Goal: Task Accomplishment & Management: Manage account settings

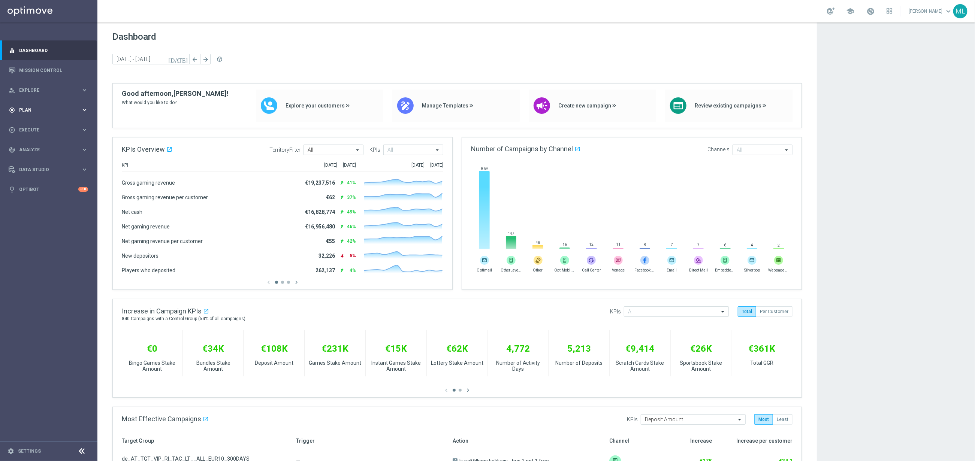
click at [84, 112] on icon "keyboard_arrow_right" at bounding box center [84, 109] width 7 height 7
click at [29, 123] on link "Target Groups" at bounding box center [48, 126] width 58 height 6
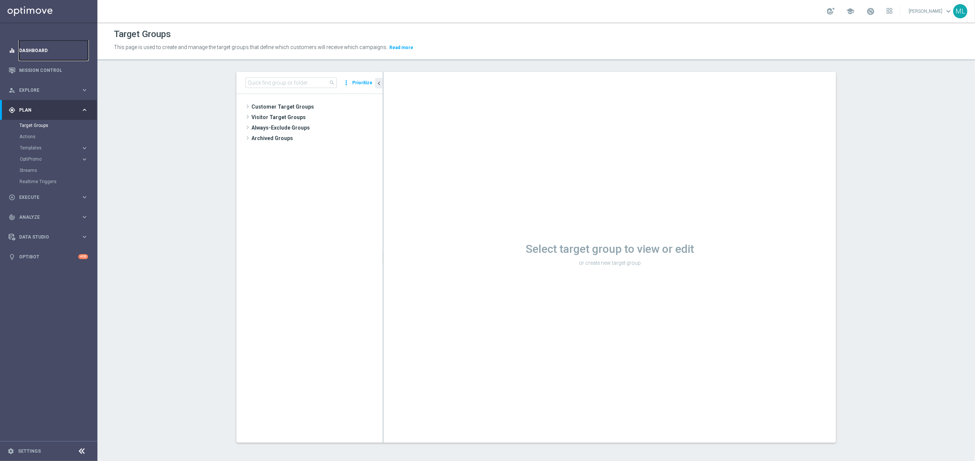
click at [36, 50] on link "Dashboard" at bounding box center [53, 50] width 69 height 20
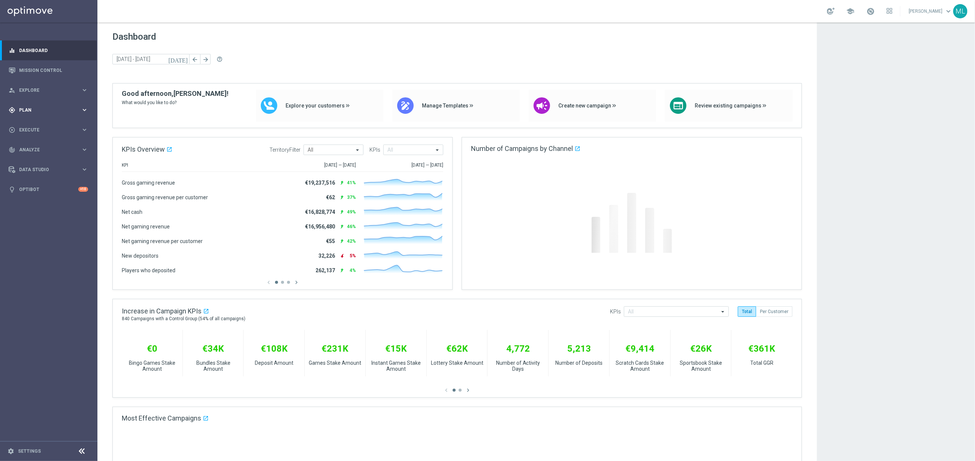
click at [84, 107] on icon "keyboard_arrow_right" at bounding box center [84, 109] width 7 height 7
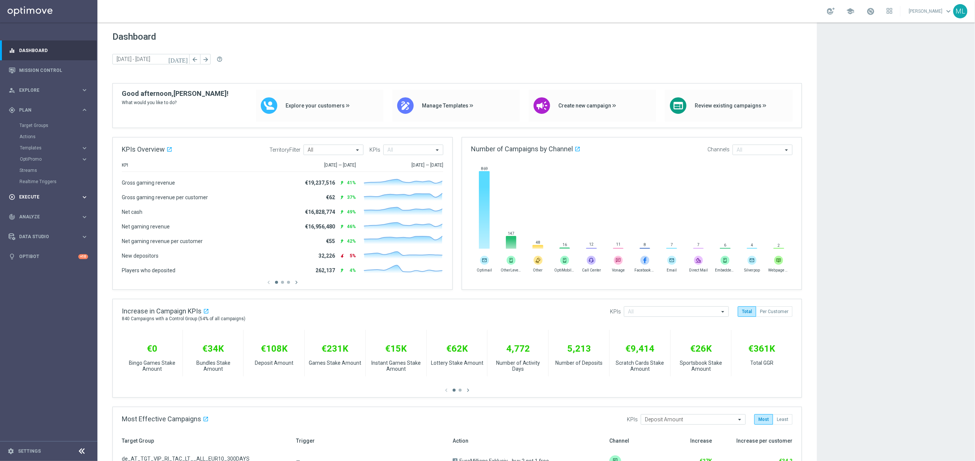
click at [85, 198] on icon "keyboard_arrow_right" at bounding box center [84, 197] width 7 height 7
click at [84, 107] on icon "keyboard_arrow_right" at bounding box center [84, 109] width 7 height 7
click at [38, 121] on div "Target Groups" at bounding box center [57, 125] width 77 height 11
click at [37, 123] on link "Target Groups" at bounding box center [48, 126] width 58 height 6
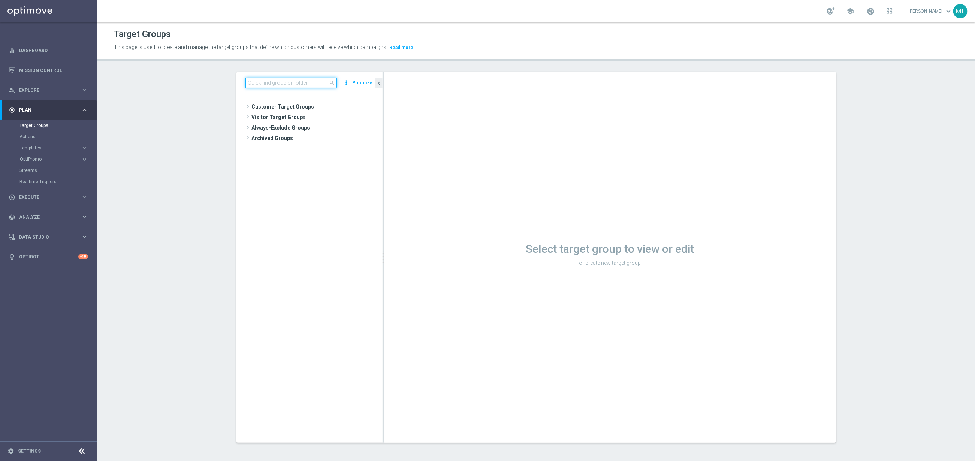
click at [280, 84] on input at bounding box center [291, 83] width 91 height 10
drag, startPoint x: 267, startPoint y: 84, endPoint x: 283, endPoint y: 84, distance: 16.5
click at [267, 84] on input "deposit 2508" at bounding box center [291, 83] width 91 height 10
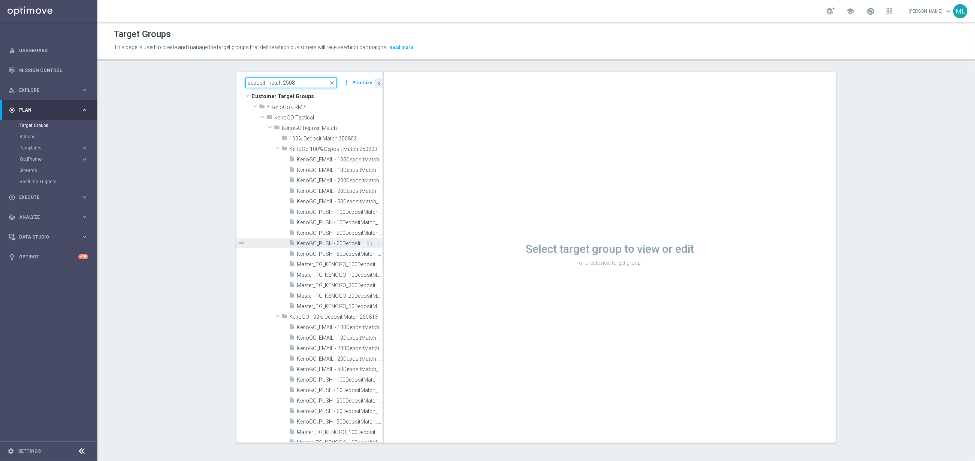
scroll to position [20, 0]
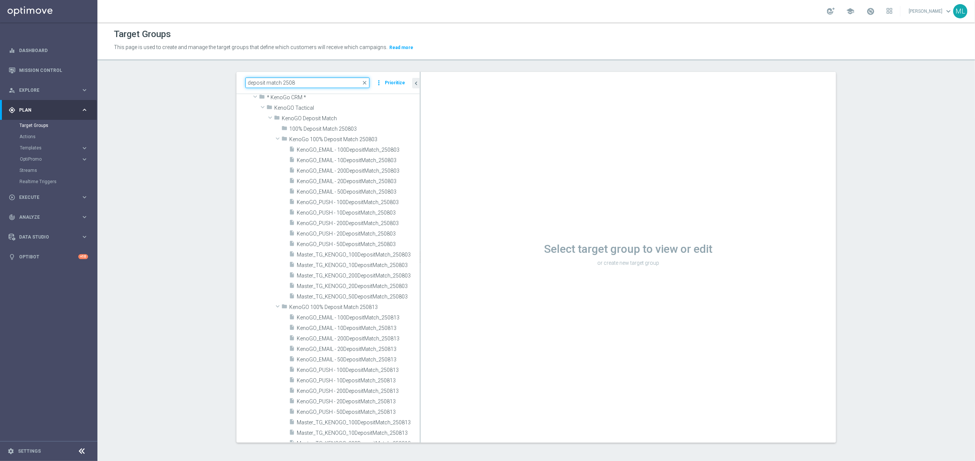
drag, startPoint x: 383, startPoint y: 251, endPoint x: 420, endPoint y: 251, distance: 37.1
click at [420, 251] on div at bounding box center [420, 257] width 1 height 371
type input "deposit match 2508"
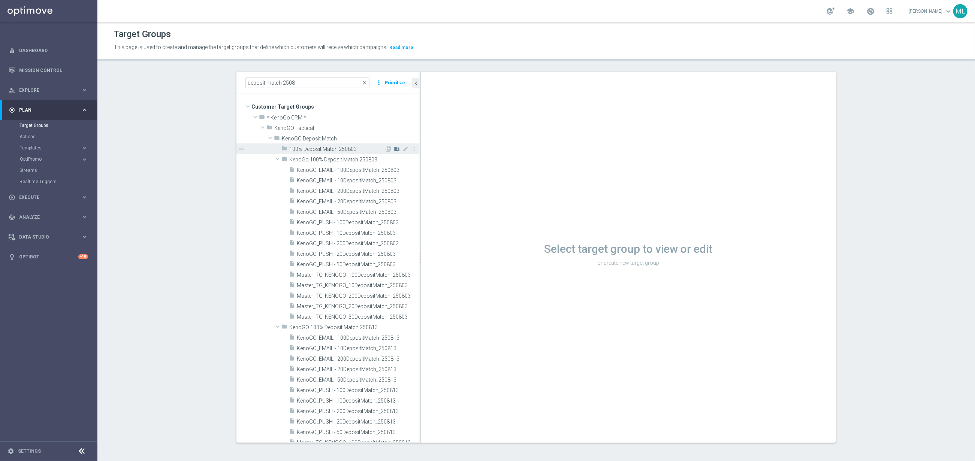
click at [397, 148] on icon "create_new_folder" at bounding box center [397, 149] width 6 height 6
type input "KenoGo 100% Deposit Match 250814"
click at [407, 160] on icon "mode_edit" at bounding box center [406, 160] width 6 height 6
drag, startPoint x: 369, startPoint y: 159, endPoint x: 374, endPoint y: 159, distance: 5.3
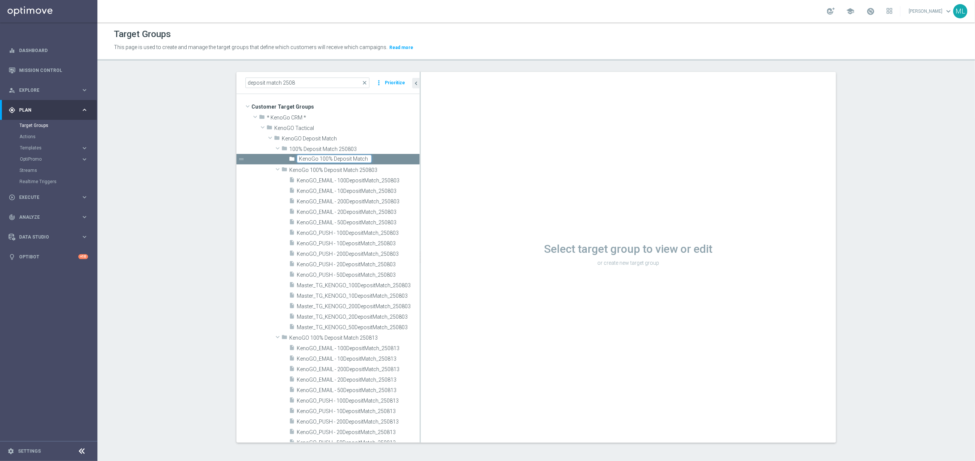
click at [370, 159] on input "KenoGo 100% Deposit Match 250814" at bounding box center [334, 159] width 75 height 8
type input "KenoGo 100% Deposit Match 250815"
click at [407, 327] on icon "content_copy" at bounding box center [407, 328] width 6 height 6
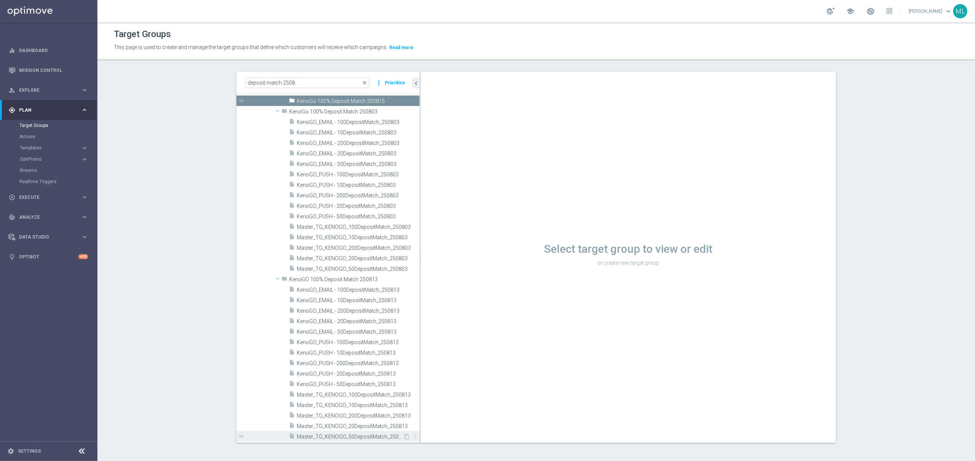
click at [347, 435] on span "Master_TG_KENOGO_50DepositMatch_250813" at bounding box center [350, 437] width 106 height 6
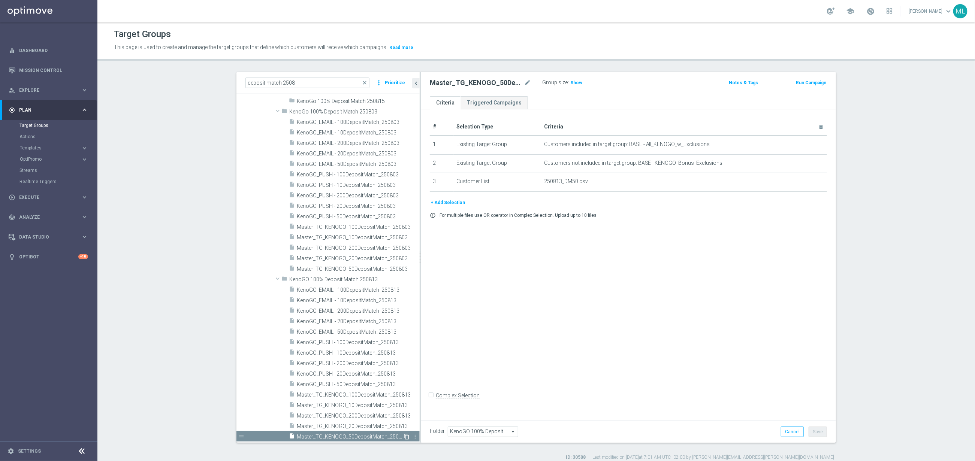
click at [405, 437] on icon "content_copy" at bounding box center [407, 437] width 6 height 6
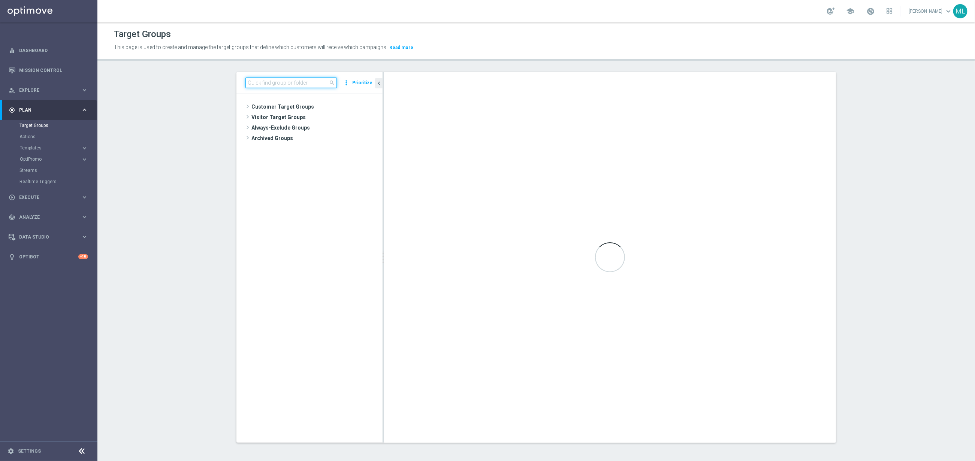
click at [286, 85] on input at bounding box center [291, 83] width 91 height 10
type input "2"
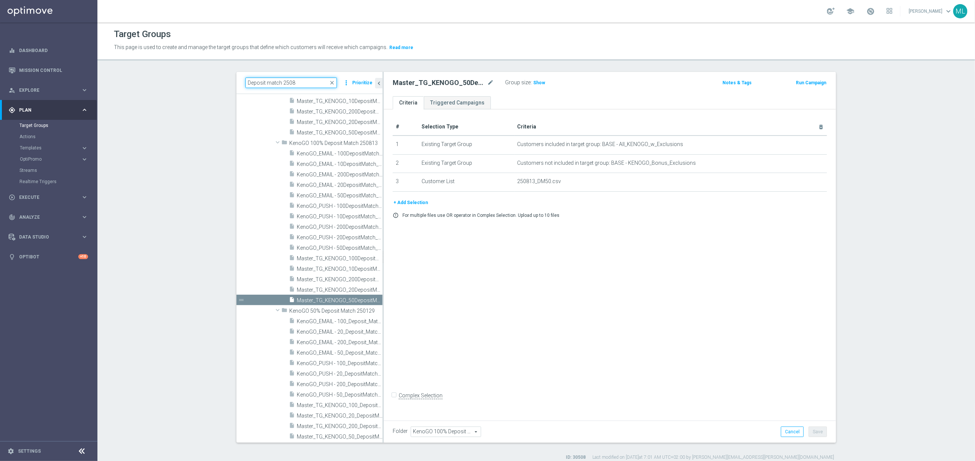
scroll to position [69, 0]
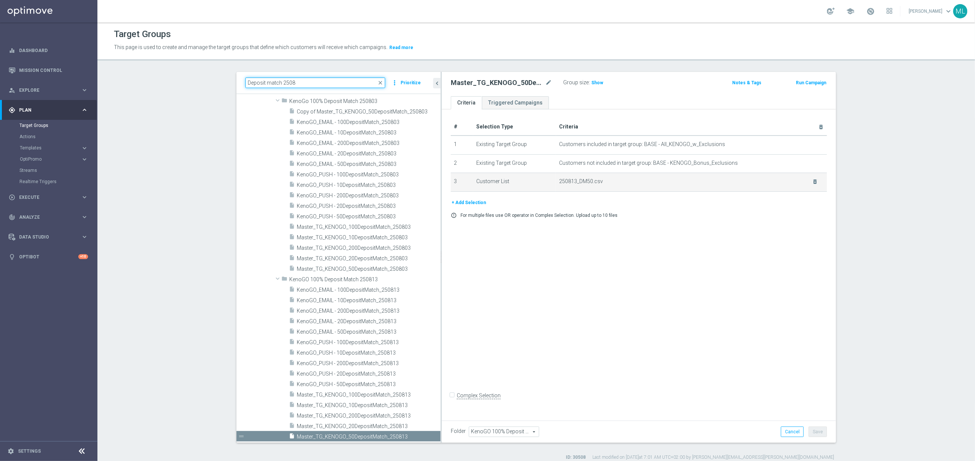
drag, startPoint x: 383, startPoint y: 183, endPoint x: 455, endPoint y: 183, distance: 72.0
click at [456, 185] on as-split "Deposit match 2508 close more_vert Prioritize Customer Target Groups library_ad…" at bounding box center [537, 257] width 600 height 371
type input "Deposit match 2508"
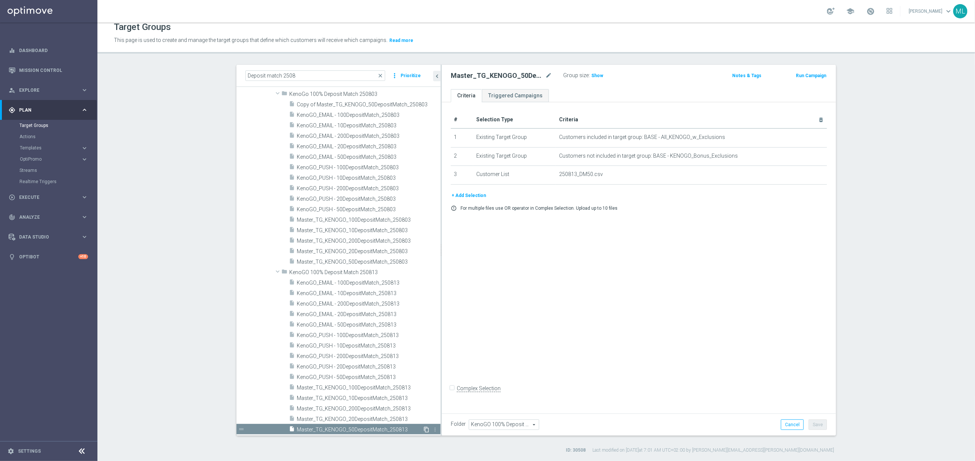
click at [425, 430] on icon "content_copy" at bounding box center [427, 430] width 6 height 6
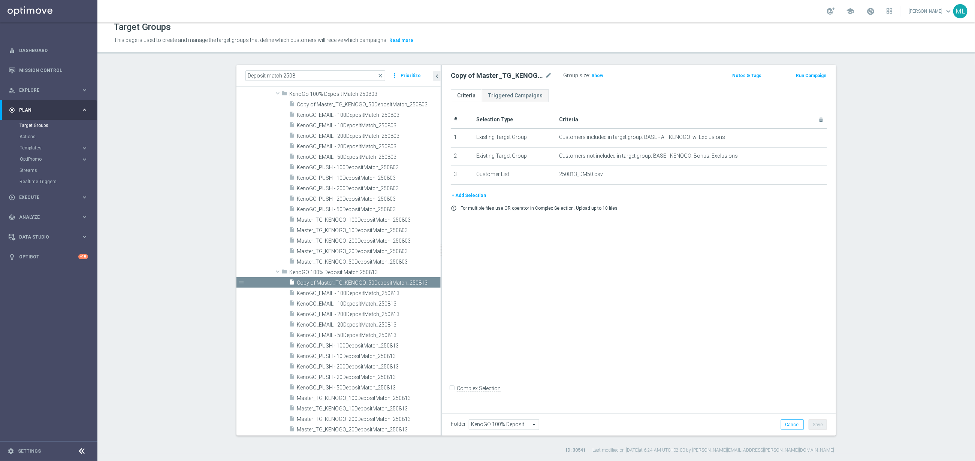
scroll to position [80, 0]
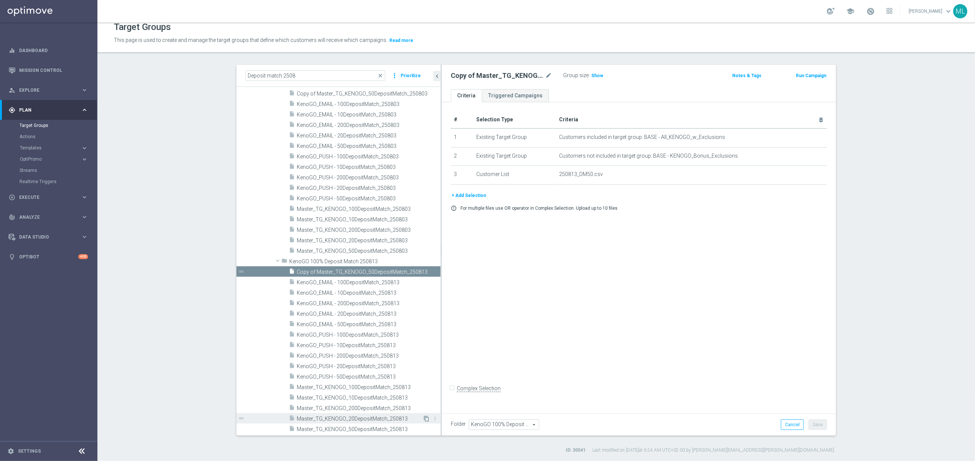
click at [427, 417] on icon "content_copy" at bounding box center [427, 419] width 6 height 6
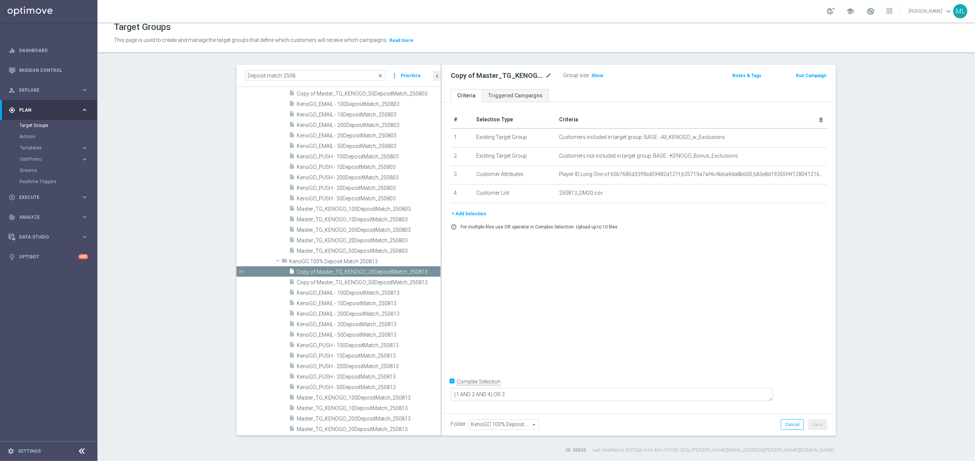
scroll to position [90, 0]
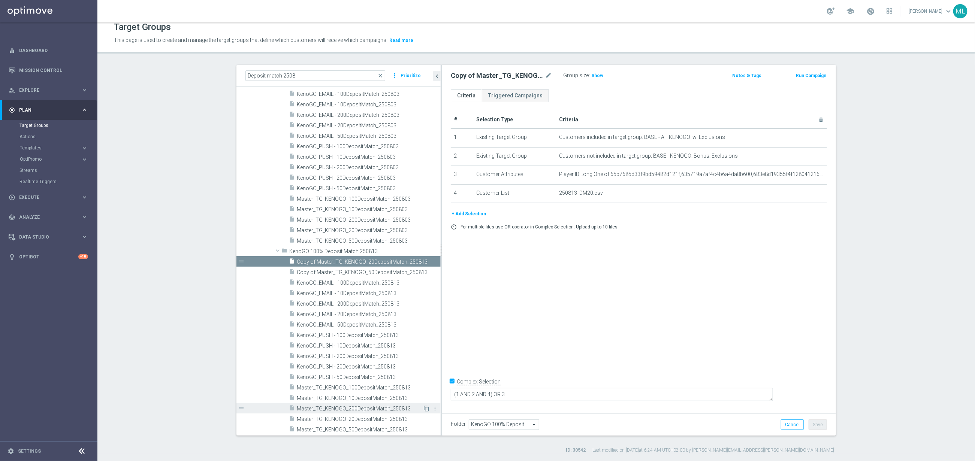
click at [428, 409] on icon "content_copy" at bounding box center [427, 409] width 6 height 6
checkbox input "false"
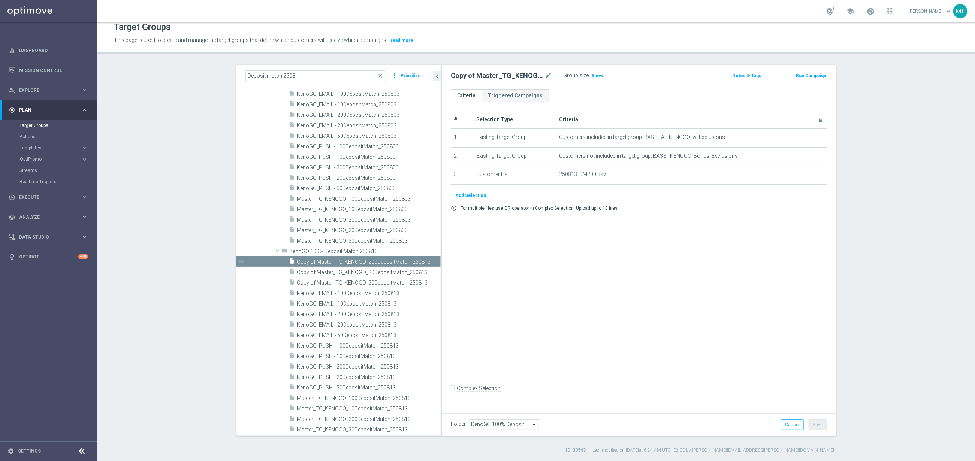
scroll to position [100, 0]
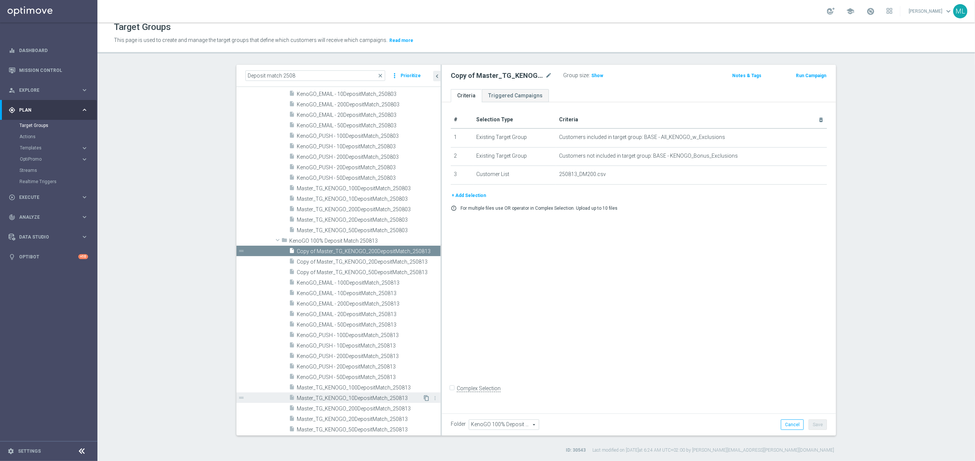
click at [427, 395] on icon "content_copy" at bounding box center [427, 398] width 6 height 6
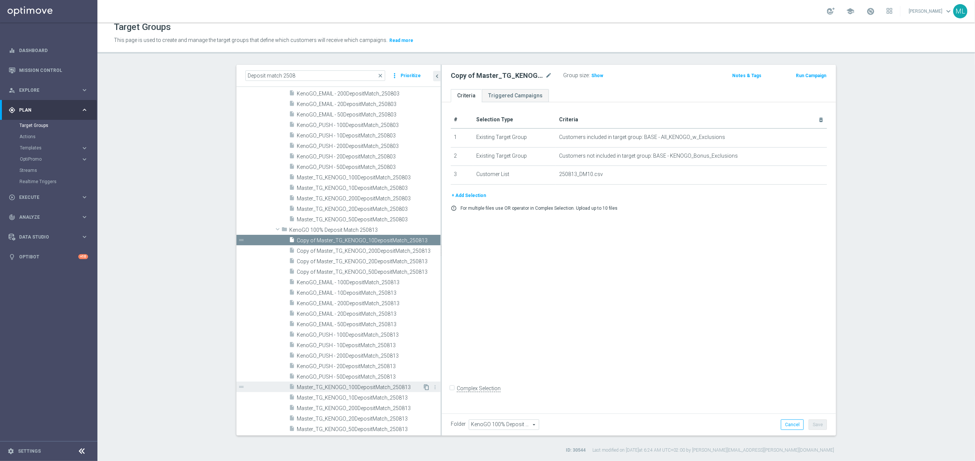
click at [425, 385] on icon "content_copy" at bounding box center [427, 388] width 6 height 6
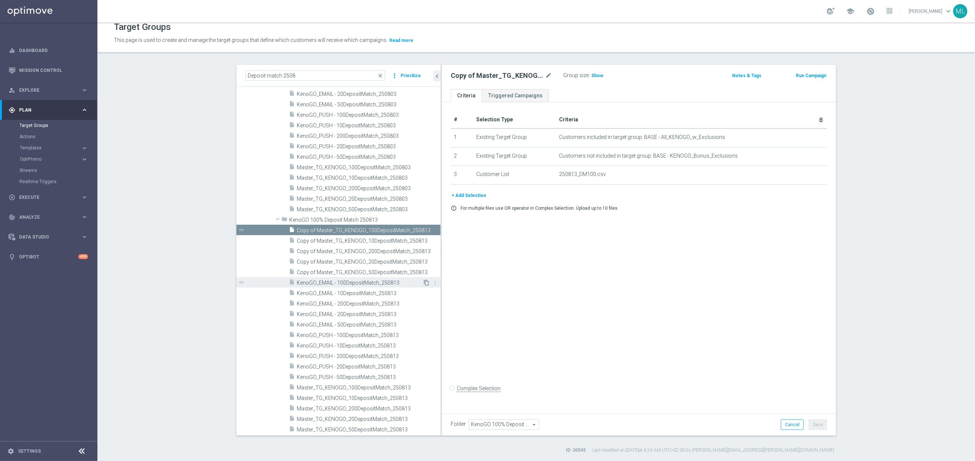
click at [427, 281] on icon "content_copy" at bounding box center [427, 283] width 6 height 6
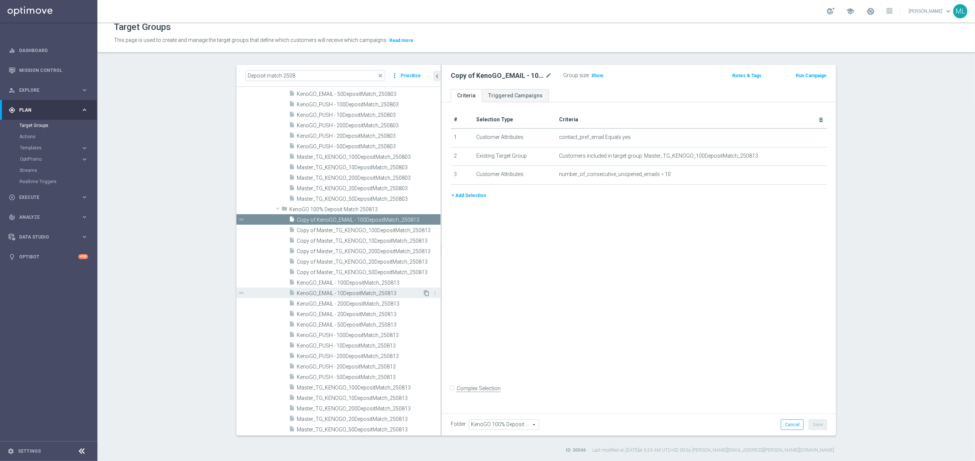
click at [427, 294] on icon "content_copy" at bounding box center [427, 293] width 6 height 6
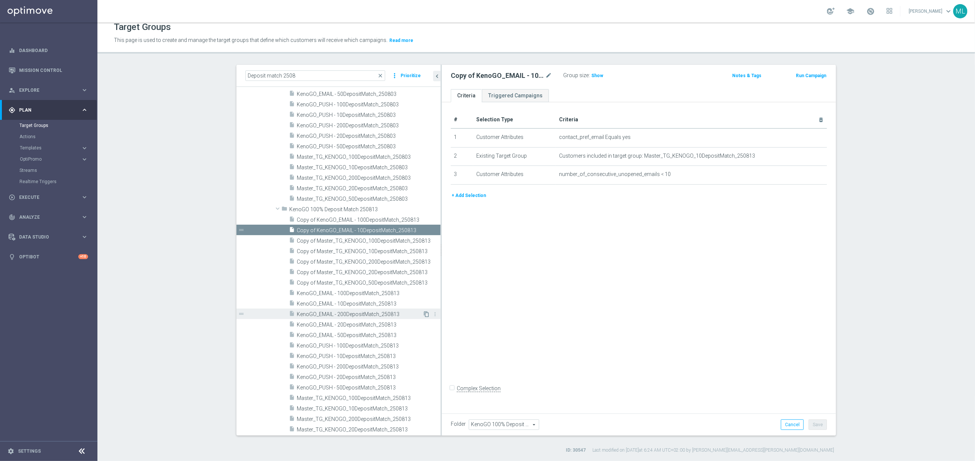
scroll to position [143, 0]
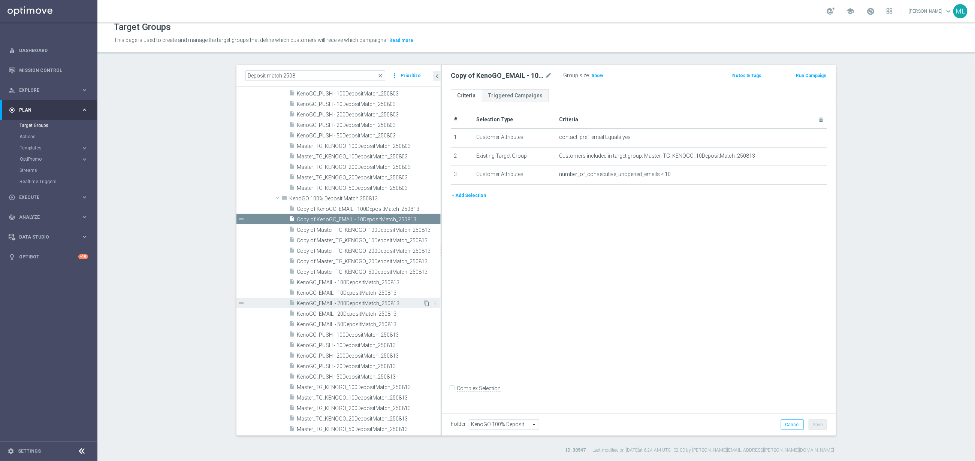
click at [425, 304] on icon "content_copy" at bounding box center [427, 304] width 6 height 6
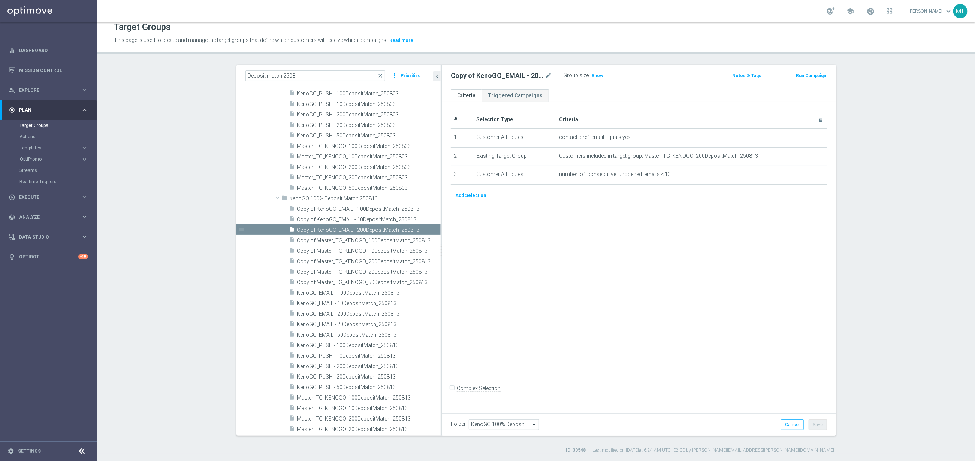
scroll to position [153, 0]
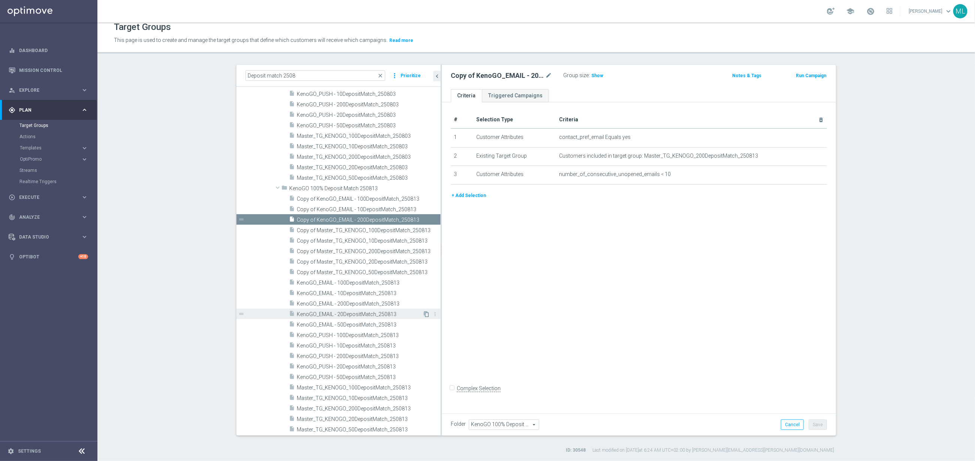
click at [425, 315] on icon "content_copy" at bounding box center [427, 314] width 6 height 6
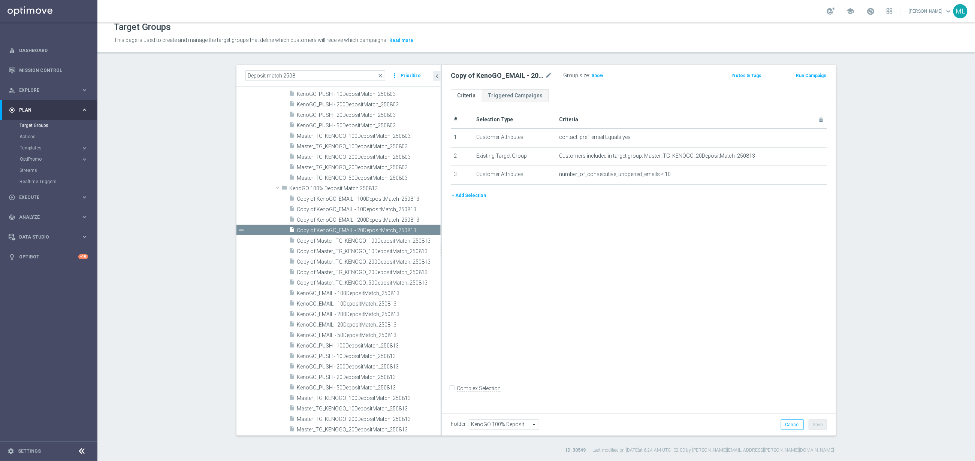
scroll to position [163, 0]
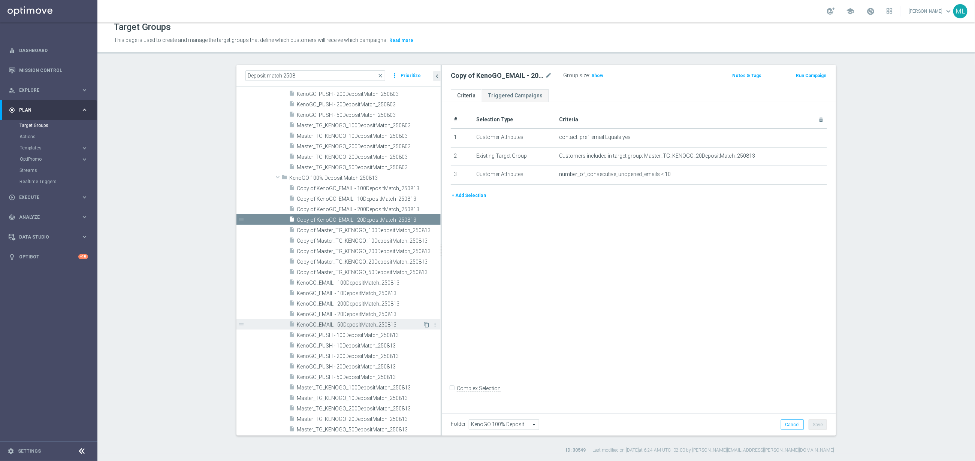
click at [425, 324] on icon "content_copy" at bounding box center [427, 325] width 6 height 6
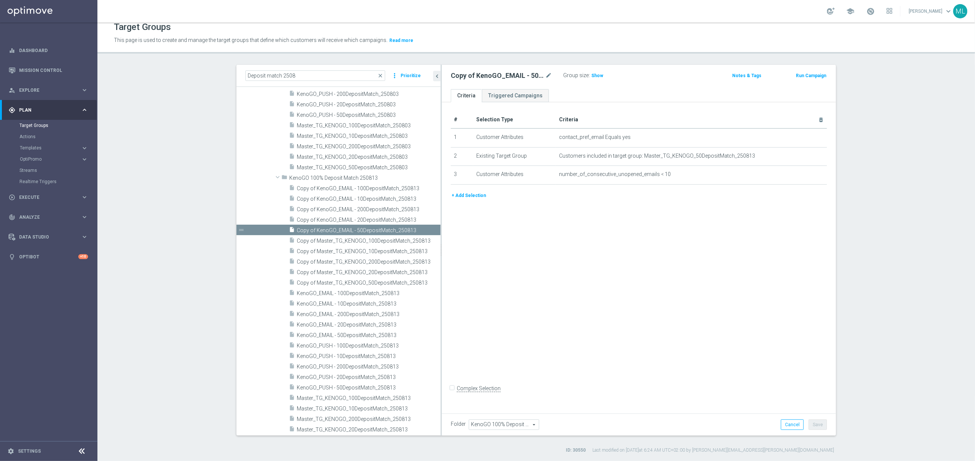
scroll to position [174, 0]
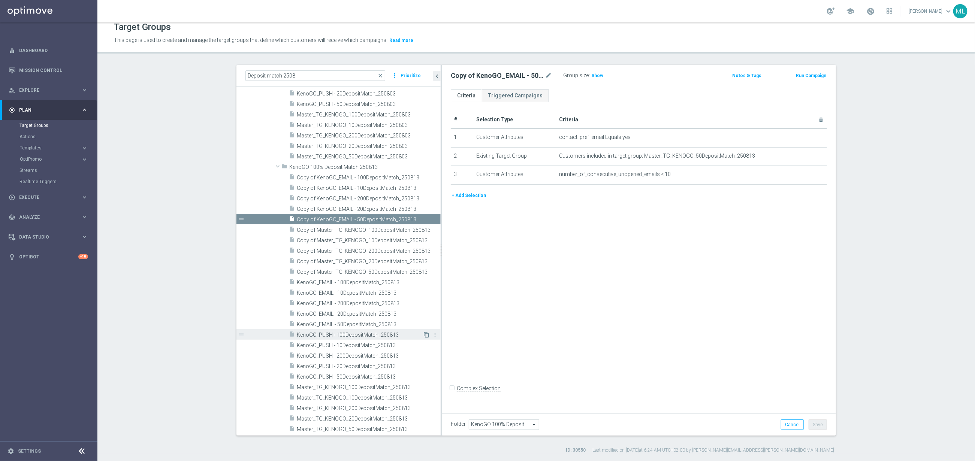
click at [425, 335] on icon "content_copy" at bounding box center [427, 335] width 6 height 6
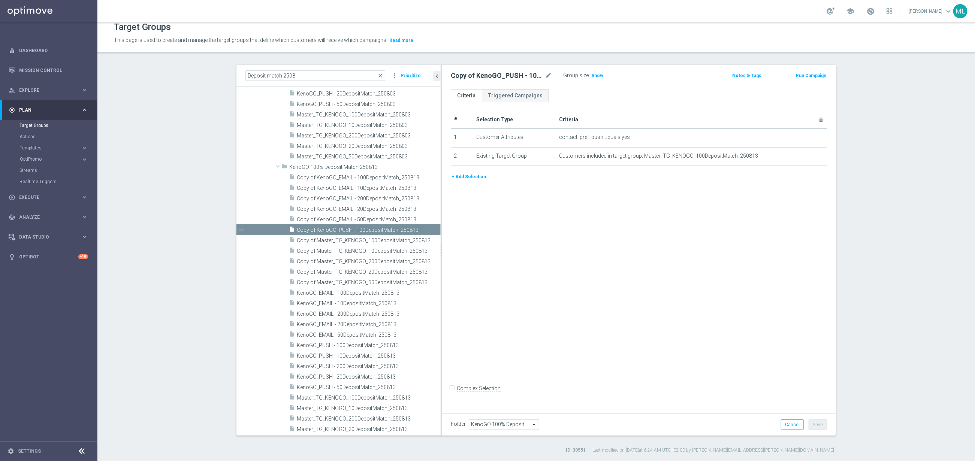
scroll to position [184, 0]
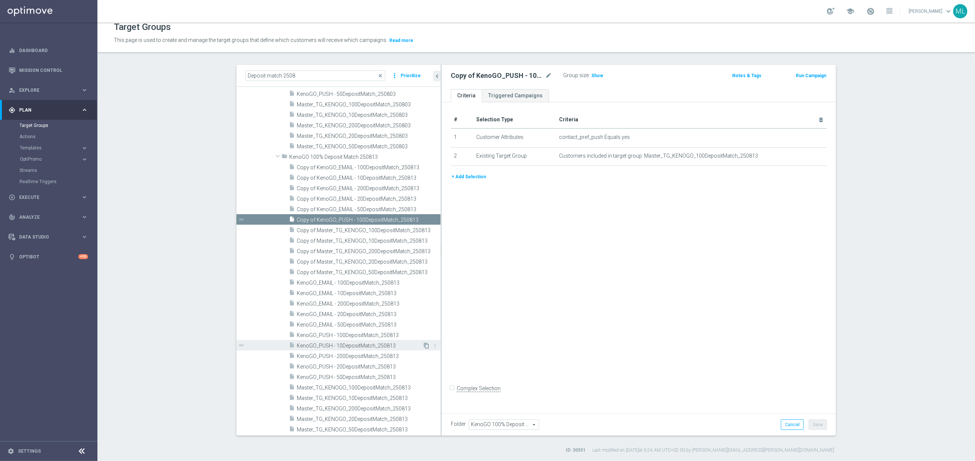
click at [425, 346] on icon "content_copy" at bounding box center [427, 346] width 6 height 6
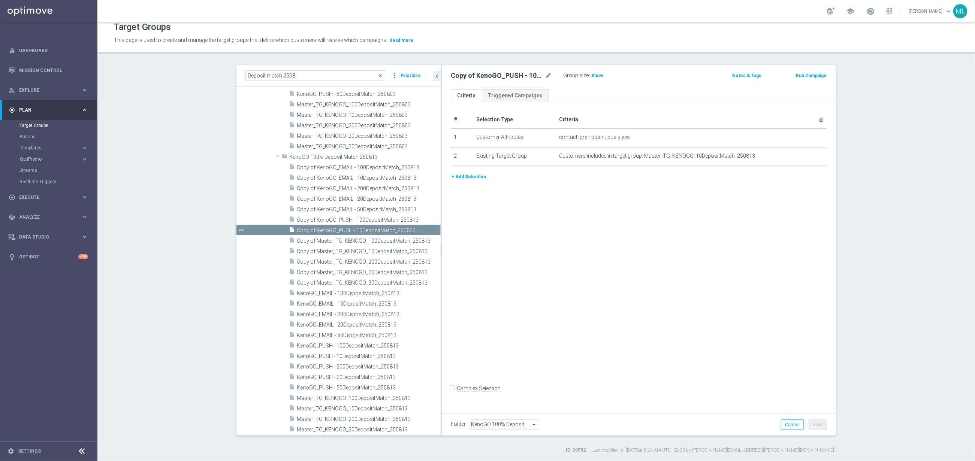
scroll to position [195, 0]
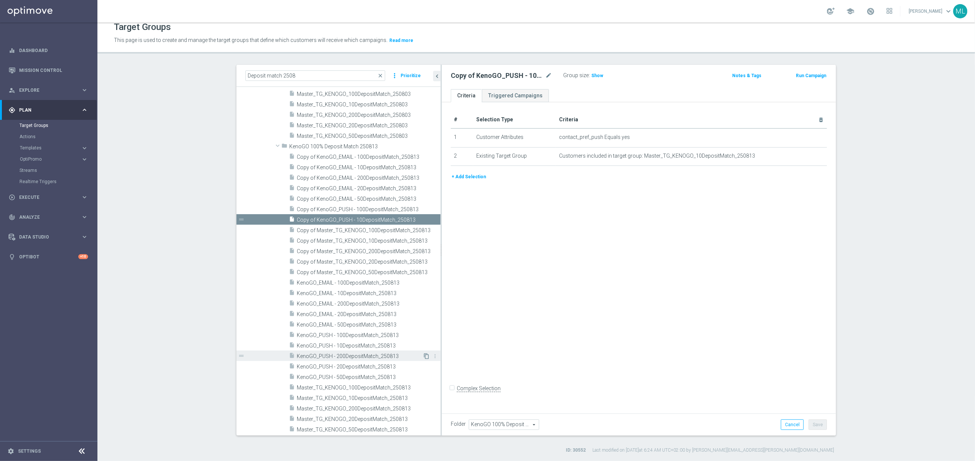
click at [424, 356] on icon "content_copy" at bounding box center [427, 356] width 6 height 6
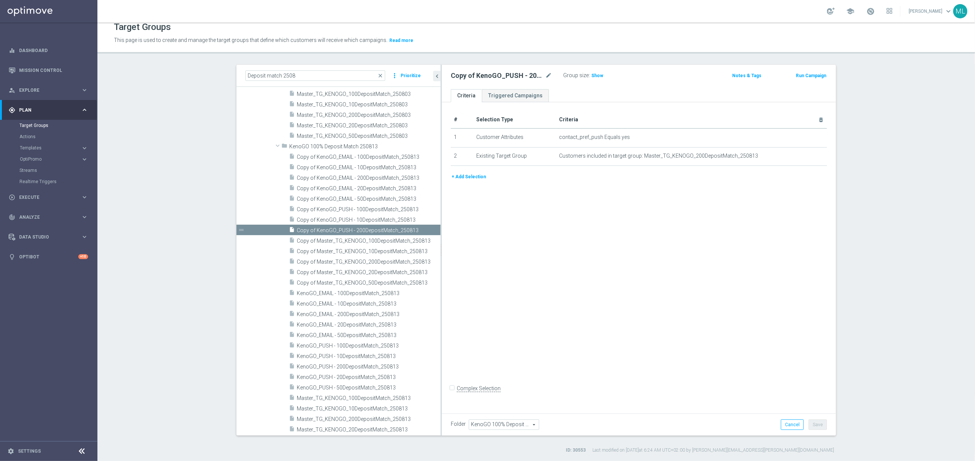
scroll to position [206, 0]
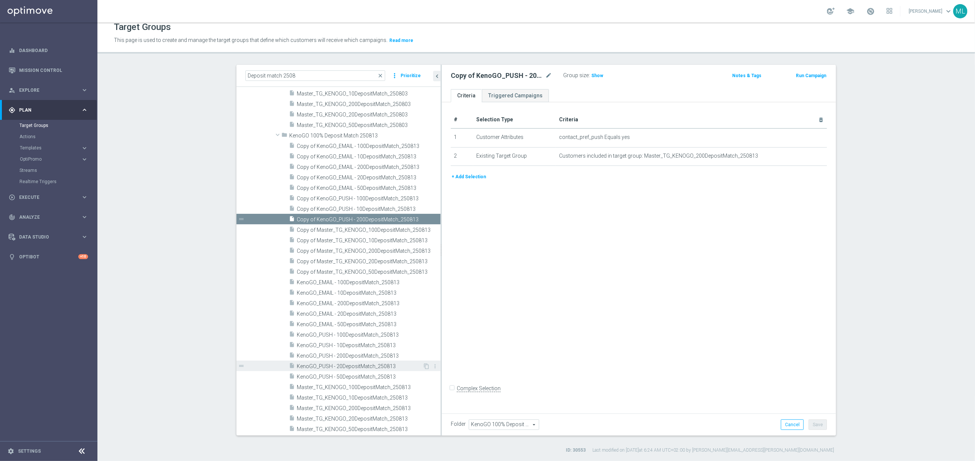
click at [423, 368] on div "content_copy more_vert" at bounding box center [431, 368] width 16 height 8
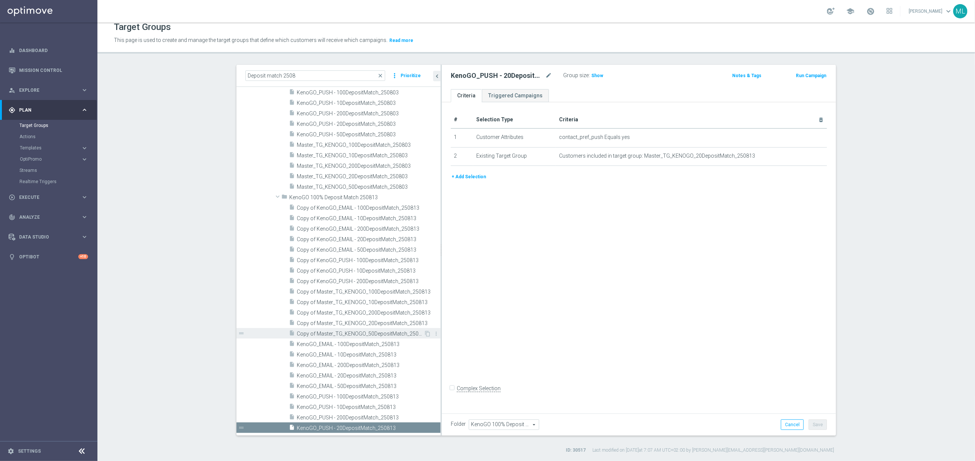
scroll to position [112, 0]
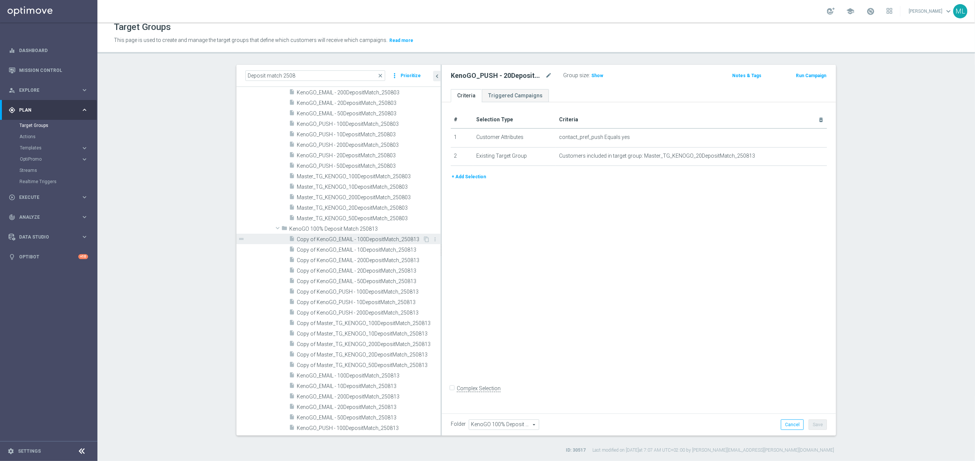
click at [360, 242] on span "Copy of KenoGO_EMAIL - 100DepositMatch_250813" at bounding box center [360, 240] width 126 height 6
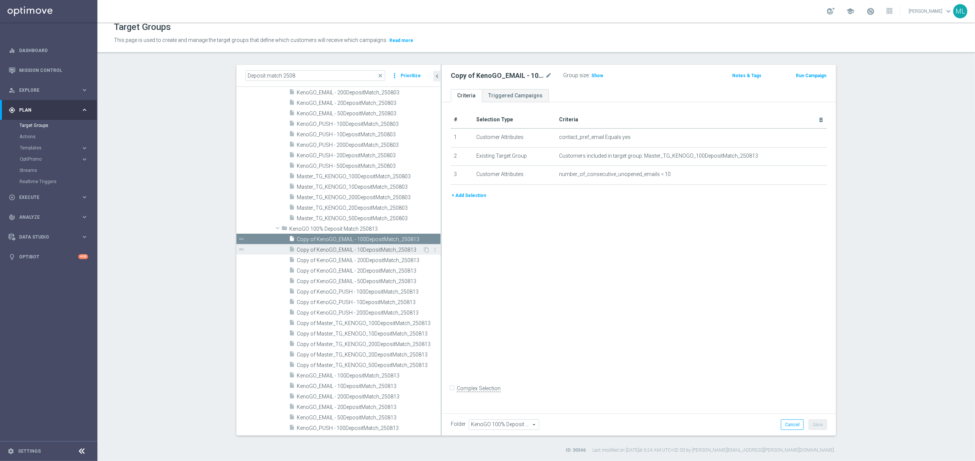
click at [361, 251] on span "Copy of KenoGO_EMAIL - 10DepositMatch_250813" at bounding box center [360, 250] width 126 height 6
click at [361, 260] on span "Copy of KenoGO_EMAIL - 200DepositMatch_250813" at bounding box center [360, 261] width 127 height 6
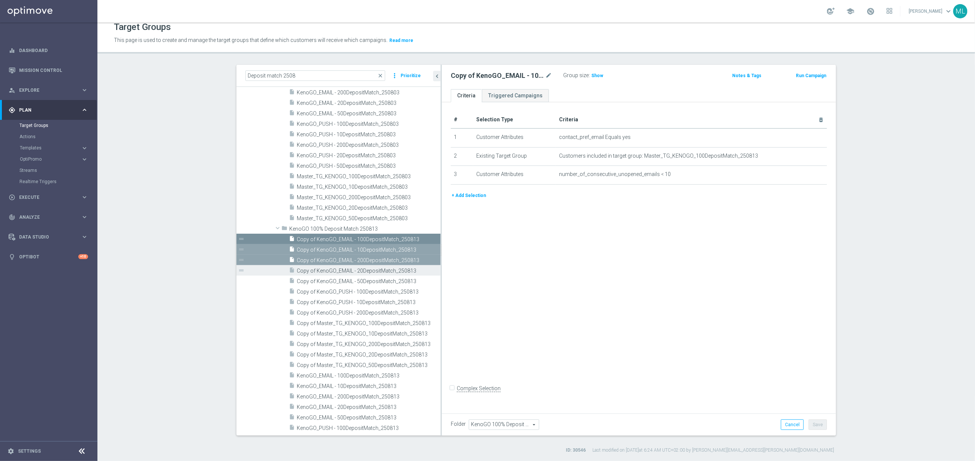
click at [362, 271] on span "Copy of KenoGO_EMAIL - 20DepositMatch_250813" at bounding box center [360, 271] width 127 height 6
click at [363, 281] on span "Copy of KenoGO_EMAIL - 50DepositMatch_250813" at bounding box center [360, 282] width 127 height 6
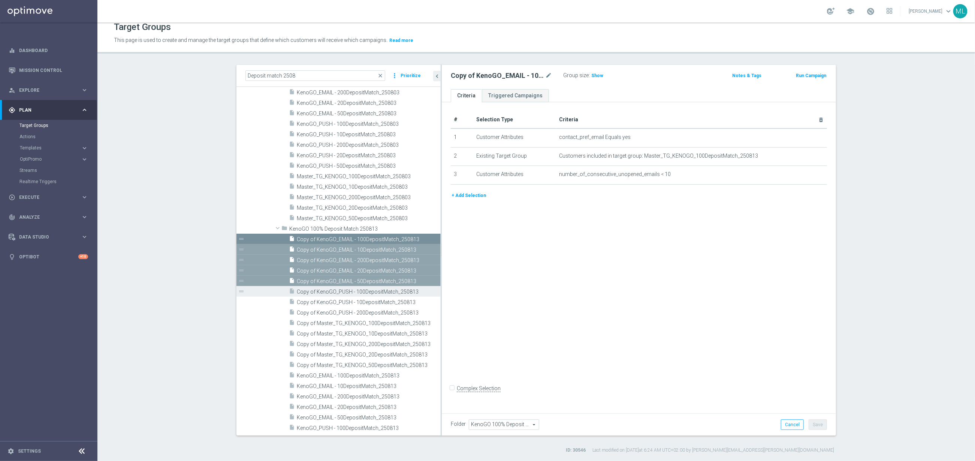
click at [364, 292] on span "Copy of KenoGO_PUSH - 100DepositMatch_250813" at bounding box center [360, 292] width 127 height 6
click at [362, 299] on span "Copy of KenoGO_PUSH - 10DepositMatch_250813" at bounding box center [360, 302] width 127 height 6
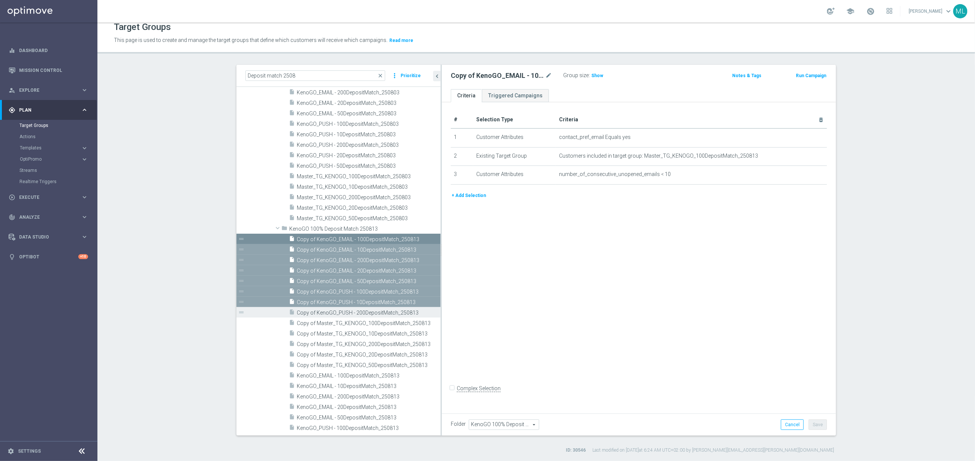
click at [361, 307] on div "insert_drive_file Copy of KenoGO_PUSH - 200DepositMatch_250813" at bounding box center [356, 312] width 135 height 10
drag, startPoint x: 359, startPoint y: 318, endPoint x: 358, endPoint y: 322, distance: 4.3
click at [359, 318] on div "insert_drive_file Copy of Master_TG_KENOGO_100DepositMatch_250813" at bounding box center [356, 323] width 135 height 10
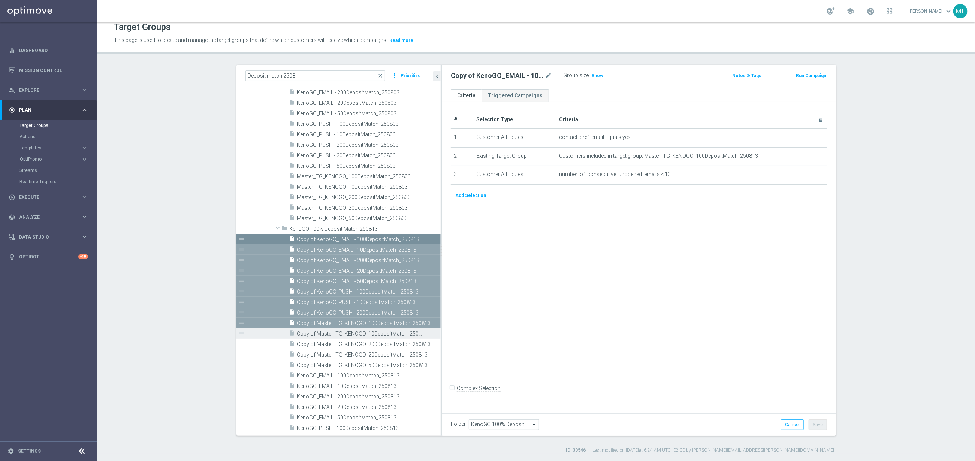
click at [356, 329] on div "insert_drive_file Copy of Master_TG_KENOGO_10DepositMatch_250813" at bounding box center [356, 333] width 135 height 10
click at [355, 339] on div "insert_drive_file Copy of Master_TG_KENOGO_200DepositMatch_250813" at bounding box center [356, 344] width 135 height 10
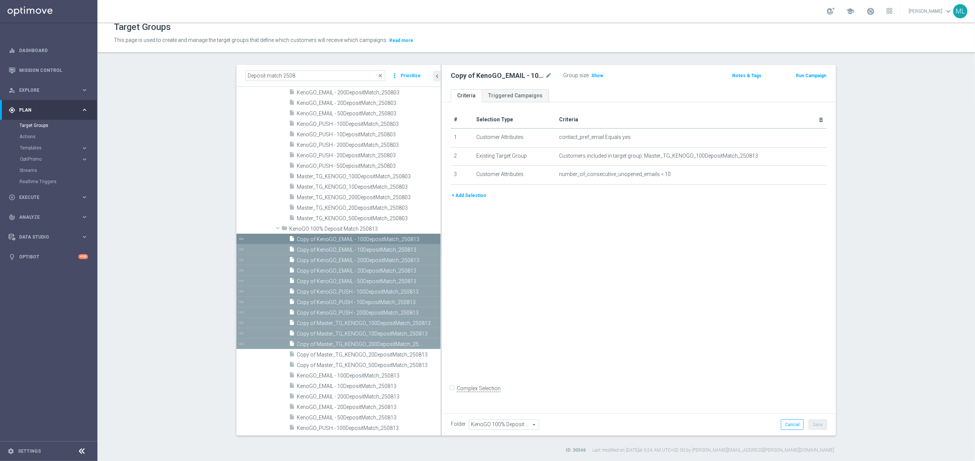
click at [353, 348] on div "insert_drive_file Copy of Master_TG_KENOGO_200DepositMatch_250813" at bounding box center [356, 344] width 135 height 10
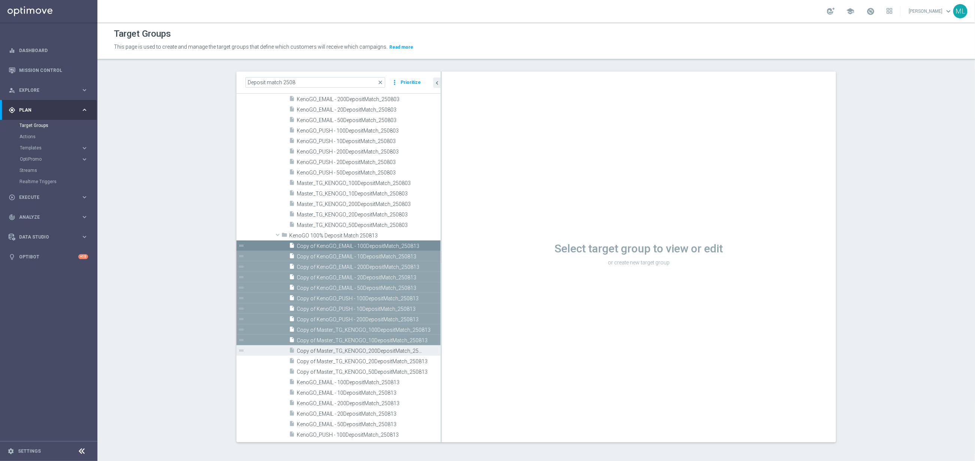
click at [353, 350] on span "Copy of Master_TG_KENOGO_200DepositMatch_250813" at bounding box center [360, 351] width 127 height 6
click at [352, 360] on span "Copy of Master_TG_KENOGO_20DepositMatch_250813" at bounding box center [360, 362] width 127 height 6
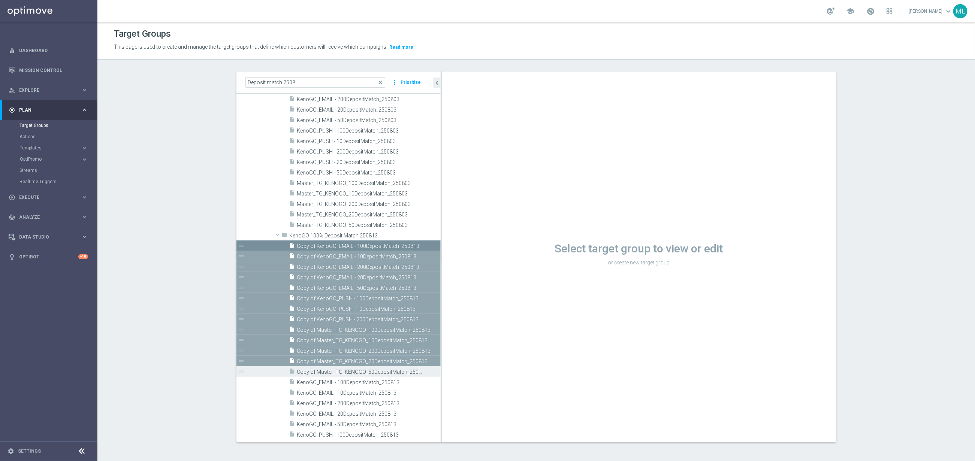
click at [350, 369] on span "Copy of Master_TG_KENOGO_50DepositMatch_250813" at bounding box center [360, 372] width 127 height 6
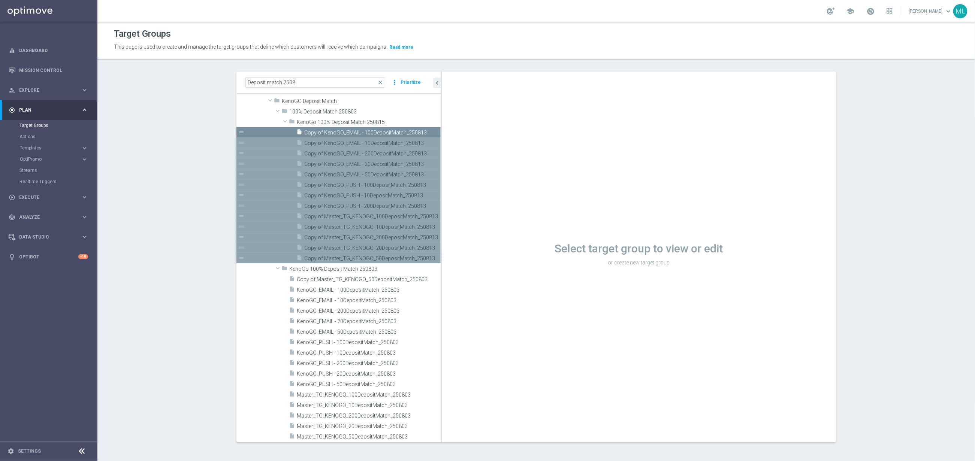
scroll to position [0, 0]
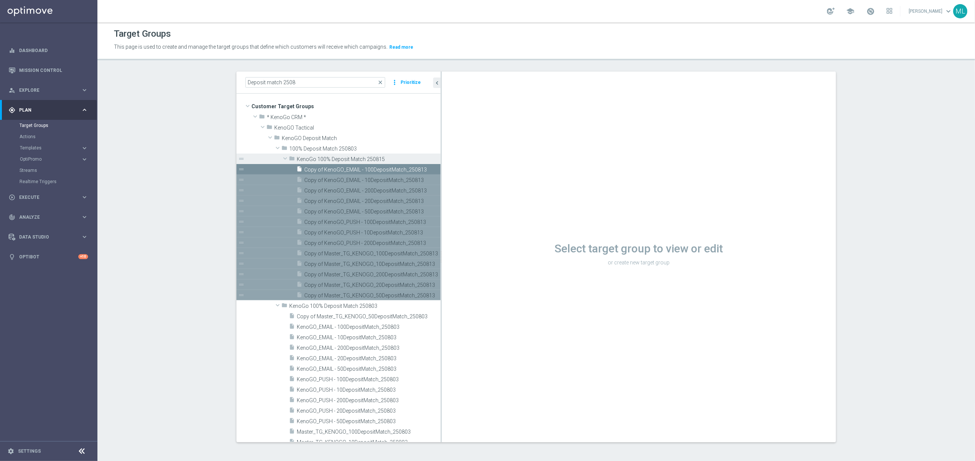
drag, startPoint x: 333, startPoint y: 157, endPoint x: 340, endPoint y: 158, distance: 6.8
click at [333, 157] on span "KenoGo 100% Deposit Match 250815" at bounding box center [351, 159] width 109 height 6
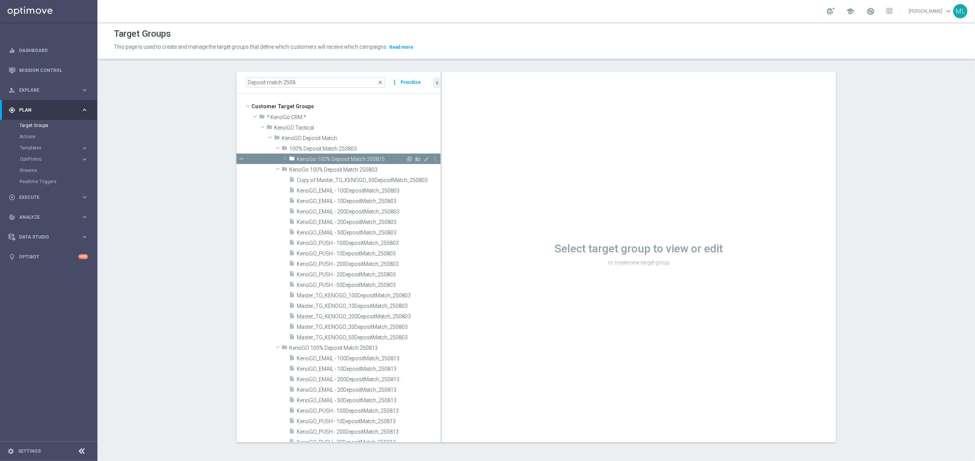
drag, startPoint x: 429, startPoint y: 161, endPoint x: 424, endPoint y: 161, distance: 5.2
click at [428, 161] on icon "mode_edit" at bounding box center [427, 159] width 6 height 6
click at [318, 158] on input "KenoGo 100% Deposit Match 250815" at bounding box center [334, 158] width 75 height 8
type input "KenoGO 100% Deposit Match 250815"
click at [210, 163] on section "Deposit match 2508 close more_vert Prioritize Customer Target Groups library_ad…" at bounding box center [536, 263] width 878 height 383
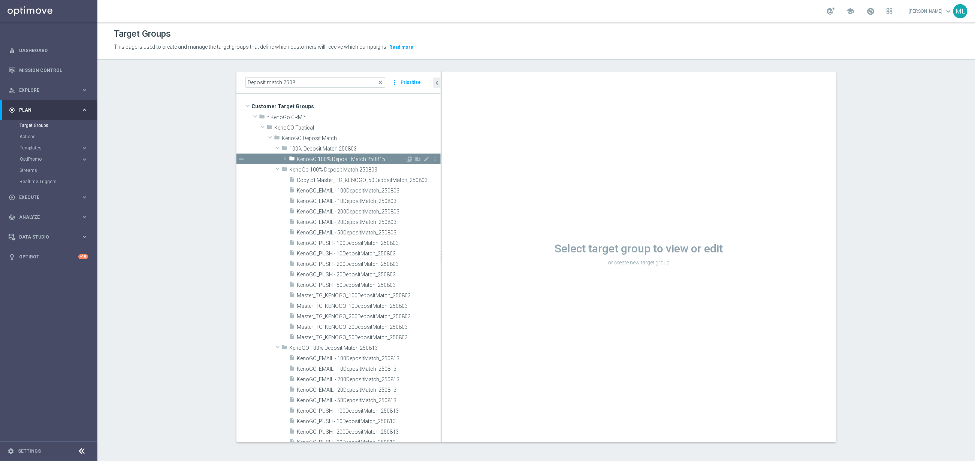
click at [287, 159] on span at bounding box center [284, 158] width 7 height 9
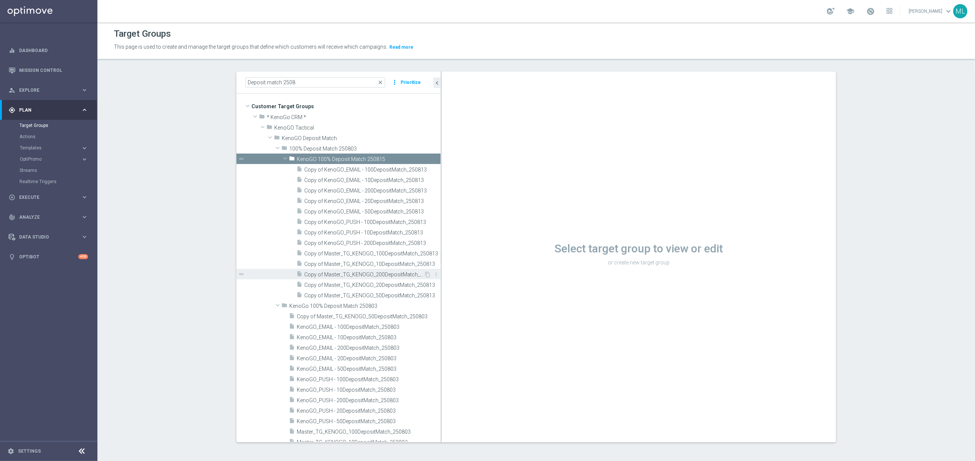
click at [393, 274] on span "Copy of Master_TG_KENOGO_200DepositMatch_250813" at bounding box center [364, 275] width 120 height 6
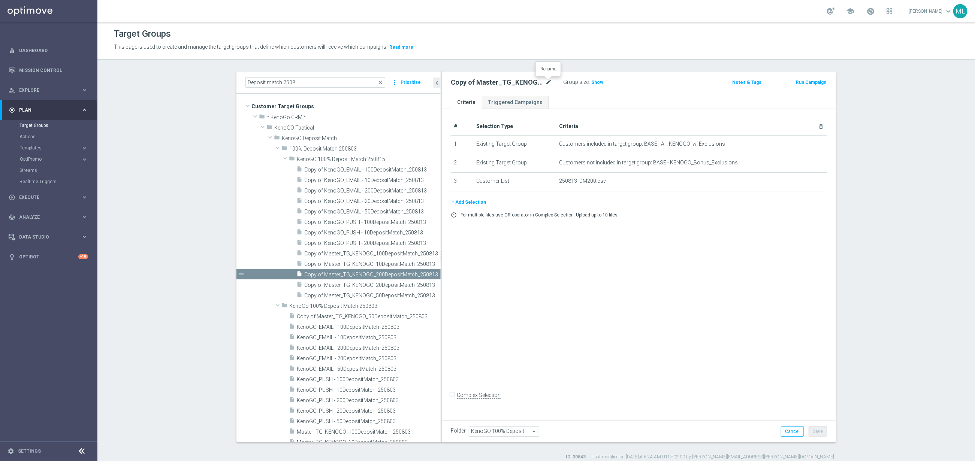
click at [548, 80] on icon "mode_edit" at bounding box center [548, 82] width 7 height 9
click at [470, 82] on input "Copy of Master_TG_KENOGO_200DepositMatch_250813" at bounding box center [501, 83] width 101 height 10
click at [545, 82] on input "Master_TG_KENOGO_200DepositMatch_250813" at bounding box center [501, 83] width 101 height 10
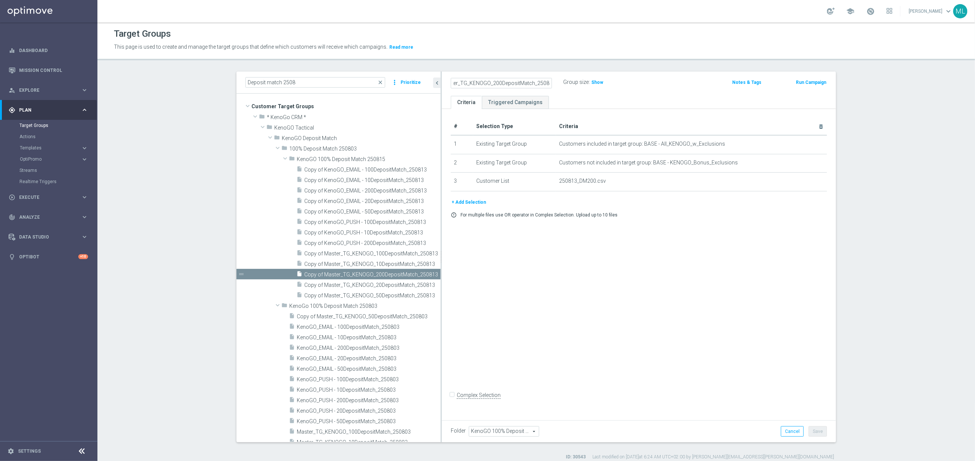
scroll to position [0, 15]
type input "Master_TG_KENOGO_200DepositMatch_250815"
click at [658, 82] on div "Master_TG_KENOGO_200DepositMatch_250815 Group size : Show" at bounding box center [574, 82] width 258 height 11
click at [816, 432] on button "Save" at bounding box center [818, 432] width 18 height 10
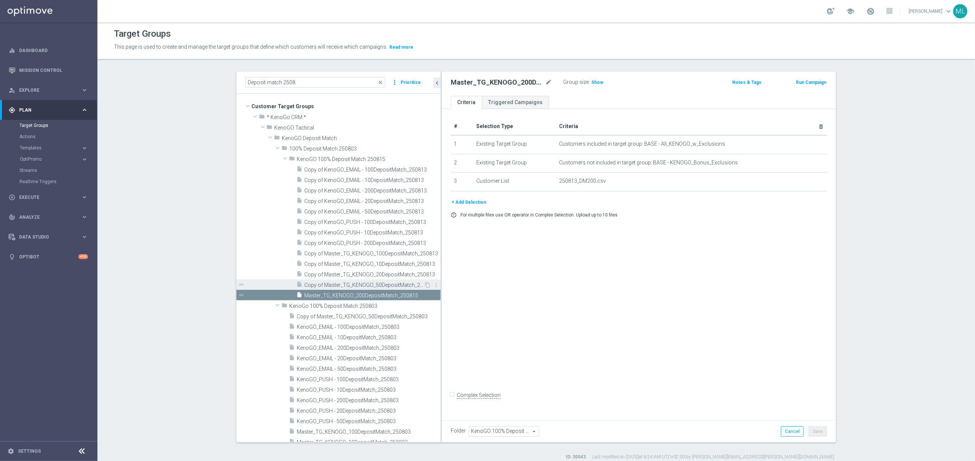
click at [383, 287] on span "Copy of Master_TG_KENOGO_50DepositMatch_250813" at bounding box center [364, 285] width 120 height 6
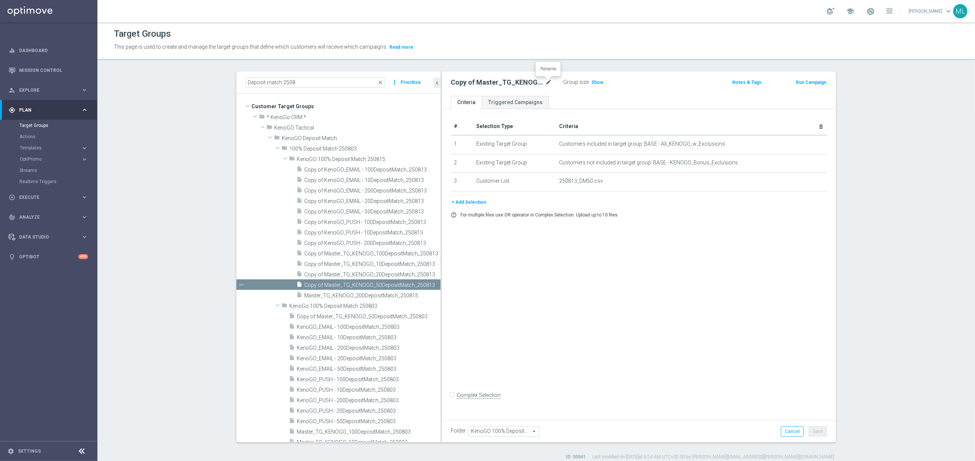
click at [549, 81] on icon "mode_edit" at bounding box center [548, 82] width 7 height 9
drag, startPoint x: 543, startPoint y: 84, endPoint x: 551, endPoint y: 84, distance: 8.3
click at [544, 84] on input "Copy of Master_TG_KENOGO_50DepositMatch_250813" at bounding box center [501, 83] width 101 height 10
click at [549, 83] on input "Copy of Master_TG_KENOGO_50DepositMatch_250813" at bounding box center [501, 83] width 101 height 10
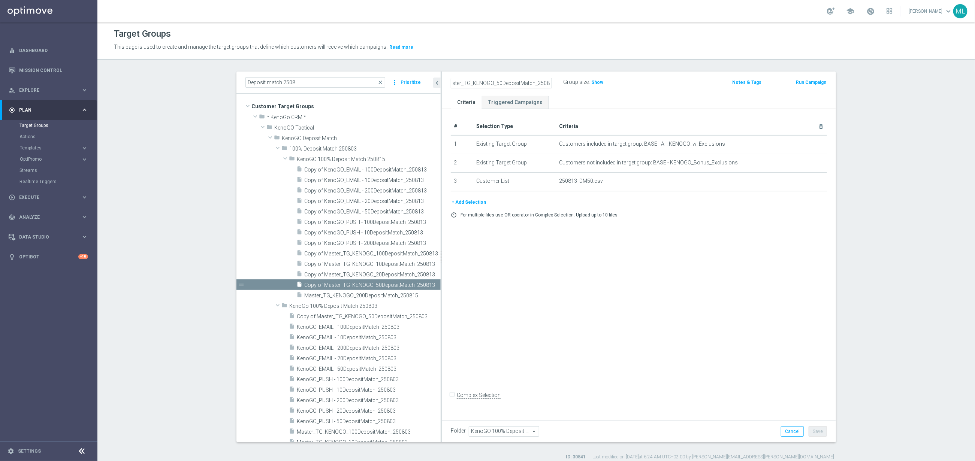
scroll to position [0, 30]
drag, startPoint x: 467, startPoint y: 82, endPoint x: 473, endPoint y: 82, distance: 5.2
click at [467, 82] on input "Copy of Master_TG_KENOGO_50DepositMatch_250815" at bounding box center [501, 83] width 101 height 10
type input "Master_TG_KENOGO_50DepositMatch_250815"
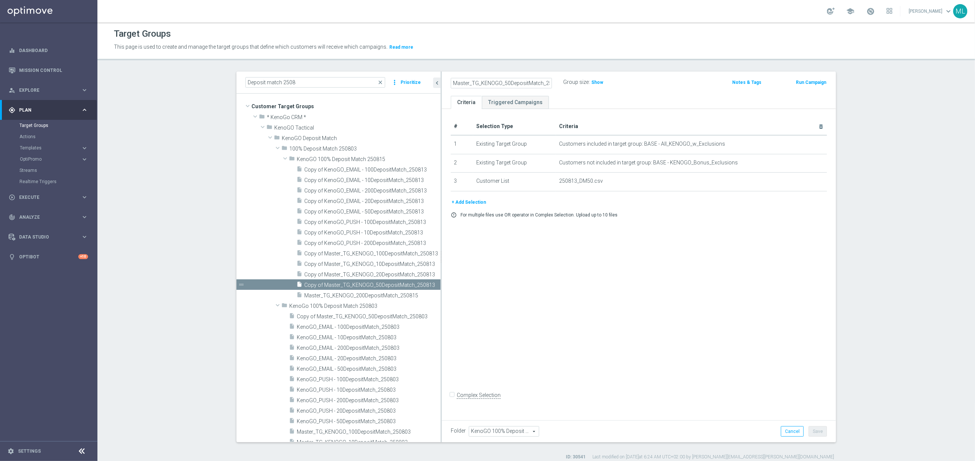
click at [680, 78] on div "Master_TG_KENOGO_50DepositMatch_250815 Group size : Show" at bounding box center [574, 82] width 258 height 11
click at [811, 431] on button "Save" at bounding box center [818, 432] width 18 height 10
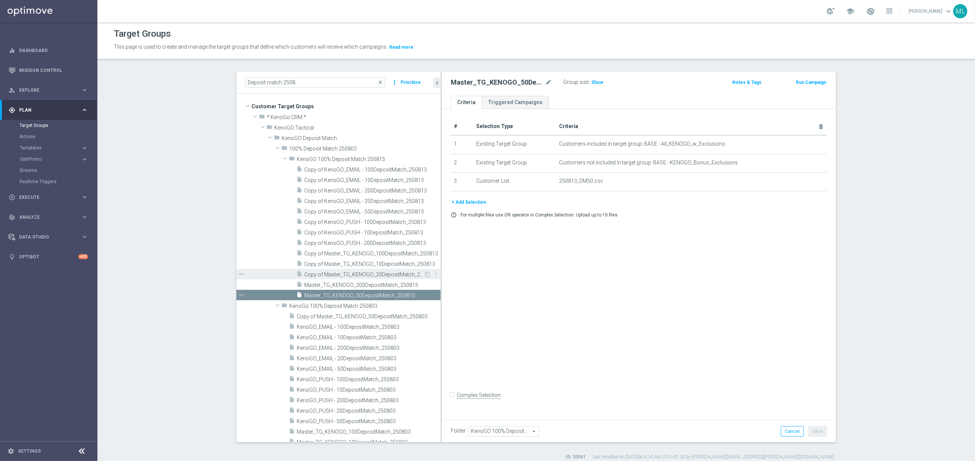
click at [367, 273] on span "Copy of Master_TG_KENOGO_20DepositMatch_250813" at bounding box center [364, 275] width 120 height 6
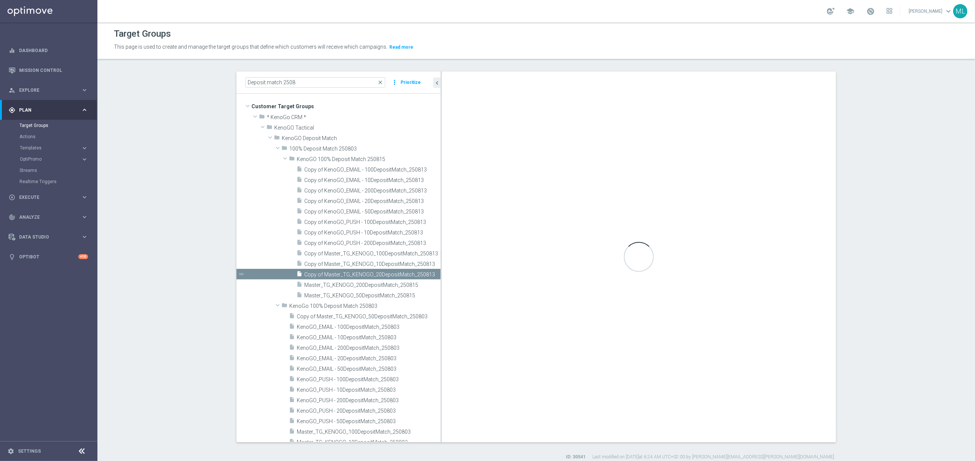
checkbox input "true"
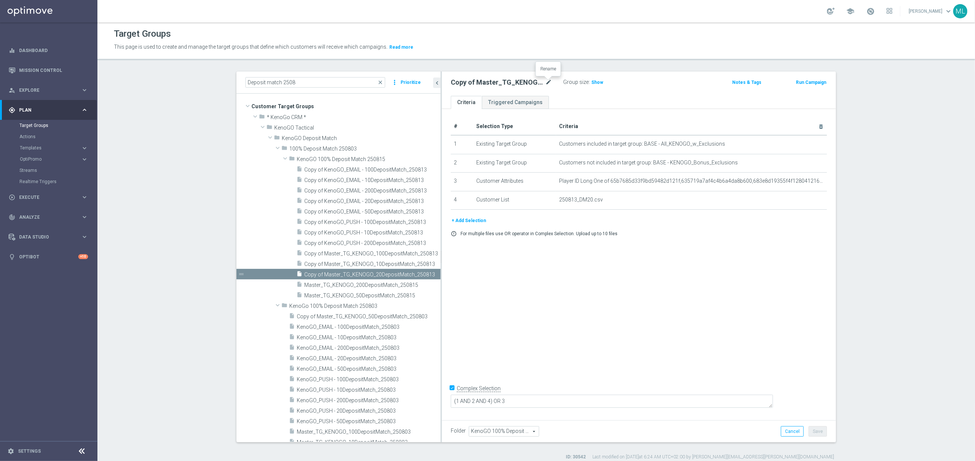
click at [551, 81] on icon "mode_edit" at bounding box center [548, 82] width 7 height 9
click at [539, 82] on input "Copy of Master_TG_KENOGO_20DepositMatch_250813" at bounding box center [501, 83] width 101 height 10
type input "Master_TG_KENOGO_20DepositMatch_250815"
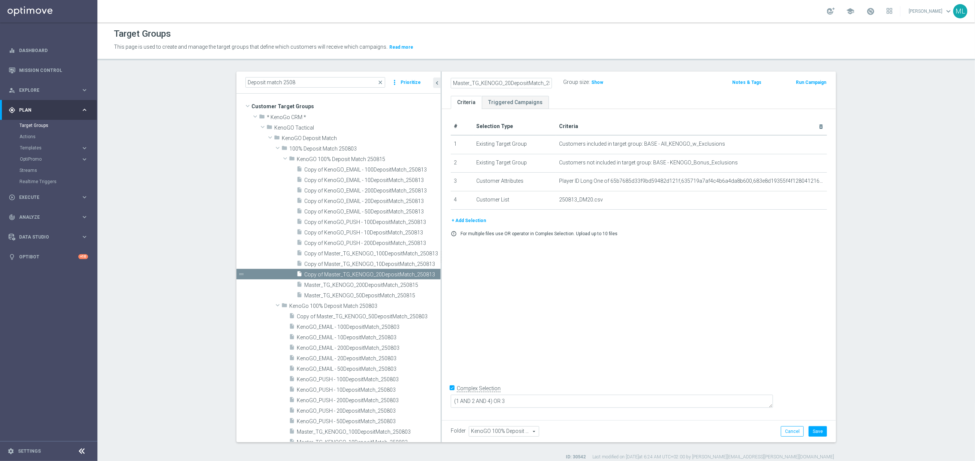
click at [696, 78] on div "Master_TG_KENOGO_20DepositMatch_250815 Group size : Show" at bounding box center [574, 82] width 258 height 11
click at [820, 434] on button "Save" at bounding box center [818, 432] width 18 height 10
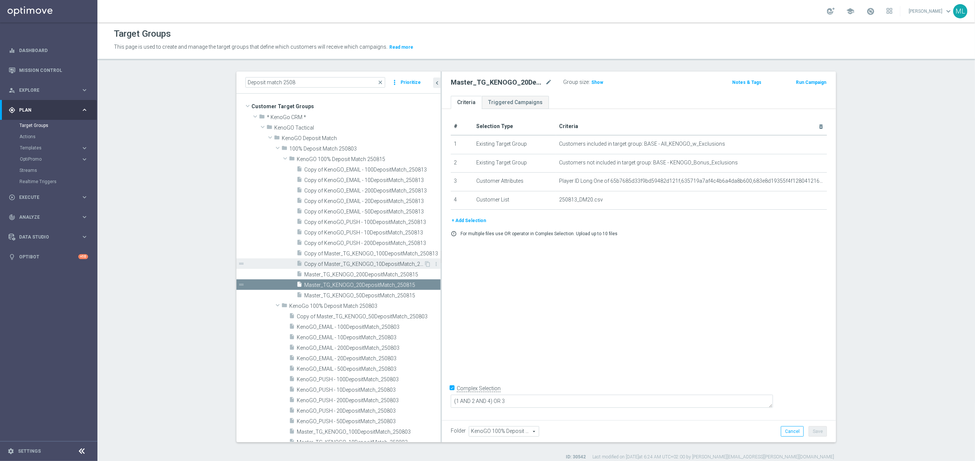
click at [386, 264] on span "Copy of Master_TG_KENOGO_10DepositMatch_250813" at bounding box center [364, 264] width 120 height 6
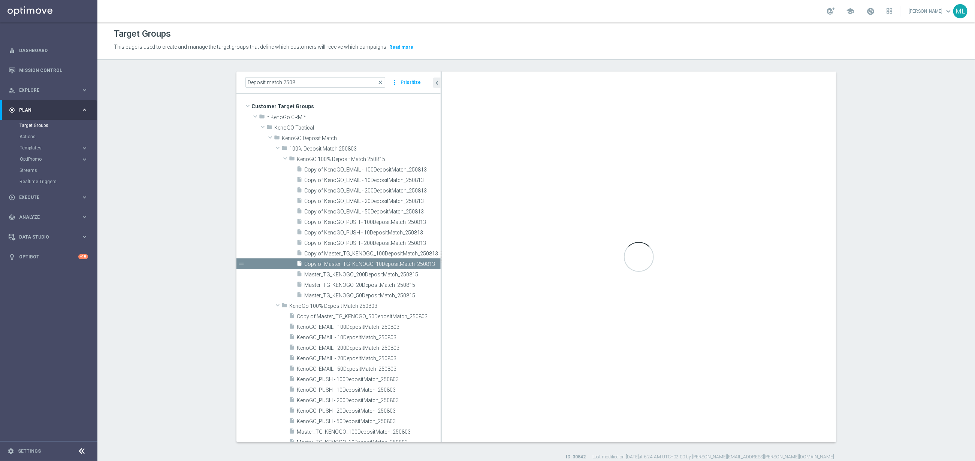
checkbox input "false"
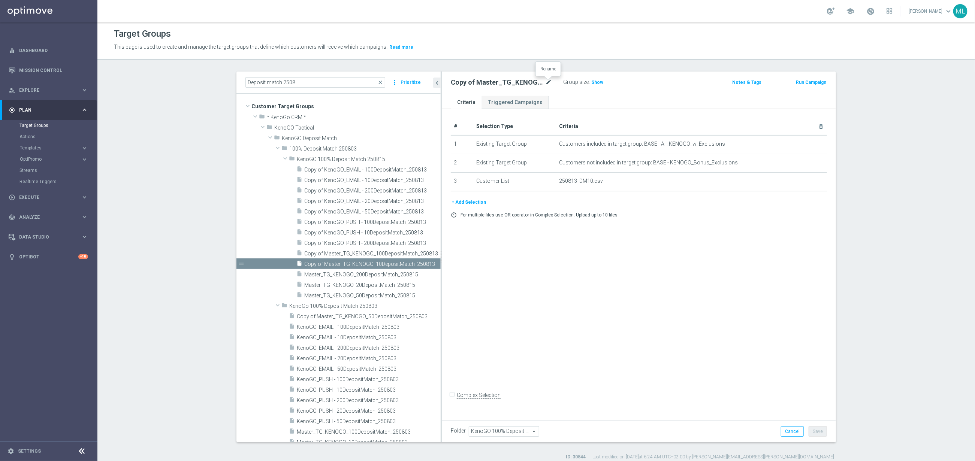
click at [549, 78] on icon "mode_edit" at bounding box center [548, 82] width 7 height 9
drag, startPoint x: 544, startPoint y: 85, endPoint x: 547, endPoint y: 84, distance: 3.8
click at [544, 85] on input "Copy of Master_TG_KENOGO_10DepositMatch_250813" at bounding box center [501, 83] width 101 height 10
click at [551, 84] on input "Copy of Master_TG_KENOGO_10DepositMatch_250813" at bounding box center [501, 83] width 101 height 10
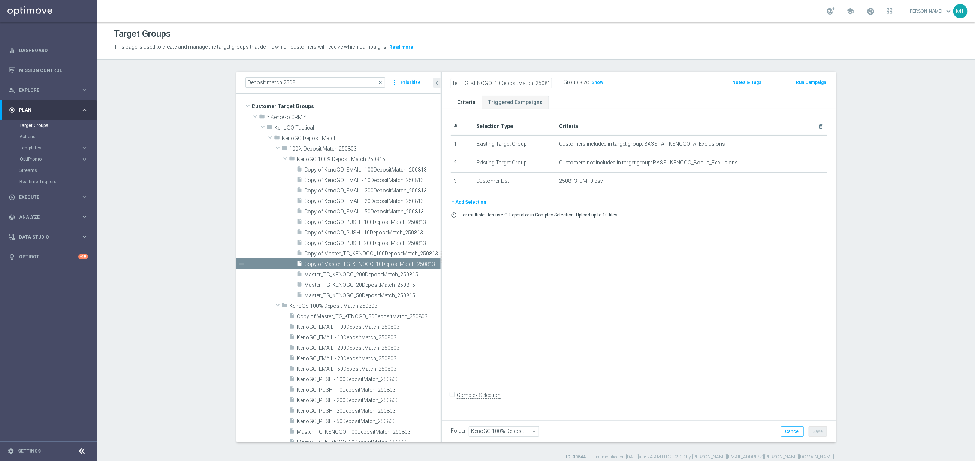
scroll to position [0, 0]
type input "Master_TG_KENOGO_10DepositMatch_250815"
click at [686, 81] on div "Master_TG_KENOGO_10DepositMatch_250815 Group size : Show" at bounding box center [574, 82] width 258 height 11
click at [821, 431] on button "Save" at bounding box center [818, 432] width 18 height 10
click at [343, 253] on span "Copy of Master_TG_KENOGO_100DepositMatch_250813" at bounding box center [364, 254] width 120 height 6
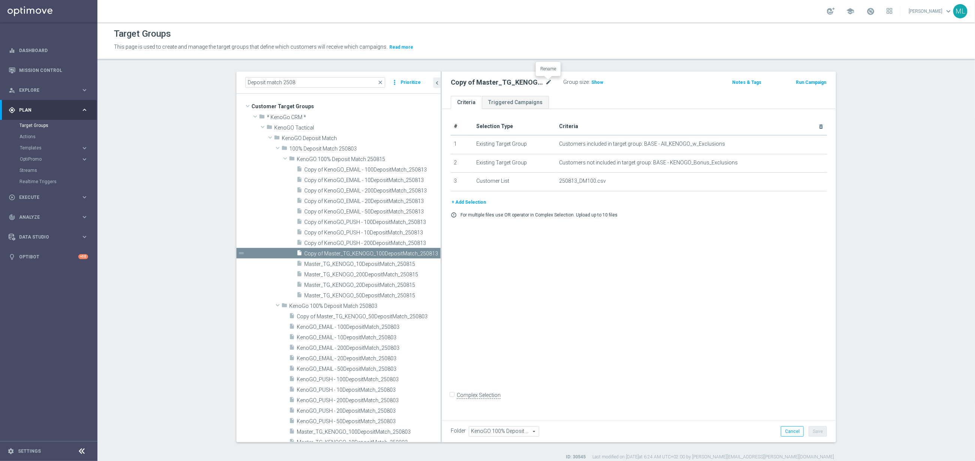
click at [550, 79] on icon "mode_edit" at bounding box center [548, 82] width 7 height 9
click at [549, 84] on input "Copy of Master_TG_KENOGO_100DepositMatch_250813" at bounding box center [501, 83] width 101 height 10
type input "Master_TG_KENOGO_100DepositMatch_250815"
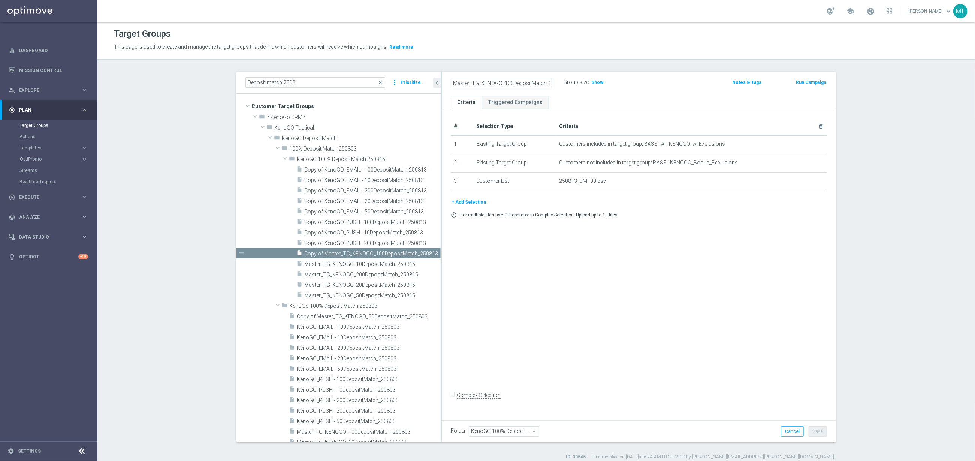
click at [672, 84] on div "Master_TG_KENOGO_100DepositMatch_250815 Group size : Show" at bounding box center [574, 82] width 258 height 11
click at [818, 432] on button "Save" at bounding box center [818, 432] width 18 height 10
click at [361, 243] on span "Copy of KenoGO_PUSH - 200DepositMatch_250813" at bounding box center [364, 243] width 120 height 6
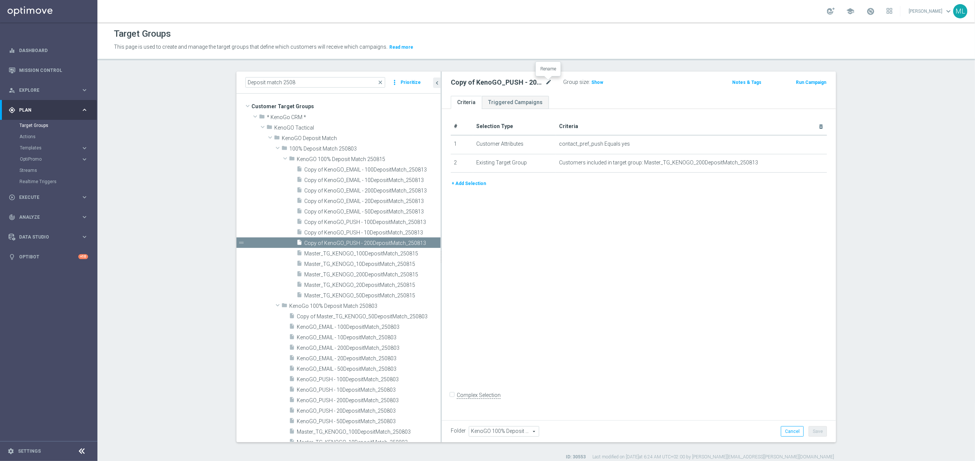
click at [551, 80] on icon "mode_edit" at bounding box center [548, 82] width 7 height 9
click at [545, 81] on input "Copy of KenoGO_PUSH - 200DepositMatch_250813" at bounding box center [501, 83] width 101 height 10
click at [550, 83] on input "Copy of KenoGO_PUSH - 200DepositMatch_250813" at bounding box center [501, 83] width 101 height 10
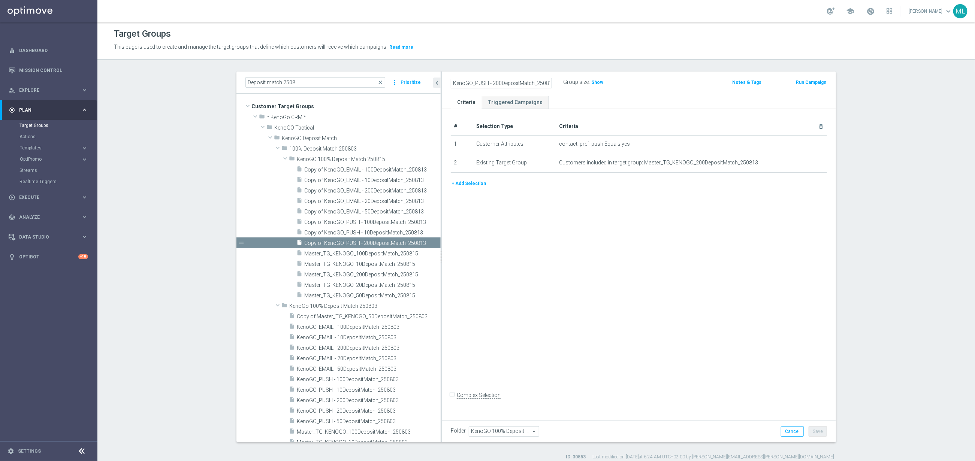
type input "KenoGO_PUSH - 200DepositMatch_250815"
click at [636, 88] on div "Group size : Show" at bounding box center [600, 82] width 75 height 11
click at [819, 434] on button "Save" at bounding box center [818, 432] width 18 height 10
click at [365, 231] on span "Copy of KenoGO_PUSH - 10DepositMatch_250813" at bounding box center [363, 233] width 119 height 6
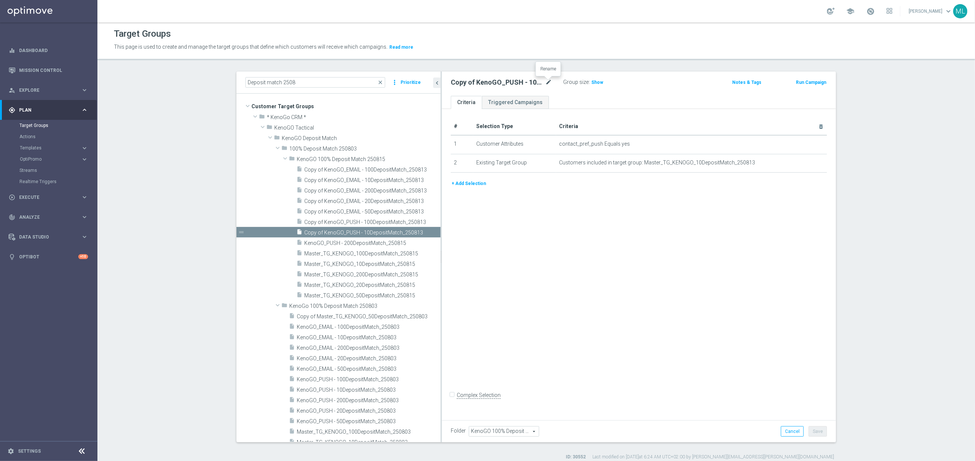
click at [549, 82] on icon "mode_edit" at bounding box center [548, 82] width 7 height 9
click at [543, 82] on input "Copy of KenoGO_PUSH - 10DepositMatch_250813" at bounding box center [501, 83] width 101 height 10
click at [549, 82] on input "Copy of KenoGO_PUSH - 10DepositMatch_250813" at bounding box center [501, 83] width 101 height 10
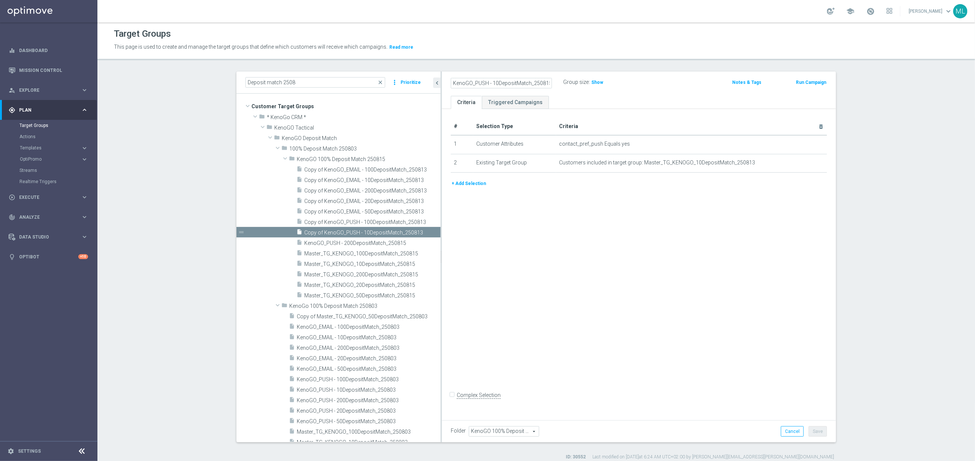
type input "KenoGO_PUSH - 10DepositMatch_250815"
click at [685, 84] on div "KenoGO_PUSH - 10DepositMatch_250815 Group size : Show" at bounding box center [574, 82] width 258 height 11
click at [817, 431] on button "Save" at bounding box center [818, 432] width 18 height 10
click at [363, 223] on span "Copy of KenoGO_PUSH - 100DepositMatch_250813" at bounding box center [364, 222] width 120 height 6
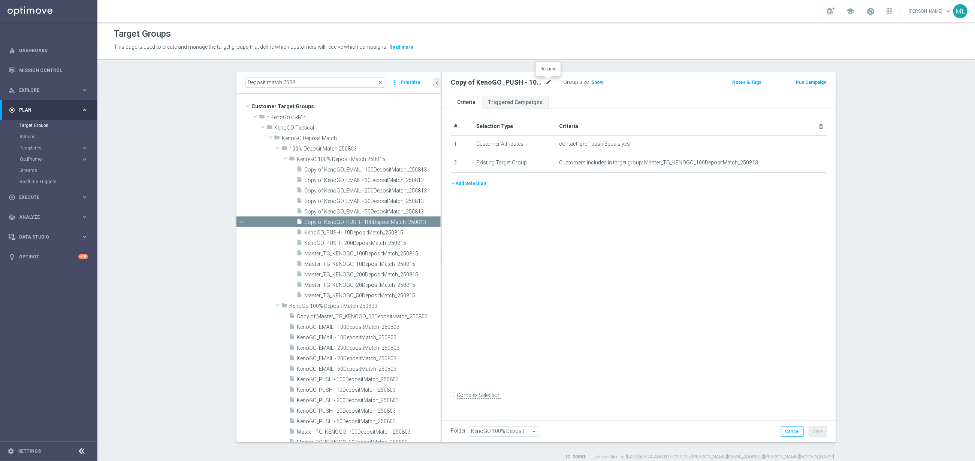
click at [550, 81] on icon "mode_edit" at bounding box center [548, 82] width 7 height 9
click at [546, 83] on input "Copy of KenoGO_PUSH - 100DepositMatch_250813" at bounding box center [501, 83] width 101 height 10
click at [550, 83] on input "Copy of KenoGO_PUSH - 100DepositMatch_250813" at bounding box center [501, 83] width 101 height 10
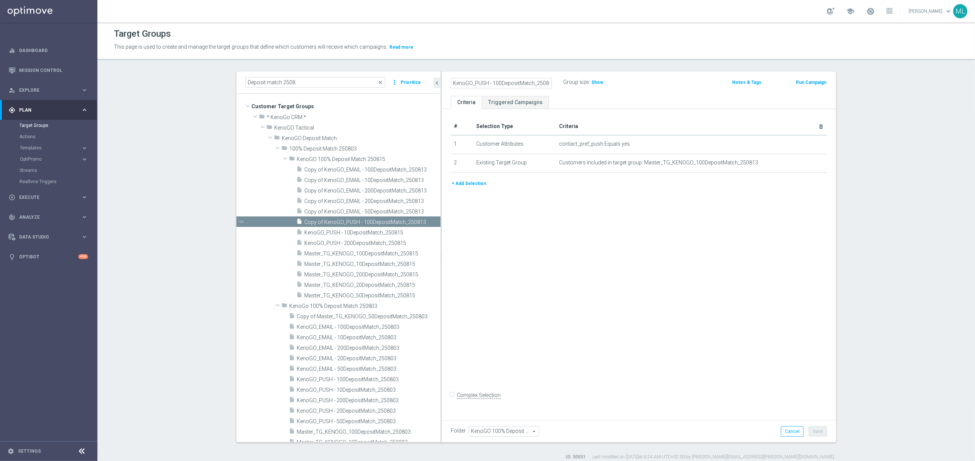
type input "KenoGO_PUSH - 100DepositMatch_250815"
drag, startPoint x: 687, startPoint y: 81, endPoint x: 689, endPoint y: 77, distance: 4.2
click at [687, 78] on div "KenoGO_PUSH - 100DepositMatch_250815 Group size : Show" at bounding box center [574, 82] width 258 height 11
click at [823, 432] on button "Save" at bounding box center [818, 432] width 18 height 10
click at [379, 210] on span "Copy of KenoGO_EMAIL - 50DepositMatch_250813" at bounding box center [364, 212] width 120 height 6
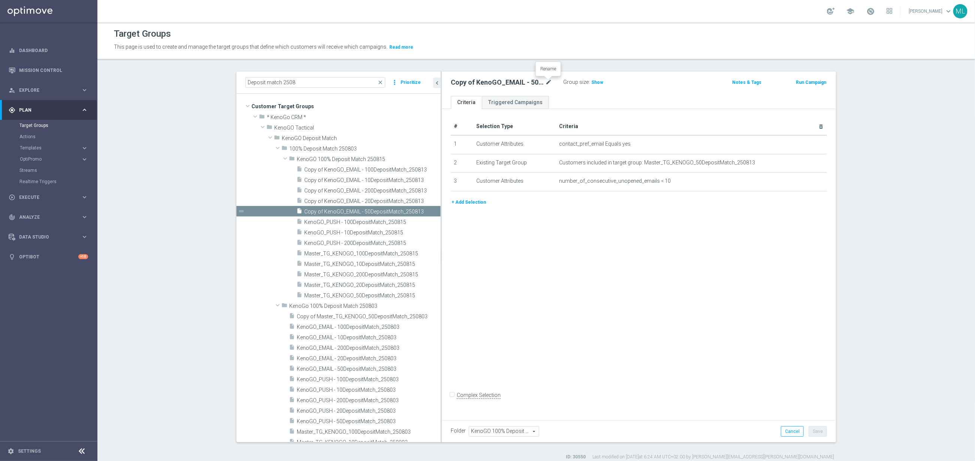
click at [550, 82] on icon "mode_edit" at bounding box center [548, 82] width 7 height 9
drag, startPoint x: 543, startPoint y: 84, endPoint x: 549, endPoint y: 84, distance: 5.6
click at [543, 84] on input "Copy of KenoGO_EMAIL - 50DepositMatch_250813" at bounding box center [501, 83] width 101 height 10
click at [550, 84] on input "Copy of KenoGO_EMAIL - 50DepositMatch_250813" at bounding box center [501, 83] width 101 height 10
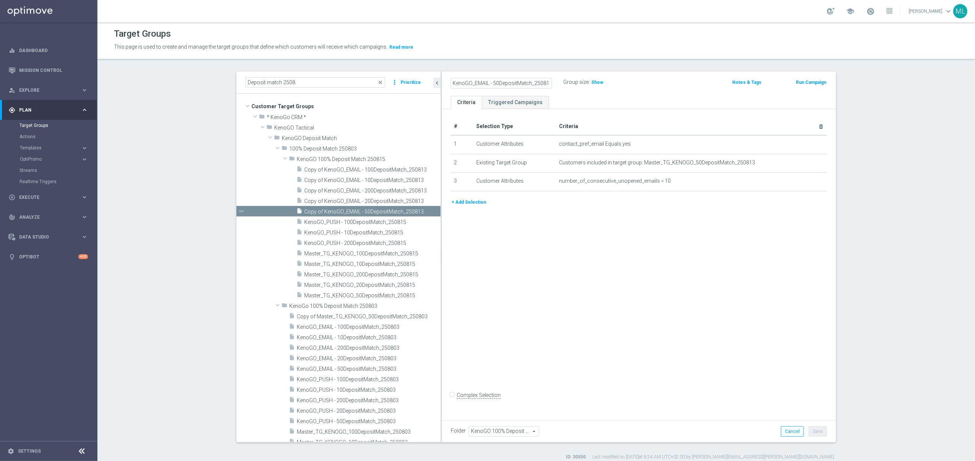
scroll to position [0, 0]
type input "KenoGO_EMAIL - 50DepositMatch_250815"
click at [659, 77] on div "KenoGO_EMAIL - 50DepositMatch_250815 Group size : Show" at bounding box center [574, 82] width 258 height 11
click at [821, 434] on button "Save" at bounding box center [818, 432] width 18 height 10
click at [362, 199] on span "Copy of KenoGO_EMAIL - 20DepositMatch_250813" at bounding box center [364, 201] width 120 height 6
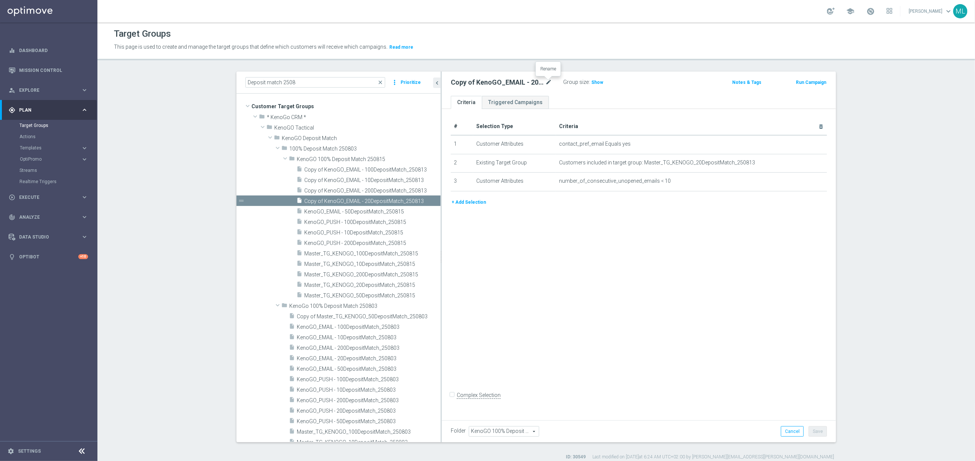
click at [549, 80] on icon "mode_edit" at bounding box center [548, 82] width 7 height 9
click at [547, 82] on input "Copy of KenoGO_EMAIL - 20DepositMatch_250813" at bounding box center [501, 83] width 101 height 10
click at [550, 82] on input "Copy of KenoGO_EMAIL - 20DepositMatch_250813" at bounding box center [501, 83] width 101 height 10
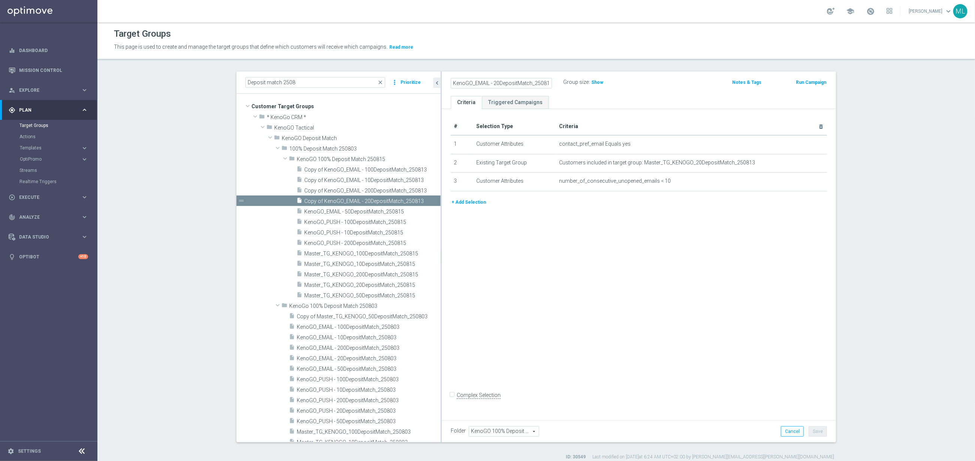
type input "KenoGO_EMAIL - 20DepositMatch_250815"
click at [672, 84] on div "KenoGO_EMAIL - 20DepositMatch_250815 Group size : Show" at bounding box center [574, 82] width 258 height 11
click at [817, 432] on button "Save" at bounding box center [818, 432] width 18 height 10
click at [367, 189] on span "Copy of KenoGO_EMAIL - 200DepositMatch_250813" at bounding box center [364, 191] width 120 height 6
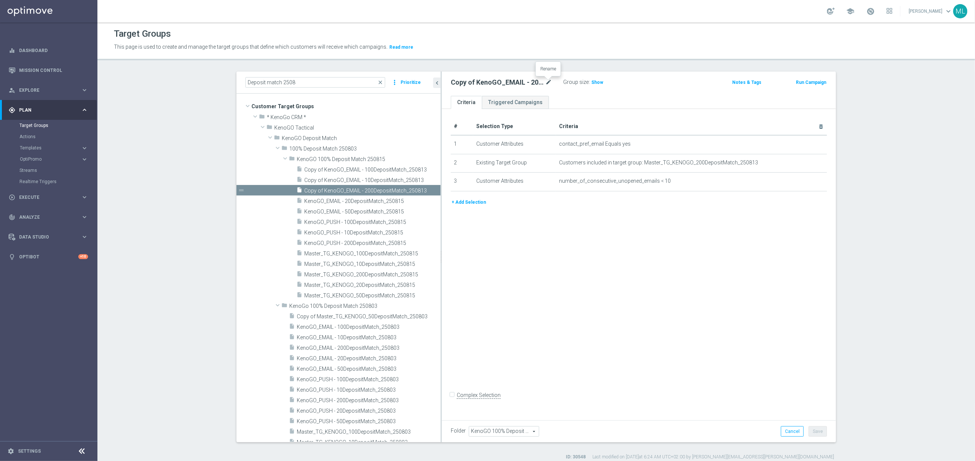
click at [549, 80] on icon "mode_edit" at bounding box center [548, 82] width 7 height 9
click at [549, 82] on input "Copy of KenoGO_EMAIL - 200DepositMatch_250813" at bounding box center [501, 83] width 101 height 10
type input "KenoGO_EMAIL - 200DepositMatch_250815"
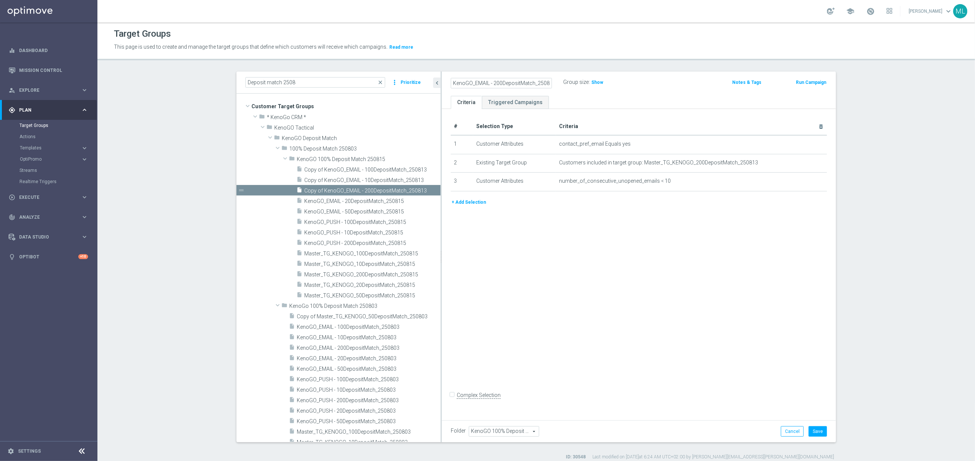
drag, startPoint x: 677, startPoint y: 81, endPoint x: 645, endPoint y: 78, distance: 31.6
click at [677, 80] on div "KenoGO_EMAIL - 200DepositMatch_250815 Group size : Show" at bounding box center [574, 82] width 258 height 11
click at [817, 432] on button "Save" at bounding box center [818, 432] width 18 height 10
click at [361, 178] on span "Copy of KenoGO_EMAIL - 10DepositMatch_250813" at bounding box center [372, 180] width 136 height 6
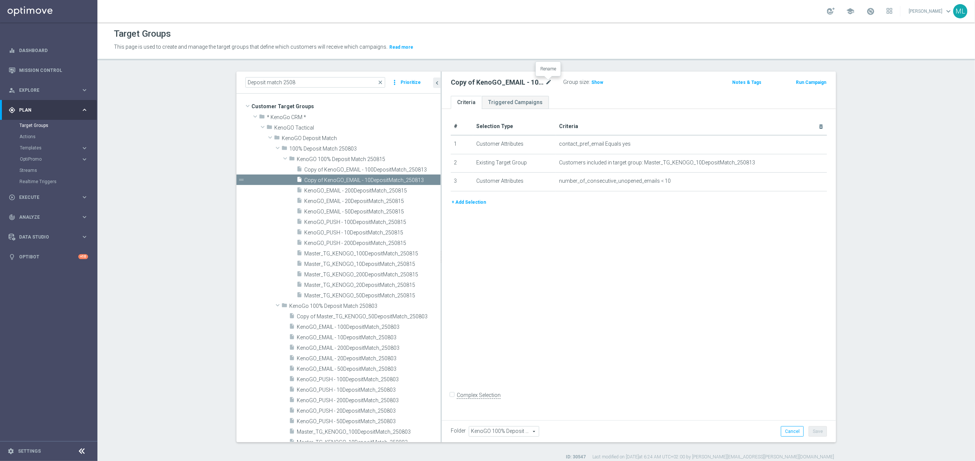
click at [550, 81] on icon "mode_edit" at bounding box center [548, 82] width 7 height 9
click at [546, 84] on input "Copy of KenoGO_EMAIL - 10DepositMatch_250813" at bounding box center [501, 83] width 101 height 10
click at [550, 84] on input "Copy of KenoGO_EMAIL - 10DepositMatch_250813" at bounding box center [501, 83] width 101 height 10
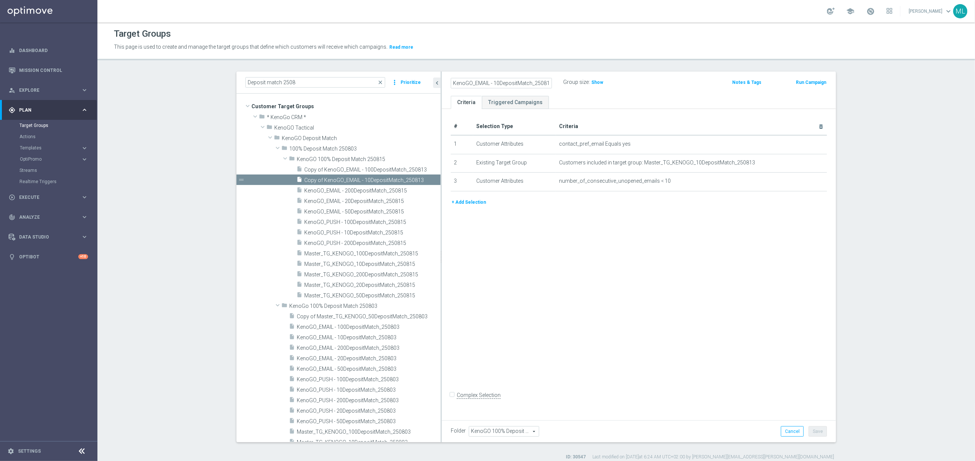
type input "KenoGO_EMAIL - 10DepositMatch_250815"
click at [690, 85] on div "KenoGO_EMAIL - 10DepositMatch_250815 Group size : Show" at bounding box center [574, 82] width 258 height 11
click at [824, 430] on button "Save" at bounding box center [818, 432] width 18 height 10
click at [359, 169] on span "Copy of KenoGO_EMAIL - 100DepositMatch_250813" at bounding box center [364, 170] width 120 height 6
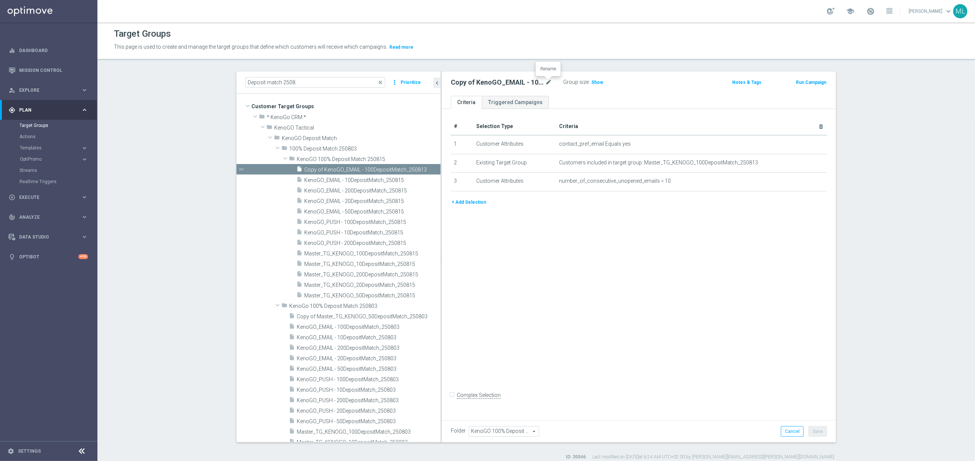
click at [550, 82] on icon "mode_edit" at bounding box center [548, 82] width 7 height 9
click at [550, 82] on input "Copy of KenoGO_EMAIL - 100DepositMatch_250813" at bounding box center [501, 83] width 101 height 10
type input "KenoGO_EMAIL - 100DepositMatch_250815"
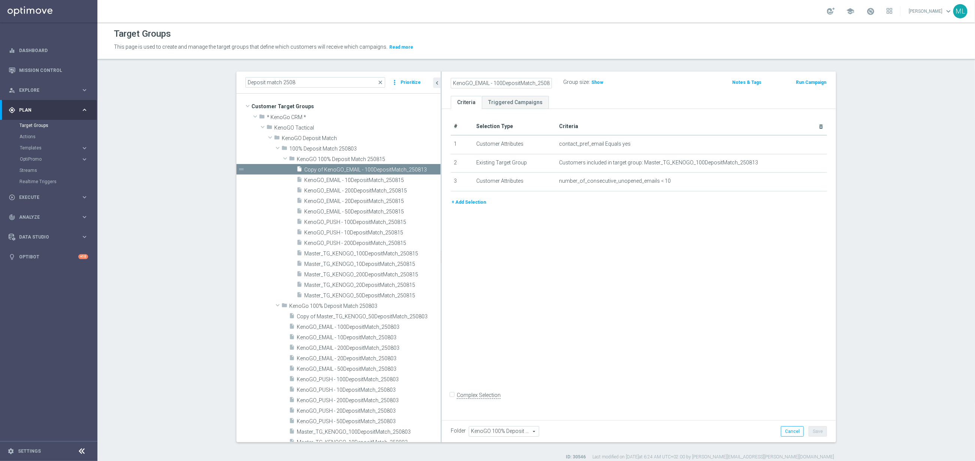
click at [654, 85] on div "KenoGO_EMAIL - 100DepositMatch_250815 Group size : Show" at bounding box center [574, 82] width 258 height 11
click at [816, 435] on button "Save" at bounding box center [818, 432] width 18 height 10
click at [379, 296] on span "Master_TG_KENOGO_50DepositMatch_250815" at bounding box center [363, 296] width 118 height 6
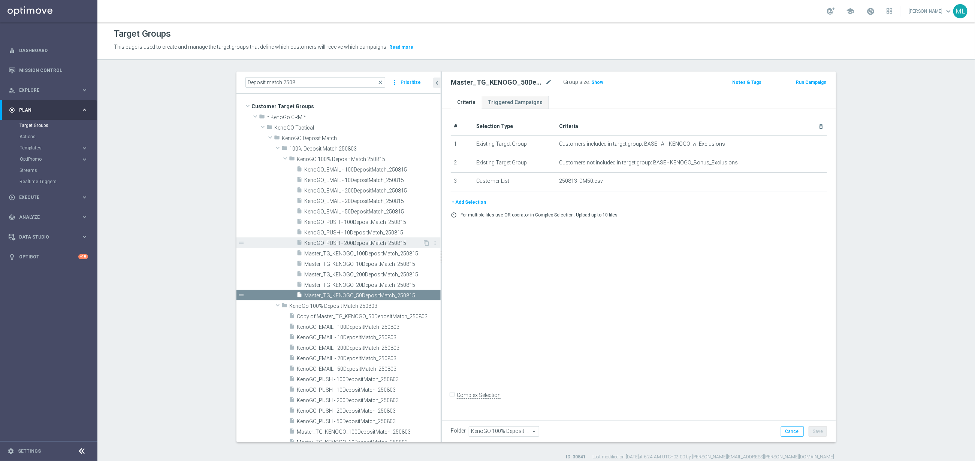
click at [373, 241] on span "KenoGO_PUSH - 200DepositMatch_250815" at bounding box center [363, 243] width 118 height 6
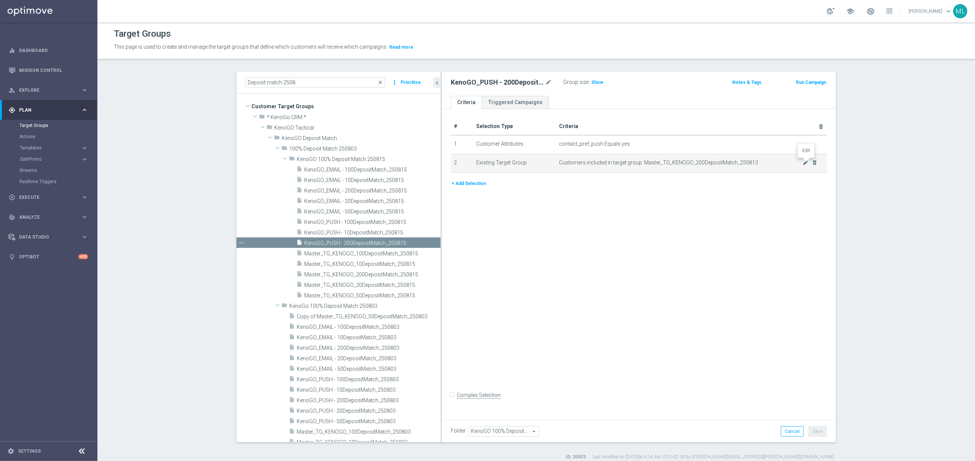
click at [806, 163] on icon "mode_edit" at bounding box center [806, 163] width 6 height 6
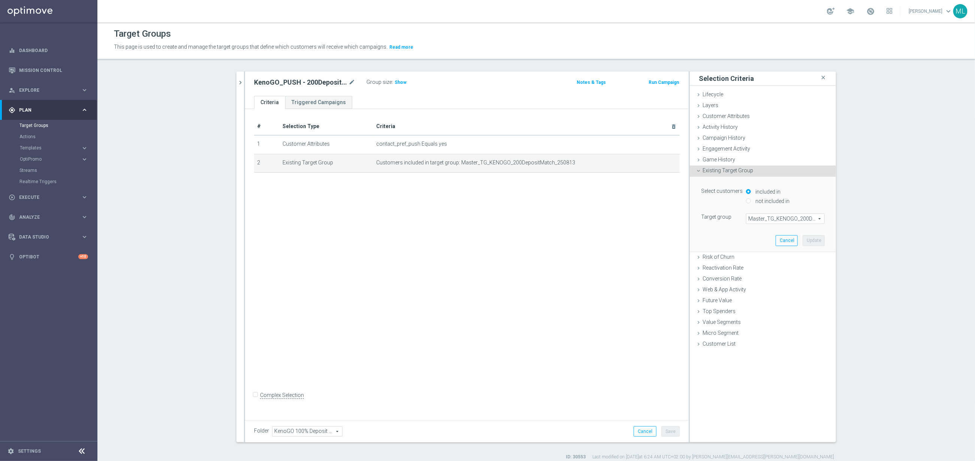
click at [798, 221] on span "Master_TG_KENOGO_200DepositMatch_250813" at bounding box center [786, 219] width 78 height 10
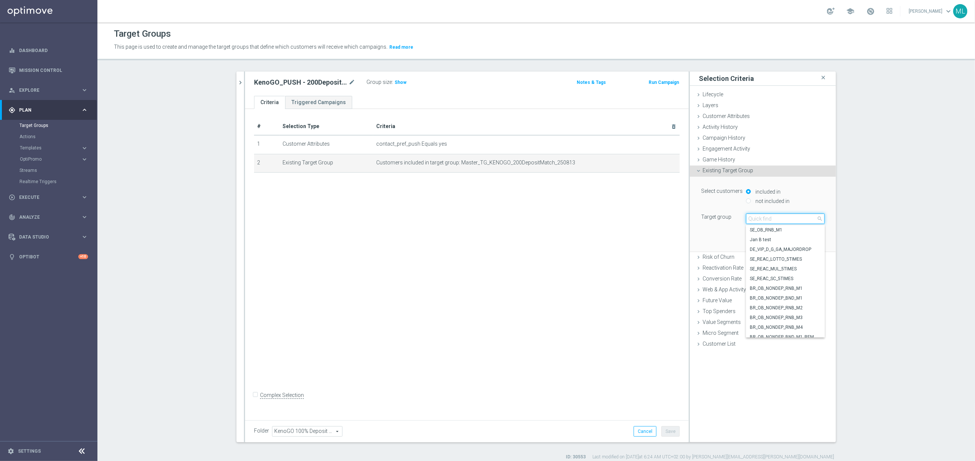
click at [788, 220] on input "search" at bounding box center [785, 219] width 79 height 10
type input "250815"
click at [802, 248] on span "Master_TG_KENOGO_200DepositMatch_250815" at bounding box center [785, 250] width 71 height 6
type input "Master_TG_KENOGO_200DepositMatch_250815"
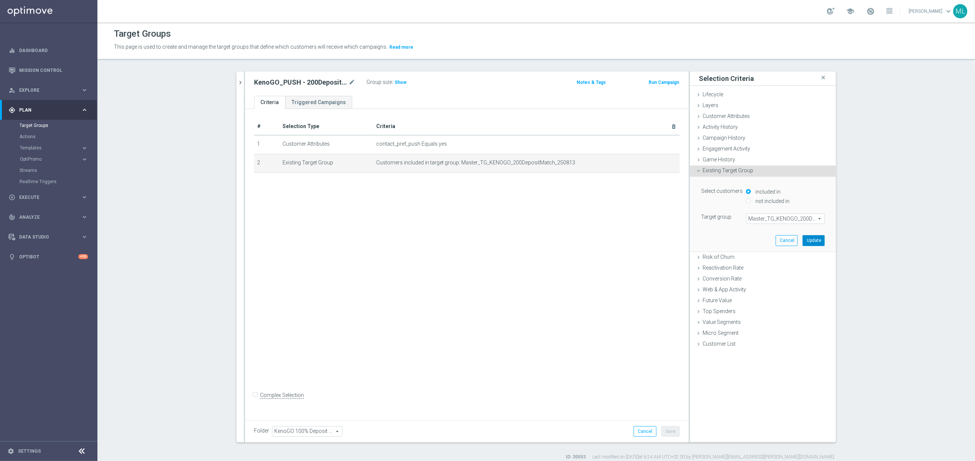
click at [813, 241] on button "Update" at bounding box center [814, 240] width 22 height 10
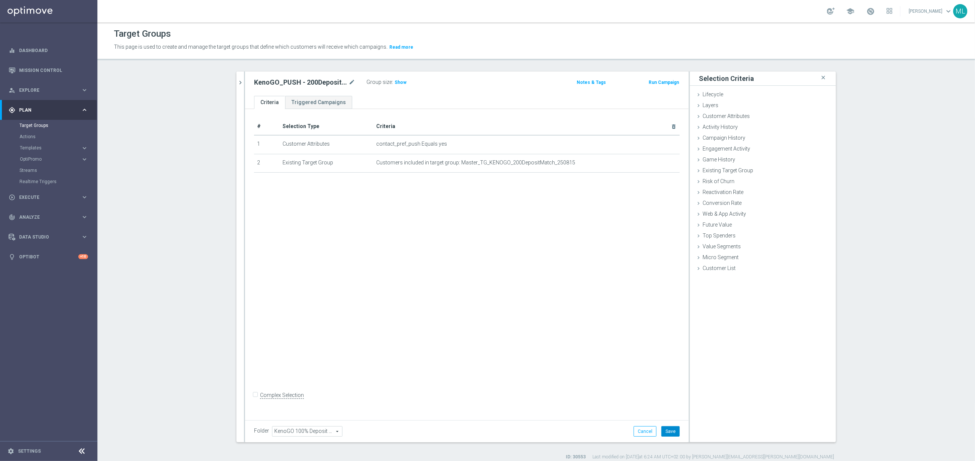
click at [672, 429] on button "Save" at bounding box center [671, 432] width 18 height 10
click at [243, 85] on icon "chevron_right" at bounding box center [240, 82] width 7 height 7
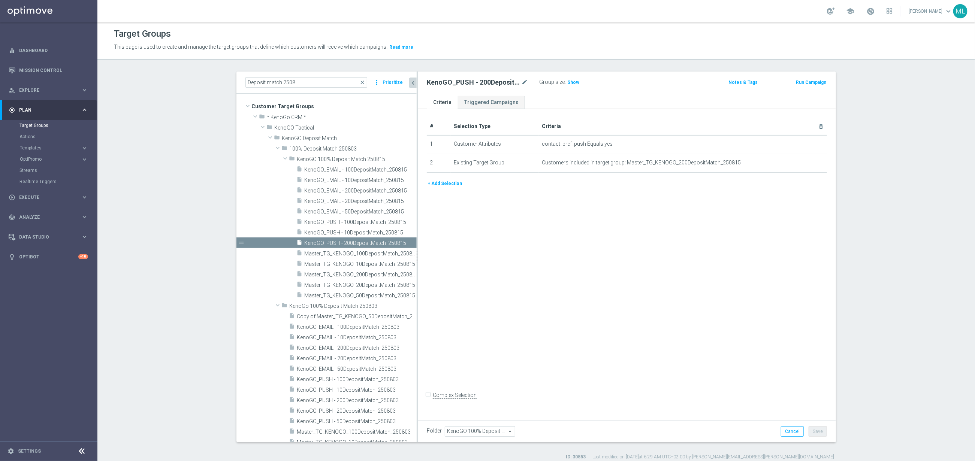
drag, startPoint x: 383, startPoint y: 235, endPoint x: 420, endPoint y: 235, distance: 37.1
click at [418, 235] on div at bounding box center [417, 257] width 1 height 371
click at [366, 223] on span "KenoGO_PUSH - 100DepositMatch_250815" at bounding box center [353, 222] width 99 height 6
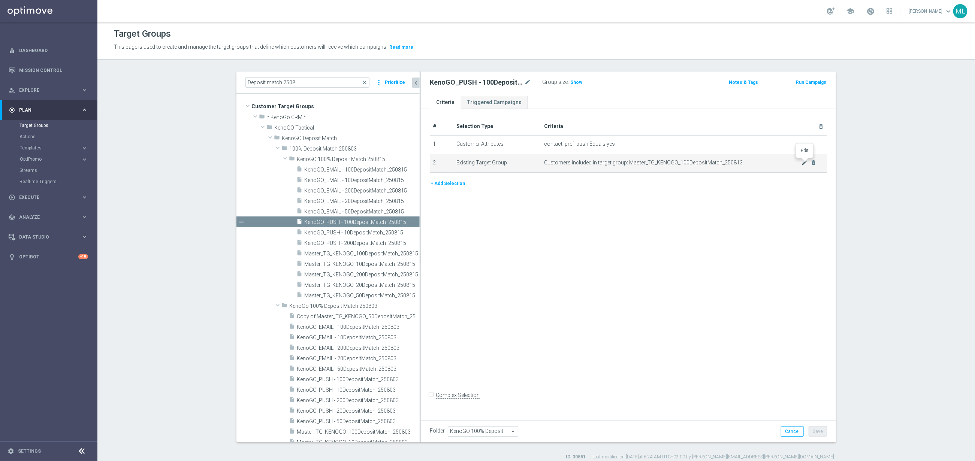
click at [806, 162] on icon "mode_edit" at bounding box center [805, 163] width 6 height 6
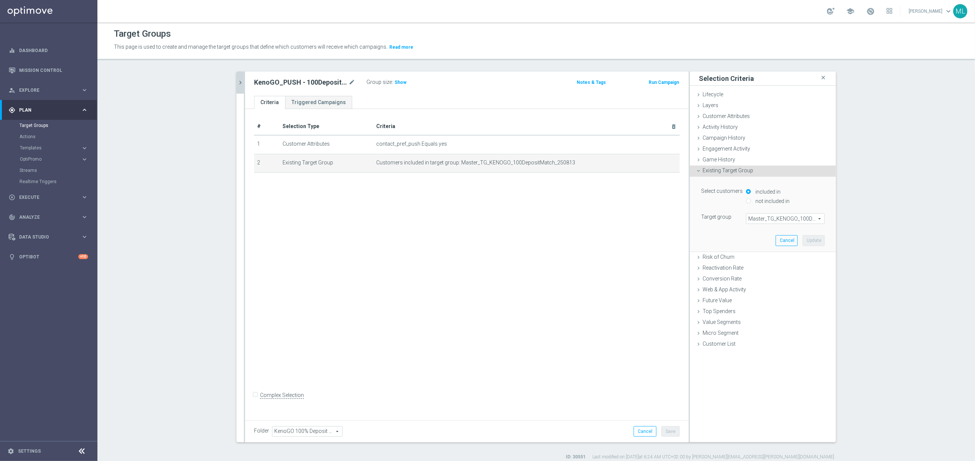
click at [771, 222] on span "Master_TG_KENOGO_100DepositMatch_250813" at bounding box center [786, 219] width 78 height 10
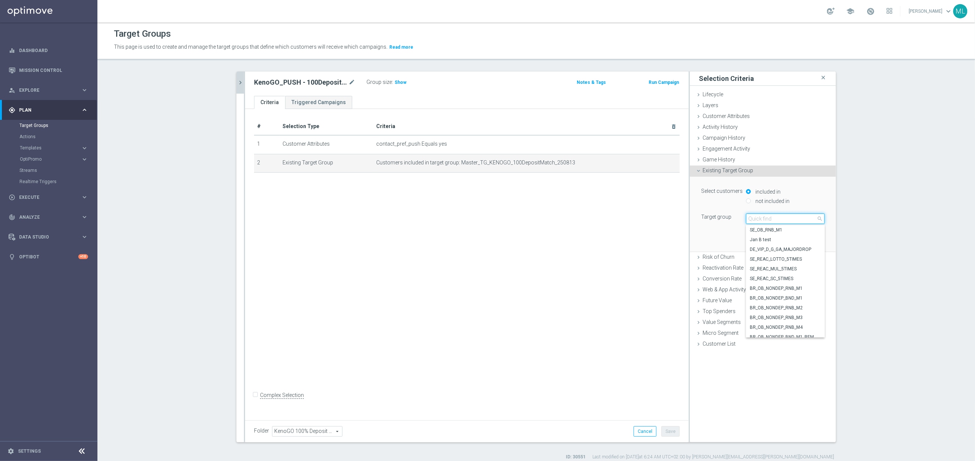
click at [771, 222] on input "search" at bounding box center [785, 219] width 79 height 10
type input "250813"
click at [793, 231] on span "Master_TG_KENOGO_100DepositMatch_250813" at bounding box center [785, 230] width 71 height 6
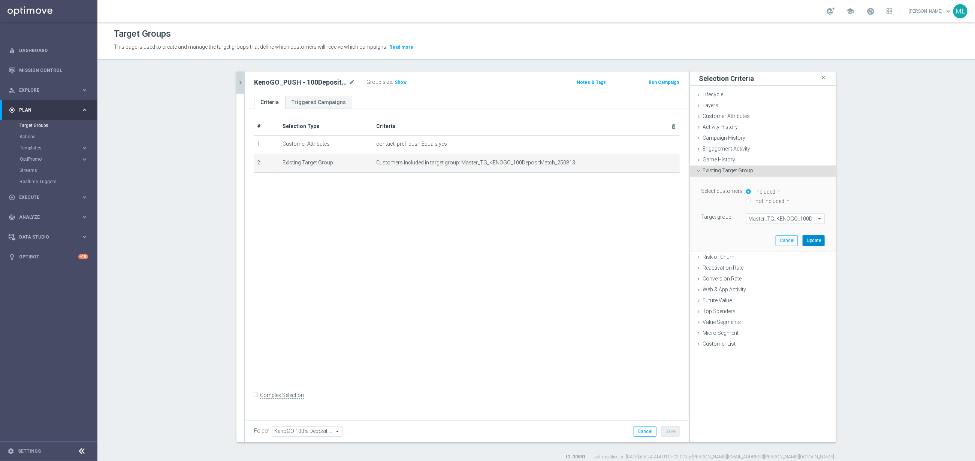
click at [812, 239] on button "Update" at bounding box center [814, 240] width 22 height 10
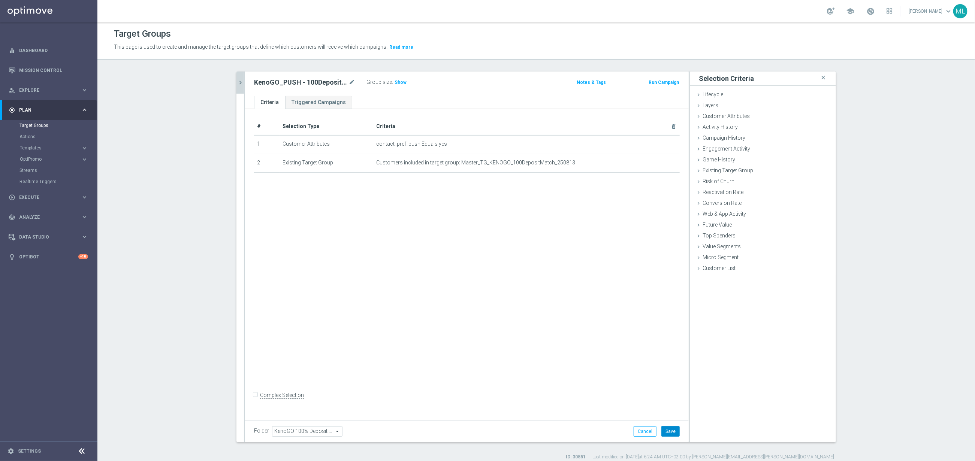
click at [668, 429] on button "Save" at bounding box center [671, 432] width 18 height 10
click at [243, 82] on icon "chevron_right" at bounding box center [240, 82] width 7 height 7
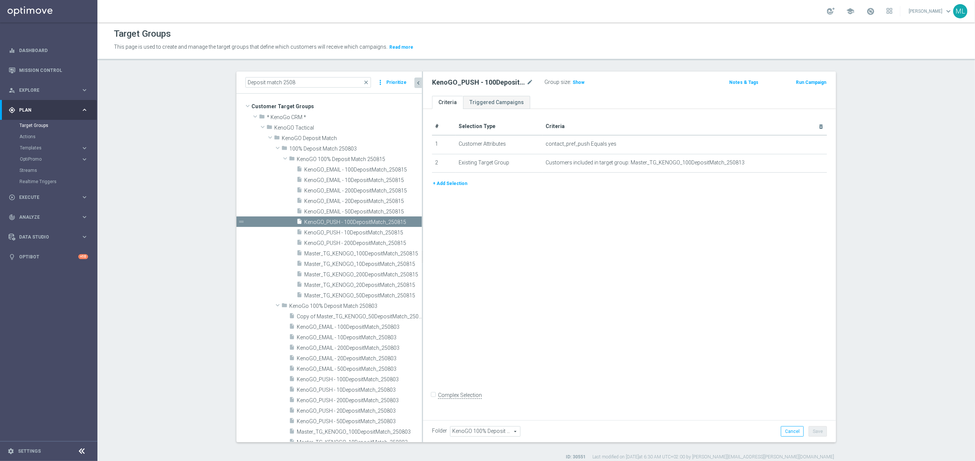
drag, startPoint x: 383, startPoint y: 220, endPoint x: 422, endPoint y: 221, distance: 39.4
click at [422, 221] on as-split "Deposit match 2508 close more_vert Prioritize Customer Target Groups library_ad…" at bounding box center [537, 257] width 600 height 371
click at [358, 210] on span "KenoGO_EMAIL - 50DepositMatch_250815" at bounding box center [354, 212] width 100 height 6
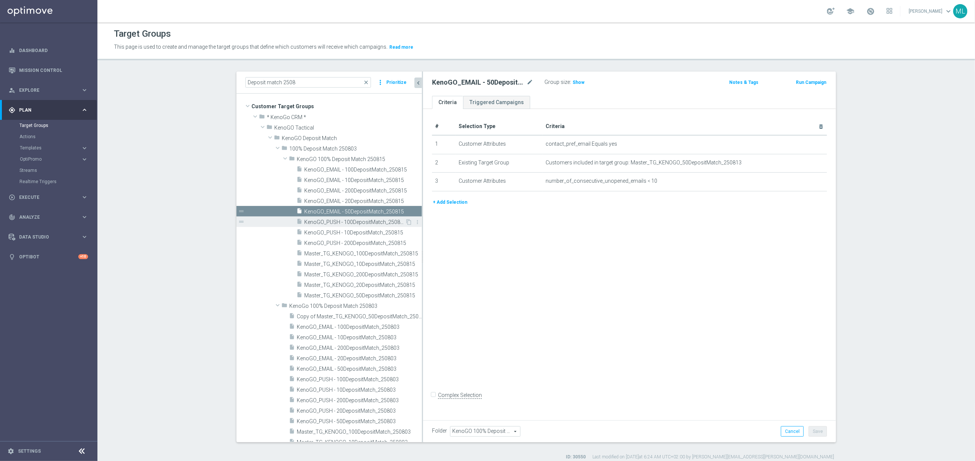
click at [366, 222] on span "KenoGO_PUSH - 100DepositMatch_250815" at bounding box center [354, 222] width 101 height 6
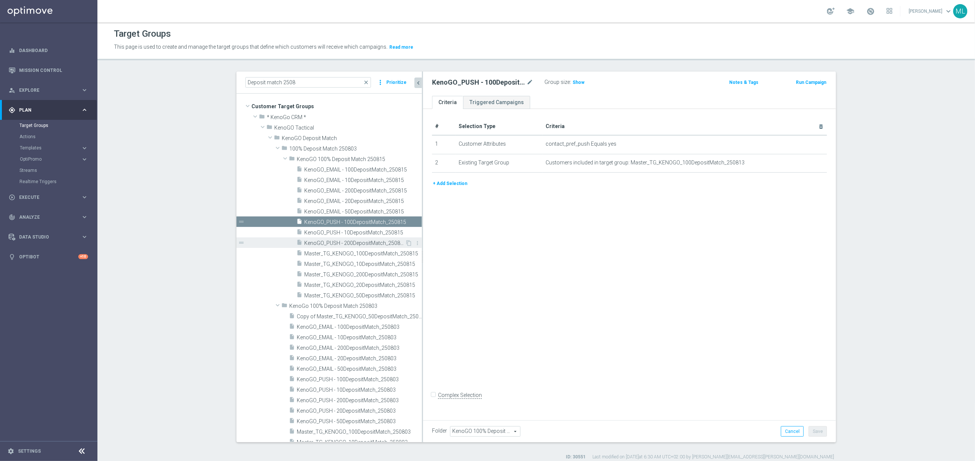
click at [369, 241] on span "KenoGO_PUSH - 200DepositMatch_250815" at bounding box center [354, 243] width 101 height 6
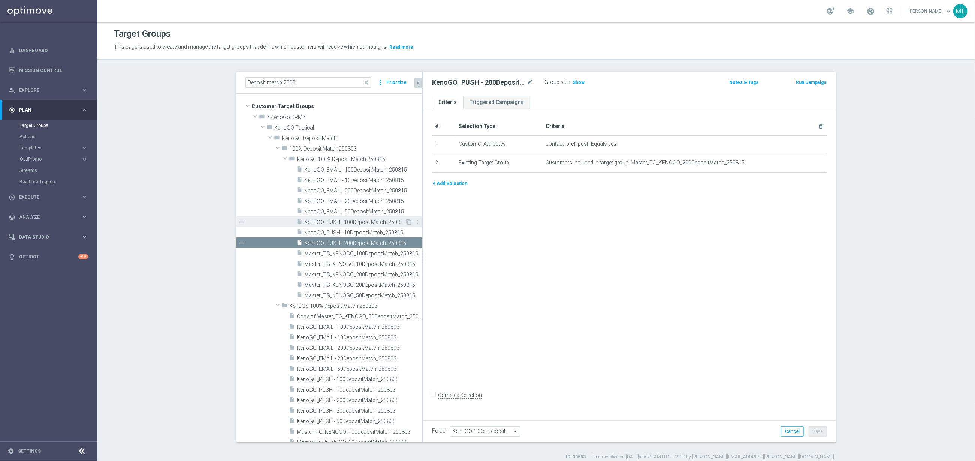
click at [367, 221] on span "KenoGO_PUSH - 100DepositMatch_250815" at bounding box center [354, 222] width 101 height 6
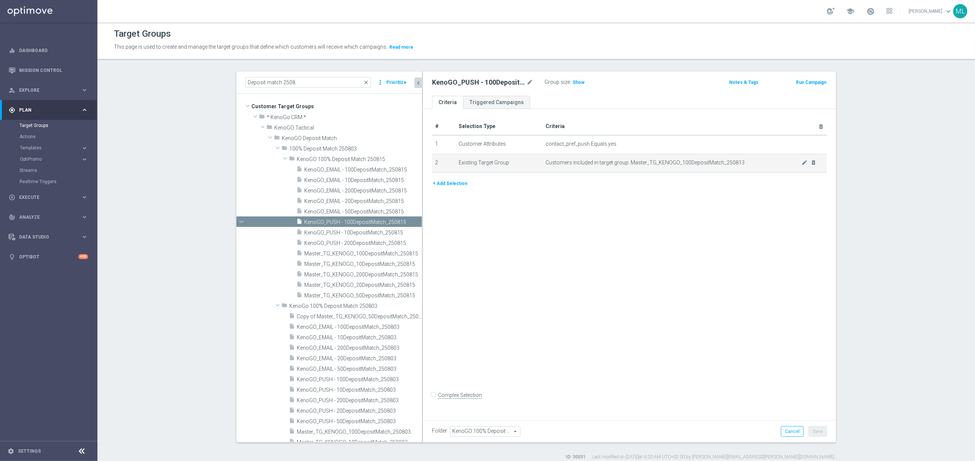
click at [810, 163] on div "mode_edit delete_forever" at bounding box center [809, 163] width 15 height 6
click at [807, 163] on icon "mode_edit" at bounding box center [805, 163] width 6 height 6
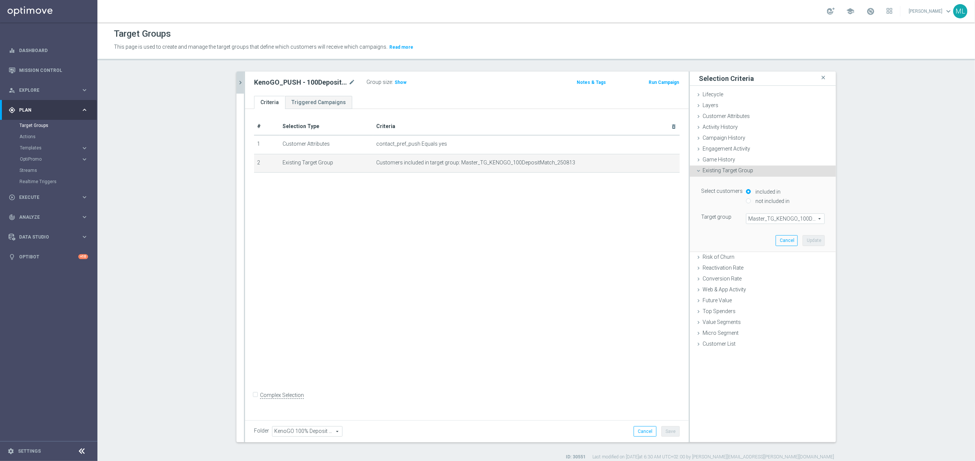
click at [784, 219] on span "Master_TG_KENOGO_100DepositMatch_250813" at bounding box center [786, 219] width 78 height 10
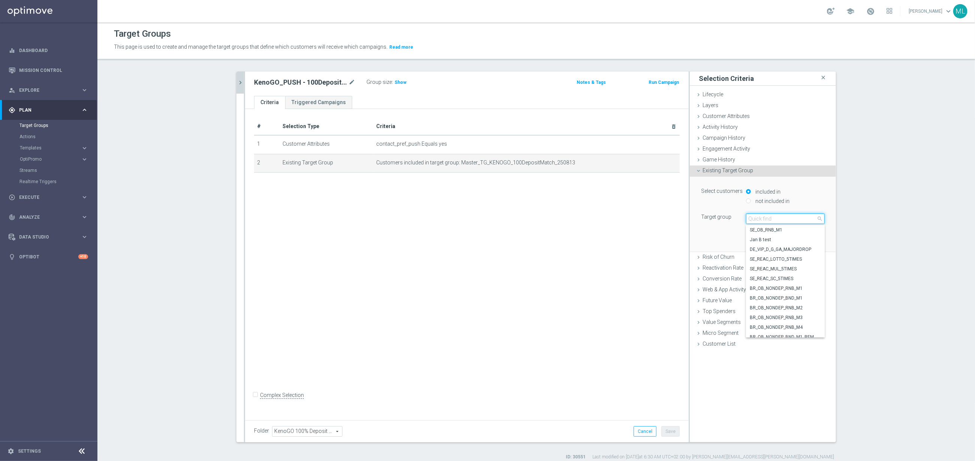
click at [771, 218] on input "search" at bounding box center [785, 219] width 79 height 10
type input "250815"
click at [796, 266] on span "Master_TG_KENOGO_100DepositMatch_250815" at bounding box center [785, 269] width 71 height 6
type input "Master_TG_KENOGO_100DepositMatch_250815"
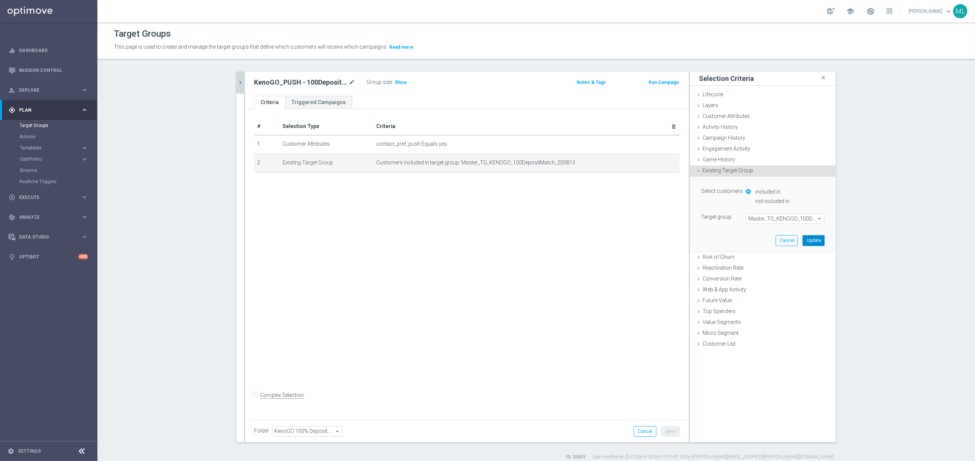
click at [815, 242] on button "Update" at bounding box center [814, 240] width 22 height 10
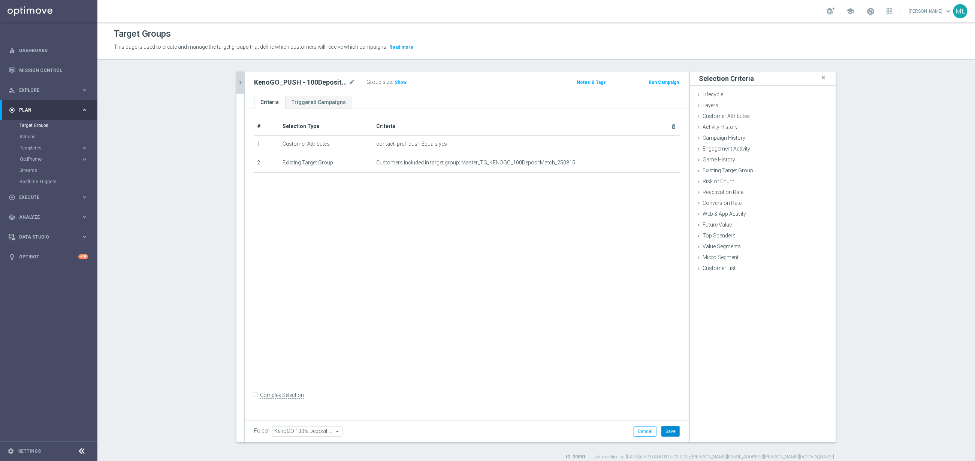
click at [670, 427] on button "Save" at bounding box center [671, 432] width 18 height 10
click at [242, 84] on icon "chevron_right" at bounding box center [240, 82] width 7 height 7
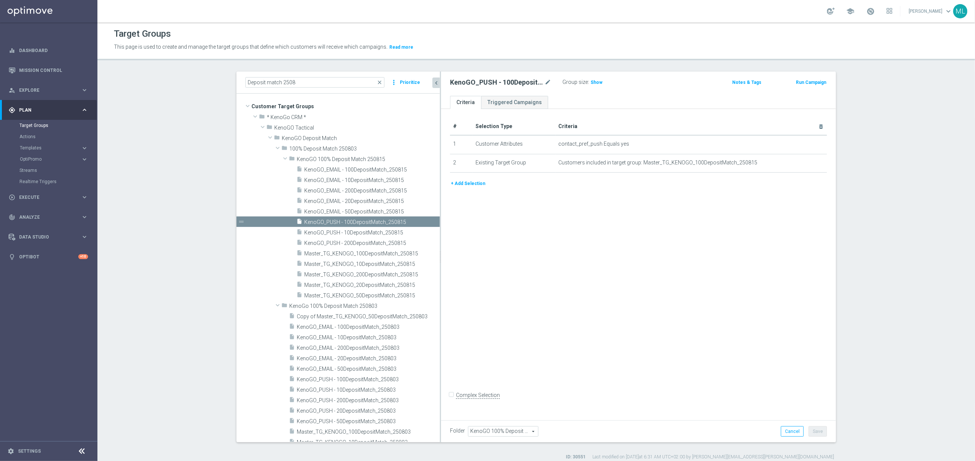
drag, startPoint x: 383, startPoint y: 199, endPoint x: 440, endPoint y: 201, distance: 57.4
click at [440, 201] on as-split "Deposit match 2508 close more_vert Prioritize Customer Target Groups library_ad…" at bounding box center [537, 257] width 600 height 371
click at [374, 239] on div "insert_drive_file KenoGO_PUSH - 200DepositMatch_250815" at bounding box center [359, 243] width 126 height 10
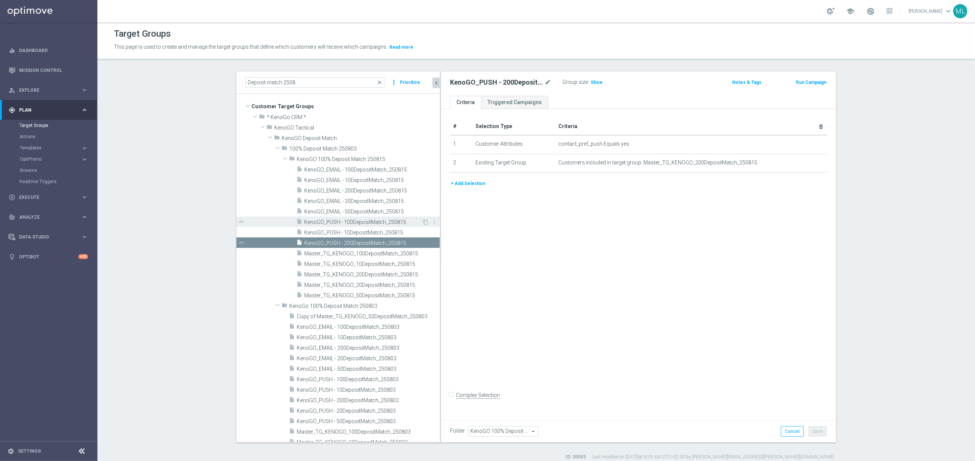
click at [371, 222] on span "KenoGO_PUSH - 100DepositMatch_250815" at bounding box center [363, 222] width 118 height 6
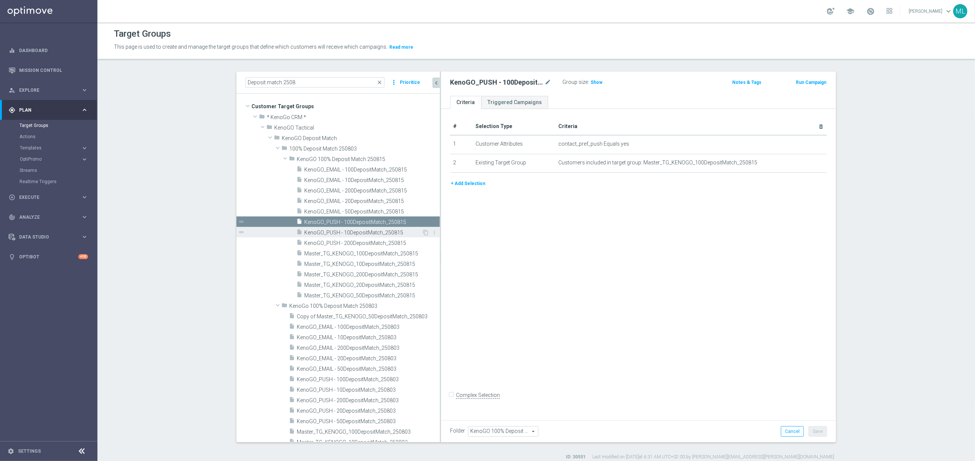
click at [374, 232] on span "KenoGO_PUSH - 10DepositMatch_250815" at bounding box center [363, 233] width 118 height 6
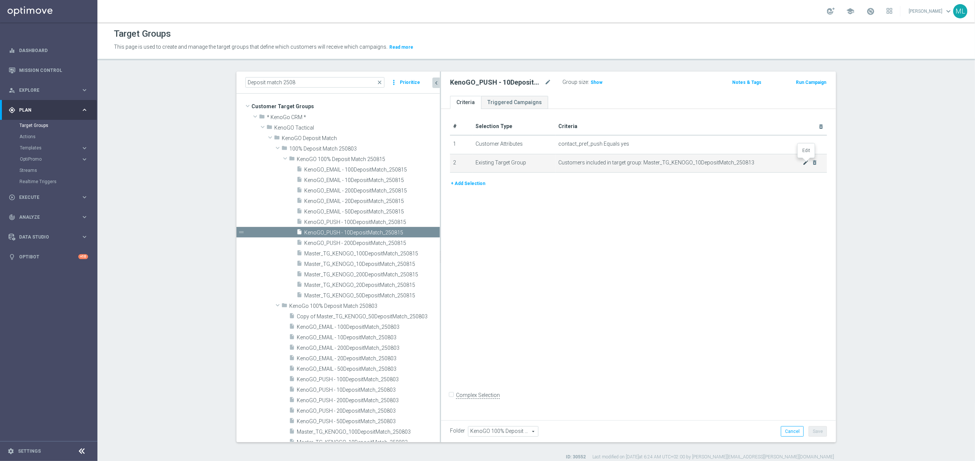
click at [806, 163] on icon "mode_edit" at bounding box center [806, 163] width 6 height 6
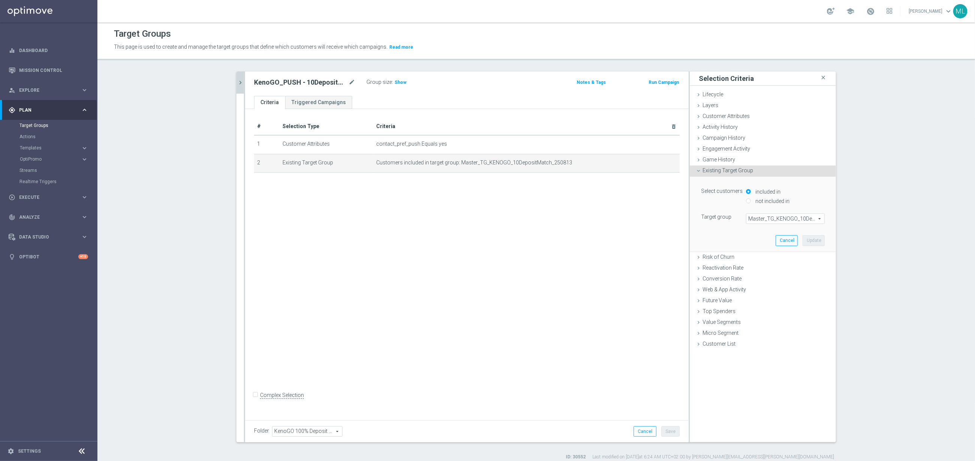
drag, startPoint x: 791, startPoint y: 219, endPoint x: 780, endPoint y: 220, distance: 10.1
click at [790, 219] on span "Master_TG_KENOGO_10DepositMatch_250813" at bounding box center [786, 219] width 78 height 10
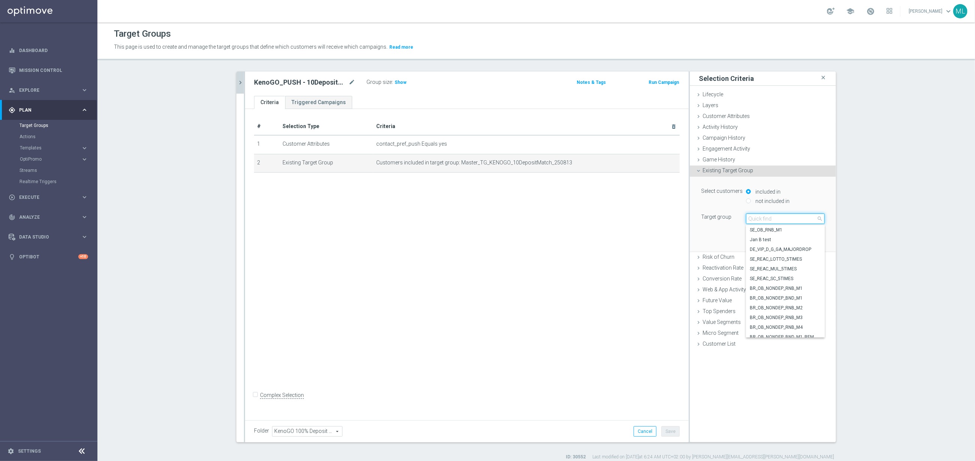
click at [775, 220] on input "search" at bounding box center [785, 219] width 79 height 10
type input "250815"
click at [792, 258] on span "Master_TG_KENOGO_10DepositMatch_250815" at bounding box center [785, 259] width 71 height 6
type input "Master_TG_KENOGO_10DepositMatch_250815"
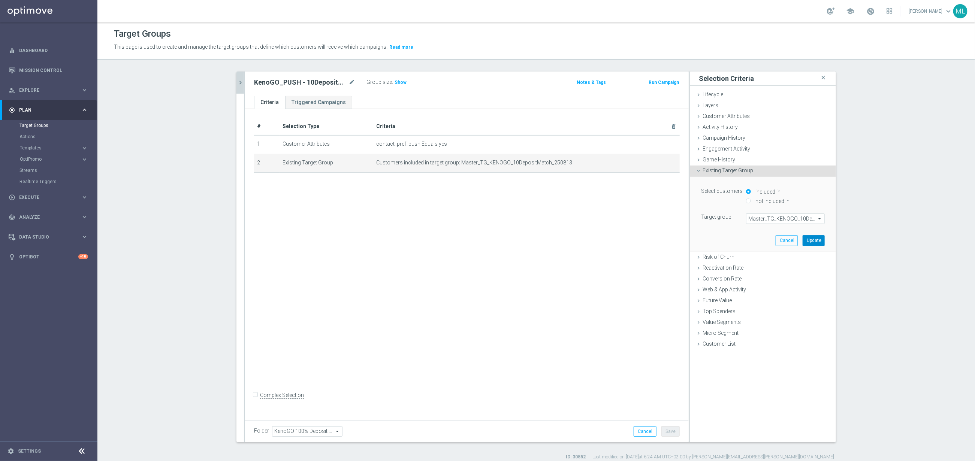
click at [813, 244] on button "Update" at bounding box center [814, 240] width 22 height 10
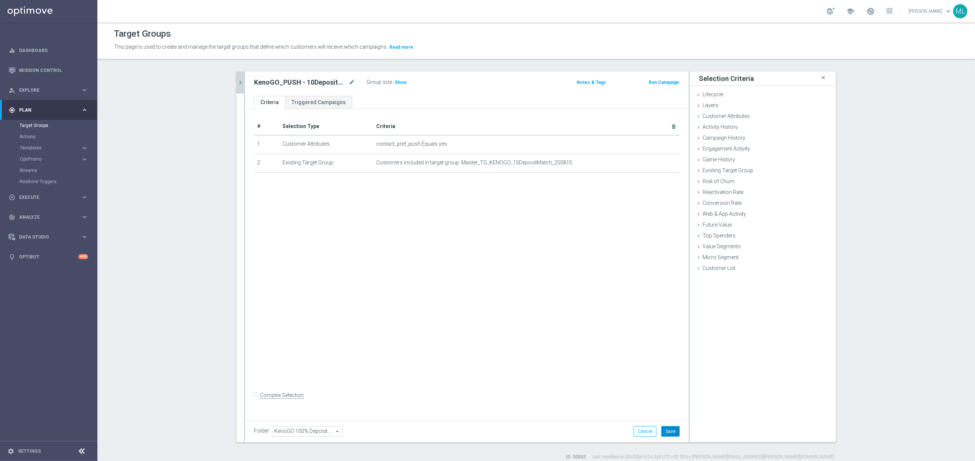
click at [676, 427] on button "Save" at bounding box center [671, 432] width 18 height 10
click at [241, 80] on icon "chevron_right" at bounding box center [240, 82] width 7 height 7
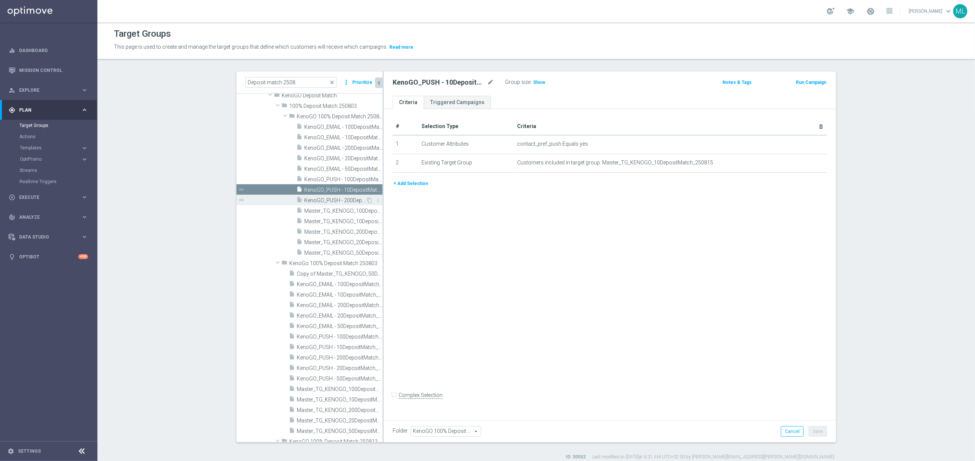
scroll to position [60, 0]
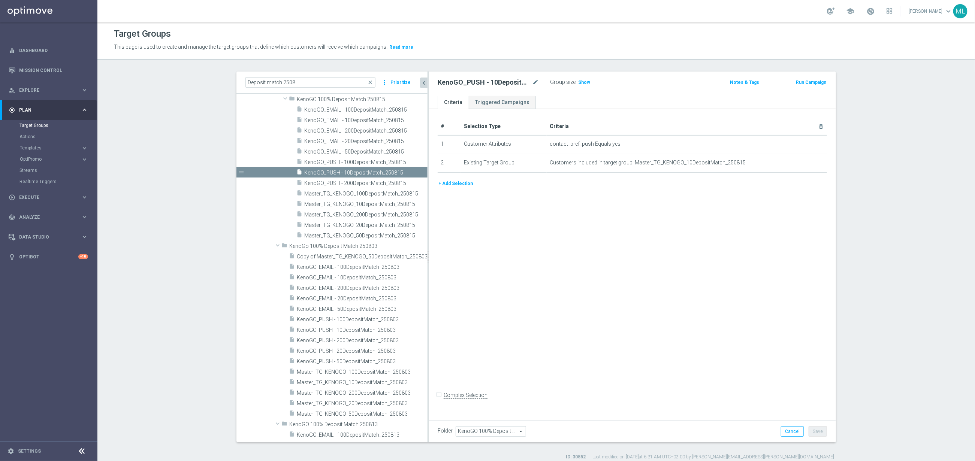
drag, startPoint x: 383, startPoint y: 260, endPoint x: 428, endPoint y: 261, distance: 45.0
click at [428, 261] on as-split "Deposit match 2508 close more_vert Prioritize Customer Target Groups library_ad…" at bounding box center [537, 257] width 600 height 371
click at [424, 256] on icon "more_vert" at bounding box center [423, 257] width 6 height 6
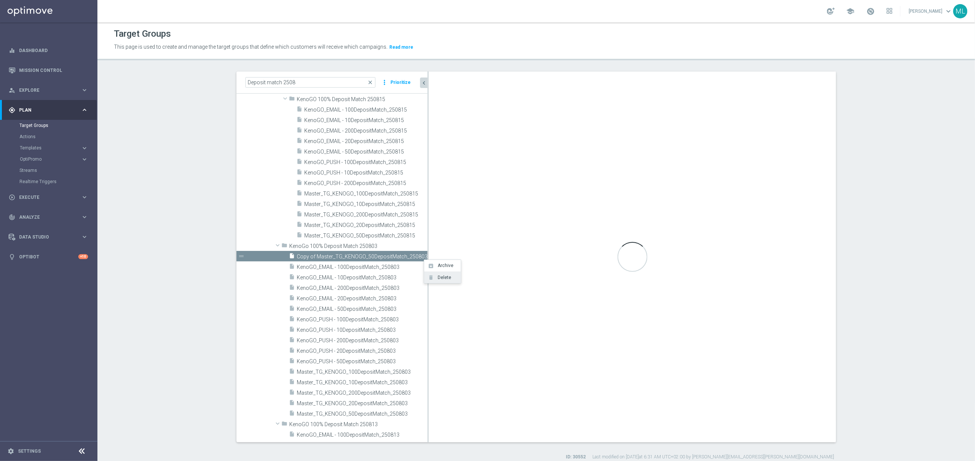
type input "KenoGo 100% Deposit Match 250803"
click at [440, 280] on li "delete Delete" at bounding box center [442, 278] width 37 height 12
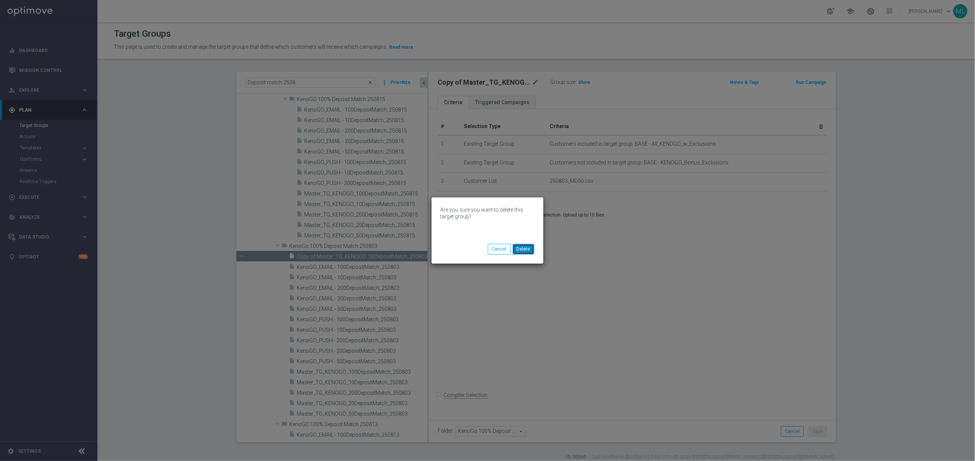
click at [527, 249] on button "Delete" at bounding box center [524, 249] width 22 height 10
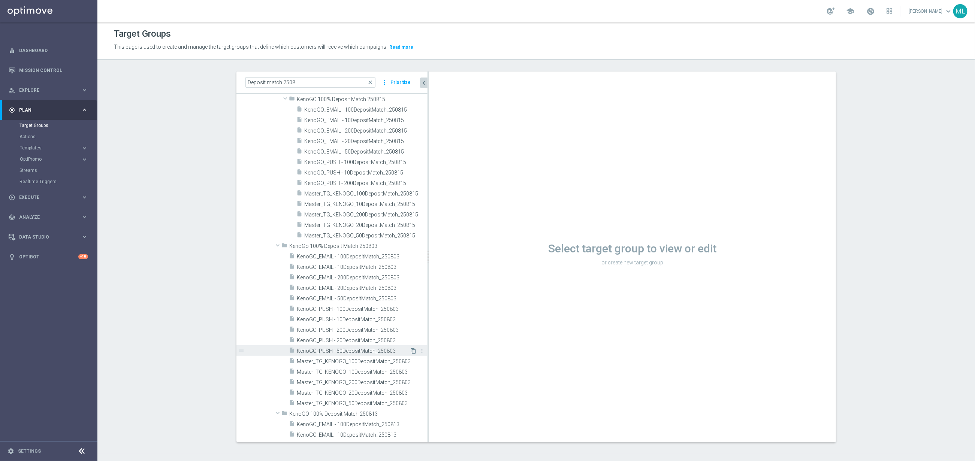
click at [412, 350] on icon "content_copy" at bounding box center [413, 351] width 6 height 6
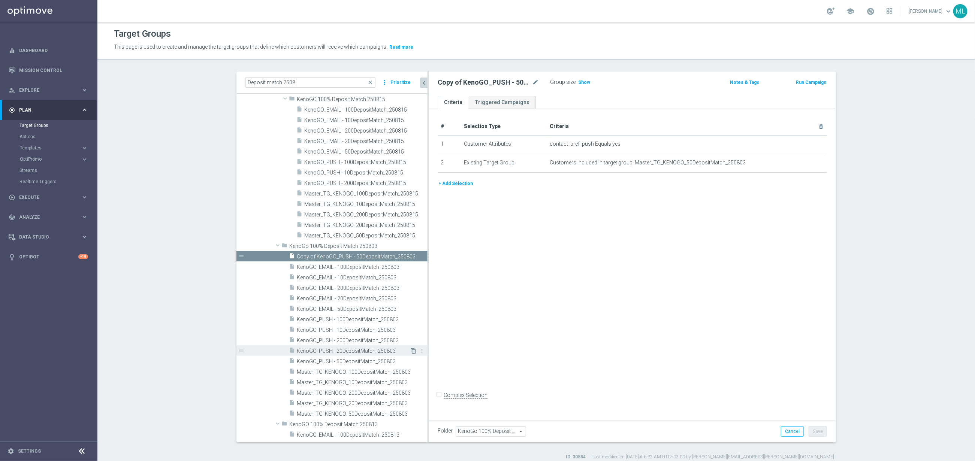
click at [413, 352] on icon "content_copy" at bounding box center [413, 351] width 6 height 6
click at [313, 268] on span "Copy of KenoGO_PUSH - 50DepositMatch_250803" at bounding box center [354, 267] width 114 height 6
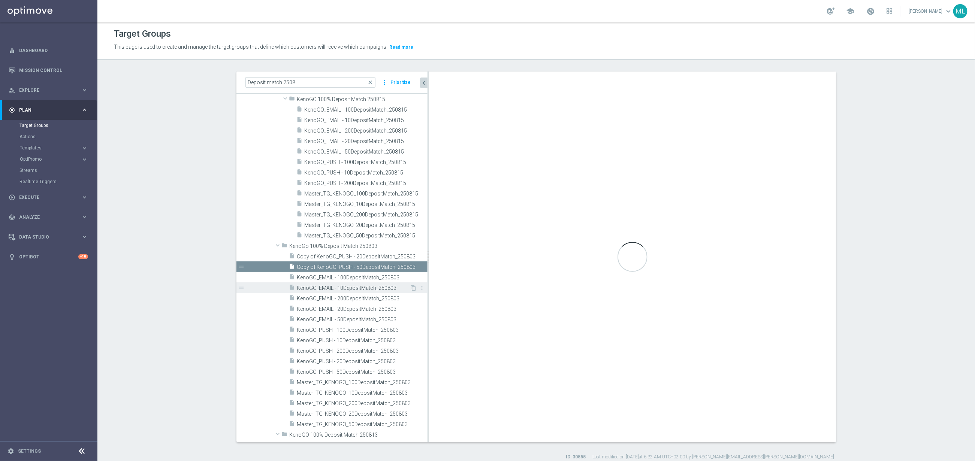
scroll to position [40, 0]
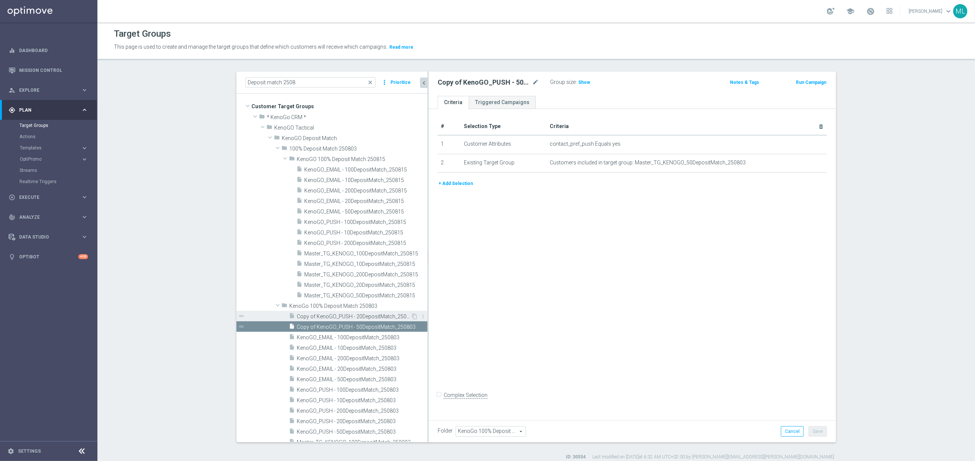
click at [313, 319] on span "Copy of KenoGO_PUSH - 20DepositMatch_250803" at bounding box center [354, 317] width 114 height 6
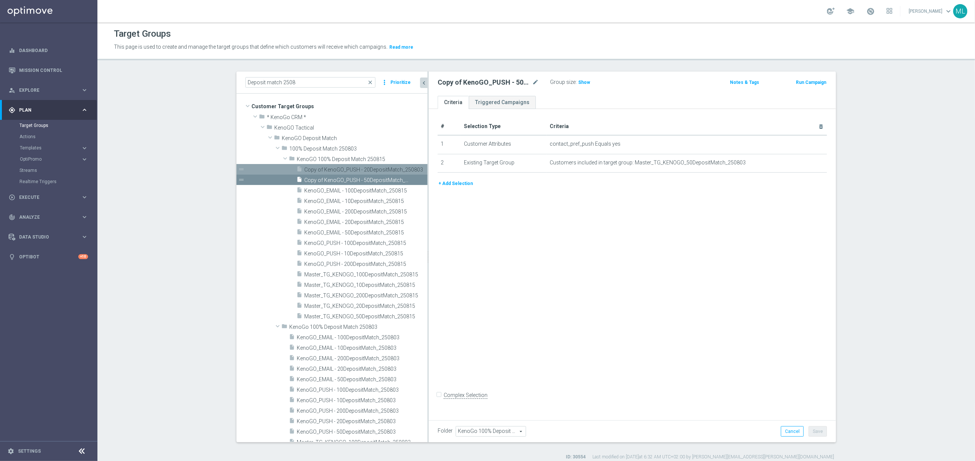
click at [359, 182] on span "Copy of KenoGO_PUSH - 50DepositMatch_250803" at bounding box center [357, 180] width 106 height 6
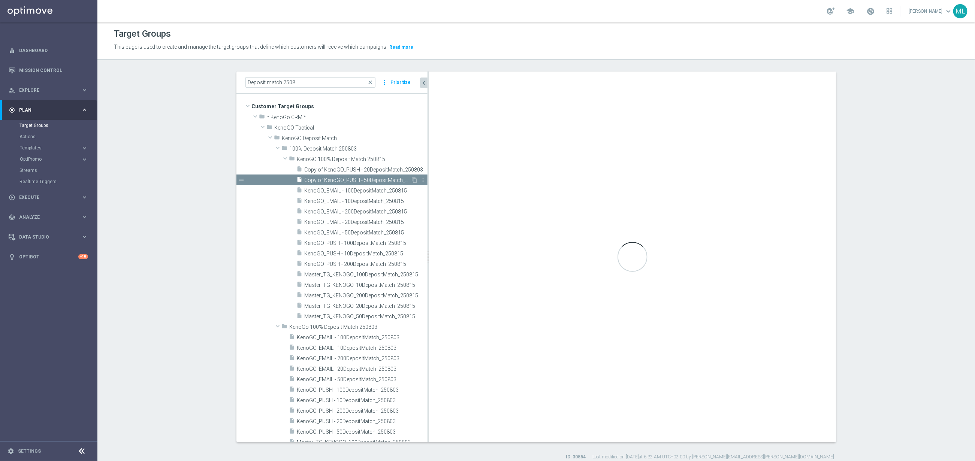
type input "KenoGO 100% Deposit Match 250815"
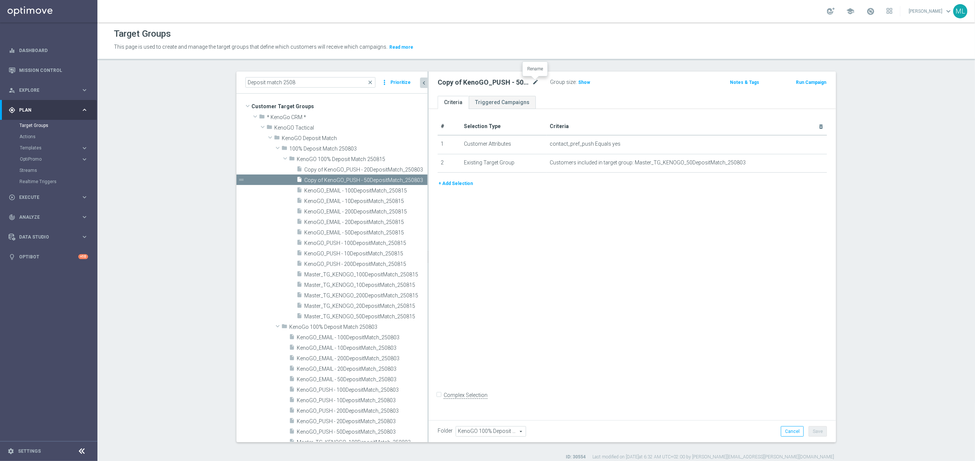
click at [535, 81] on icon "mode_edit" at bounding box center [535, 82] width 7 height 9
click at [536, 82] on input "Copy of KenoGO_PUSH - 50DepositMatch_250803" at bounding box center [488, 83] width 101 height 10
click at [473, 81] on input "Copy of KenoGO_PUSH - 50DepositMatch_250815" at bounding box center [488, 83] width 101 height 10
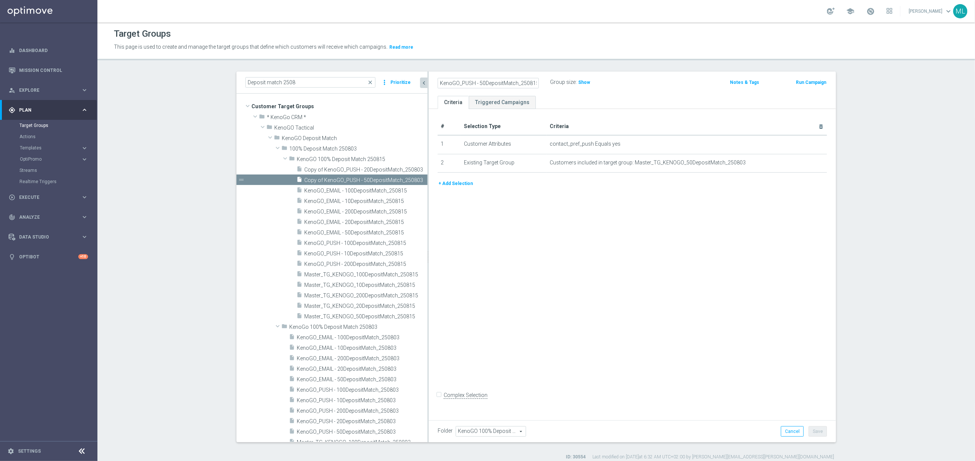
type input "KenoGO_PUSH - 50DepositMatch_250815"
click at [641, 94] on div "KenoGO_PUSH - 50DepositMatch_250815 Group size : Show Notes & Tags Run Campaign" at bounding box center [632, 84] width 407 height 24
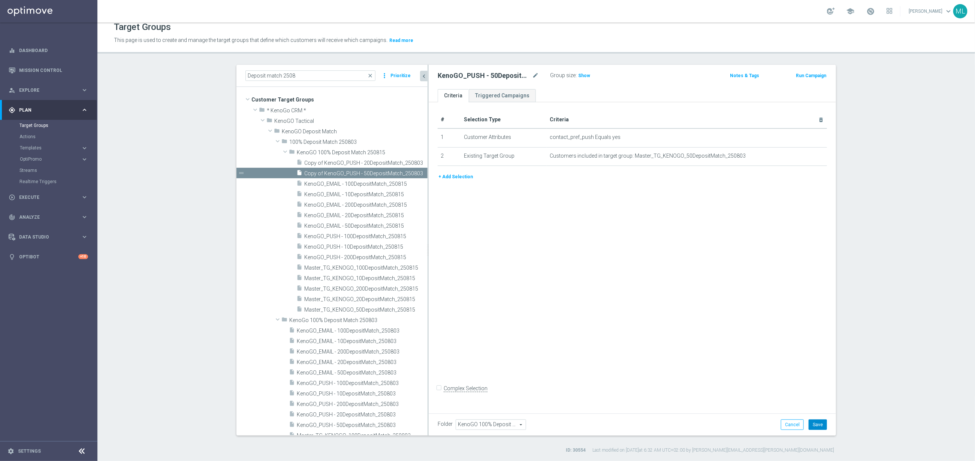
click at [824, 426] on button "Save" at bounding box center [818, 425] width 18 height 10
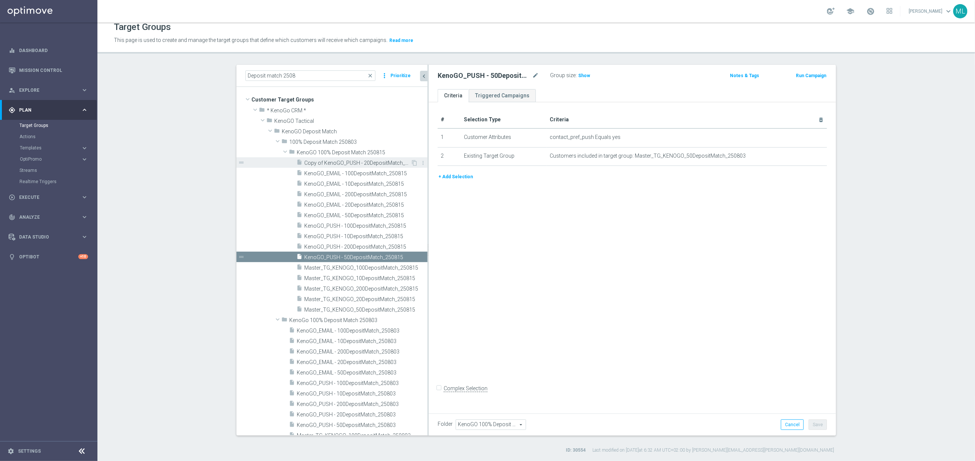
click at [373, 164] on span "Copy of KenoGO_PUSH - 20DepositMatch_250803" at bounding box center [357, 163] width 106 height 6
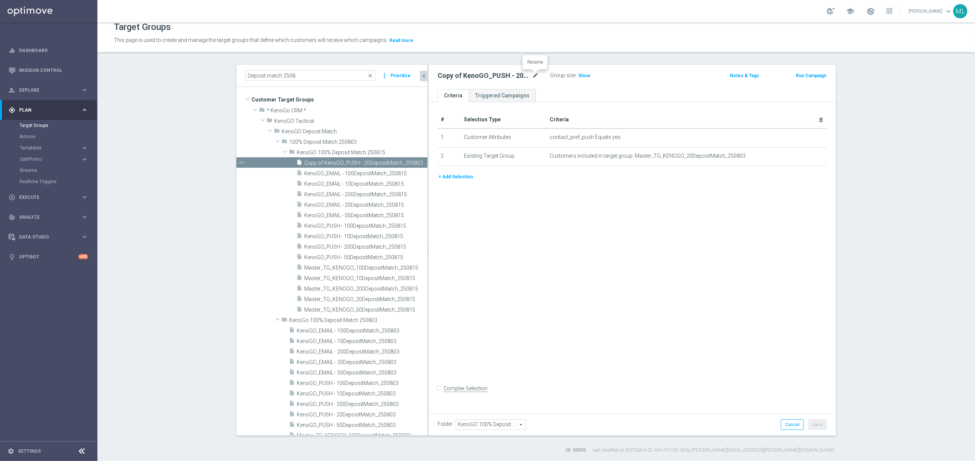
click at [534, 74] on icon "mode_edit" at bounding box center [535, 75] width 7 height 9
click at [537, 75] on input "Copy of KenoGO_PUSH - 20DepositMatch_250803" at bounding box center [488, 76] width 101 height 10
type input "KenoGO_PUSH - 20DepositMatch_250815"
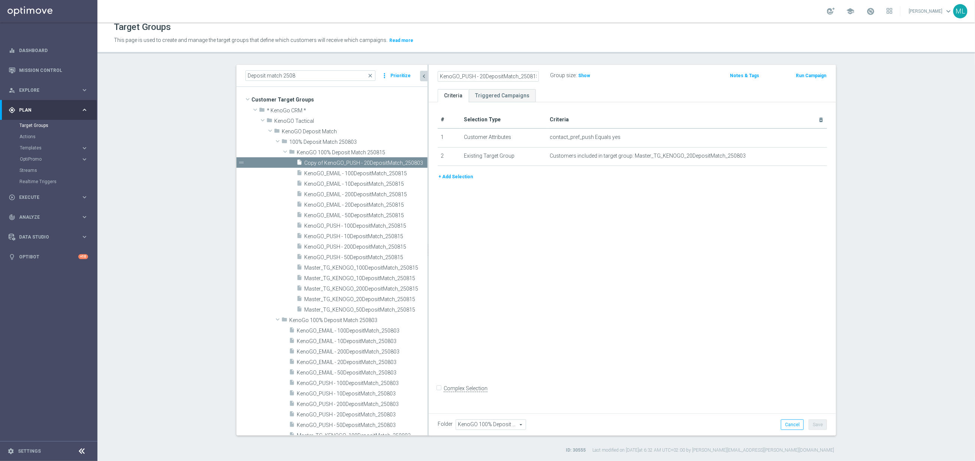
click at [708, 83] on div "KenoGO_PUSH - 20DepositMatch_250815 Group size : Show Notes & Tags Run Campaign" at bounding box center [632, 77] width 407 height 24
click at [827, 425] on div "Folder KenoGO 100% Deposit Match 250815 KenoGO 100% Deposit Match 250815 arrow_…" at bounding box center [632, 425] width 407 height 22
click at [825, 426] on button "Save" at bounding box center [818, 425] width 18 height 10
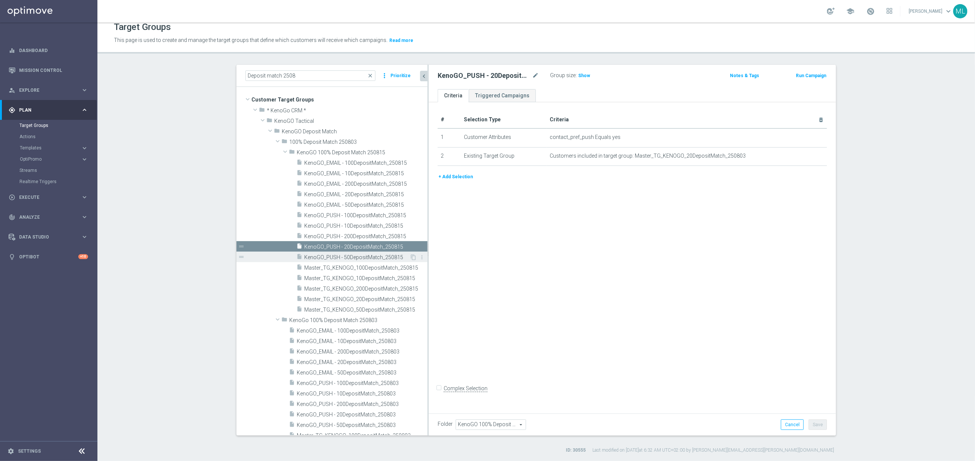
click at [378, 258] on span "KenoGO_PUSH - 50DepositMatch_250815" at bounding box center [356, 258] width 105 height 6
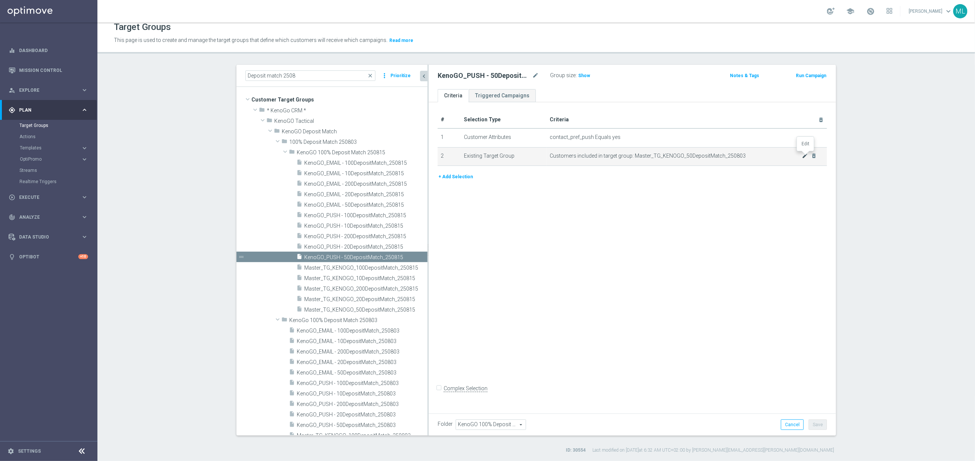
click at [806, 159] on icon "mode_edit" at bounding box center [805, 156] width 6 height 6
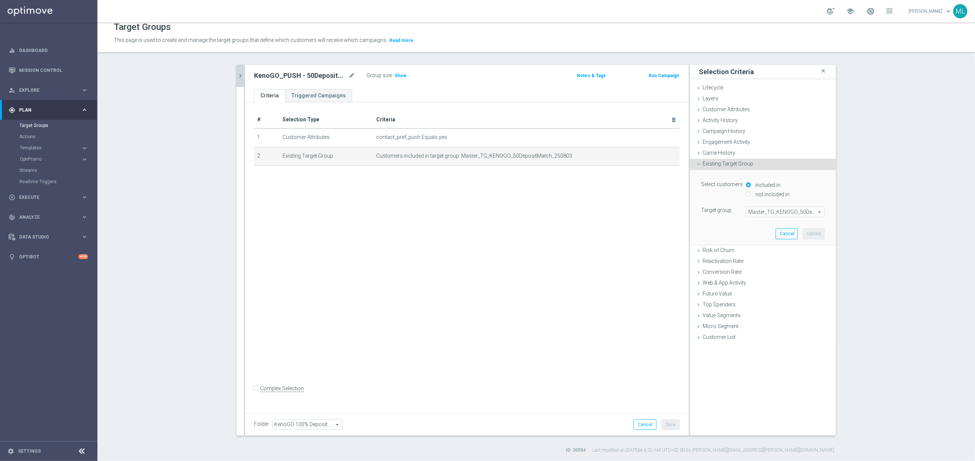
drag, startPoint x: 780, startPoint y: 211, endPoint x: 771, endPoint y: 212, distance: 9.0
click at [780, 211] on span "Master_TG_KENOGO_50DepositMatch_250803" at bounding box center [786, 212] width 78 height 10
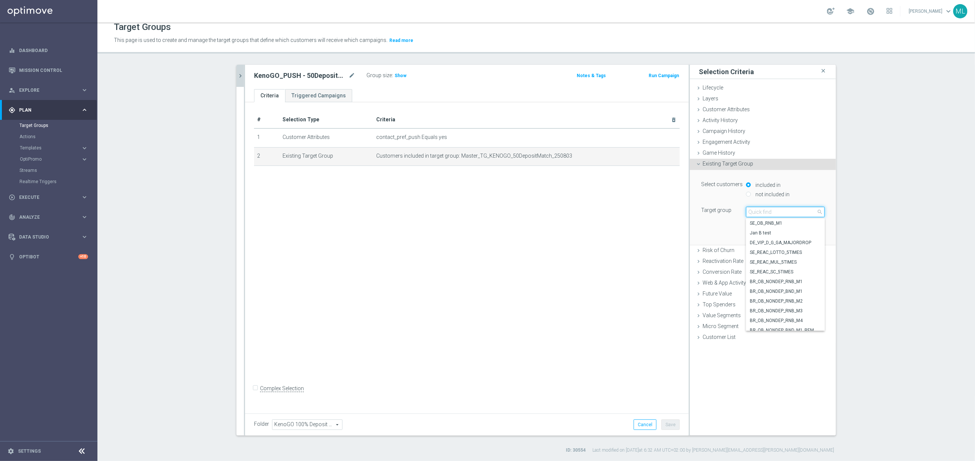
click at [768, 212] on input "search" at bounding box center [785, 212] width 79 height 10
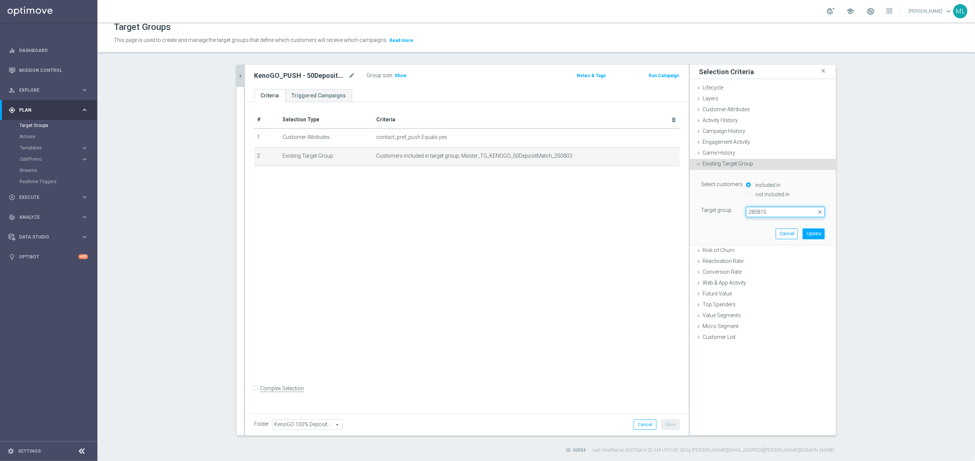
click at [755, 214] on input "280815" at bounding box center [785, 212] width 79 height 10
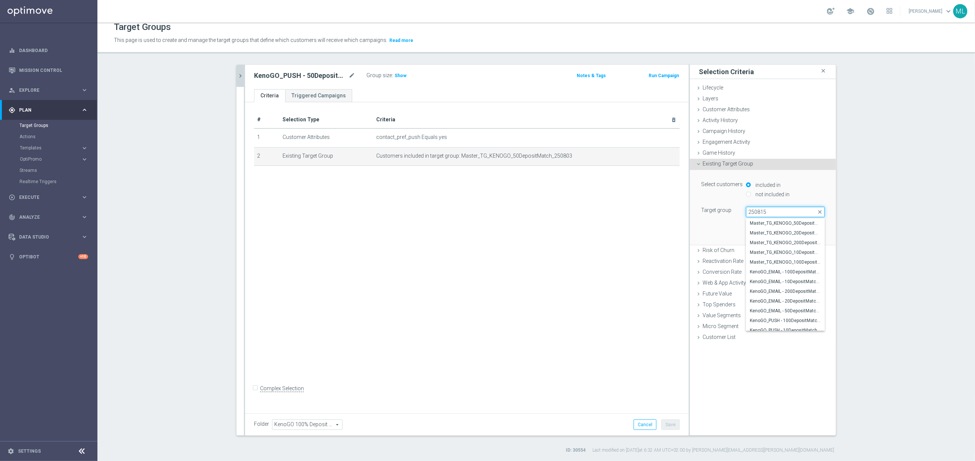
click at [773, 213] on input "250815" at bounding box center [785, 212] width 79 height 10
type input "250815"
click at [804, 224] on span "Master_TG_KENOGO_50DepositMatch_250815" at bounding box center [785, 223] width 71 height 6
type input "Master_TG_KENOGO_50DepositMatch_250815"
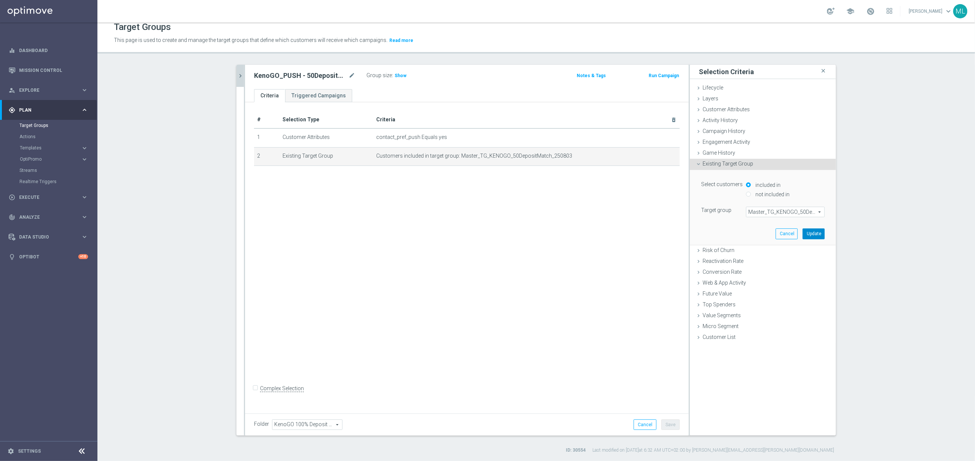
click at [816, 233] on button "Update" at bounding box center [814, 234] width 22 height 10
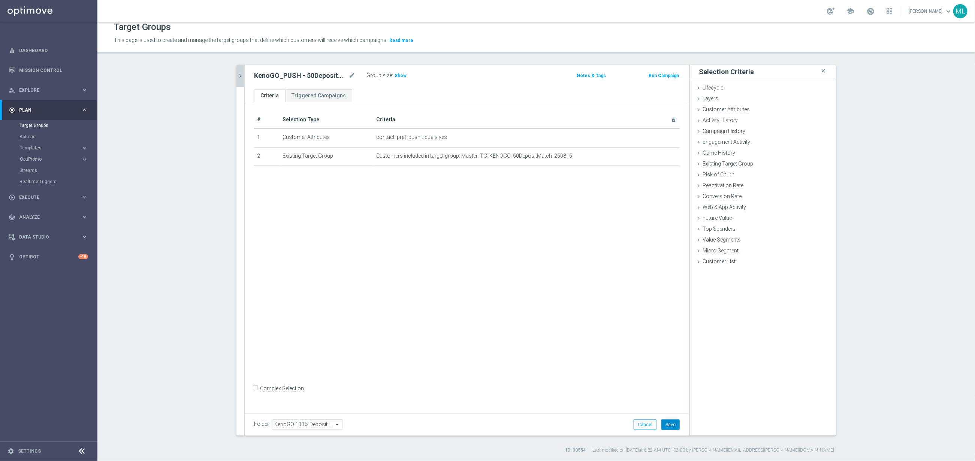
click at [673, 425] on button "Save" at bounding box center [671, 425] width 18 height 10
click at [243, 75] on icon "chevron_right" at bounding box center [240, 75] width 7 height 7
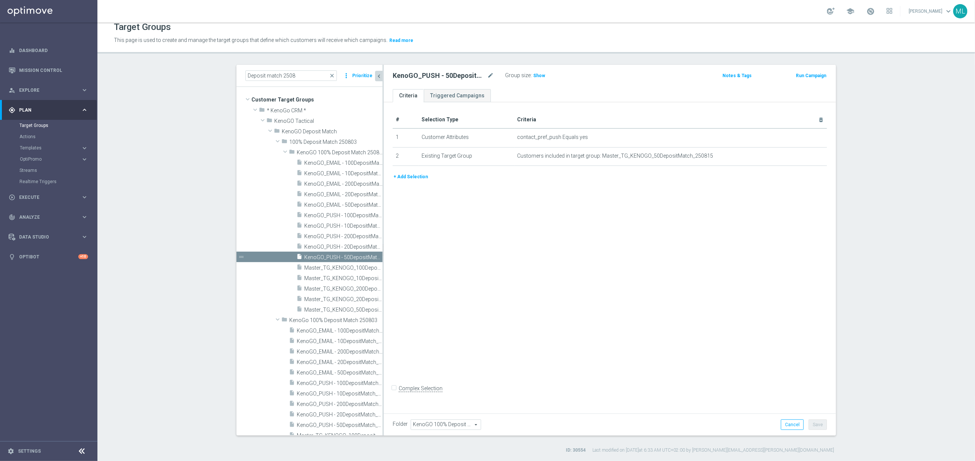
click at [384, 258] on div "# Selection Type Criteria delete_forever 1 Customer Attributes contact_pref_pus…" at bounding box center [610, 256] width 452 height 308
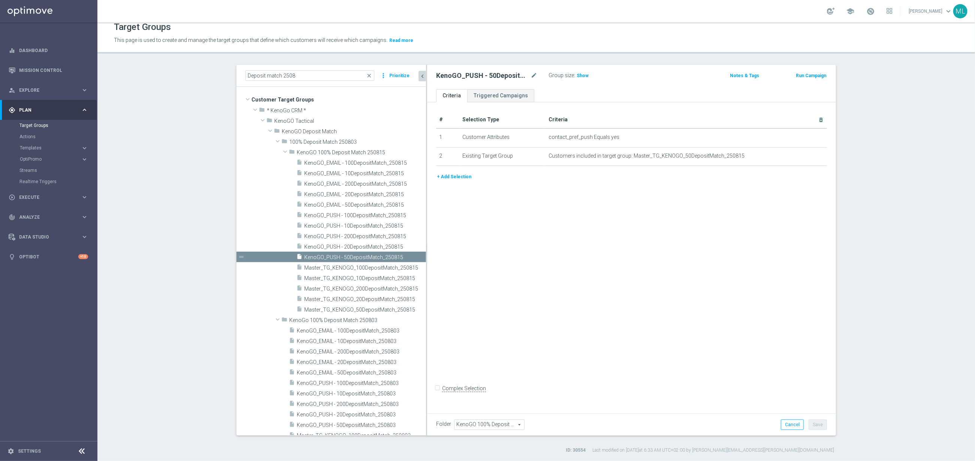
drag, startPoint x: 383, startPoint y: 261, endPoint x: 431, endPoint y: 262, distance: 47.6
click at [427, 262] on div at bounding box center [426, 250] width 1 height 371
click at [368, 268] on span "Master_TG_KENOGO_100DepositMatch_250815" at bounding box center [358, 268] width 109 height 6
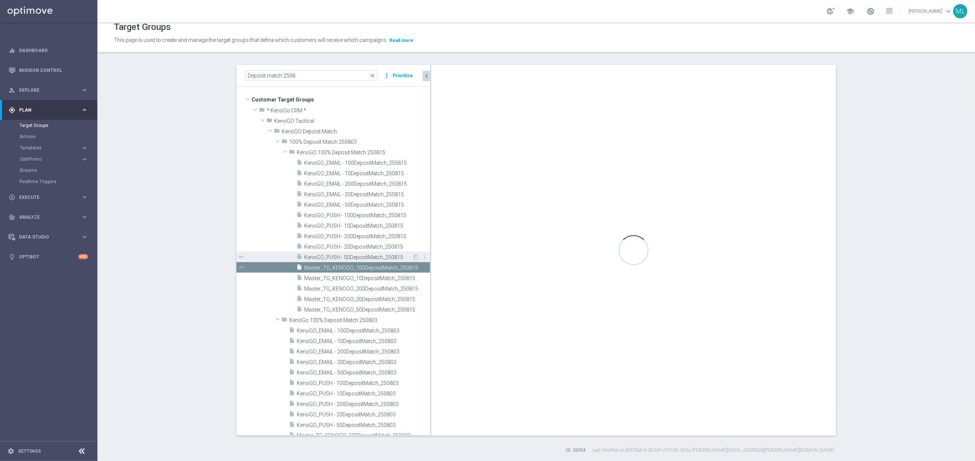
click at [365, 259] on span "KenoGO_PUSH - 50DepositMatch_250815" at bounding box center [358, 258] width 108 height 6
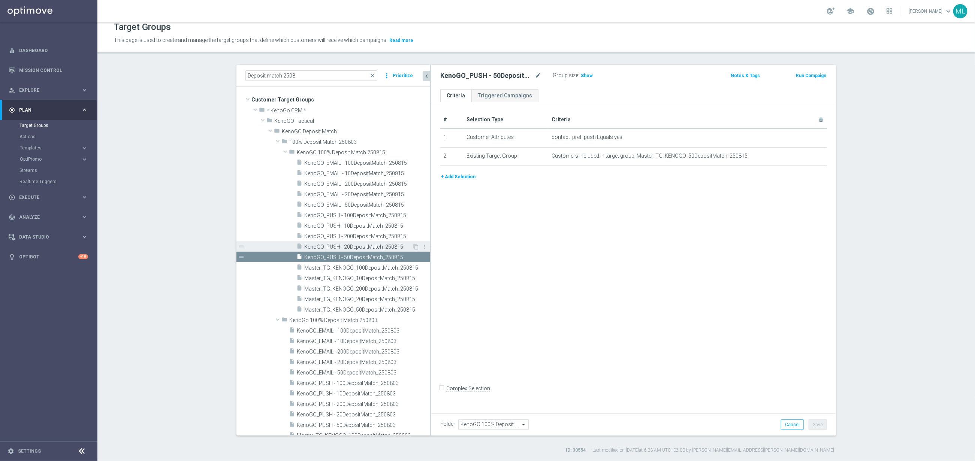
click at [365, 248] on span "KenoGO_PUSH - 20DepositMatch_250815" at bounding box center [358, 247] width 108 height 6
click at [0, 0] on icon "mode_edit" at bounding box center [0, 0] width 0 height 0
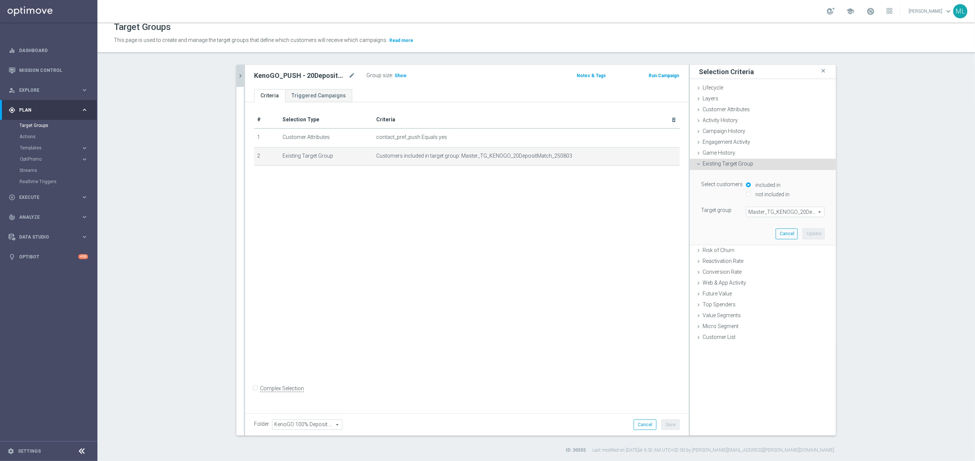
click at [772, 213] on span "Master_TG_KENOGO_20DepositMatch_250803" at bounding box center [786, 212] width 78 height 10
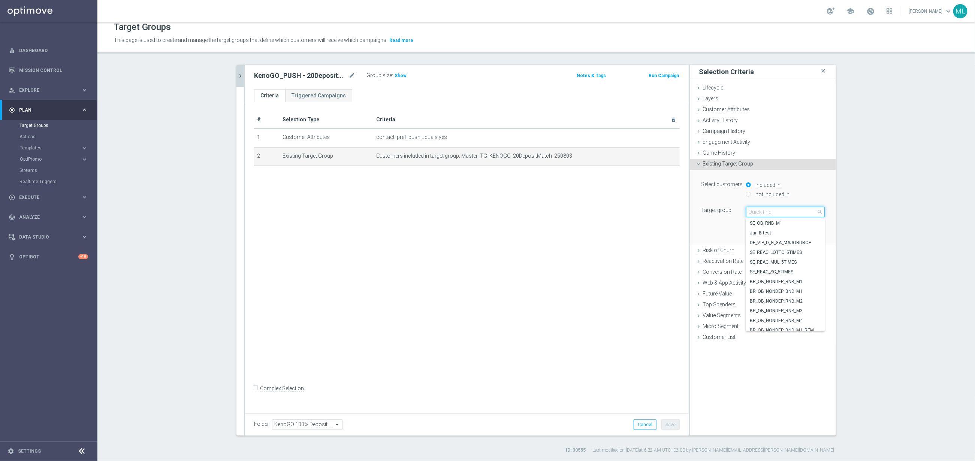
click at [761, 214] on input "search" at bounding box center [785, 212] width 79 height 10
type input "250815"
click at [791, 233] on span "Master_TG_KENOGO_20DepositMatch_250815" at bounding box center [785, 233] width 71 height 6
type input "Master_TG_KENOGO_20DepositMatch_250815"
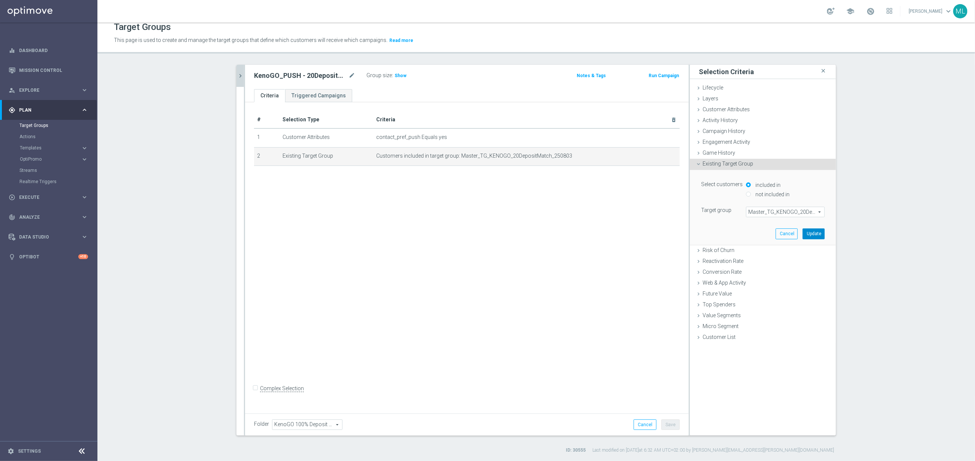
click at [809, 234] on button "Update" at bounding box center [814, 234] width 22 height 10
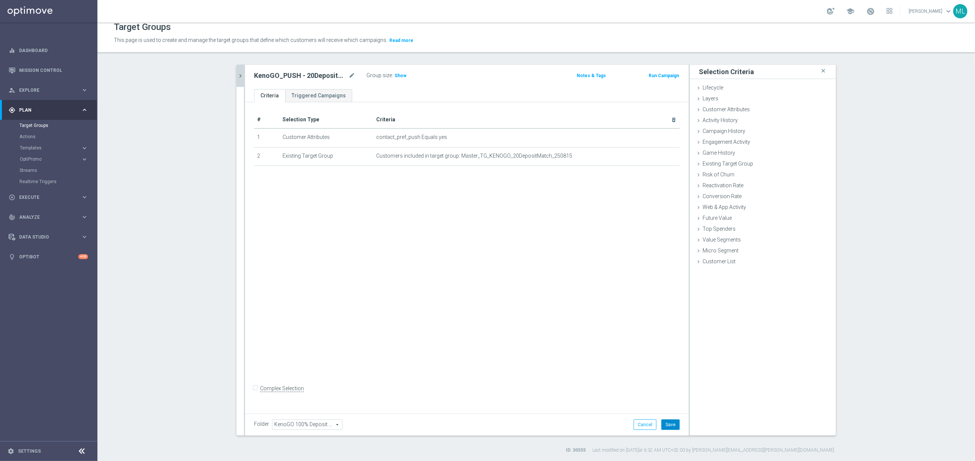
click at [673, 420] on button "Save" at bounding box center [671, 425] width 18 height 10
click at [238, 77] on icon "chevron_right" at bounding box center [240, 75] width 7 height 7
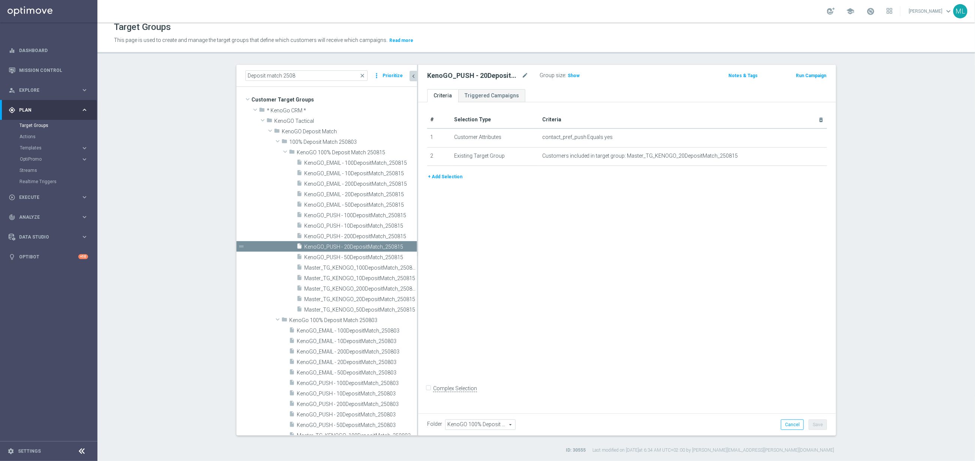
drag, startPoint x: 383, startPoint y: 249, endPoint x: 417, endPoint y: 247, distance: 34.5
click at [417, 247] on div at bounding box center [417, 250] width 1 height 371
click at [350, 239] on span "KenoGO_PUSH - 200DepositMatch_250815" at bounding box center [352, 237] width 96 height 6
click at [346, 223] on span "KenoGO_PUSH - 10DepositMatch_250815" at bounding box center [352, 226] width 96 height 6
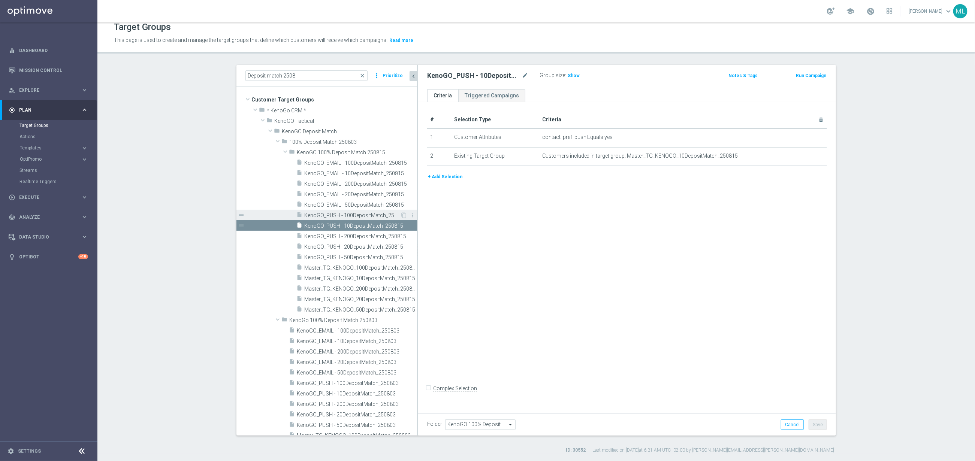
click at [346, 216] on span "KenoGO_PUSH - 100DepositMatch_250815" at bounding box center [352, 216] width 96 height 6
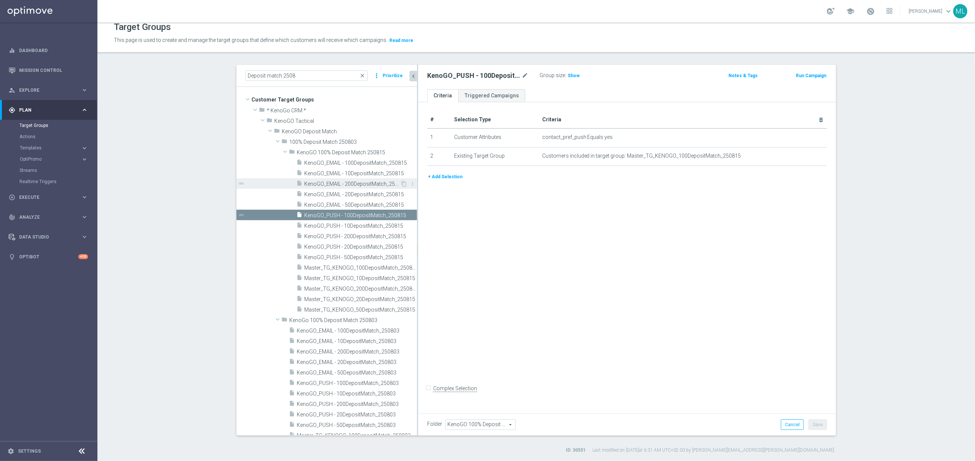
click at [350, 185] on span "KenoGO_EMAIL - 200DepositMatch_250815" at bounding box center [352, 184] width 96 height 6
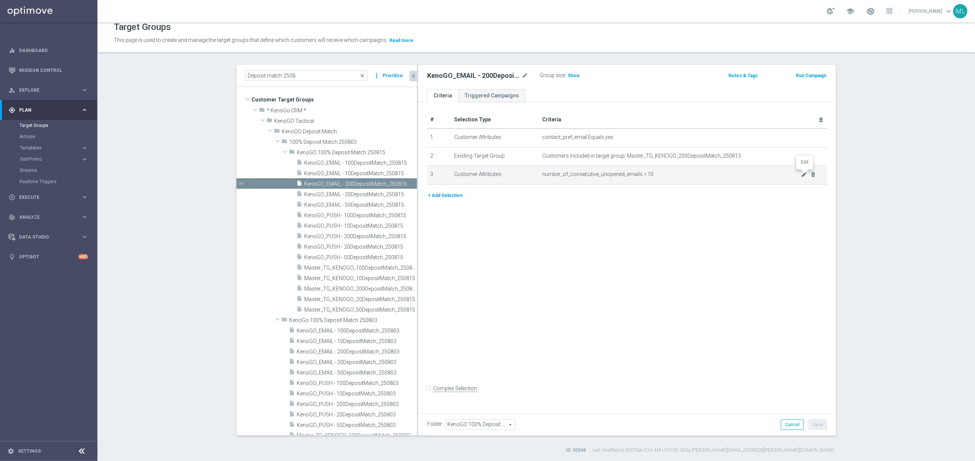
click at [804, 172] on icon "mode_edit" at bounding box center [805, 175] width 6 height 6
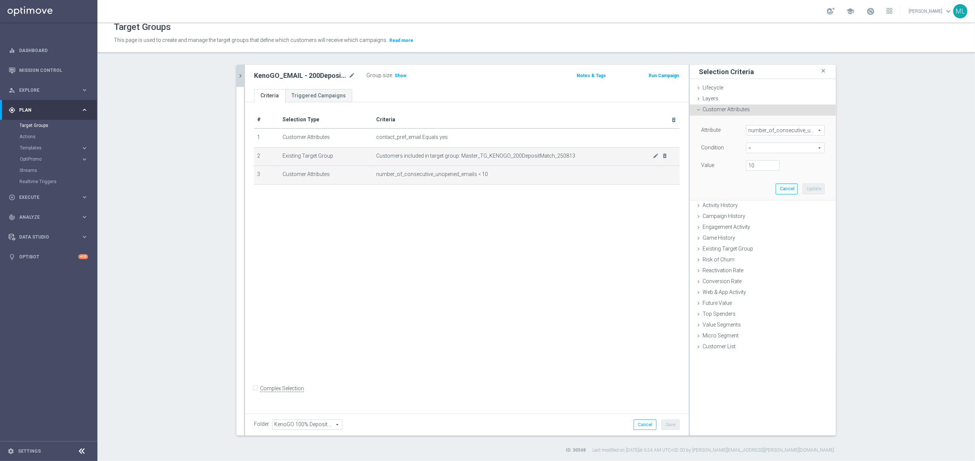
click at [583, 157] on span "Customers included in target group: Master_TG_KENOGO_200DepositMatch_250813" at bounding box center [514, 156] width 277 height 6
click at [656, 155] on icon "mode_edit" at bounding box center [656, 156] width 6 height 6
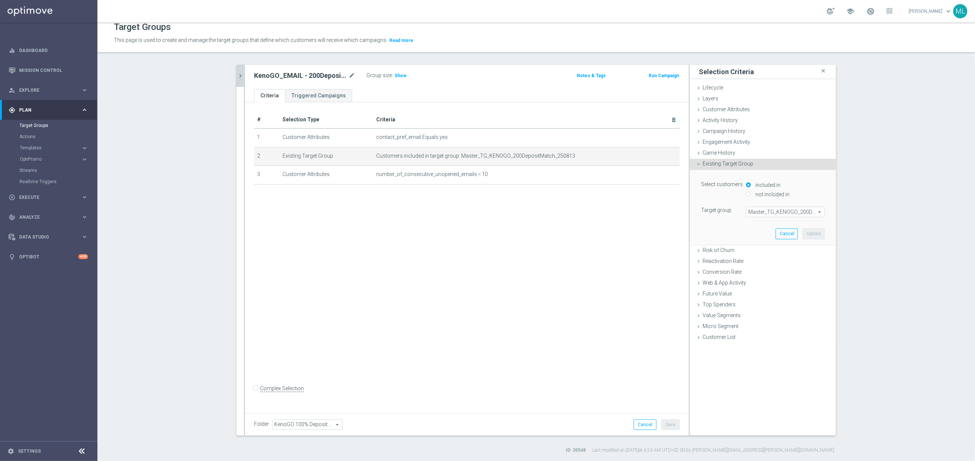
click at [774, 214] on span "Master_TG_KENOGO_200DepositMatch_250813" at bounding box center [786, 212] width 78 height 10
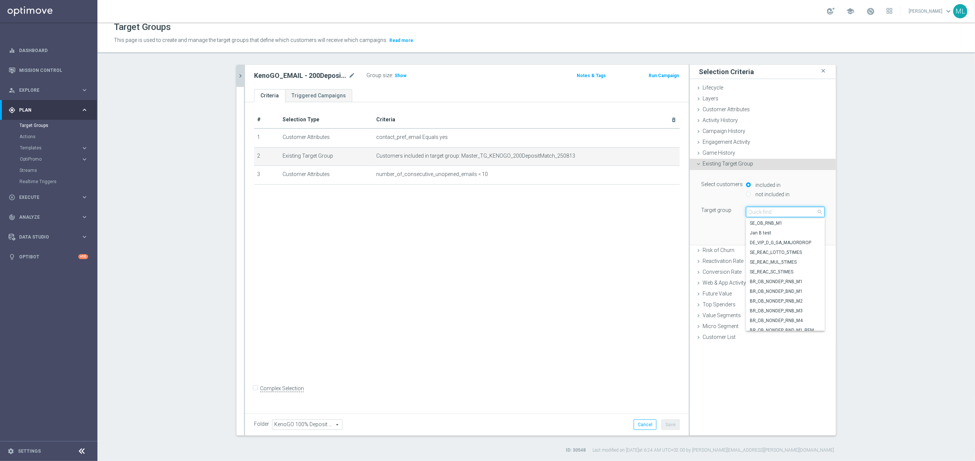
click at [764, 216] on input "search" at bounding box center [785, 212] width 79 height 10
type input "250815"
click at [799, 243] on span "Master_TG_KENOGO_200DepositMatch_250815" at bounding box center [785, 243] width 71 height 6
type input "Master_TG_KENOGO_200DepositMatch_250815"
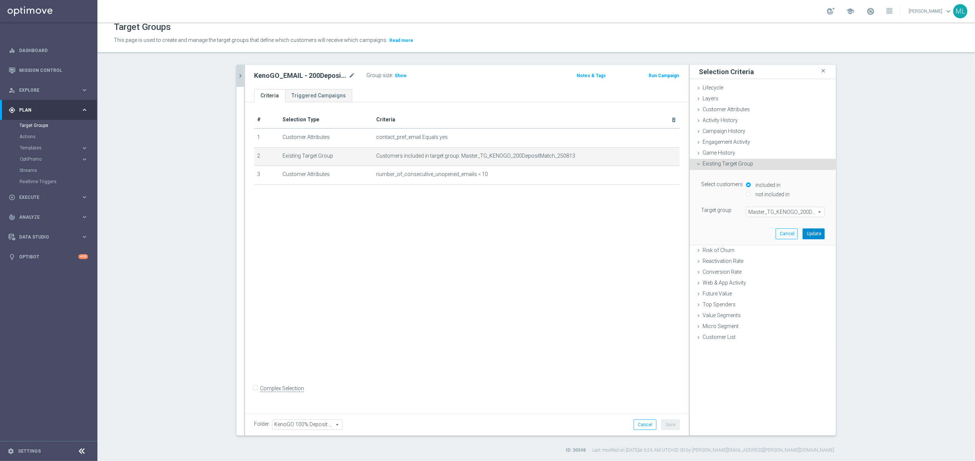
click at [813, 235] on button "Update" at bounding box center [814, 234] width 22 height 10
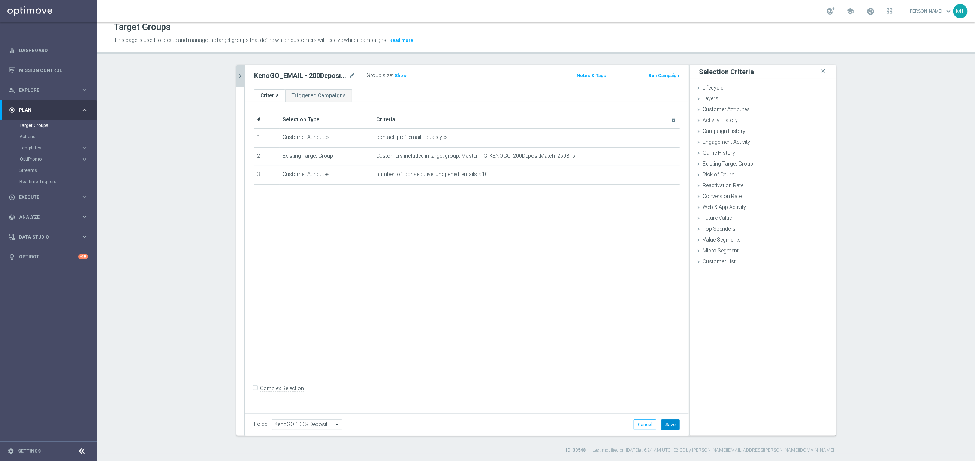
click at [670, 422] on button "Save" at bounding box center [671, 425] width 18 height 10
click at [240, 75] on icon "chevron_right" at bounding box center [240, 75] width 7 height 7
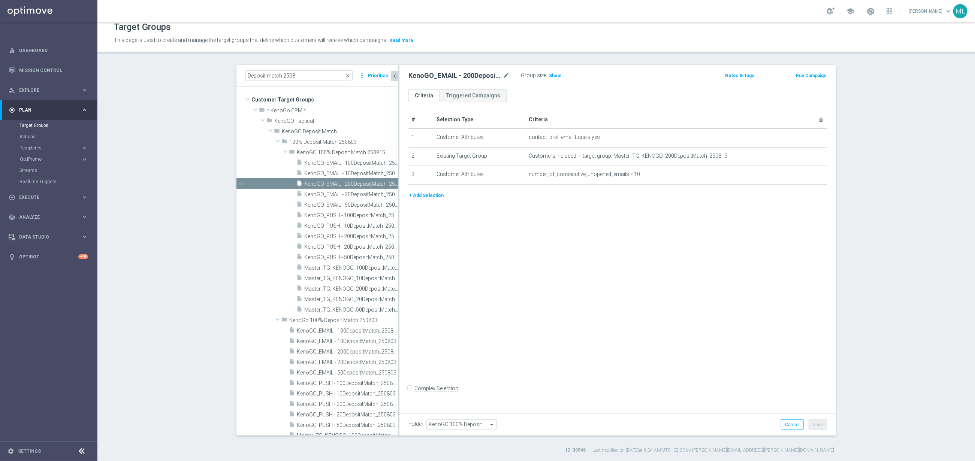
drag, startPoint x: 383, startPoint y: 189, endPoint x: 398, endPoint y: 190, distance: 15.7
click at [398, 190] on div at bounding box center [398, 250] width 1 height 371
click at [359, 165] on span "KenoGO_EMAIL - 100DepositMatch_250815" at bounding box center [342, 163] width 77 height 6
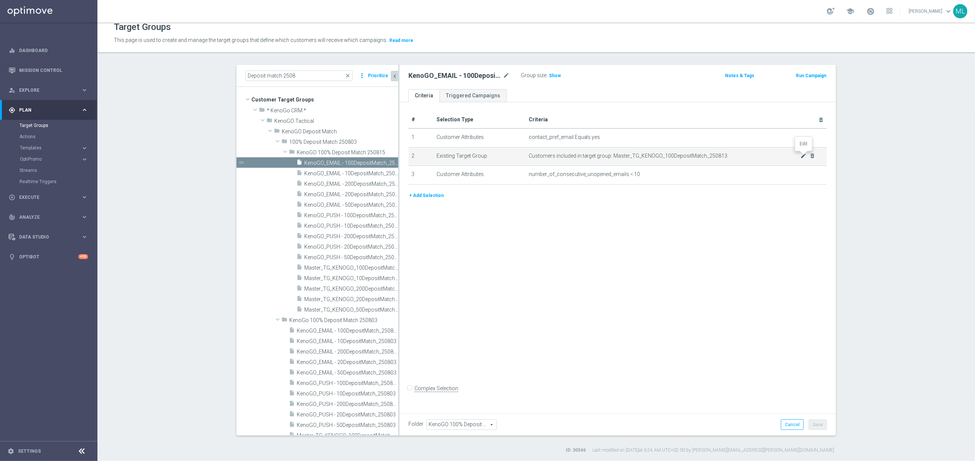
click at [804, 156] on icon "mode_edit" at bounding box center [804, 156] width 6 height 6
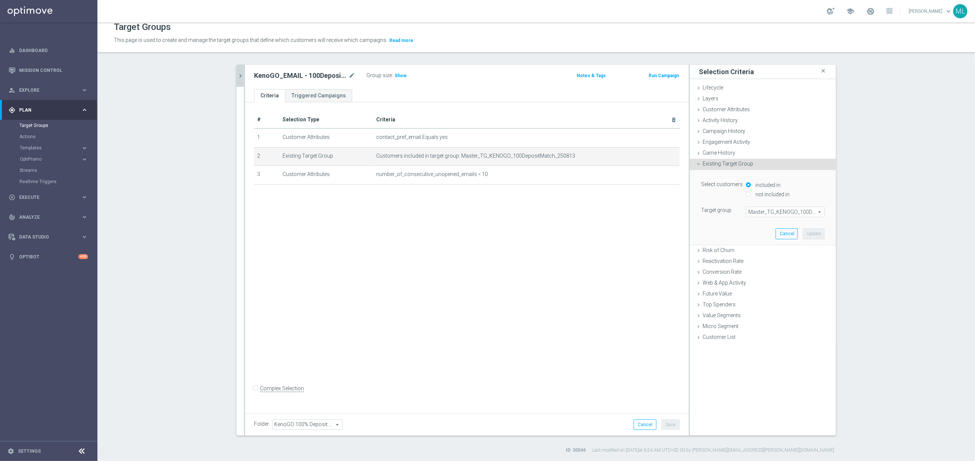
drag, startPoint x: 774, startPoint y: 213, endPoint x: 759, endPoint y: 216, distance: 15.4
click at [774, 213] on span "Master_TG_KENOGO_100DepositMatch_250813" at bounding box center [786, 212] width 78 height 10
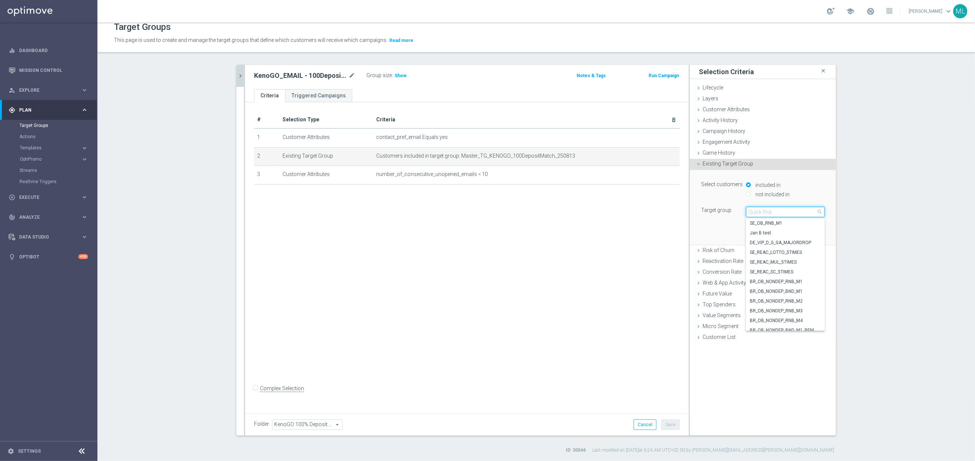
click at [756, 215] on input "search" at bounding box center [785, 212] width 79 height 10
type input "250815"
click at [796, 261] on span "Master_TG_KENOGO_100DepositMatch_250815" at bounding box center [785, 262] width 71 height 6
type input "Master_TG_KENOGO_100DepositMatch_250815"
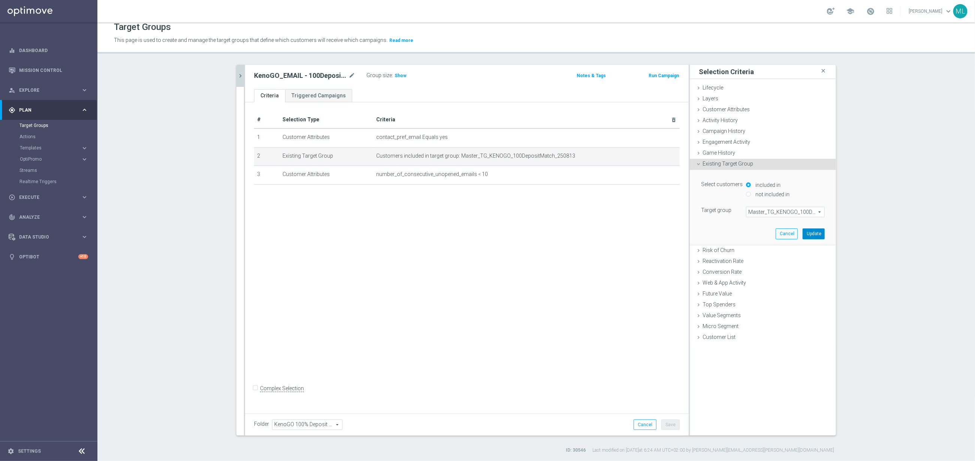
click at [813, 234] on button "Update" at bounding box center [814, 234] width 22 height 10
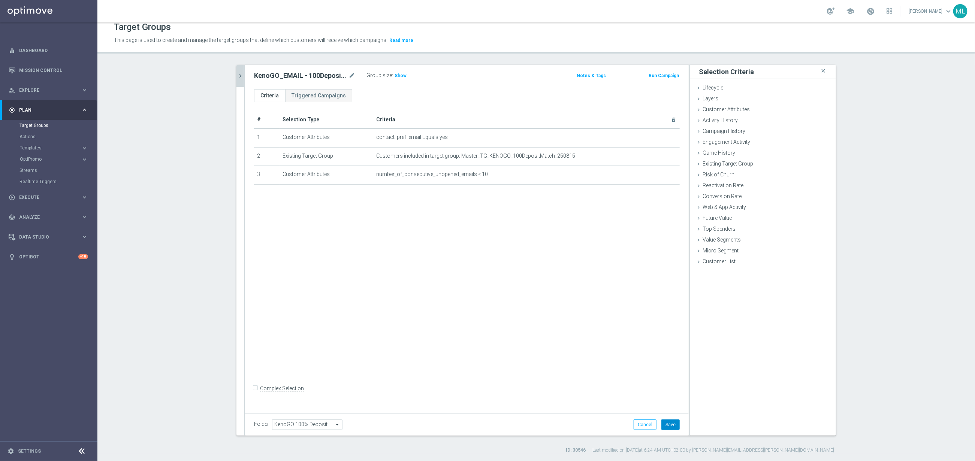
click at [670, 426] on button "Save" at bounding box center [671, 425] width 18 height 10
click at [241, 78] on icon "chevron_right" at bounding box center [240, 75] width 7 height 7
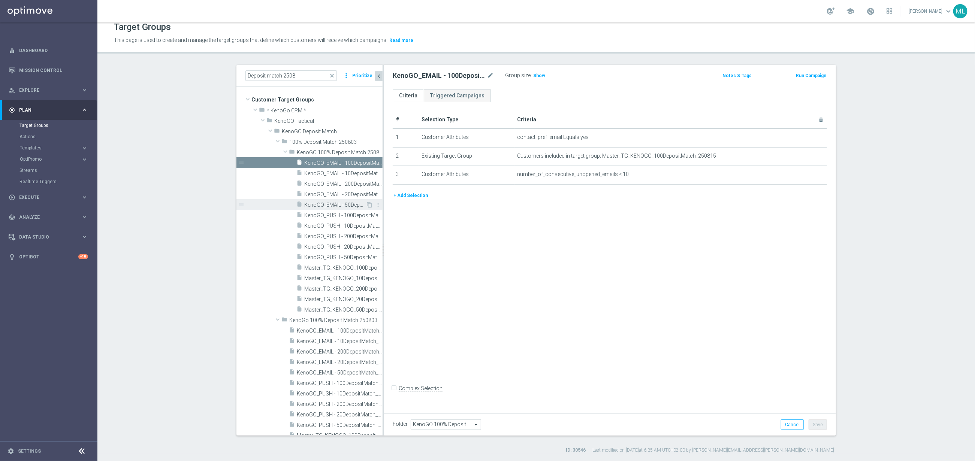
click at [352, 202] on span "KenoGO_EMAIL - 50DepositMatch_250815" at bounding box center [334, 205] width 61 height 6
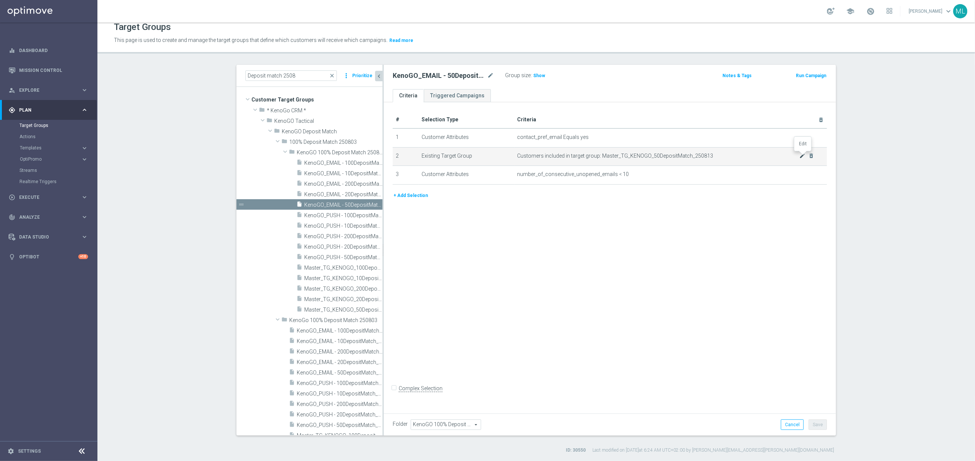
click at [802, 156] on icon "mode_edit" at bounding box center [803, 156] width 6 height 6
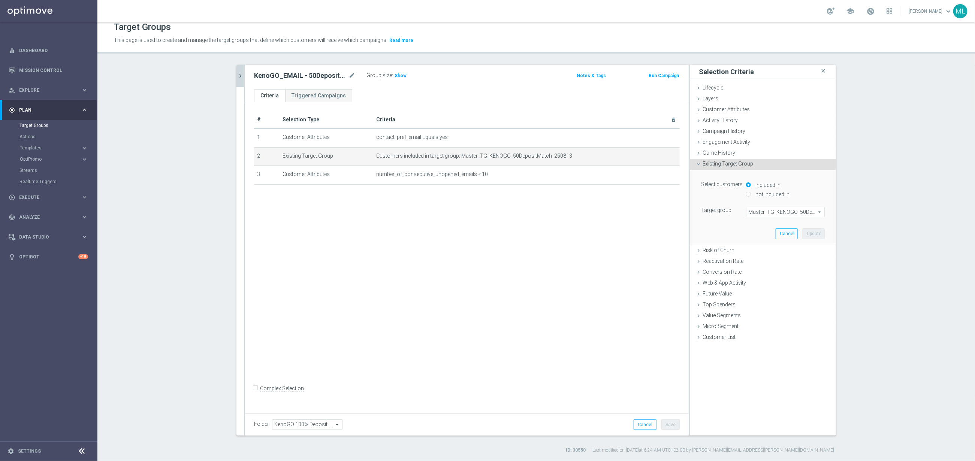
click at [785, 214] on span "Master_TG_KENOGO_50DepositMatch_250813" at bounding box center [786, 212] width 78 height 10
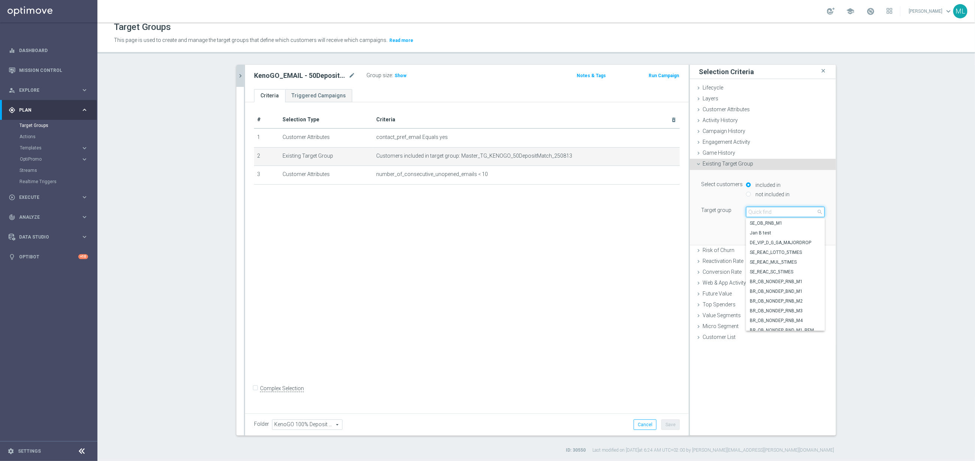
click at [770, 212] on input "search" at bounding box center [785, 212] width 79 height 10
type input "250815"
click at [803, 225] on span "Master_TG_KENOGO_50DepositMatch_250815" at bounding box center [785, 223] width 71 height 6
type input "Master_TG_KENOGO_50DepositMatch_250815"
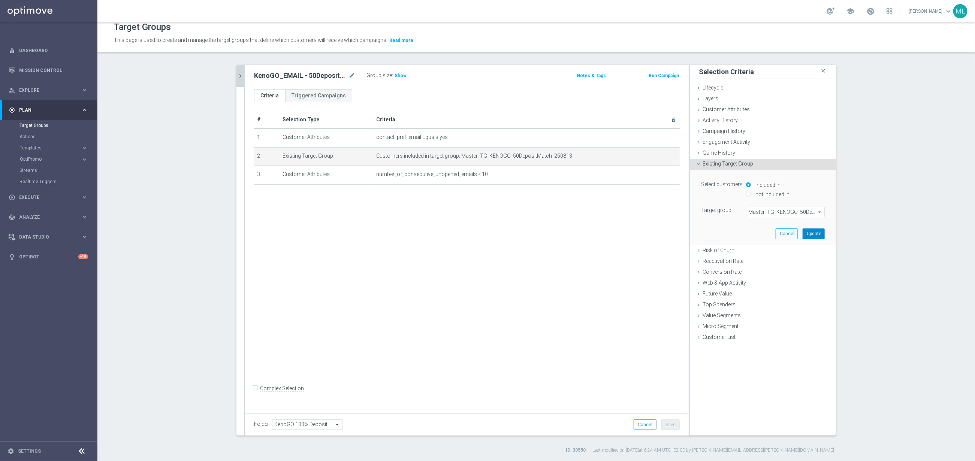
click at [816, 233] on button "Update" at bounding box center [814, 234] width 22 height 10
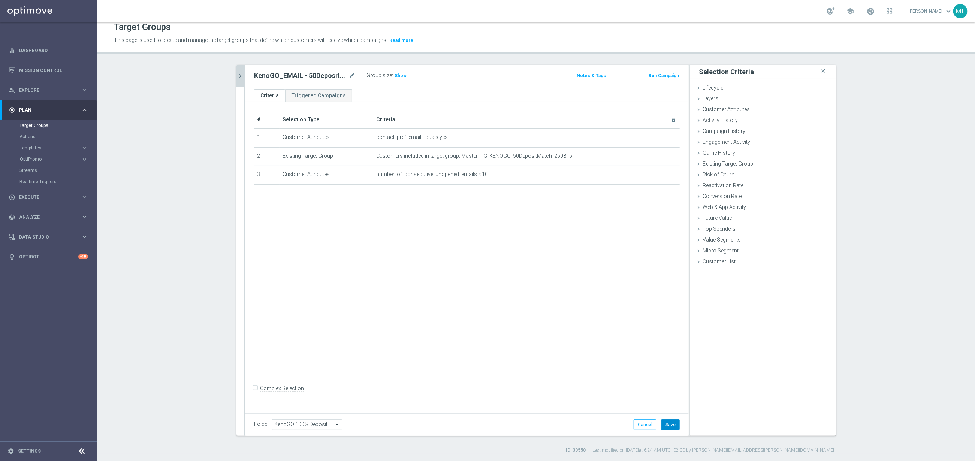
click at [671, 422] on button "Save" at bounding box center [671, 425] width 18 height 10
click at [244, 78] on div at bounding box center [244, 250] width 1 height 371
click at [243, 78] on icon "chevron_right" at bounding box center [240, 75] width 7 height 7
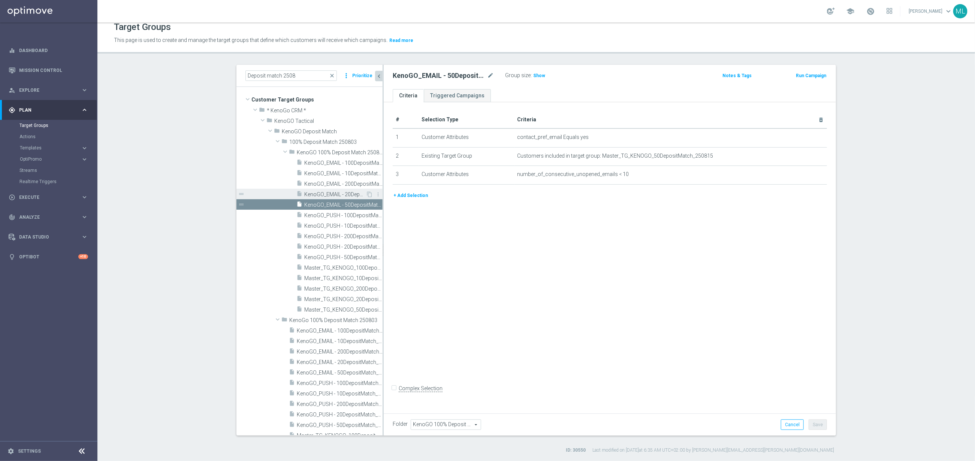
click at [354, 193] on span "KenoGO_EMAIL - 20DepositMatch_250815" at bounding box center [334, 195] width 61 height 6
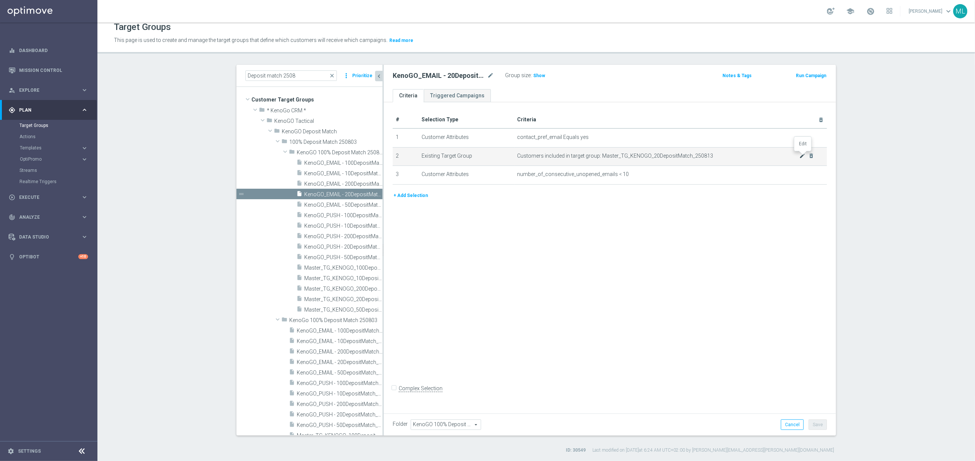
click at [802, 155] on icon "mode_edit" at bounding box center [803, 156] width 6 height 6
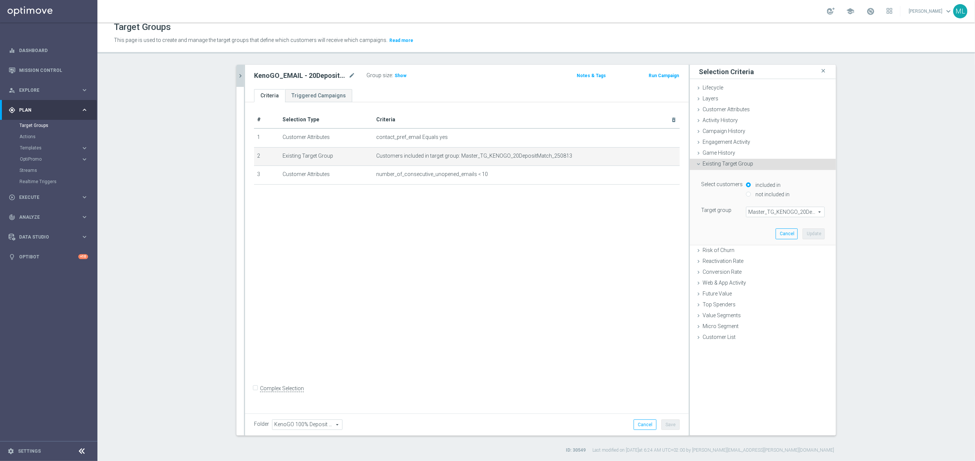
click at [773, 215] on span "Master_TG_KENOGO_20DepositMatch_250813" at bounding box center [786, 212] width 78 height 10
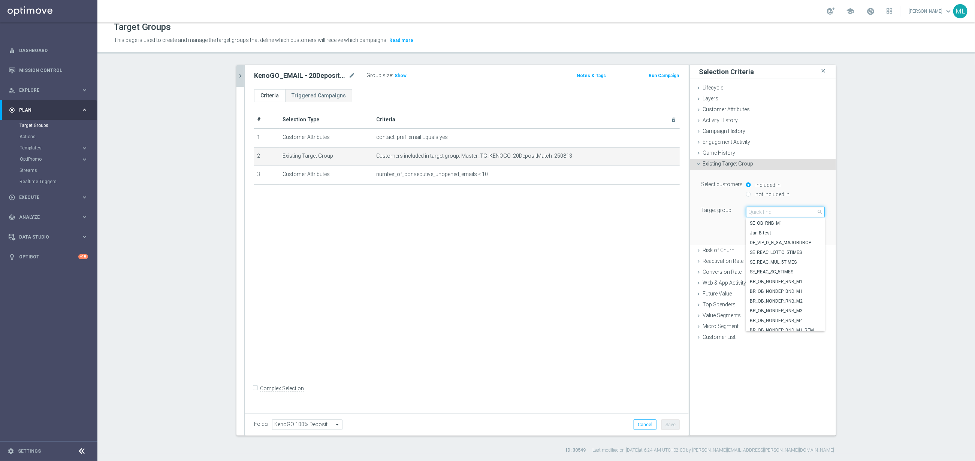
click at [762, 212] on input "search" at bounding box center [785, 212] width 79 height 10
type input "250815"
click at [797, 234] on span "Master_TG_KENOGO_20DepositMatch_250815" at bounding box center [785, 233] width 71 height 6
type input "Master_TG_KENOGO_20DepositMatch_250815"
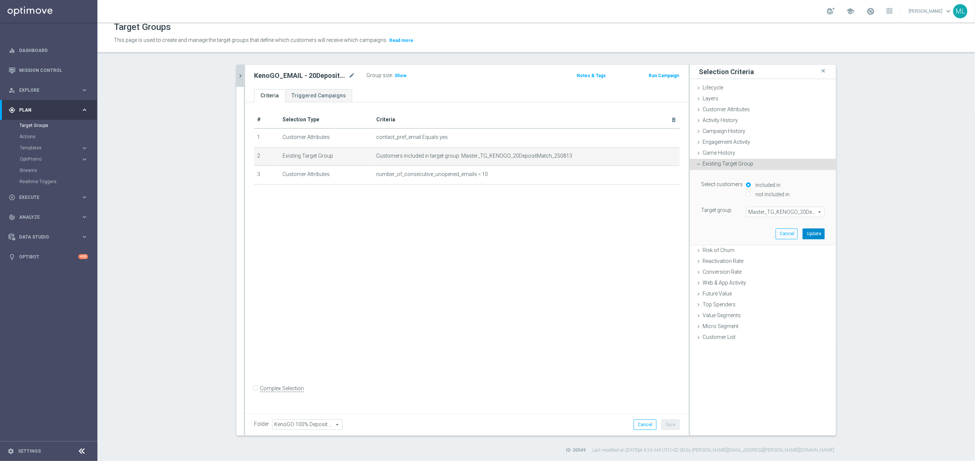
click at [814, 236] on button "Update" at bounding box center [814, 234] width 22 height 10
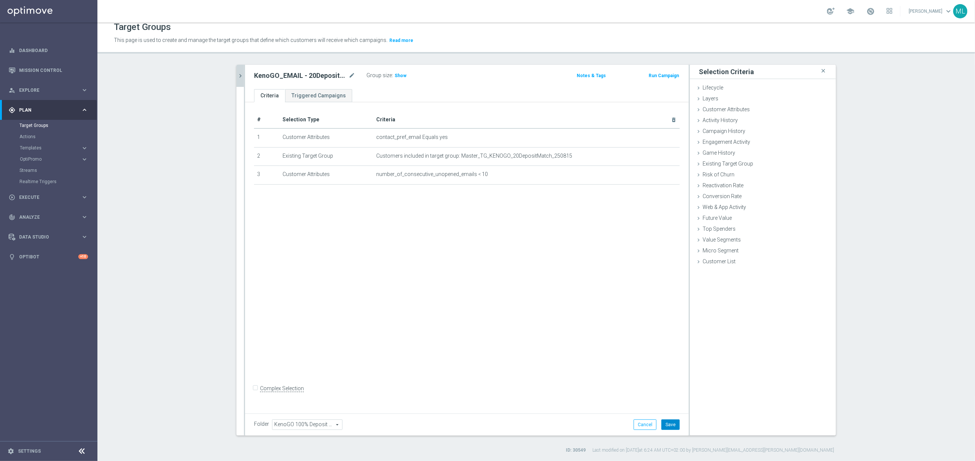
click at [672, 420] on button "Save" at bounding box center [671, 425] width 18 height 10
click at [239, 74] on icon "chevron_right" at bounding box center [240, 75] width 7 height 7
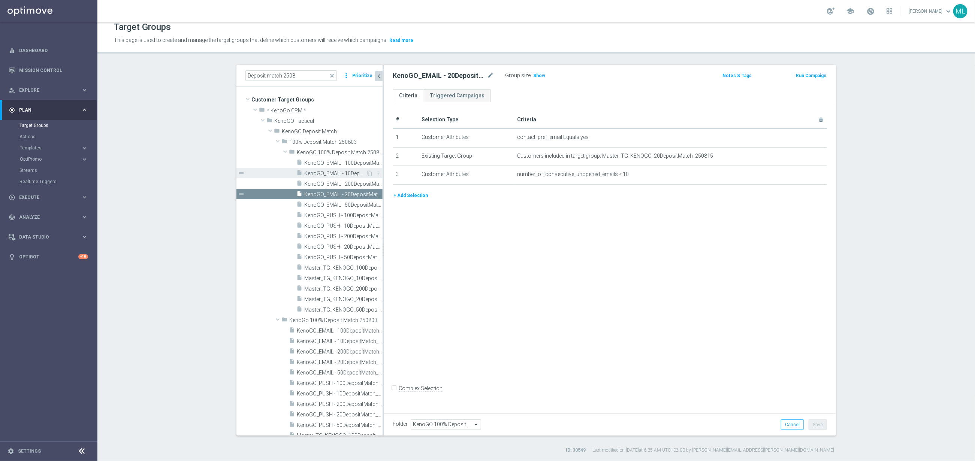
click at [349, 173] on span "KenoGO_EMAIL - 10DepositMatch_250815" at bounding box center [334, 174] width 61 height 6
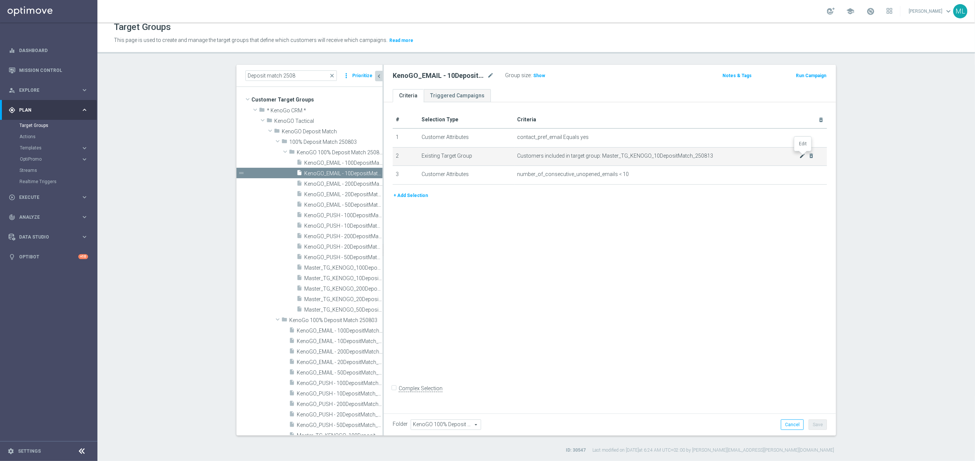
click at [802, 155] on icon "mode_edit" at bounding box center [803, 156] width 6 height 6
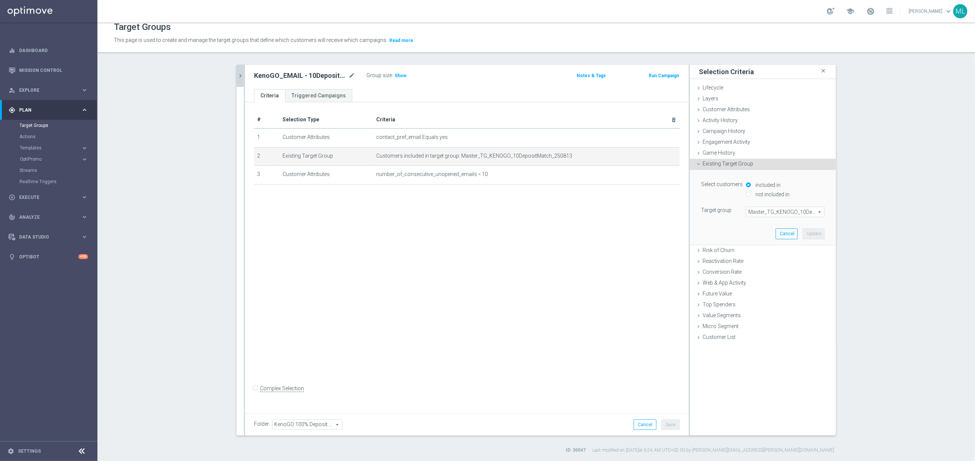
click at [770, 213] on span "Master_TG_KENOGO_10DepositMatch_250813" at bounding box center [786, 212] width 78 height 10
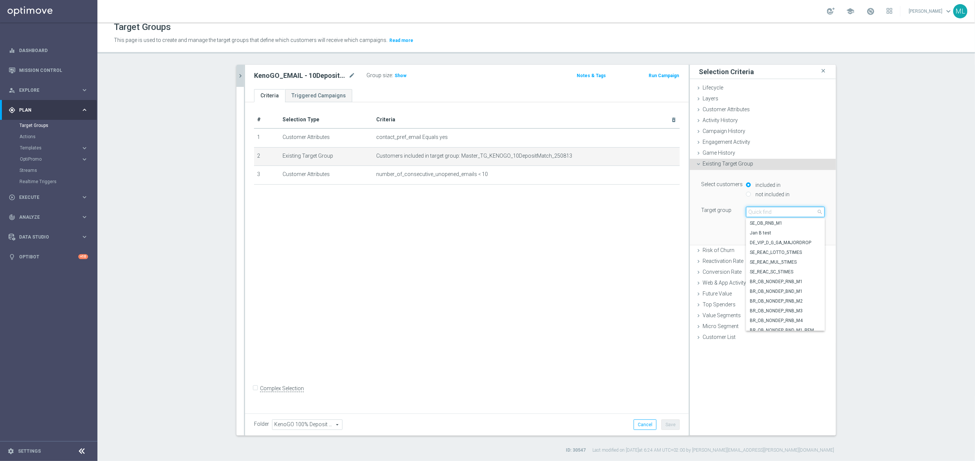
click at [760, 213] on input "search" at bounding box center [785, 212] width 79 height 10
type input "250815"
click at [806, 252] on span "Master_TG_KENOGO_10DepositMatch_250815" at bounding box center [785, 253] width 71 height 6
type input "Master_TG_KENOGO_10DepositMatch_250815"
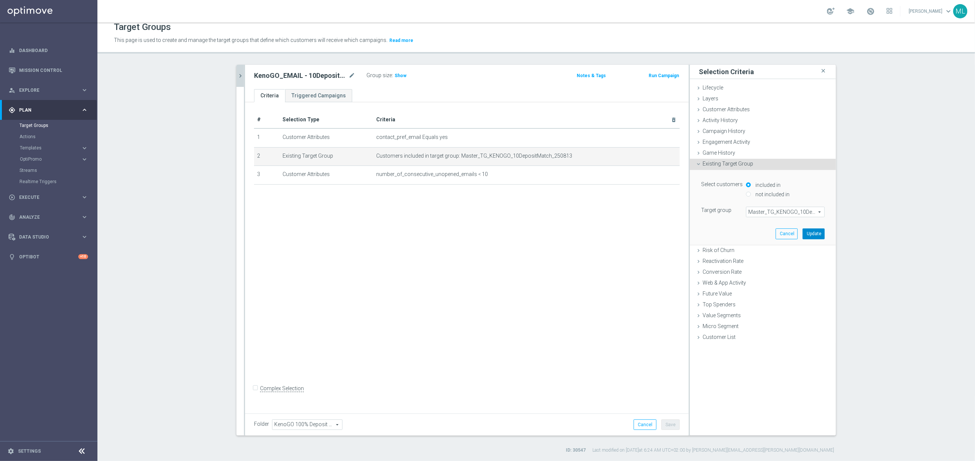
click at [811, 231] on button "Update" at bounding box center [814, 234] width 22 height 10
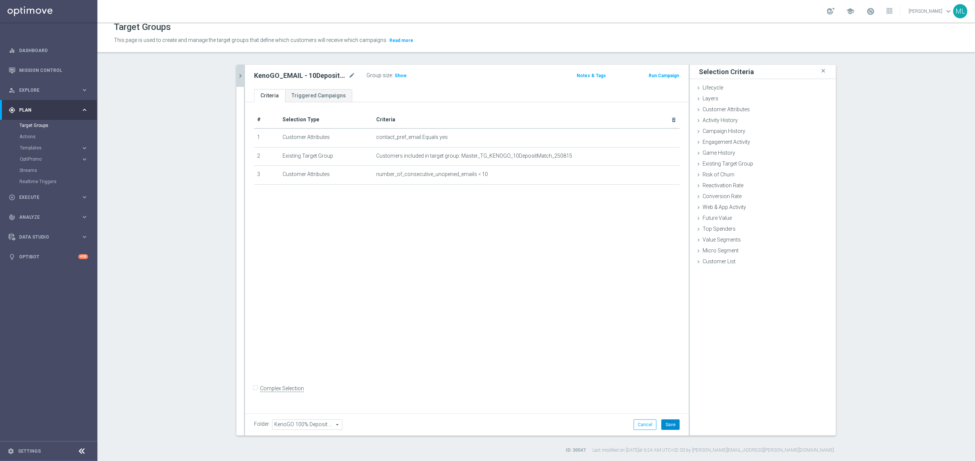
click at [677, 422] on button "Save" at bounding box center [671, 425] width 18 height 10
click at [243, 78] on icon "chevron_right" at bounding box center [240, 75] width 7 height 7
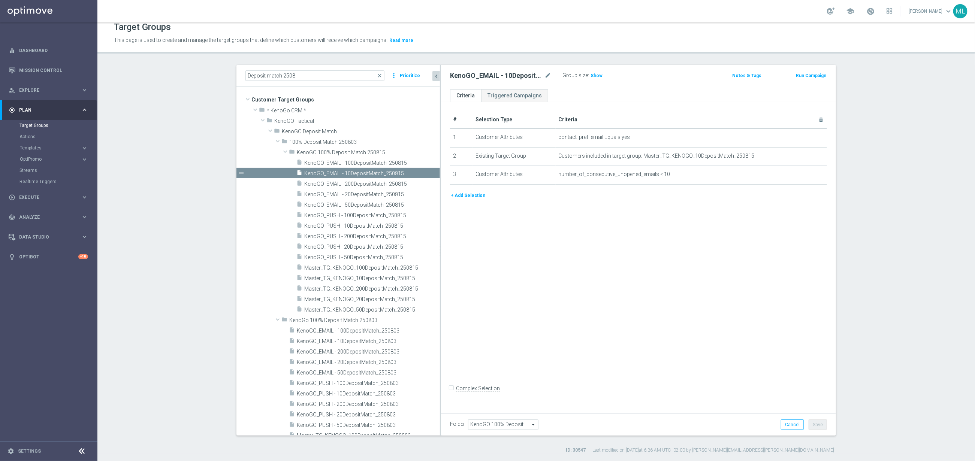
drag, startPoint x: 383, startPoint y: 148, endPoint x: 440, endPoint y: 149, distance: 57.4
click at [440, 149] on div at bounding box center [440, 250] width 1 height 371
click at [415, 143] on icon "create_new_folder" at bounding box center [417, 142] width 6 height 6
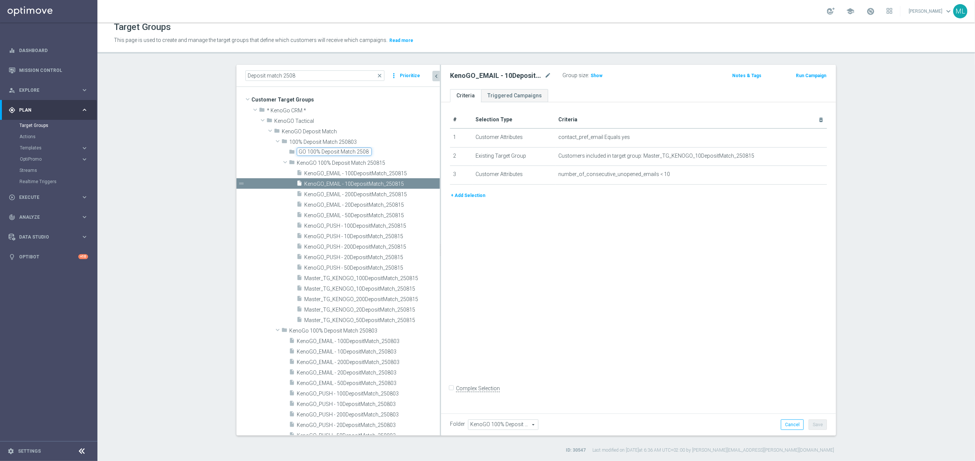
scroll to position [0, 16]
type input "KenoGO 100% Deposit Match 250817"
click at [207, 181] on section "Deposit match 2508 close more_vert Prioritize Customer Target Groups library_ad…" at bounding box center [536, 259] width 878 height 389
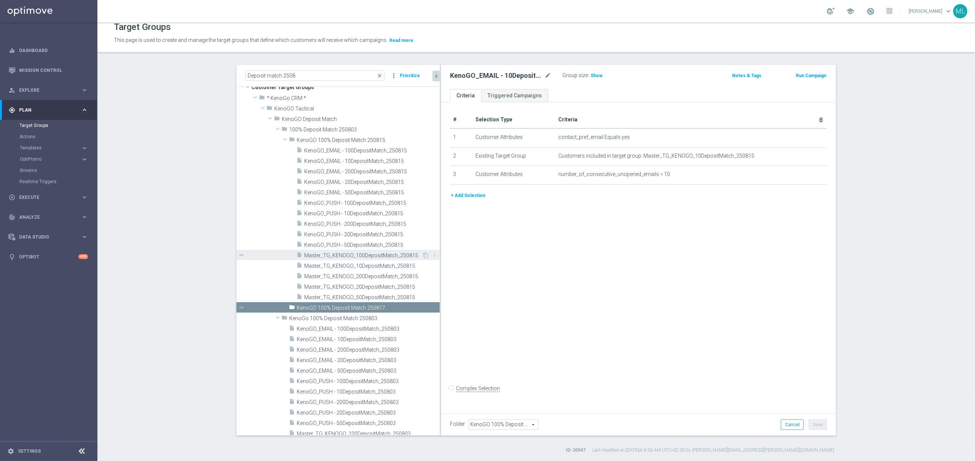
scroll to position [15, 0]
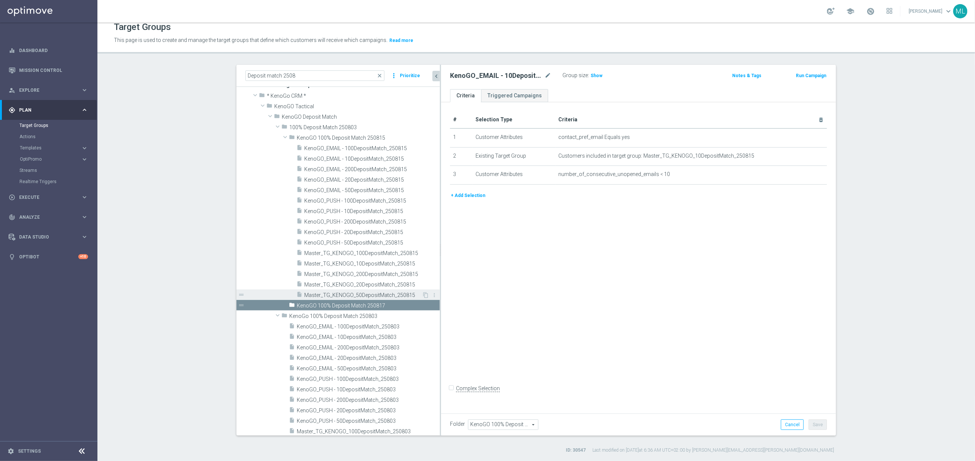
click at [341, 292] on span "Master_TG_KENOGO_50DepositMatch_250815" at bounding box center [363, 295] width 118 height 6
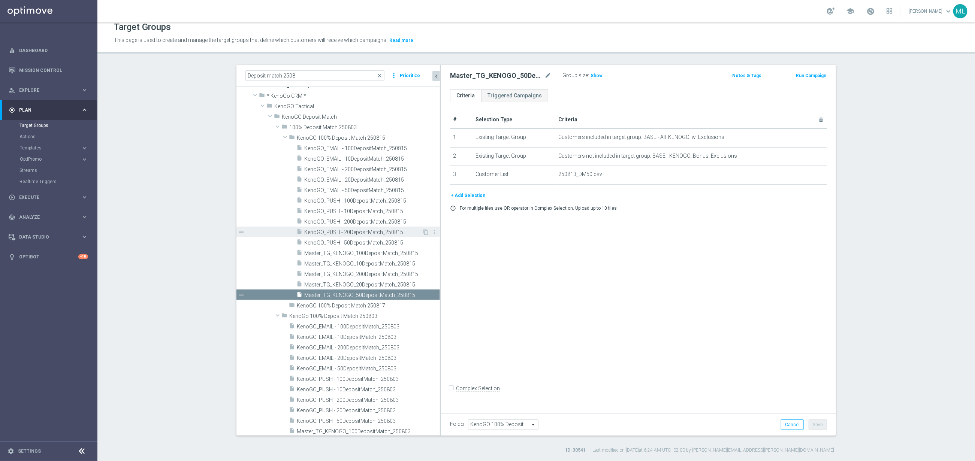
click at [371, 234] on span "KenoGO_PUSH - 20DepositMatch_250815" at bounding box center [363, 232] width 118 height 6
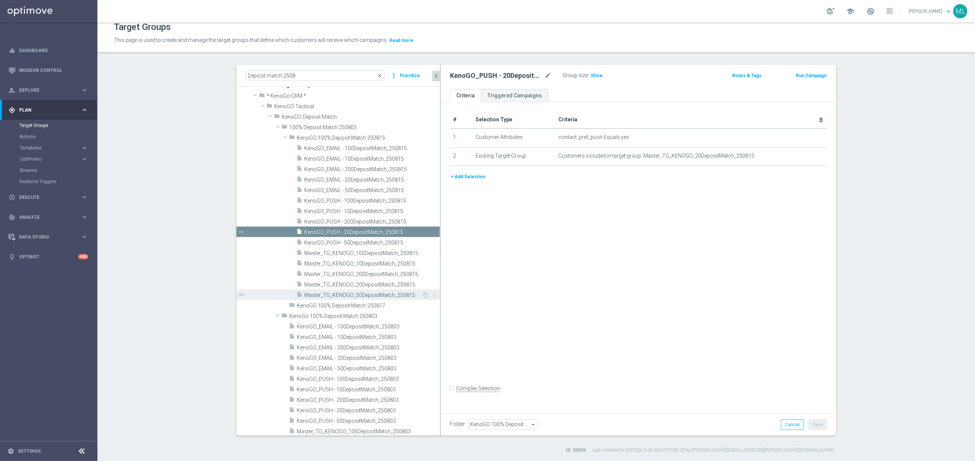
click at [399, 296] on span "Master_TG_KENOGO_50DepositMatch_250815" at bounding box center [363, 295] width 118 height 6
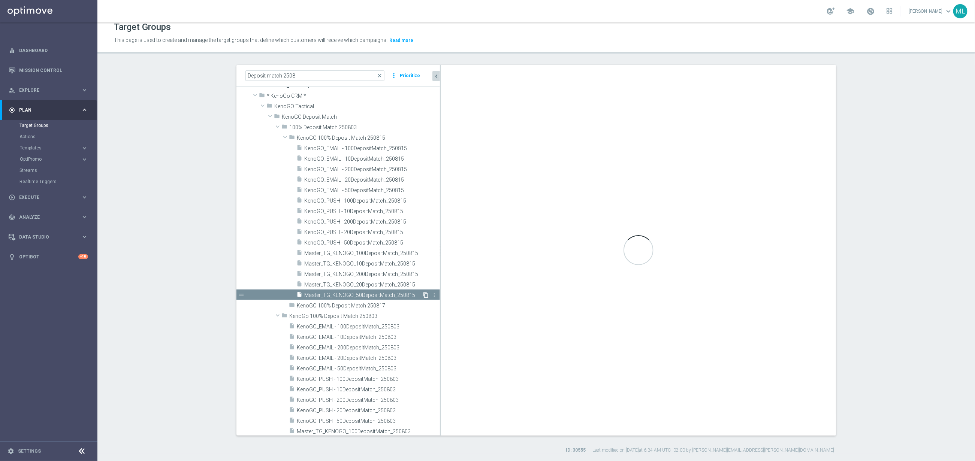
click at [425, 293] on icon "content_copy" at bounding box center [426, 295] width 6 height 6
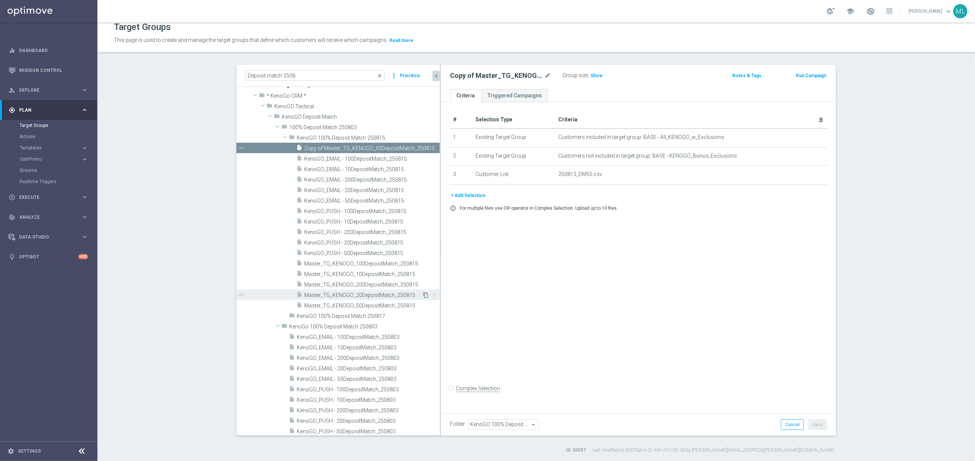
click at [425, 294] on icon "content_copy" at bounding box center [426, 295] width 6 height 6
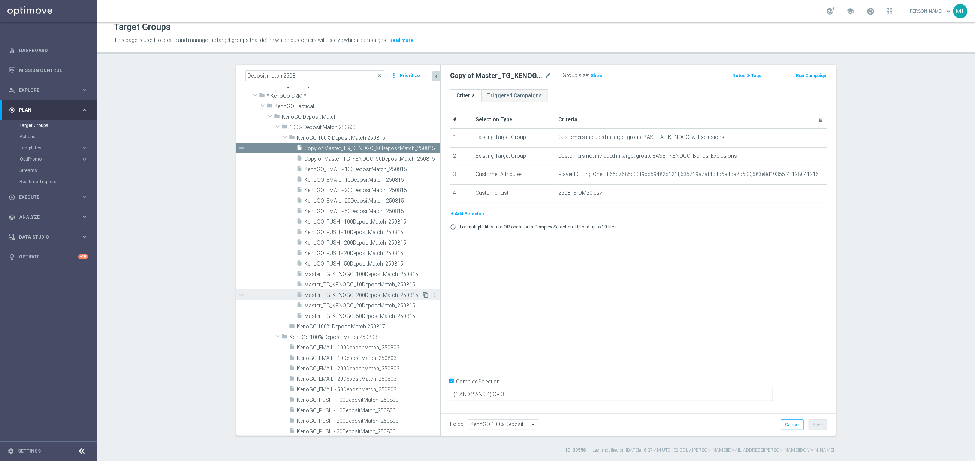
click at [425, 294] on icon "content_copy" at bounding box center [426, 295] width 6 height 6
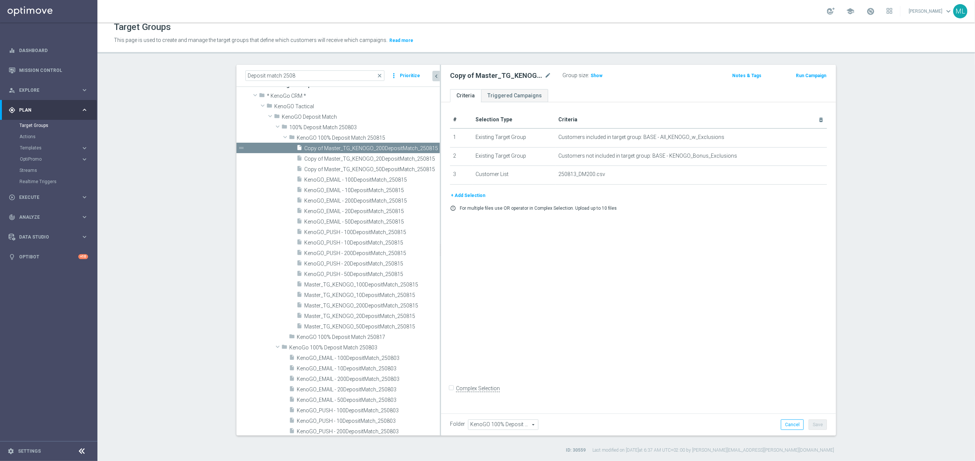
click at [0, 0] on icon "content_copy" at bounding box center [0, 0] width 0 height 0
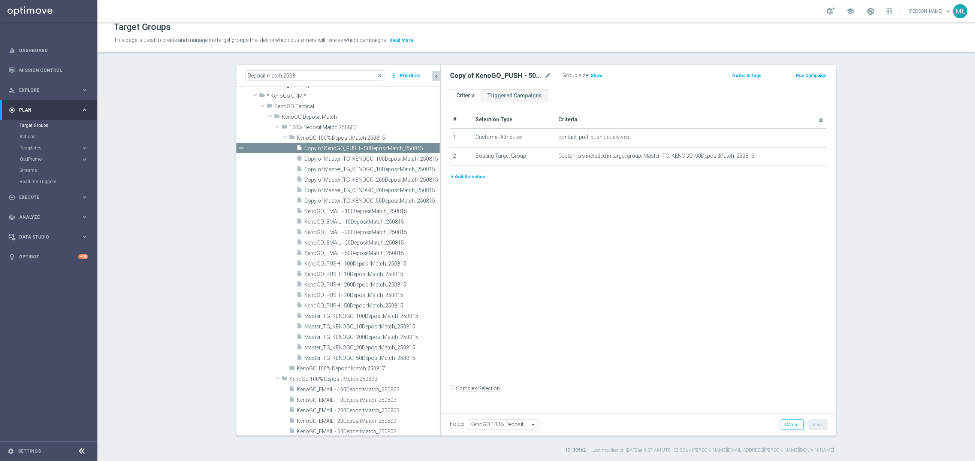
click at [0, 0] on icon "content_copy" at bounding box center [0, 0] width 0 height 0
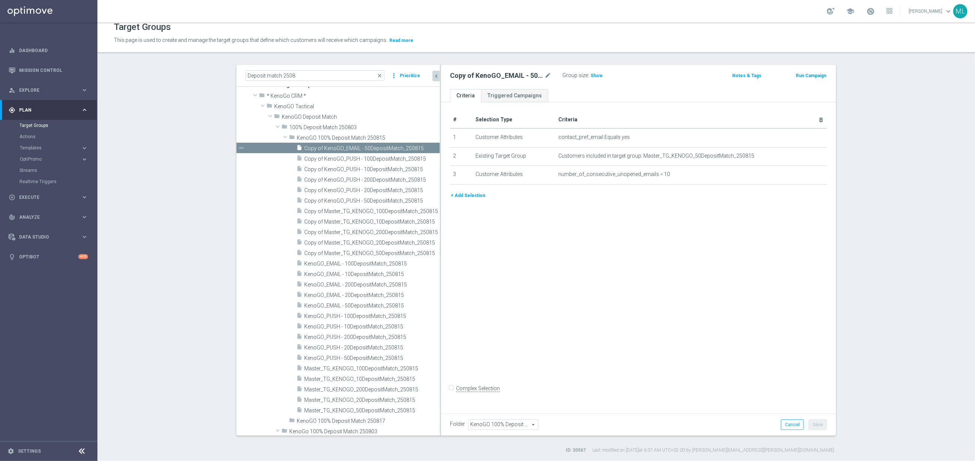
click at [0, 0] on icon "content_copy" at bounding box center [0, 0] width 0 height 0
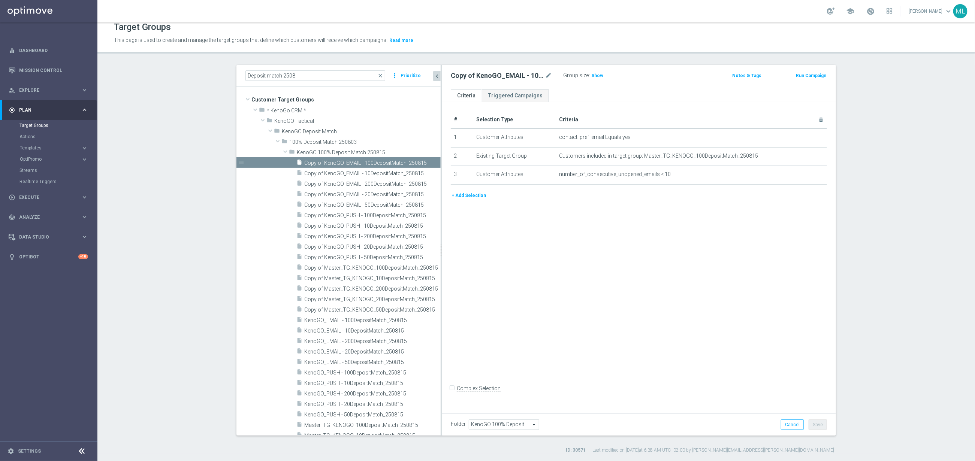
drag, startPoint x: 440, startPoint y: 300, endPoint x: 486, endPoint y: 301, distance: 45.7
click at [486, 301] on as-split "Deposit match 2508 close more_vert Prioritize Customer Target Groups library_ad…" at bounding box center [537, 250] width 600 height 371
click at [430, 299] on icon "content_copy" at bounding box center [428, 299] width 6 height 6
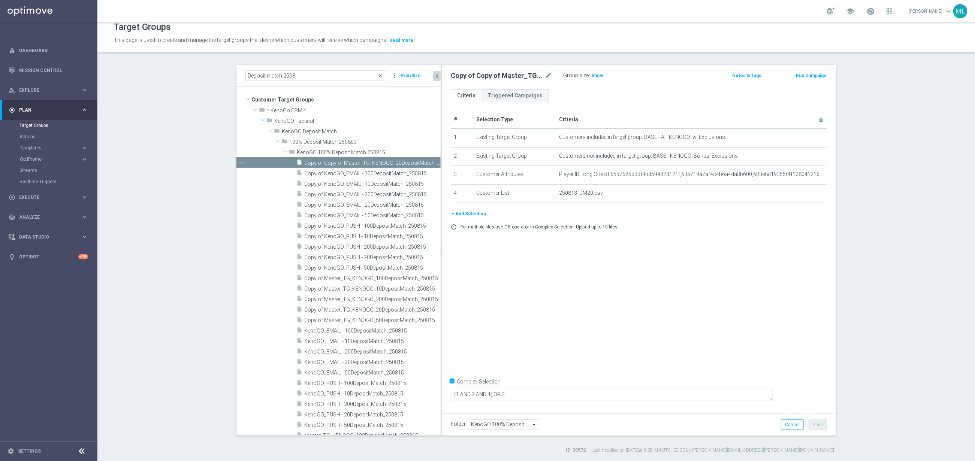
click at [0, 0] on icon "content_copy" at bounding box center [0, 0] width 0 height 0
checkbox input "false"
drag, startPoint x: 441, startPoint y: 170, endPoint x: 476, endPoint y: 170, distance: 34.9
click at [476, 170] on as-split "Deposit match 2508 close more_vert Prioritize Customer Target Groups library_ad…" at bounding box center [537, 250] width 600 height 371
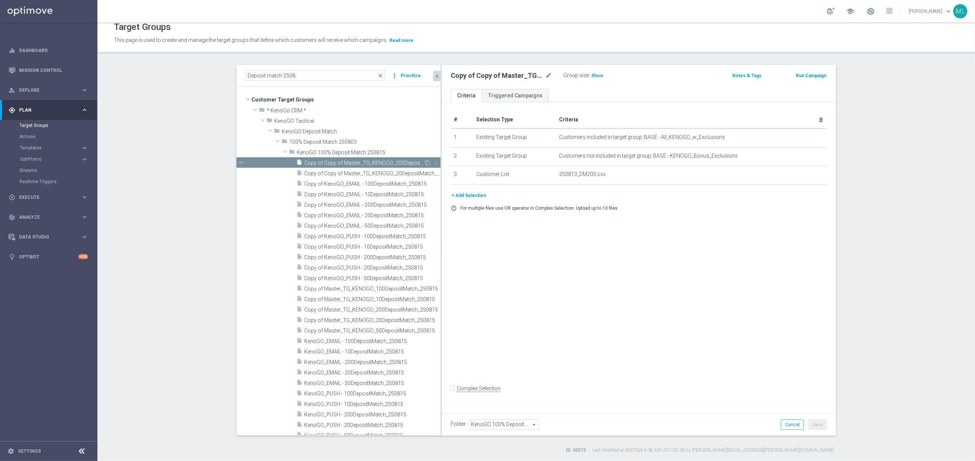
drag, startPoint x: 441, startPoint y: 195, endPoint x: 436, endPoint y: 158, distance: 37.8
click at [458, 189] on as-split "Deposit match 2508 close more_vert Prioritize Customer Target Groups library_ad…" at bounding box center [537, 250] width 600 height 371
click at [437, 163] on icon "more_vert" at bounding box center [436, 163] width 6 height 6
click at [452, 183] on span "Delete" at bounding box center [456, 184] width 16 height 5
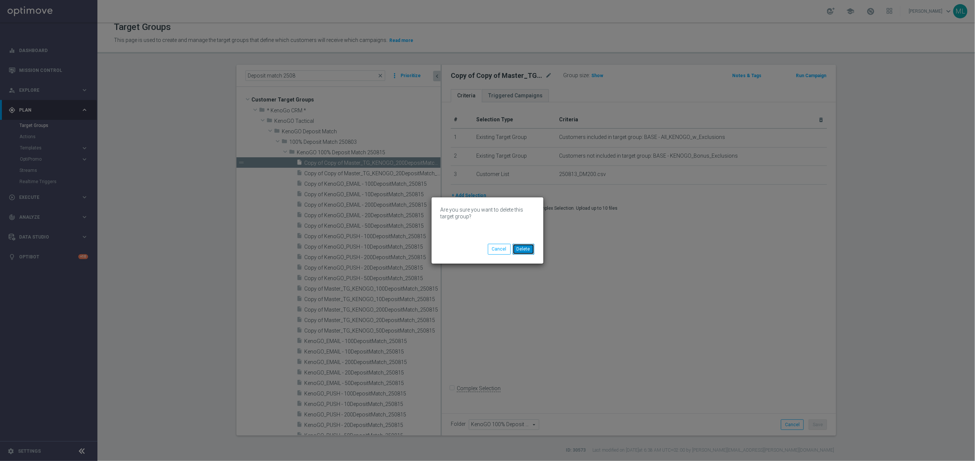
click at [524, 246] on button "Delete" at bounding box center [524, 249] width 22 height 10
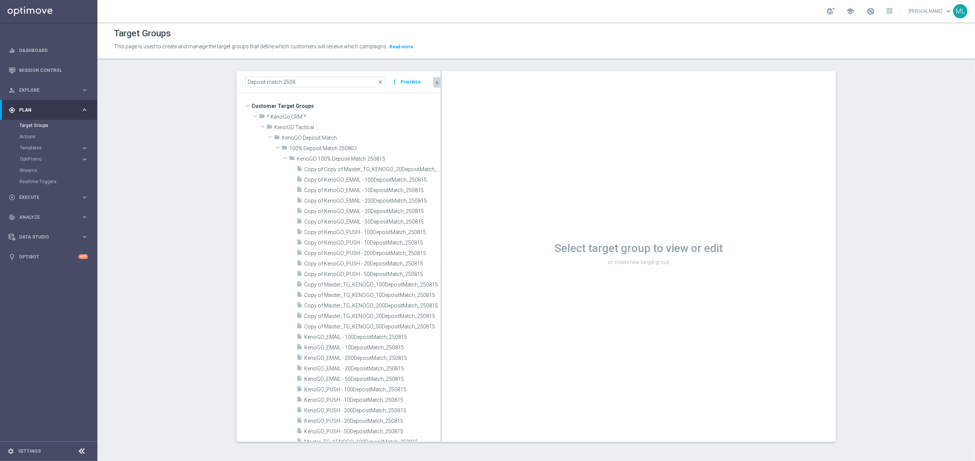
scroll to position [0, 0]
click at [437, 171] on icon "more_vert" at bounding box center [436, 170] width 6 height 6
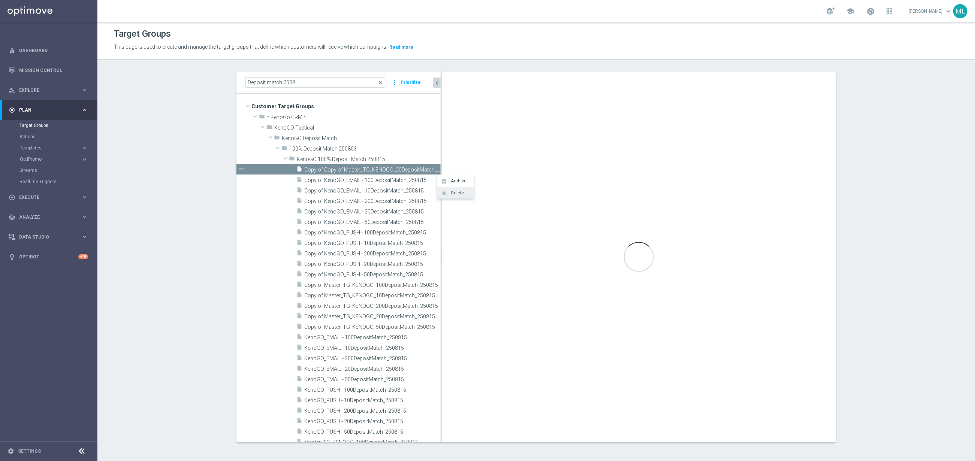
click at [450, 193] on span "Delete" at bounding box center [456, 192] width 16 height 5
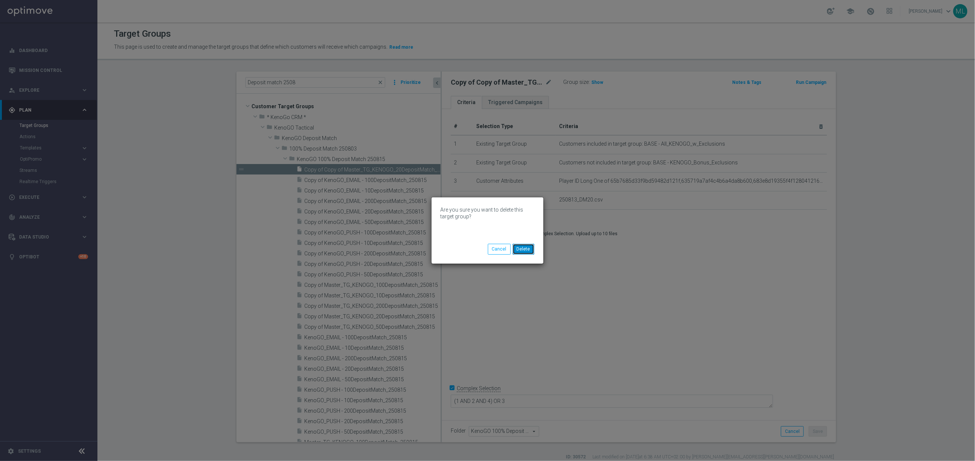
click at [526, 249] on button "Delete" at bounding box center [524, 249] width 22 height 10
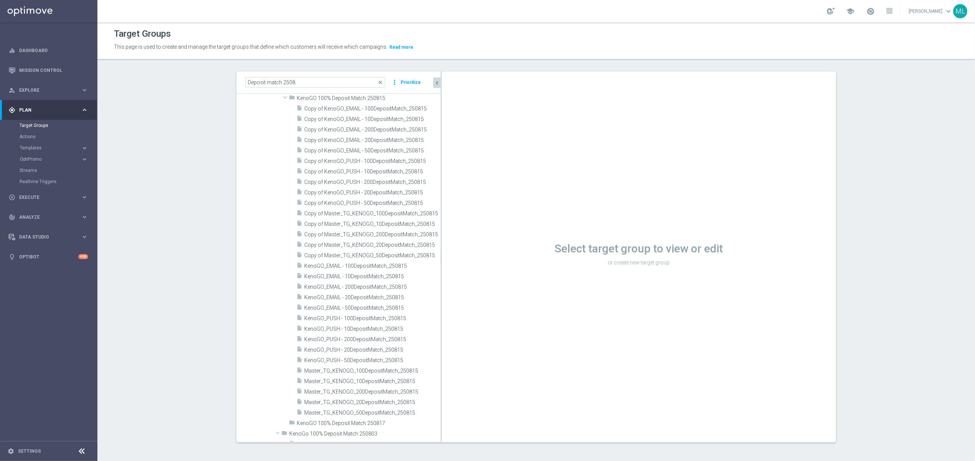
scroll to position [55, 0]
click at [340, 112] on span "Copy of KenoGO_EMAIL - 100DepositMatch_250815" at bounding box center [364, 114] width 120 height 6
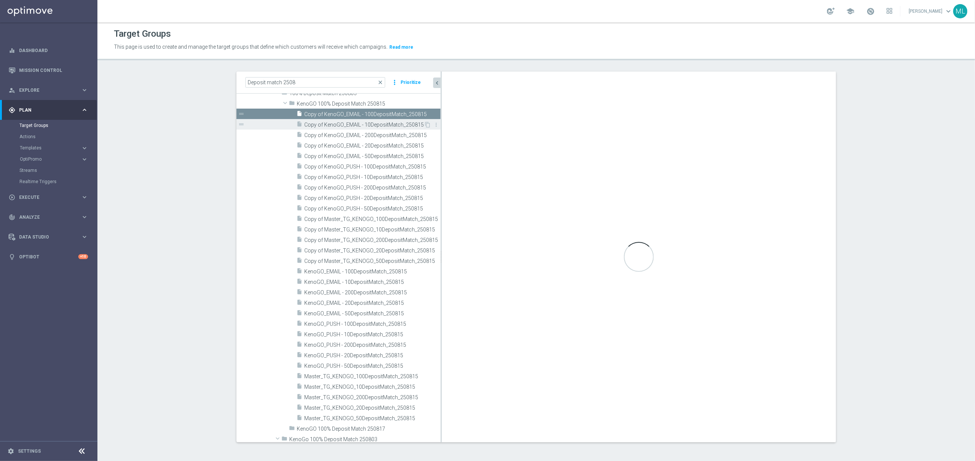
click at [341, 122] on span "Copy of KenoGO_EMAIL - 10DepositMatch_250815" at bounding box center [364, 125] width 120 height 6
click at [342, 133] on span "Copy of KenoGO_EMAIL - 200DepositMatch_250815" at bounding box center [364, 135] width 120 height 6
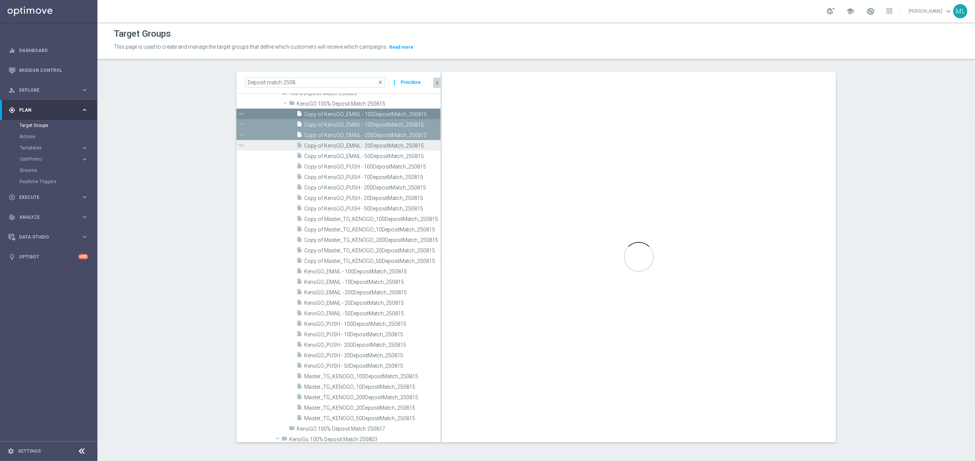
click at [340, 147] on span "Copy of KenoGO_EMAIL - 20DepositMatch_250815" at bounding box center [364, 146] width 120 height 6
click at [338, 159] on div "insert_drive_file Copy of KenoGO_EMAIL - 50DepositMatch_250815" at bounding box center [359, 156] width 127 height 10
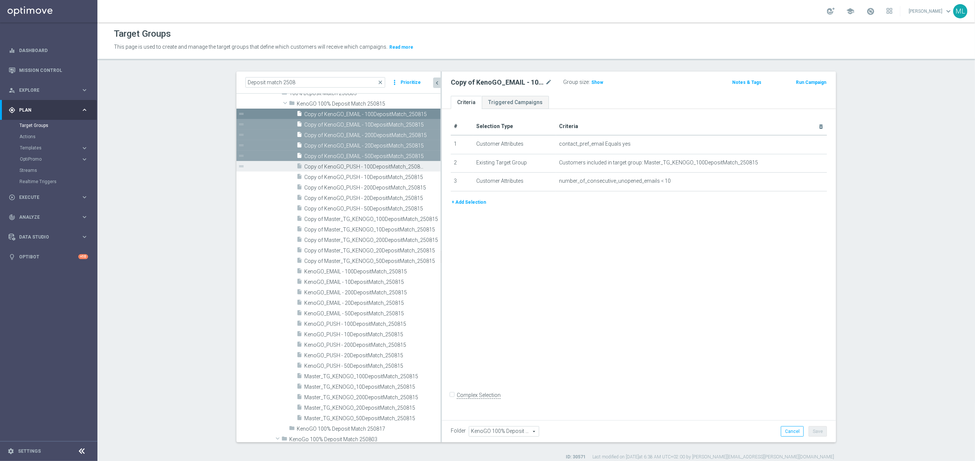
click at [338, 167] on span "Copy of KenoGO_PUSH - 100DepositMatch_250815" at bounding box center [364, 167] width 120 height 6
click at [338, 177] on span "Copy of KenoGO_PUSH - 10DepositMatch_250815" at bounding box center [364, 177] width 120 height 6
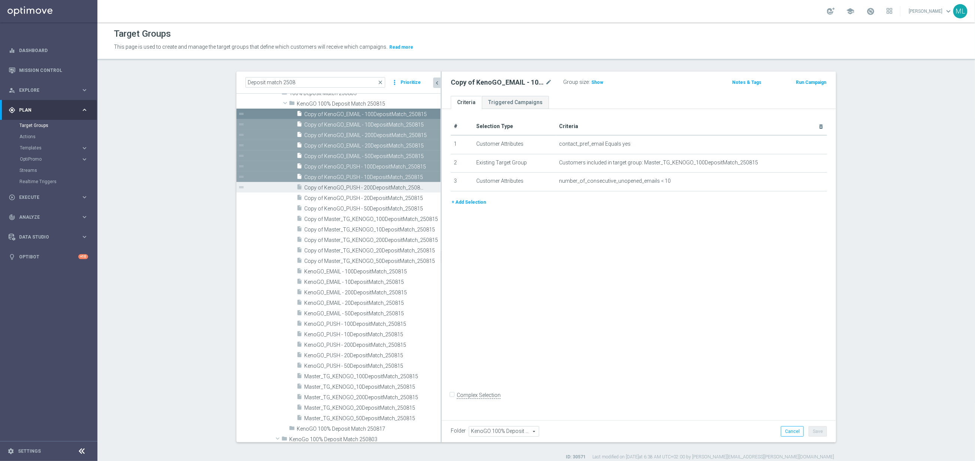
click at [337, 189] on span "Copy of KenoGO_PUSH - 200DepositMatch_250815" at bounding box center [364, 188] width 120 height 6
click at [336, 198] on span "Copy of KenoGO_PUSH - 20DepositMatch_250815" at bounding box center [364, 198] width 120 height 6
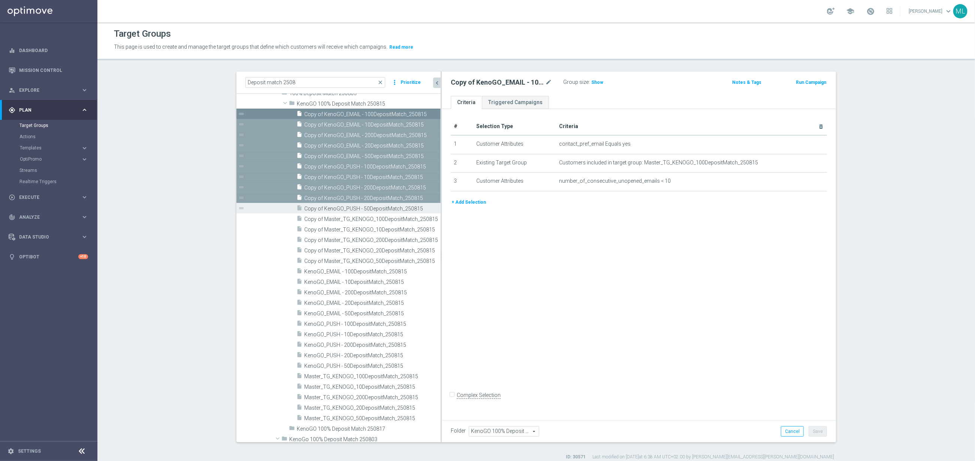
click at [337, 207] on span "Copy of KenoGO_PUSH - 50DepositMatch_250815" at bounding box center [364, 209] width 120 height 6
click at [341, 220] on span "Copy of Master_TG_KENOGO_100DepositMatch_250815" at bounding box center [364, 219] width 120 height 6
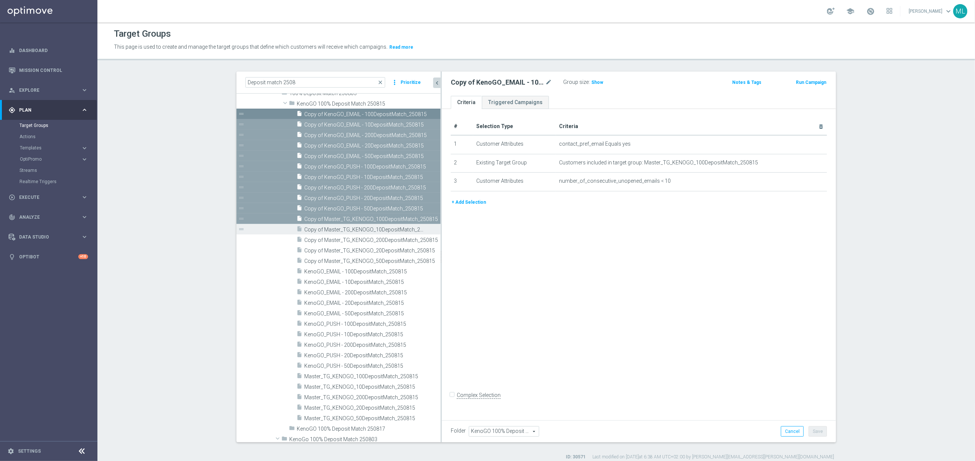
click at [341, 231] on span "Copy of Master_TG_KENOGO_10DepositMatch_250815" at bounding box center [364, 230] width 120 height 6
click at [340, 240] on span "Copy of Master_TG_KENOGO_200DepositMatch_250815" at bounding box center [364, 240] width 120 height 6
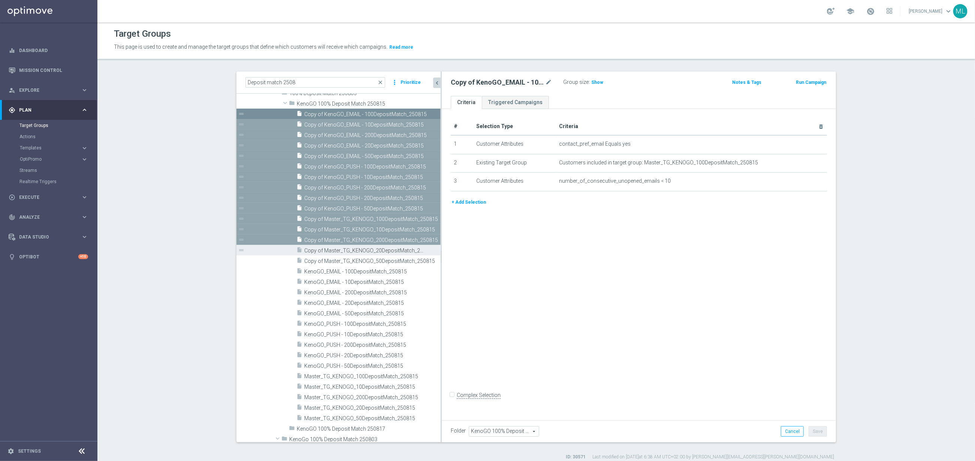
click at [338, 248] on span "Copy of Master_TG_KENOGO_20DepositMatch_250815" at bounding box center [364, 251] width 120 height 6
click at [336, 257] on div "insert_drive_file Copy of Master_TG_KENOGO_50DepositMatch_250815" at bounding box center [359, 261] width 127 height 10
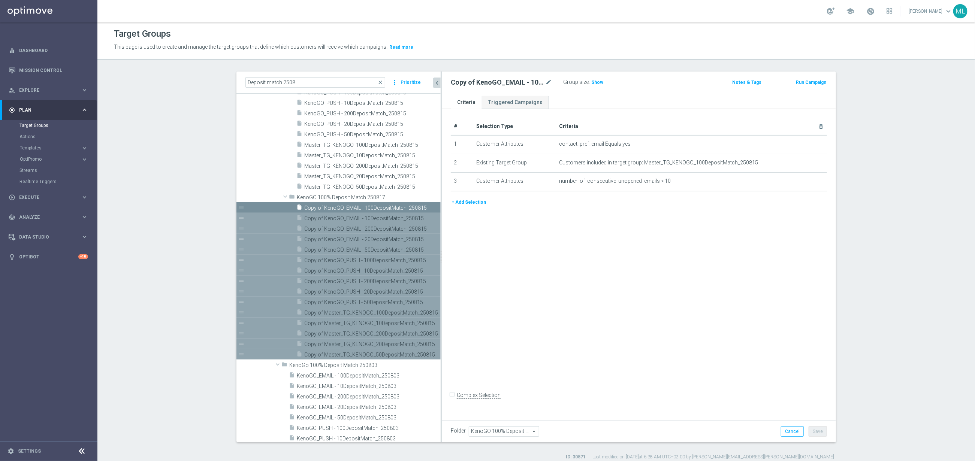
scroll to position [177, 0]
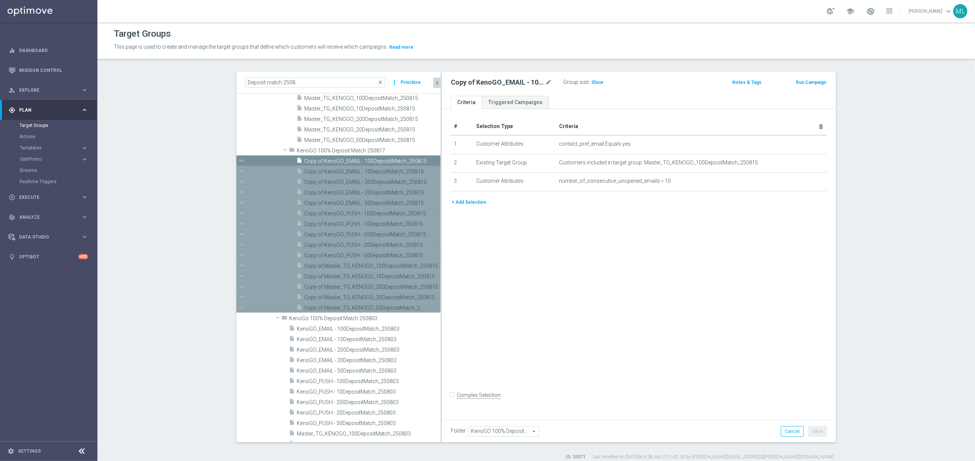
click at [353, 310] on span "Copy of Master_TG_KENOGO_50DepositMatch_250815" at bounding box center [364, 308] width 120 height 6
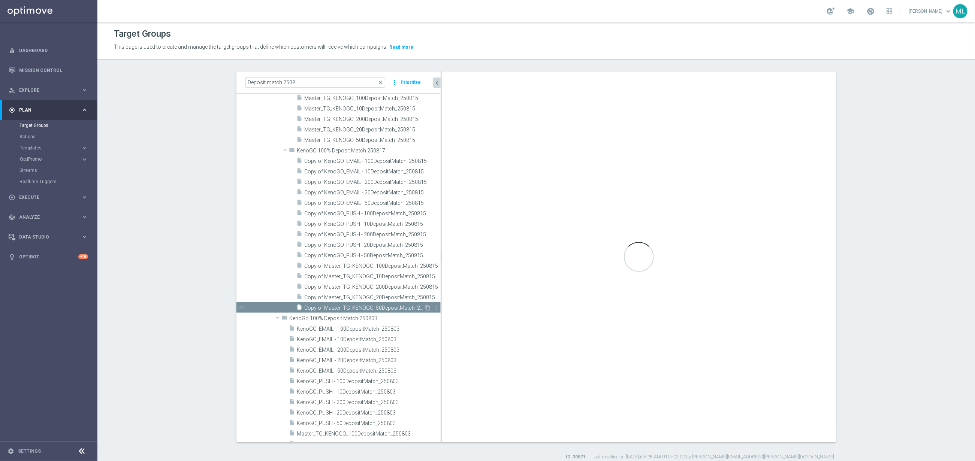
type input "KenoGO 100% Deposit Match 250817"
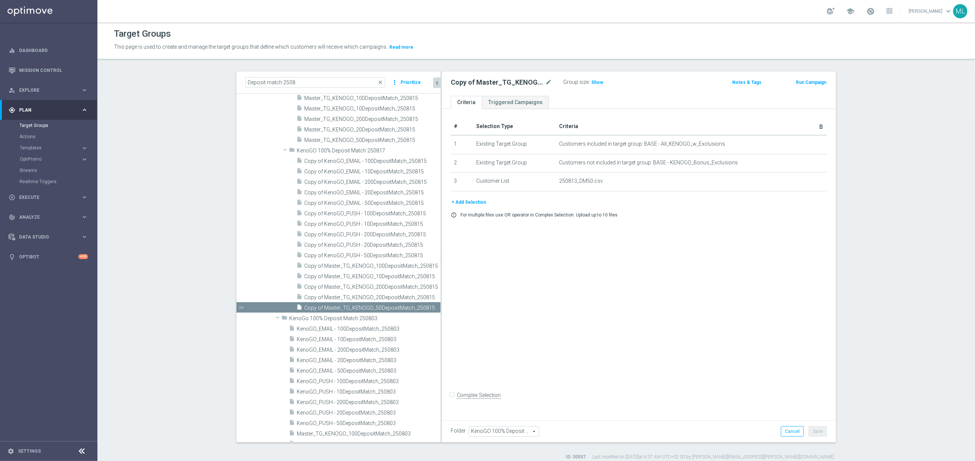
drag, startPoint x: 441, startPoint y: 285, endPoint x: 469, endPoint y: 285, distance: 27.7
click at [469, 285] on as-split "Deposit match 2508 close more_vert Prioritize Customer Target Groups library_ad…" at bounding box center [537, 257] width 600 height 371
click at [550, 81] on icon "mode_edit" at bounding box center [548, 82] width 7 height 9
click at [550, 82] on input "Copy of Master_TG_KENOGO_50DepositMatch_250815" at bounding box center [501, 83] width 101 height 10
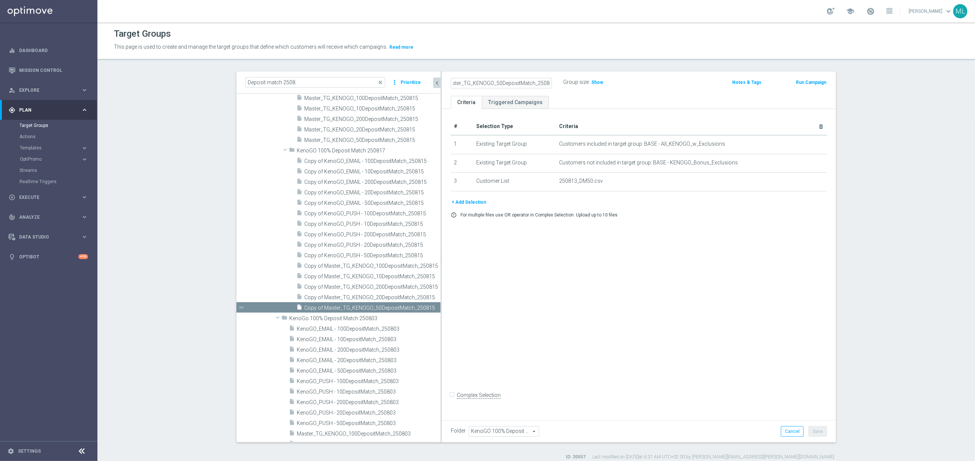
scroll to position [0, 30]
click at [493, 83] on input "Copy of Master_TG_KENOGO_50DepositMatch_250817" at bounding box center [501, 83] width 101 height 10
click at [464, 82] on input "Copy of Master_TG_KENOGO_50DepositMatch_250817" at bounding box center [501, 83] width 101 height 10
type input "Master_TG_KENOGO_50DepositMatch_250817"
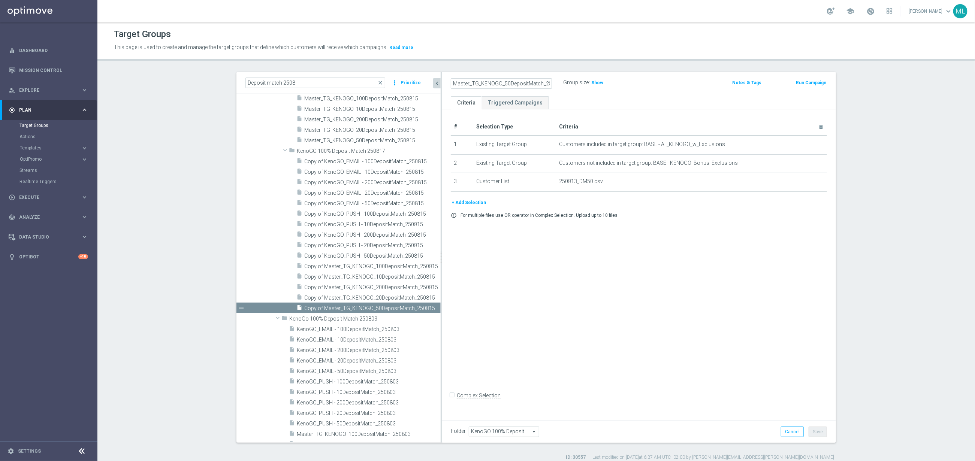
click at [632, 90] on div "Master_TG_KENOGO_50DepositMatch_250817 Group size : Show Notes & Tags Run Campa…" at bounding box center [639, 84] width 394 height 24
click at [361, 297] on span "Copy of Master_TG_KENOGO_20DepositMatch_250815" at bounding box center [364, 298] width 120 height 6
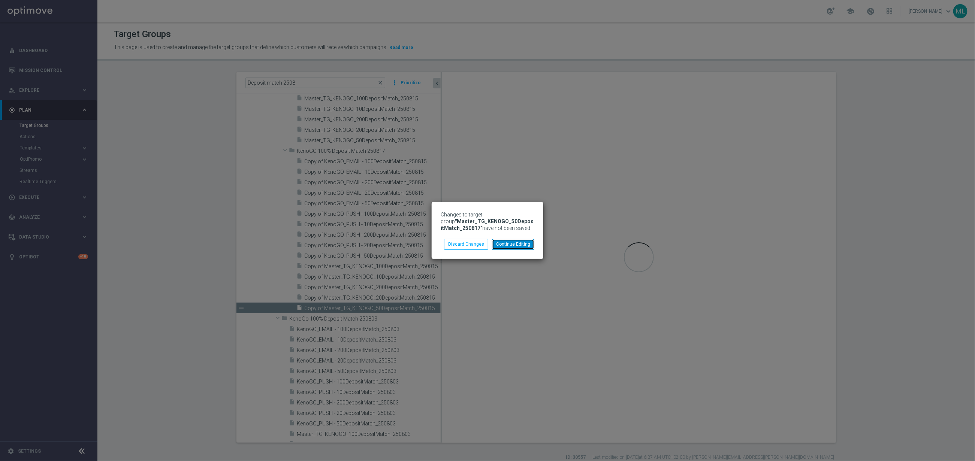
click at [512, 244] on button "Continue Editing" at bounding box center [513, 244] width 42 height 10
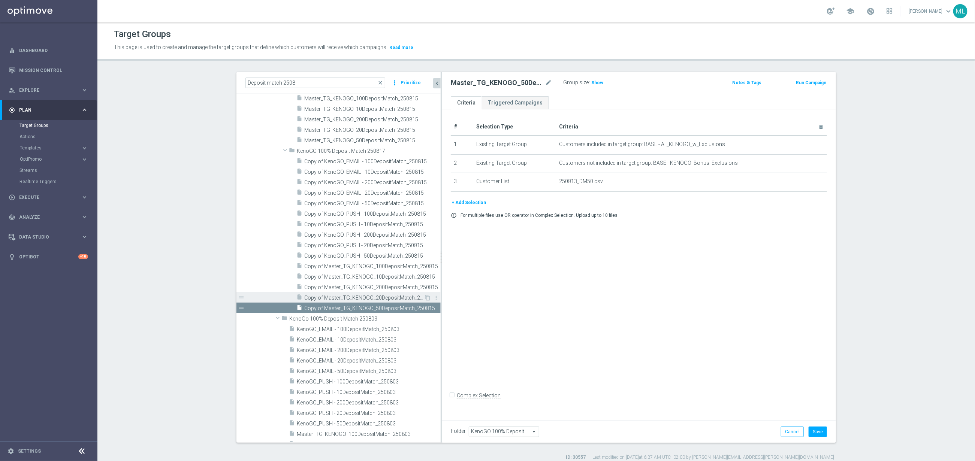
click at [343, 298] on span "Copy of Master_TG_KENOGO_20DepositMatch_250815" at bounding box center [364, 298] width 120 height 6
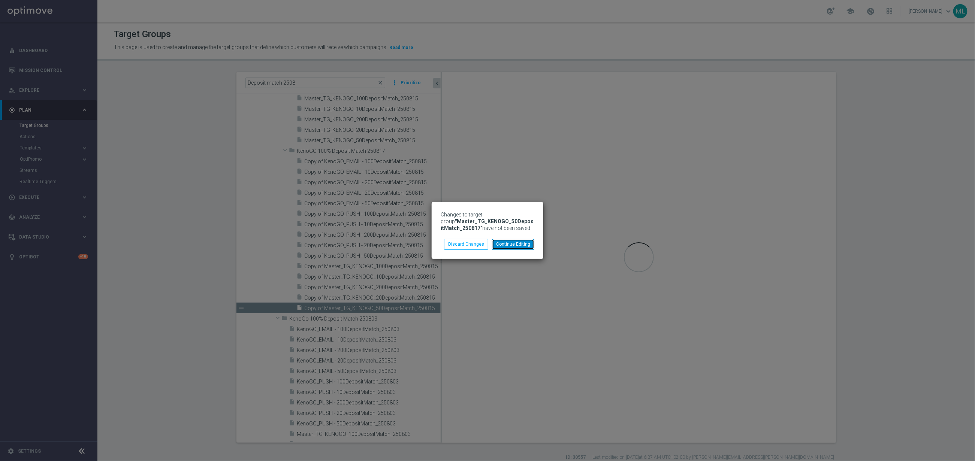
click at [508, 243] on button "Continue Editing" at bounding box center [513, 244] width 42 height 10
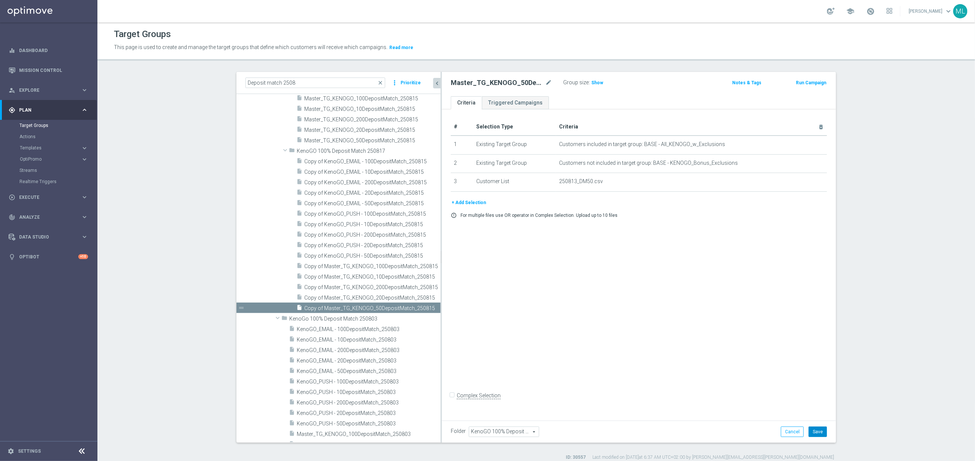
click at [821, 434] on button "Save" at bounding box center [818, 432] width 18 height 10
click at [377, 296] on span "Copy of Master_TG_KENOGO_20DepositMatch_250815" at bounding box center [364, 298] width 120 height 6
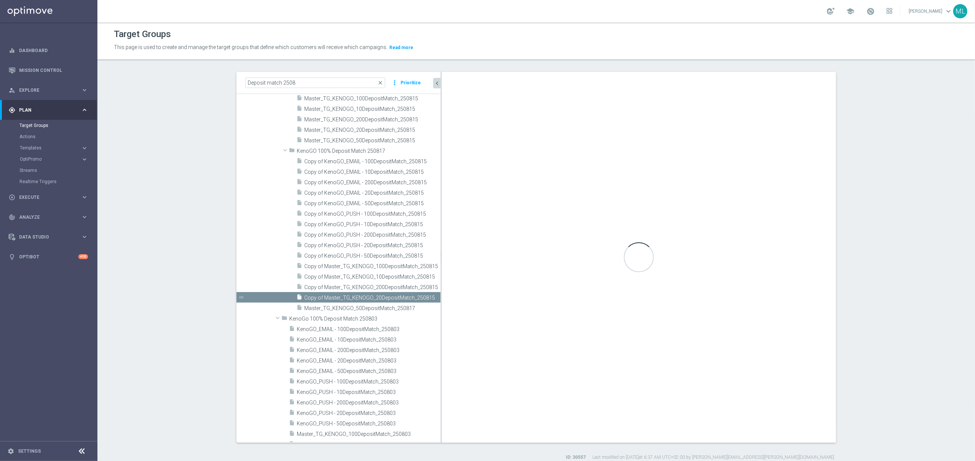
checkbox input "true"
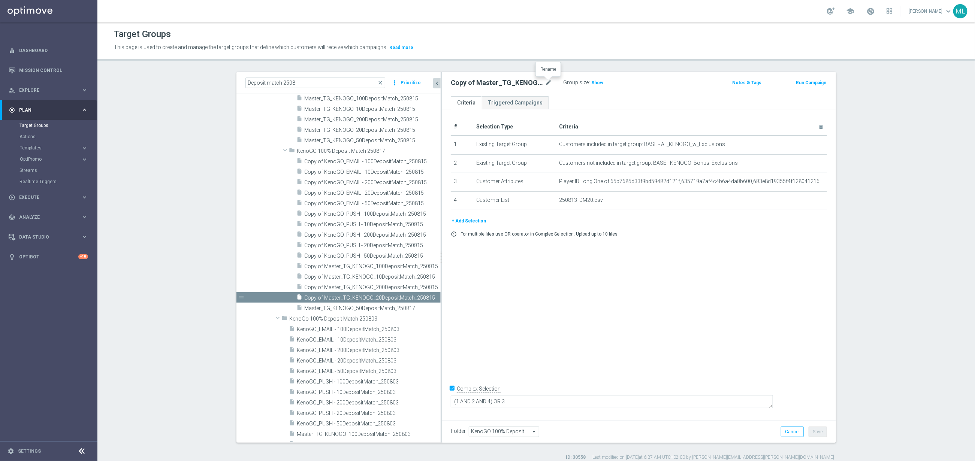
click at [551, 82] on icon "mode_edit" at bounding box center [548, 82] width 7 height 9
drag, startPoint x: 549, startPoint y: 84, endPoint x: 554, endPoint y: 84, distance: 4.5
click at [549, 84] on input "Copy of Master_TG_KENOGO_20DepositMatch_250815" at bounding box center [501, 83] width 101 height 10
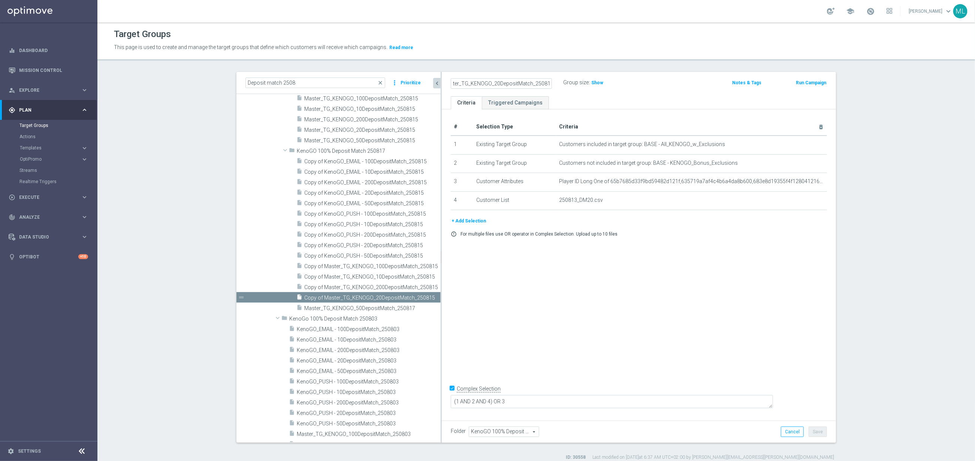
click at [466, 83] on input "Copy of Master_TG_KENOGO_20DepositMatch_250817" at bounding box center [501, 83] width 101 height 10
type input "Master_TG_KENOGO_20DepositMatch_250817"
click at [649, 82] on div "Master_TG_KENOGO_20DepositMatch_250817 Group size : Show" at bounding box center [574, 83] width 258 height 11
click at [548, 79] on icon "mode_edit" at bounding box center [548, 82] width 7 height 9
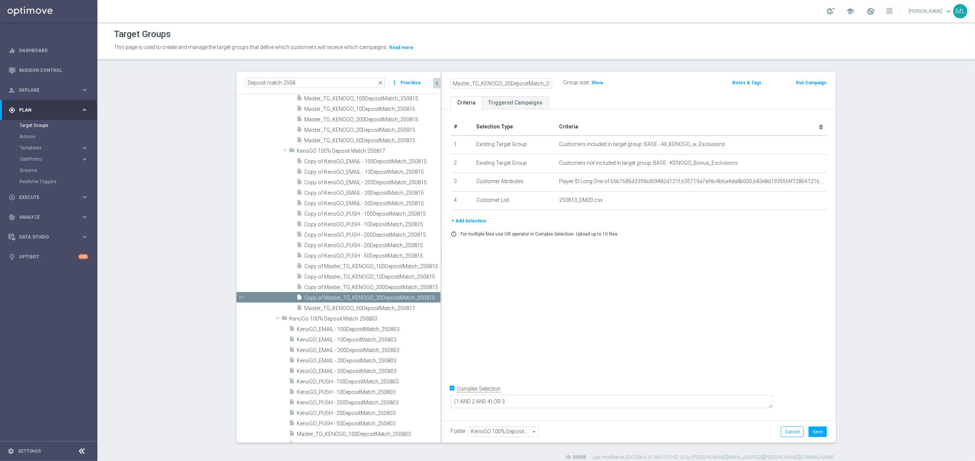
click at [472, 281] on div "# Selection Type Criteria delete_forever 1 Existing Target Group Customers incl…" at bounding box center [639, 263] width 394 height 308
click at [549, 82] on icon "mode_edit" at bounding box center [548, 82] width 7 height 9
drag, startPoint x: 669, startPoint y: 317, endPoint x: 654, endPoint y: 310, distance: 16.3
click at [666, 314] on div "# Selection Type Criteria delete_forever 1 Existing Target Group Customers incl…" at bounding box center [639, 263] width 394 height 308
click at [816, 431] on button "Save" at bounding box center [818, 432] width 18 height 10
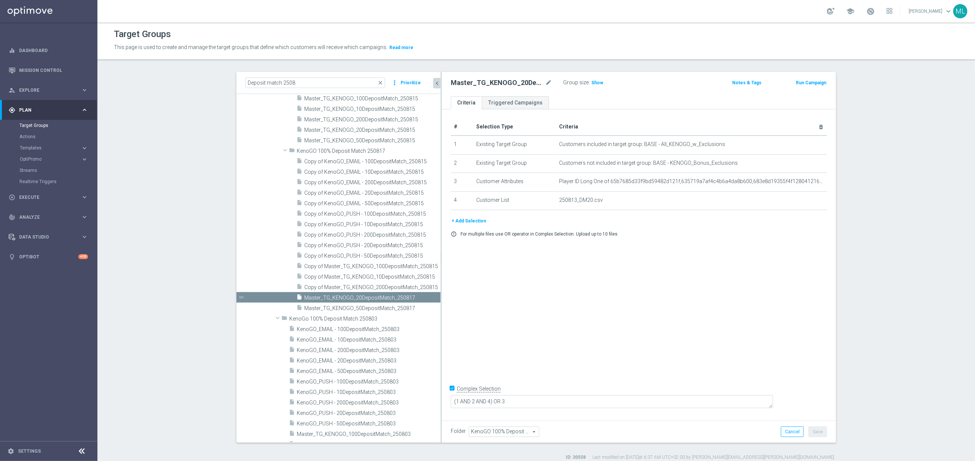
scroll to position [167, 0]
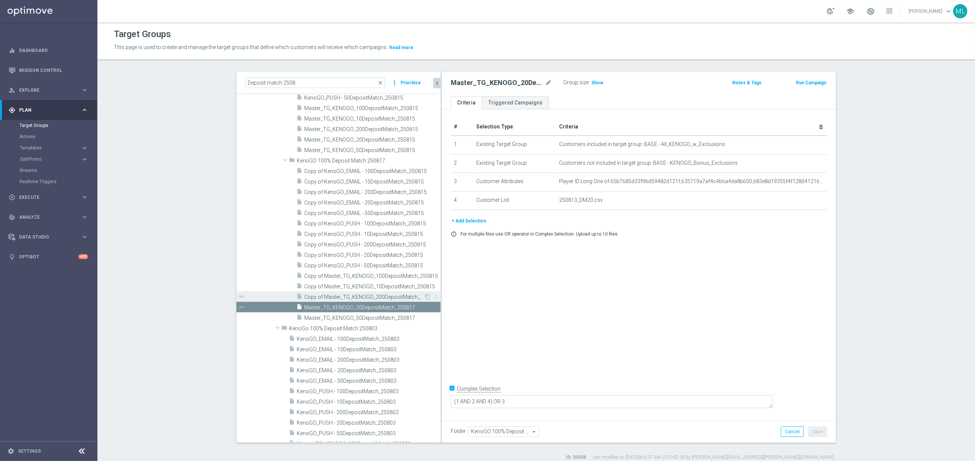
click at [357, 295] on span "Copy of Master_TG_KENOGO_200DepositMatch_250815" at bounding box center [364, 297] width 120 height 6
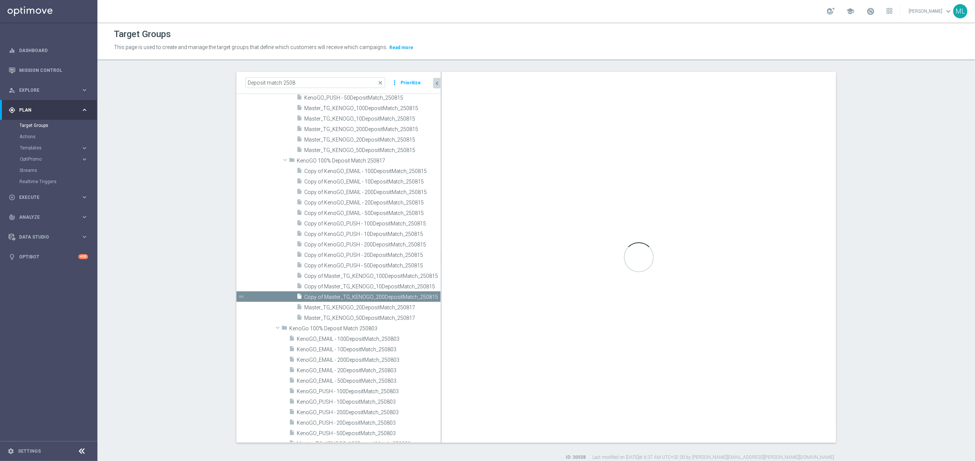
checkbox input "false"
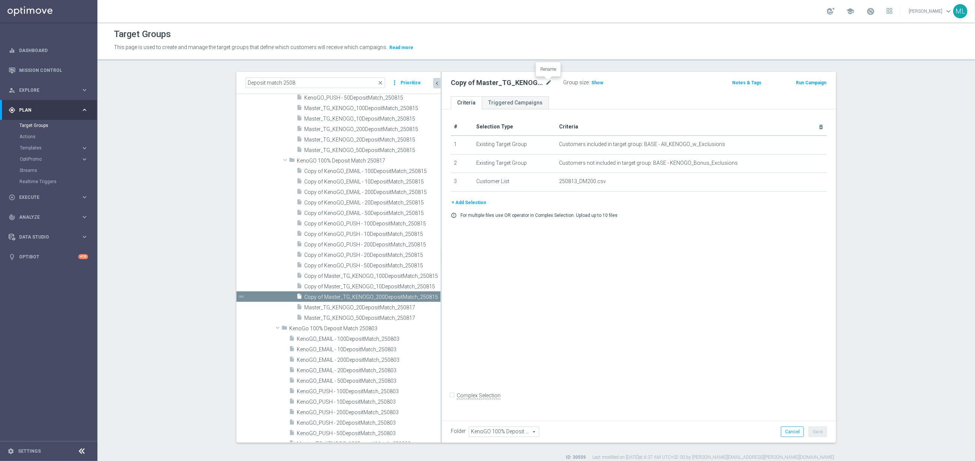
click at [551, 82] on icon "mode_edit" at bounding box center [548, 82] width 7 height 9
click at [550, 84] on input "Copy of Master_TG_KENOGO_200DepositMatch_250815" at bounding box center [501, 83] width 101 height 10
type input "Master_TG_KENOGO_200DepositMatch_250817"
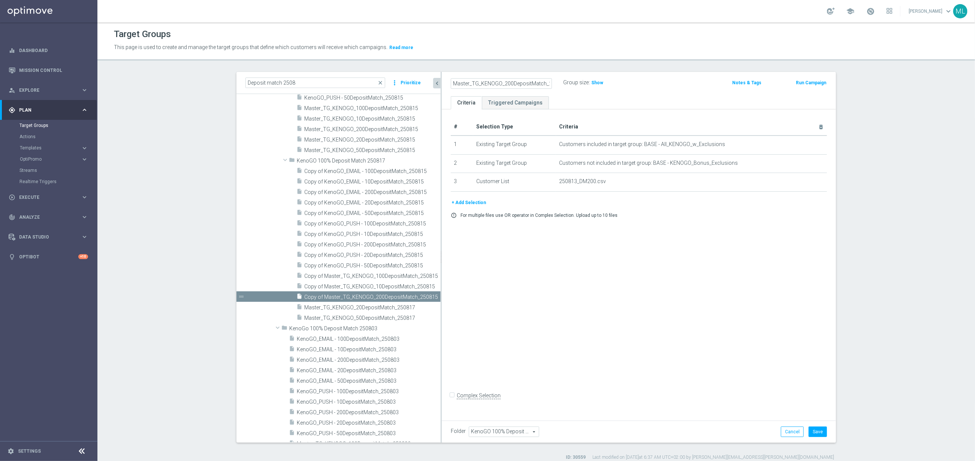
drag, startPoint x: 654, startPoint y: 79, endPoint x: 647, endPoint y: 81, distance: 7.7
click at [654, 79] on div "Master_TG_KENOGO_200DepositMatch_250817 Group size : Show" at bounding box center [574, 83] width 258 height 11
click at [819, 430] on button "Save" at bounding box center [818, 432] width 18 height 10
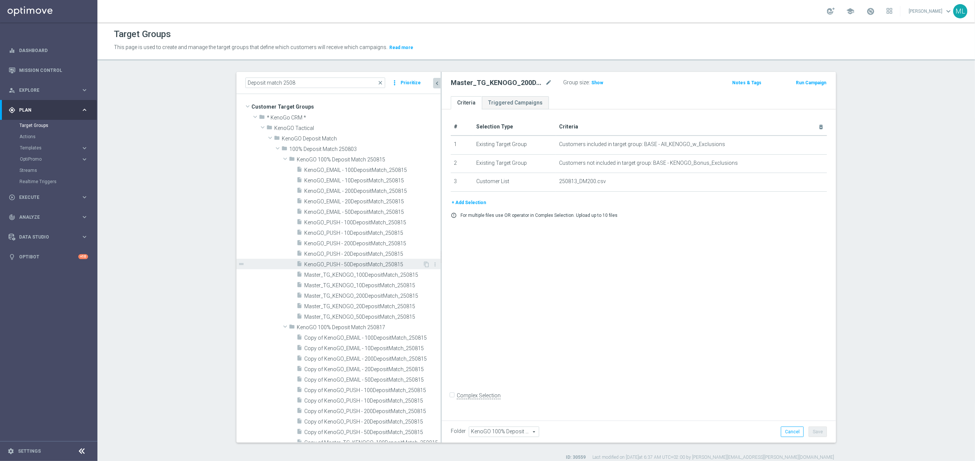
click at [353, 265] on span "KenoGO_PUSH - 50DepositMatch_250815" at bounding box center [363, 265] width 118 height 6
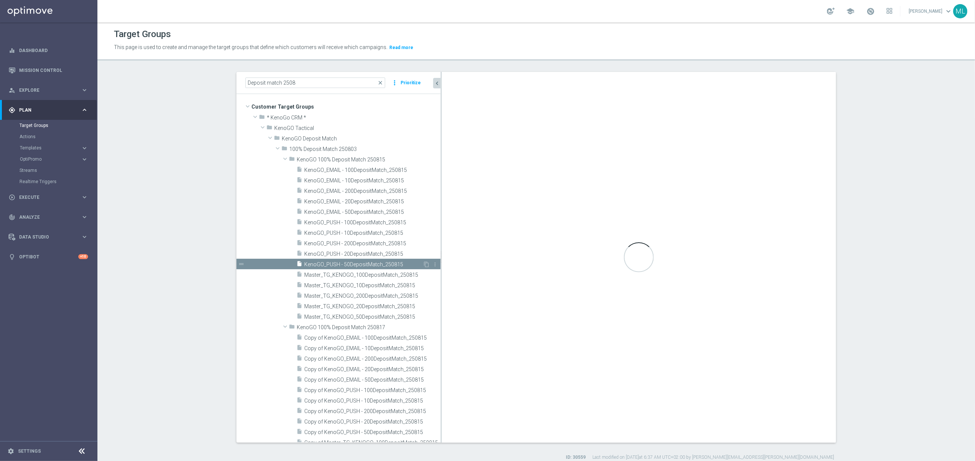
type input "KenoGO 100% Deposit Match 250815"
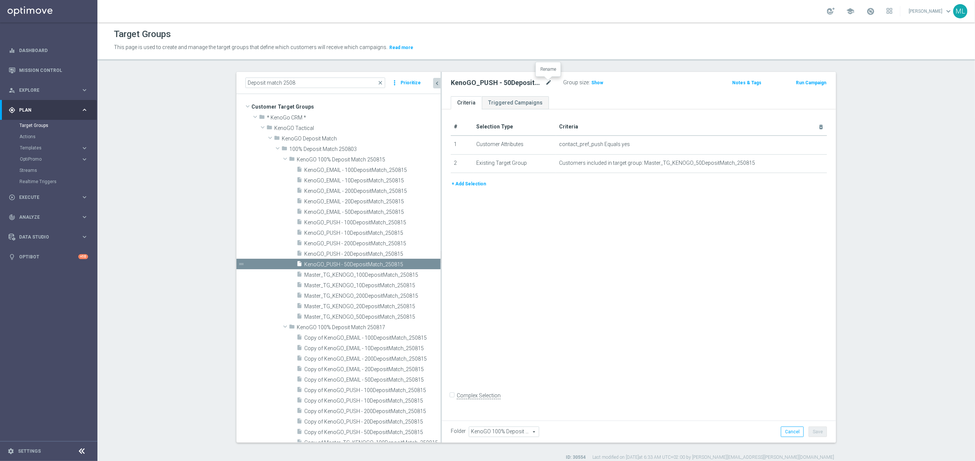
click at [552, 82] on icon "mode_edit" at bounding box center [548, 82] width 7 height 9
click at [549, 84] on input "KenoGO_PUSH - 50DepositMatch_250815" at bounding box center [501, 83] width 101 height 10
click at [471, 82] on input "KenoGO_PUSH - 50DepositMatch_250817" at bounding box center [501, 83] width 101 height 10
type input "KenoGO_PUSH - 50DepositMatch_250817"
click at [668, 84] on div "KenoGO_PUSH - 50DepositMatch_250817 Group size : Show" at bounding box center [574, 83] width 258 height 11
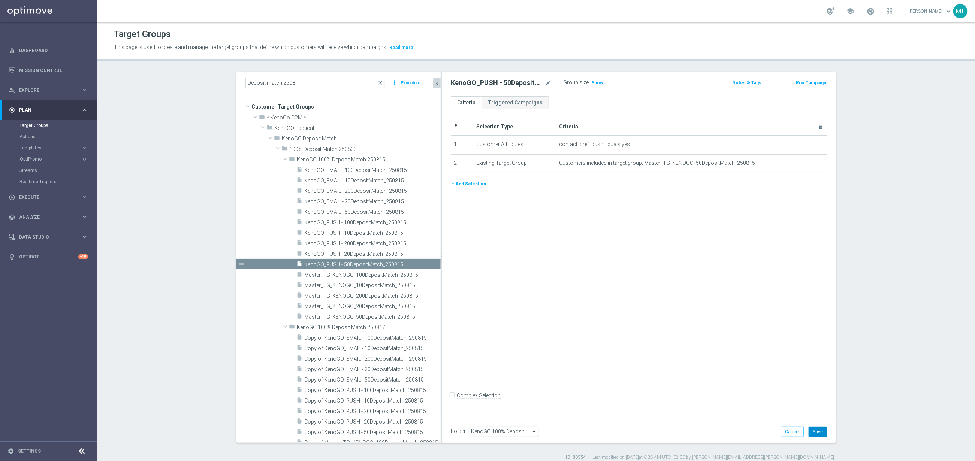
click at [824, 430] on button "Save" at bounding box center [818, 432] width 18 height 10
click at [550, 80] on icon "mode_edit" at bounding box center [548, 82] width 7 height 9
click at [550, 85] on input "KenoGO_PUSH - 50DepositMatch_250817" at bounding box center [501, 83] width 101 height 10
type input "KenoGO_PUSH - 50DepositMatch_250815"
click at [654, 90] on div "KenoGO_PUSH - 50DepositMatch_250815 Group size : Show Notes & Tags Run Campaign" at bounding box center [639, 84] width 394 height 24
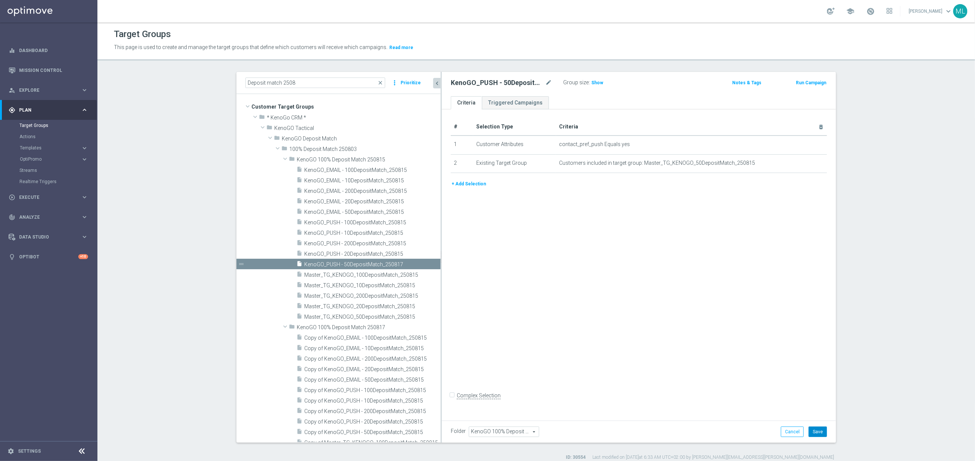
click at [820, 431] on button "Save" at bounding box center [818, 432] width 18 height 10
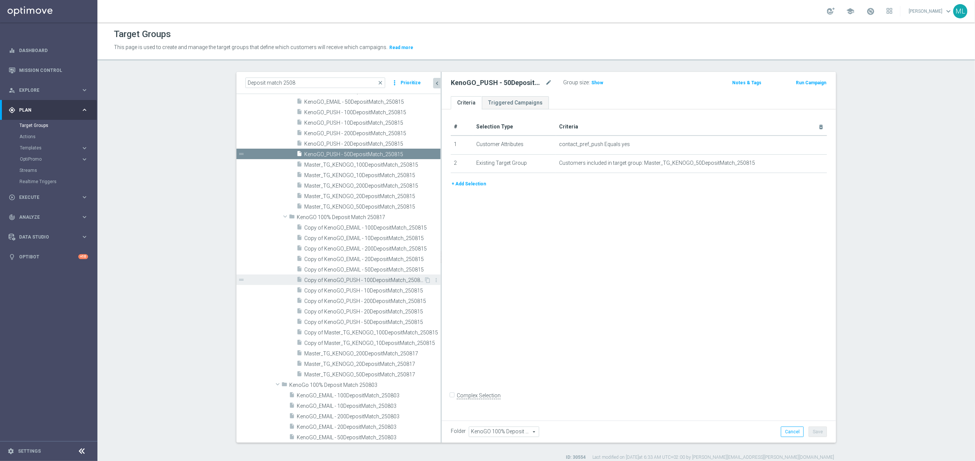
scroll to position [118, 0]
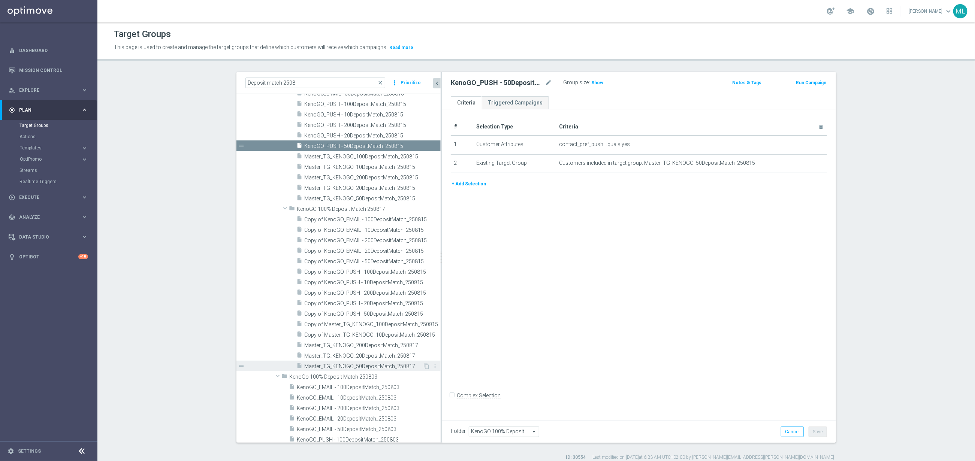
click at [393, 364] on span "Master_TG_KENOGO_50DepositMatch_250817" at bounding box center [363, 367] width 118 height 6
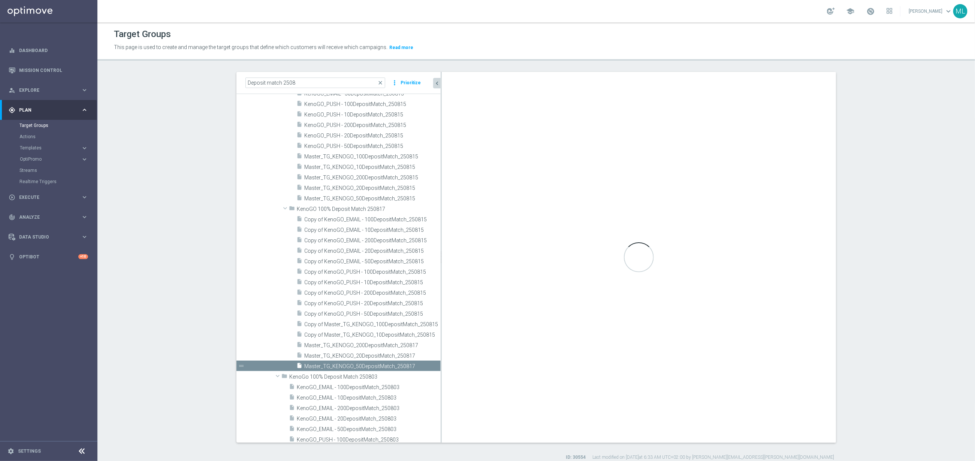
type input "KenoGO 100% Deposit Match 250817"
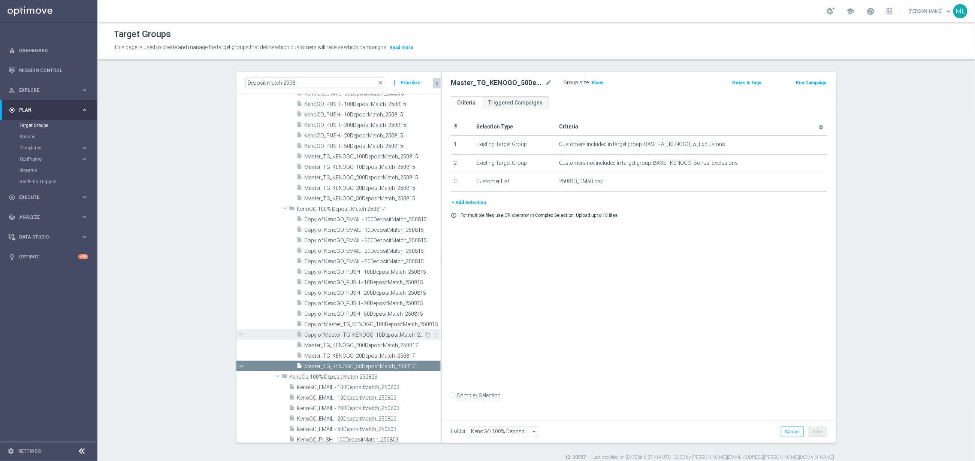
click at [390, 336] on span "Copy of Master_TG_KENOGO_10DepositMatch_250815" at bounding box center [364, 335] width 120 height 6
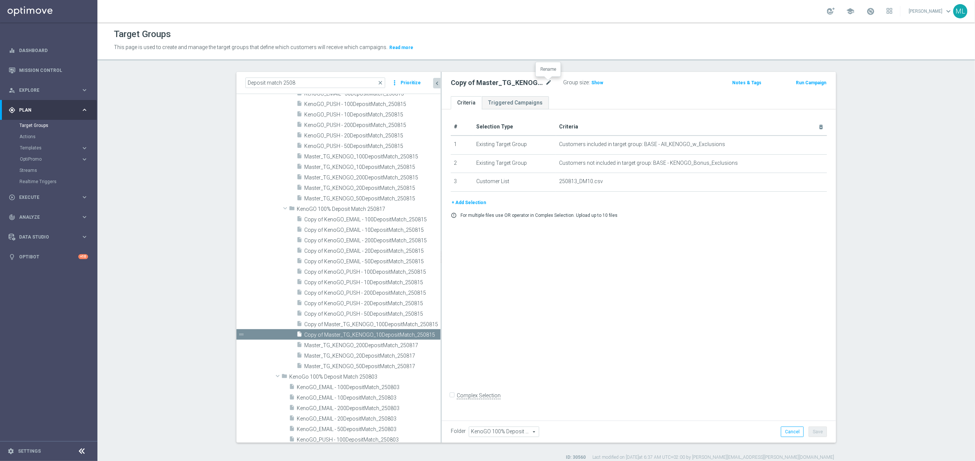
click at [551, 79] on icon "mode_edit" at bounding box center [548, 82] width 7 height 9
click at [548, 83] on input "Copy of Master_TG_KENOGO_10DepositMatch_250815" at bounding box center [501, 83] width 101 height 10
click at [454, 83] on input "Copy of Master_TG_KENOGO_10DepositMatch_250817" at bounding box center [501, 83] width 101 height 10
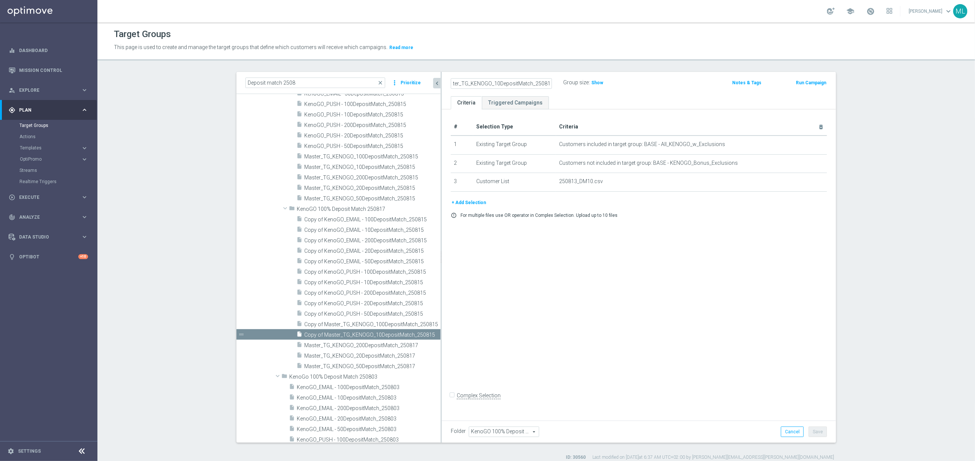
scroll to position [0, 0]
type input "Master_TG_KENOGO_10DepositMatch_250817"
drag, startPoint x: 645, startPoint y: 87, endPoint x: 647, endPoint y: 91, distance: 5.2
click at [645, 86] on div "Master_TG_KENOGO_10DepositMatch_250817 Group size : Show" at bounding box center [574, 83] width 258 height 11
click at [820, 432] on button "Save" at bounding box center [818, 432] width 18 height 10
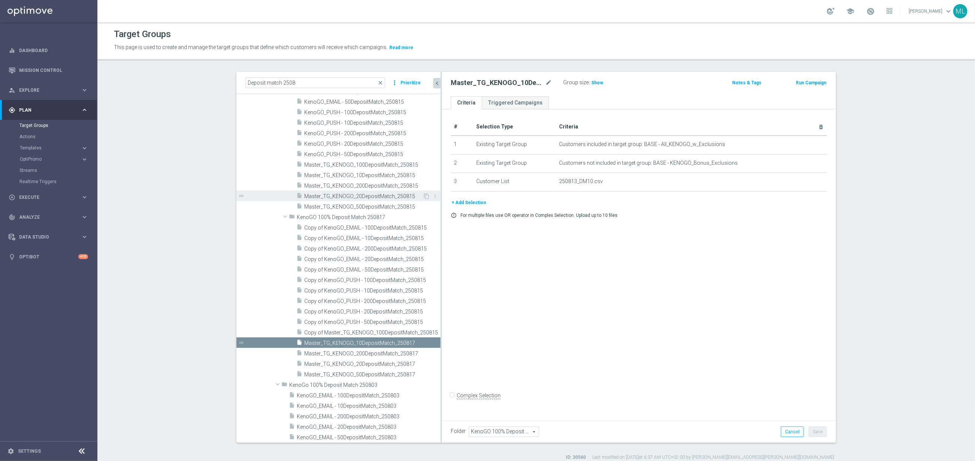
scroll to position [113, 0]
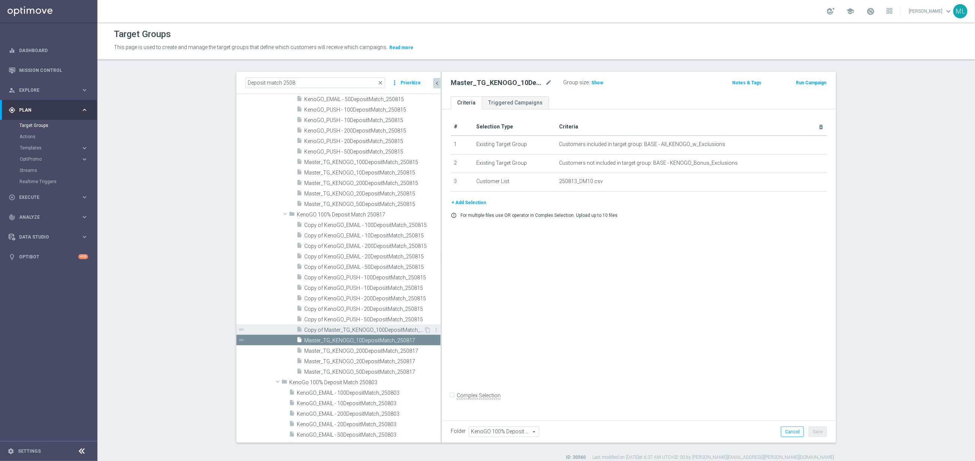
click at [367, 331] on span "Copy of Master_TG_KENOGO_100DepositMatch_250815" at bounding box center [364, 330] width 120 height 6
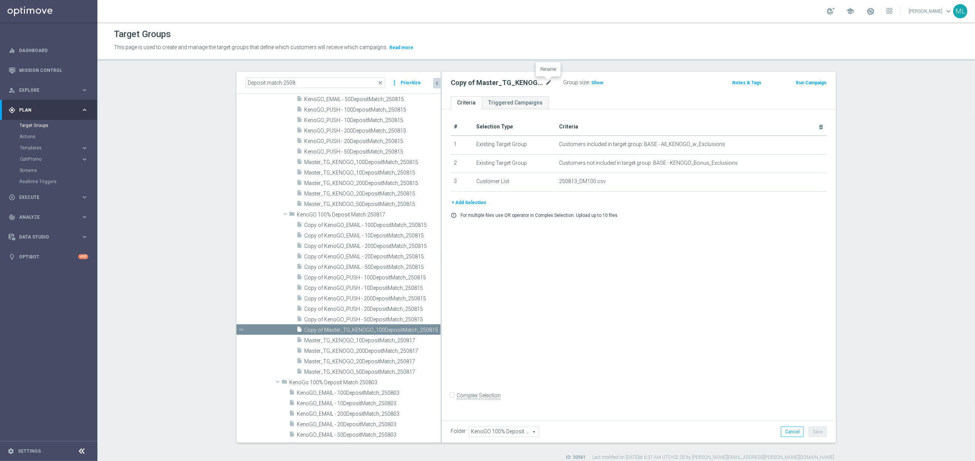
click at [550, 84] on icon "mode_edit" at bounding box center [548, 82] width 7 height 9
click at [550, 84] on input "Copy of Master_TG_KENOGO_100DepositMatch_250815" at bounding box center [501, 83] width 101 height 10
click at [469, 83] on input "Copy of Master_TG_KENOGO_100DepositMatch_250817" at bounding box center [501, 83] width 101 height 10
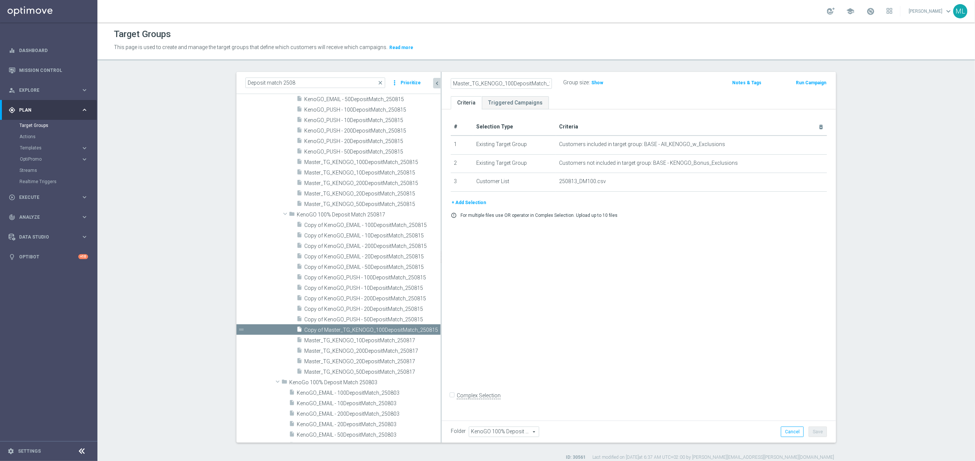
type input "Master_TG_KENOGO_100DepositMatch_250817"
click at [656, 91] on div "Master_TG_KENOGO_100DepositMatch_250817 Group size : Show Notes & Tags Run Camp…" at bounding box center [639, 84] width 394 height 24
click at [819, 431] on button "Save" at bounding box center [818, 432] width 18 height 10
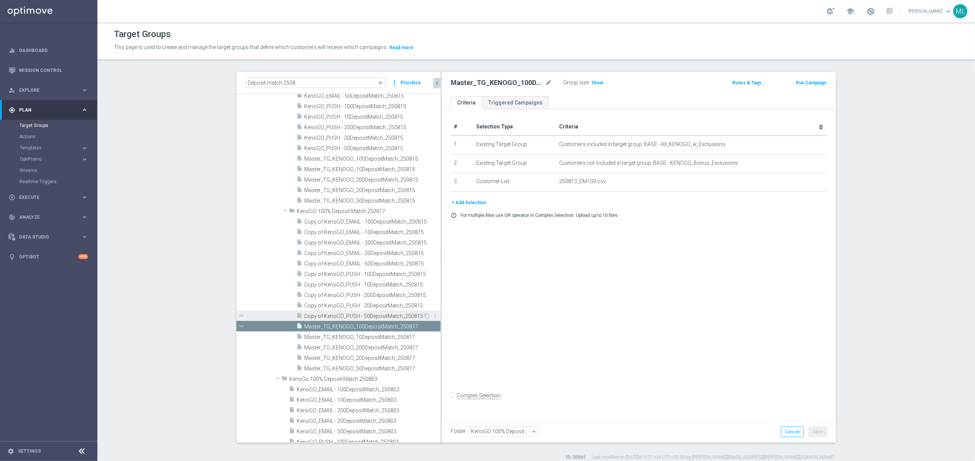
click at [382, 318] on span "Copy of KenoGO_PUSH - 50DepositMatch_250815" at bounding box center [363, 316] width 119 height 6
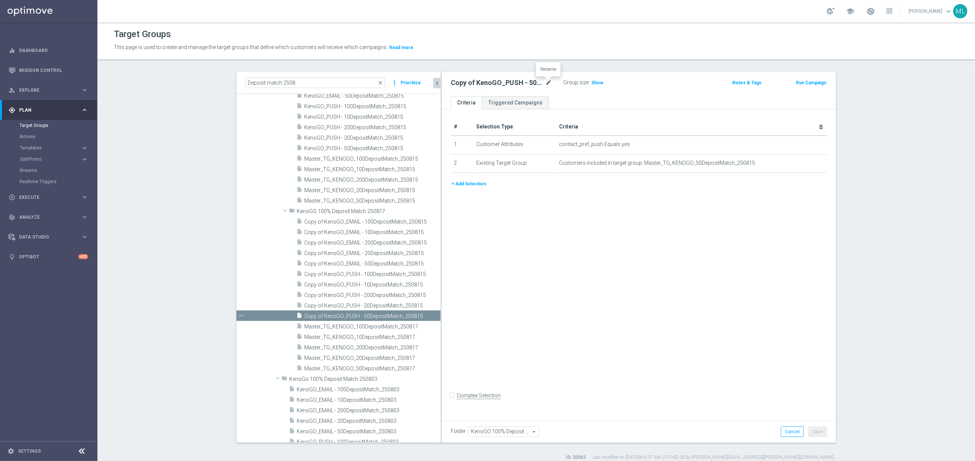
click at [548, 83] on icon "mode_edit" at bounding box center [548, 82] width 7 height 9
click at [551, 84] on input "Copy of KenoGO_PUSH - 50DepositMatch_250815" at bounding box center [501, 83] width 101 height 10
click at [461, 82] on input "Copy of KenoGO_PUSH - 50DepositMatch_250817" at bounding box center [501, 83] width 101 height 10
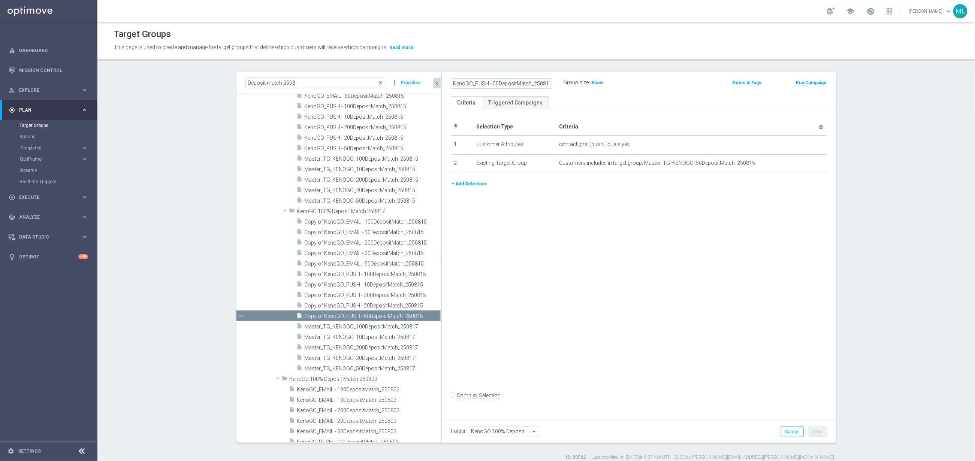
type input "KenoGO_PUSH - 50DepositMatch_250817"
click at [666, 81] on div "KenoGO_PUSH - 50DepositMatch_250817 Group size : Show" at bounding box center [574, 83] width 258 height 11
click at [820, 430] on button "Save" at bounding box center [818, 432] width 18 height 10
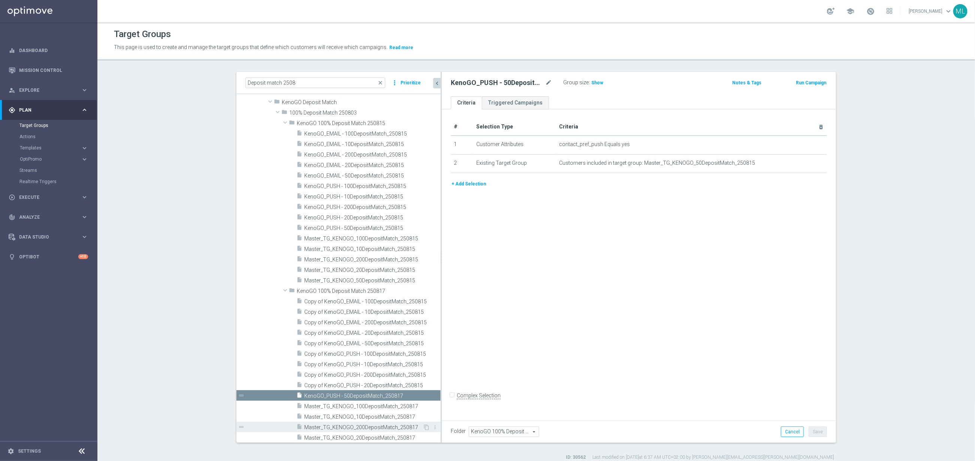
scroll to position [133, 0]
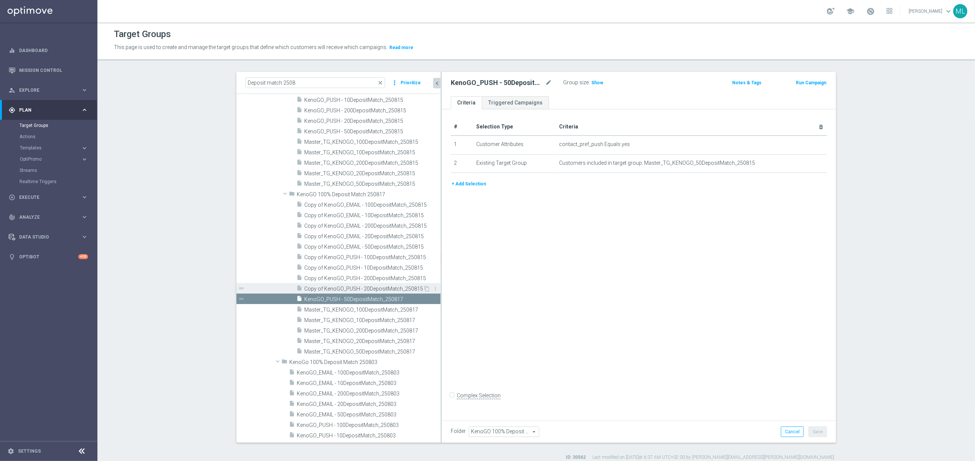
click at [349, 289] on span "Copy of KenoGO_PUSH - 20DepositMatch_250815" at bounding box center [363, 289] width 119 height 6
click at [549, 82] on icon "mode_edit" at bounding box center [548, 82] width 7 height 9
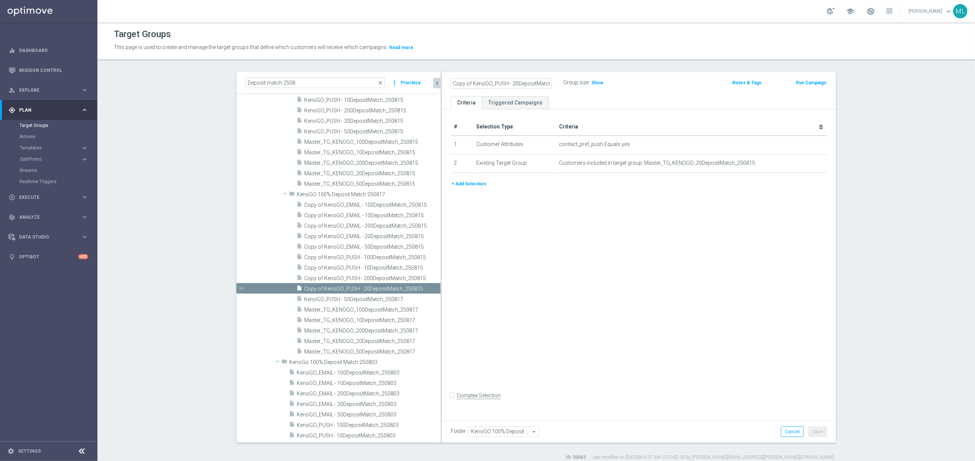
scroll to position [0, 19]
click at [550, 83] on input "Copy of KenoGO_PUSH - 20DepositMatch_250815" at bounding box center [501, 83] width 101 height 10
click at [459, 84] on input "Copy of KenoGO_PUSH - 20DepositMatch_250817" at bounding box center [501, 83] width 101 height 10
type input "KenoGO_PUSH - 20DepositMatch_250817"
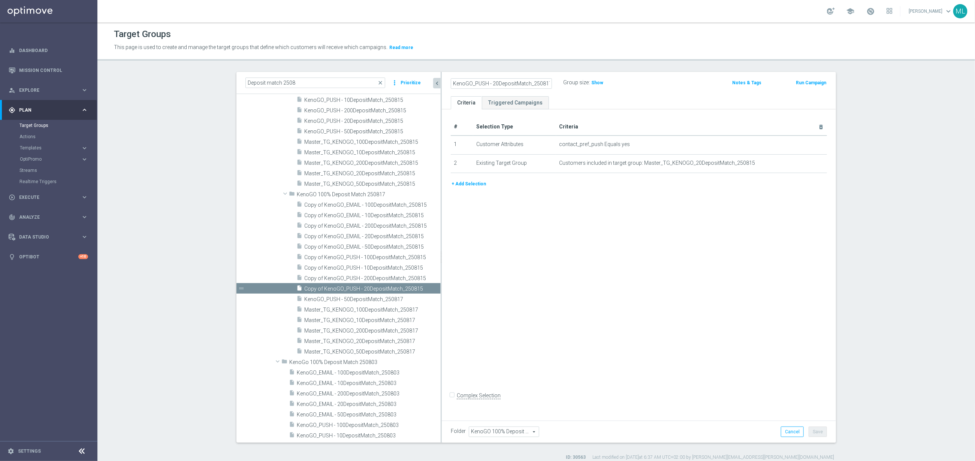
click at [713, 90] on div "KenoGO_PUSH - 20DepositMatch_250817 Group size : Show Notes & Tags Run Campaign" at bounding box center [639, 84] width 394 height 24
click at [819, 433] on button "Save" at bounding box center [818, 432] width 18 height 10
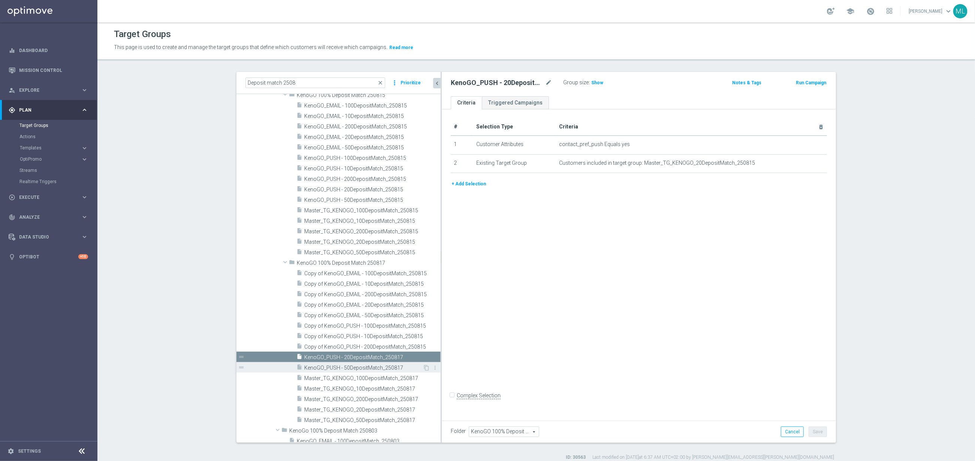
scroll to position [86, 0]
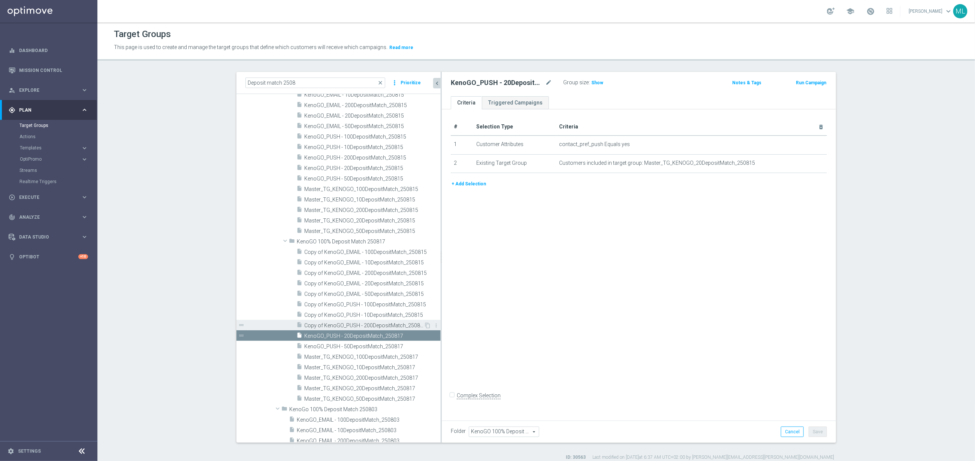
click at [339, 324] on span "Copy of KenoGO_PUSH - 200DepositMatch_250815" at bounding box center [364, 326] width 120 height 6
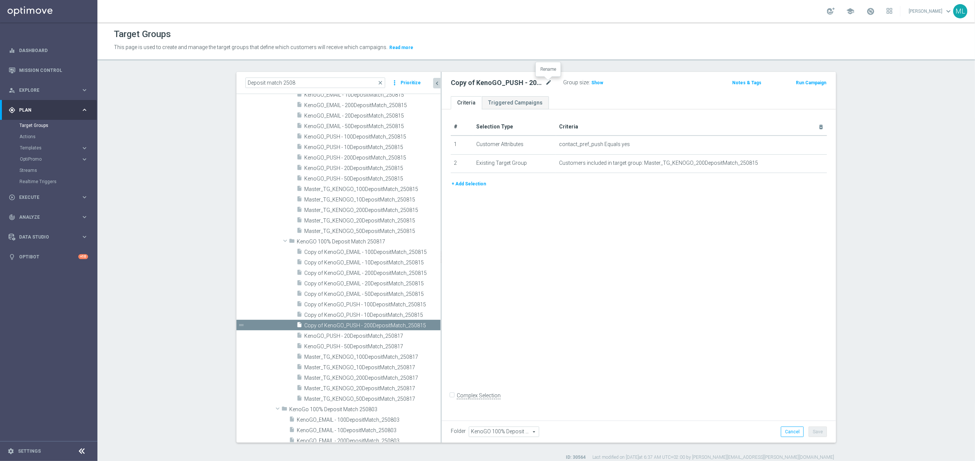
click at [551, 81] on icon "mode_edit" at bounding box center [548, 82] width 7 height 9
click at [549, 81] on icon "mode_edit" at bounding box center [548, 82] width 7 height 9
click at [545, 84] on input "Copy of KenoGO_PUSH - 200DepositMatch_250815" at bounding box center [501, 83] width 101 height 10
click at [549, 84] on input "Copy of KenoGO_PUSH - 200DepositMatch_250815" at bounding box center [501, 83] width 101 height 10
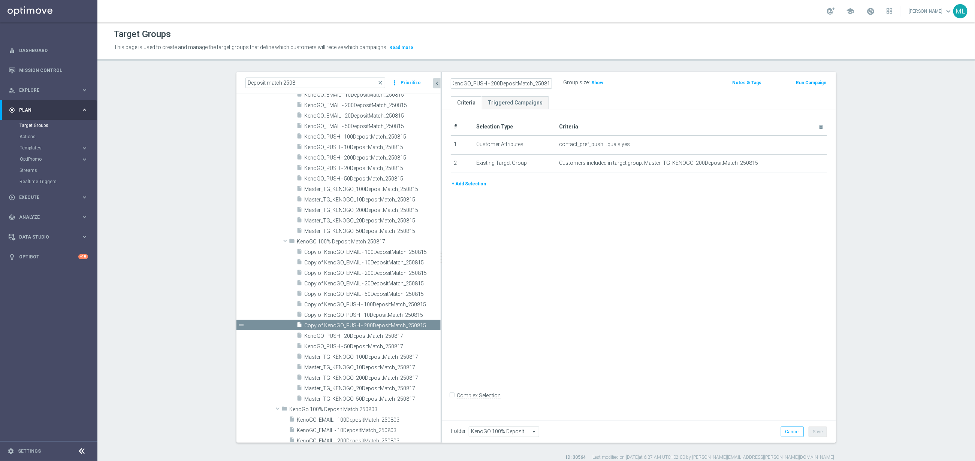
drag, startPoint x: 459, startPoint y: 81, endPoint x: 487, endPoint y: 85, distance: 28.4
click at [460, 80] on input "Copy of KenoGO_PUSH - 200DepositMatch_250817" at bounding box center [501, 83] width 101 height 10
type input "KenoGO_PUSH - 200DepositMatch_250817"
click at [660, 88] on div "KenoGO_PUSH - 200DepositMatch_250817 Group size : Show" at bounding box center [574, 83] width 258 height 11
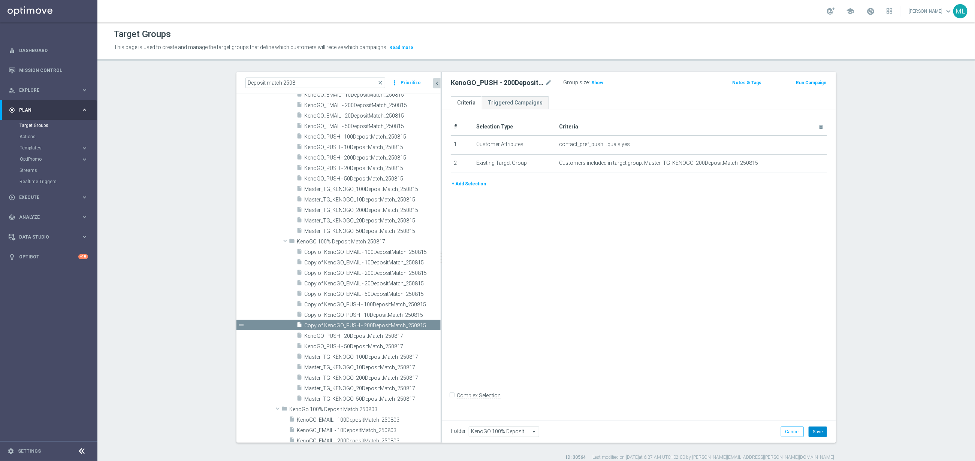
click at [818, 431] on button "Save" at bounding box center [818, 432] width 18 height 10
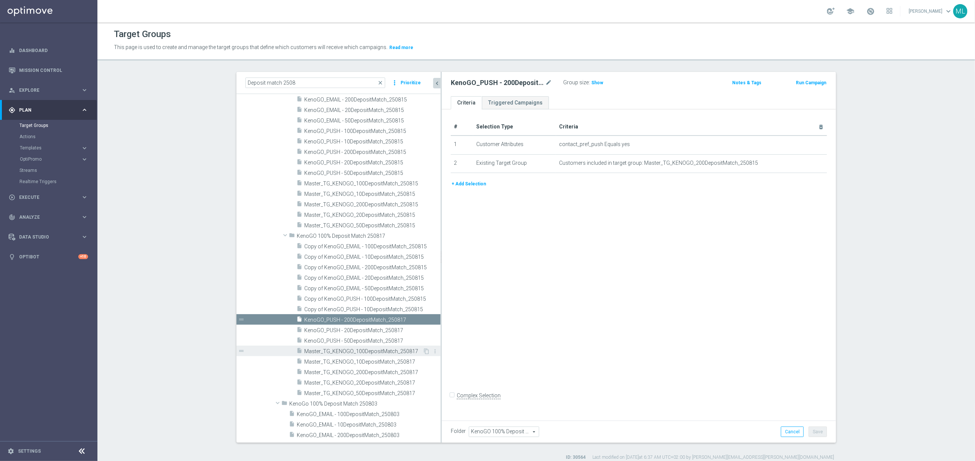
scroll to position [96, 0]
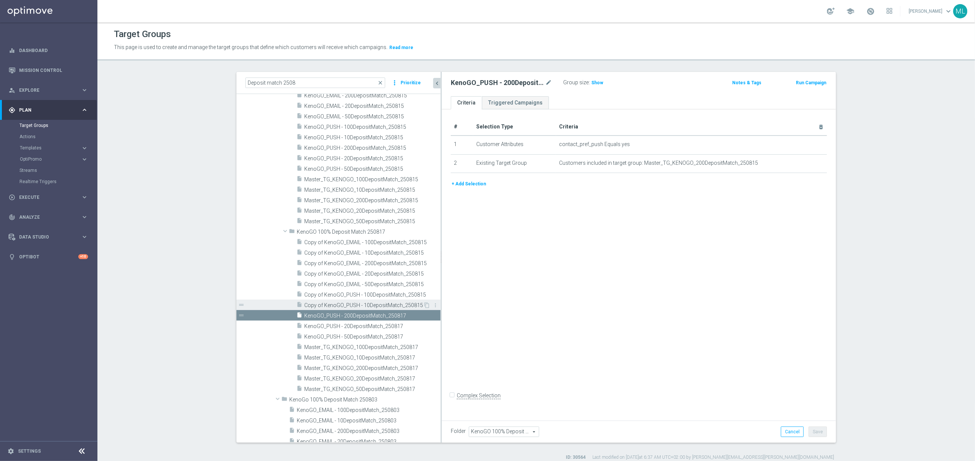
click at [359, 305] on span "Copy of KenoGO_PUSH - 10DepositMatch_250815" at bounding box center [363, 305] width 119 height 6
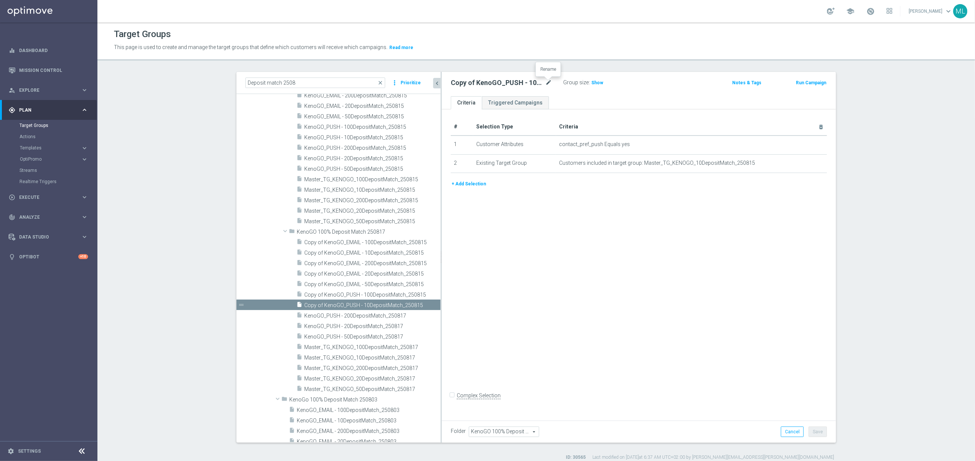
click at [547, 79] on icon "mode_edit" at bounding box center [548, 82] width 7 height 9
click at [548, 84] on input "Copy of KenoGO_PUSH - 10DepositMatch_250815" at bounding box center [501, 83] width 101 height 10
click at [550, 84] on input "Copy of KenoGO_PUSH - 10DepositMatch_250815" at bounding box center [501, 83] width 101 height 10
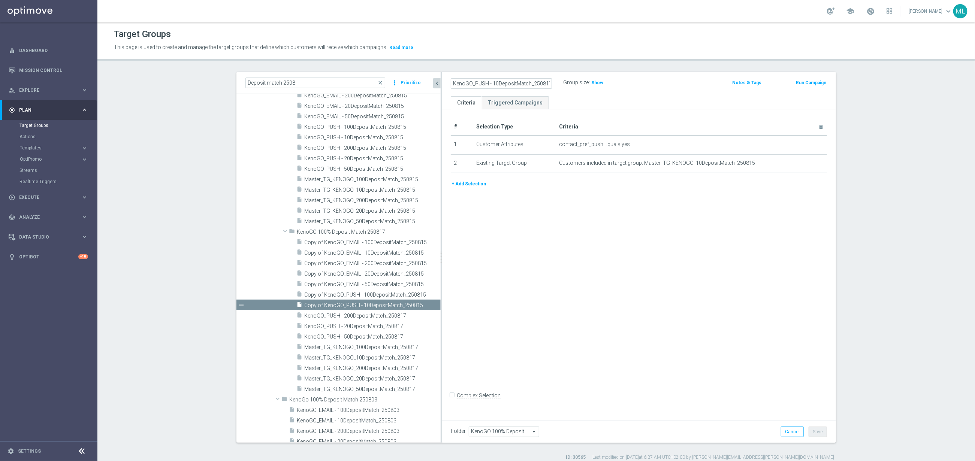
type input "KenoGO_PUSH - 10DepositMatch_250817"
click at [707, 87] on div "KenoGO_PUSH - 10DepositMatch_250817 Group size : Show Notes & Tags Run Campaign" at bounding box center [639, 83] width 388 height 11
click at [822, 433] on button "Save" at bounding box center [818, 432] width 18 height 10
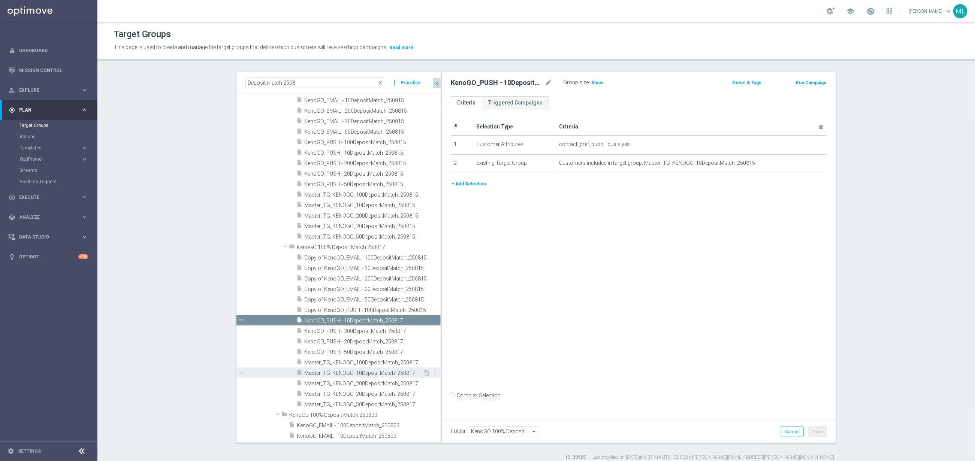
scroll to position [85, 0]
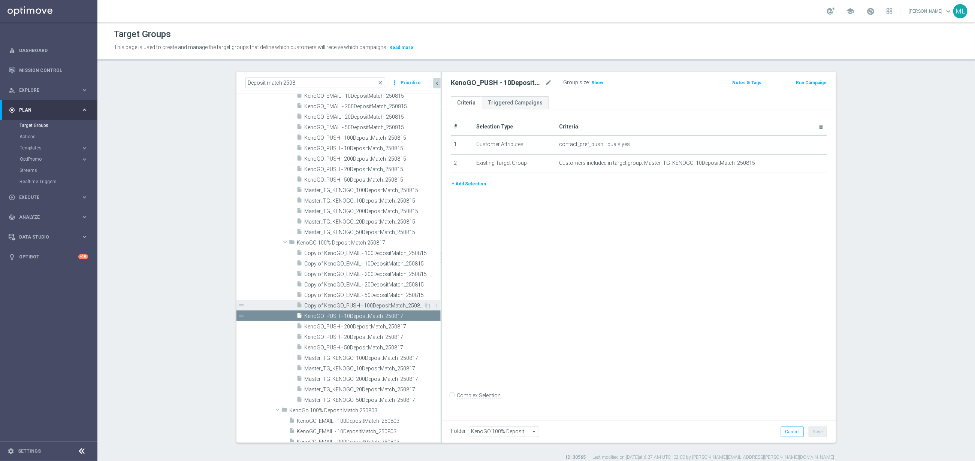
click at [337, 304] on span "Copy of KenoGO_PUSH - 100DepositMatch_250815" at bounding box center [364, 306] width 120 height 6
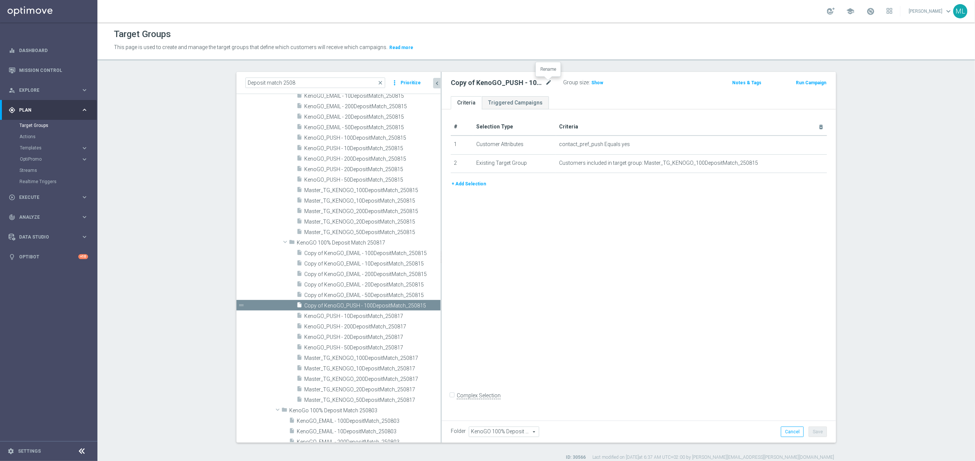
click at [549, 82] on icon "mode_edit" at bounding box center [548, 82] width 7 height 9
click at [548, 84] on input "Copy of KenoGO_PUSH - 100DepositMatch_250815" at bounding box center [501, 83] width 101 height 10
click at [551, 84] on input "Copy of KenoGO_PUSH - 100DepositMatch_250815" at bounding box center [501, 83] width 101 height 10
drag, startPoint x: 458, startPoint y: 85, endPoint x: 482, endPoint y: 86, distance: 23.7
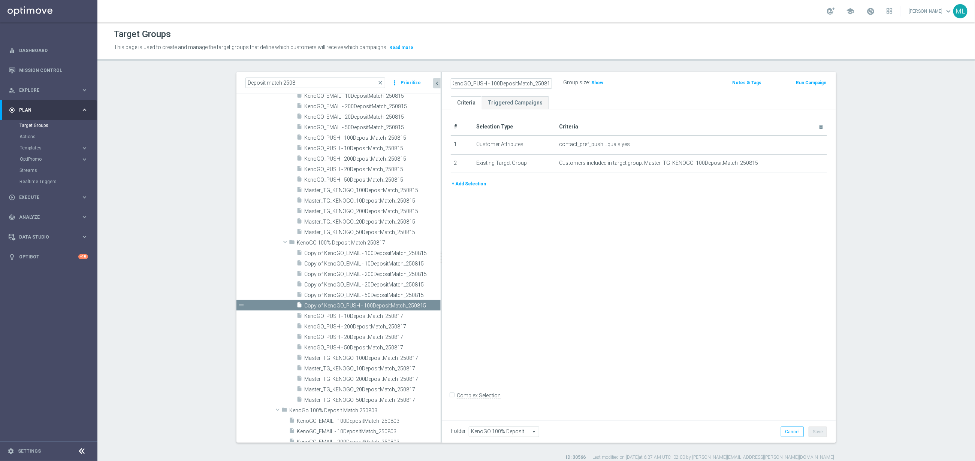
click at [458, 85] on input "Copy of KenoGO_PUSH - 100DepositMatch_250817" at bounding box center [501, 83] width 101 height 10
type input "KenoGO_PUSH - 100DepositMatch_250817"
click at [632, 88] on div "Group size : Show" at bounding box center [600, 83] width 75 height 11
click at [815, 429] on button "Save" at bounding box center [818, 432] width 18 height 10
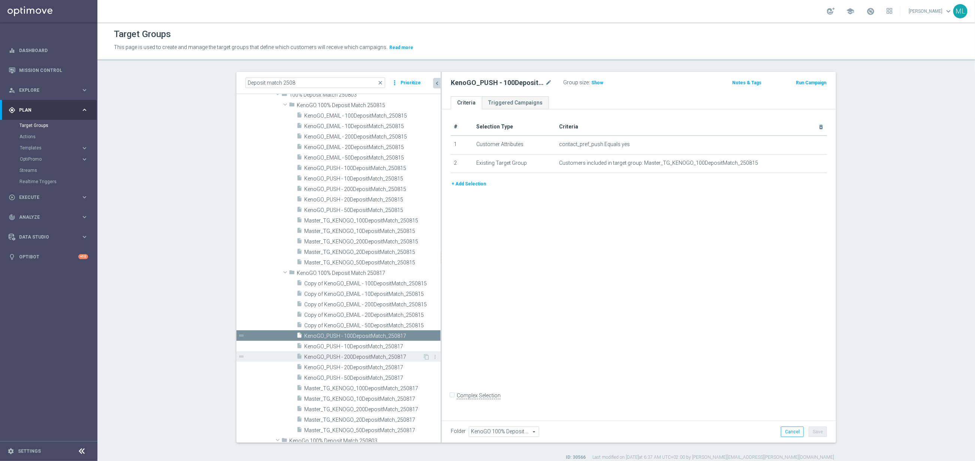
scroll to position [57, 0]
click at [364, 320] on span "Copy of KenoGO_EMAIL - 50DepositMatch_250815" at bounding box center [364, 323] width 120 height 6
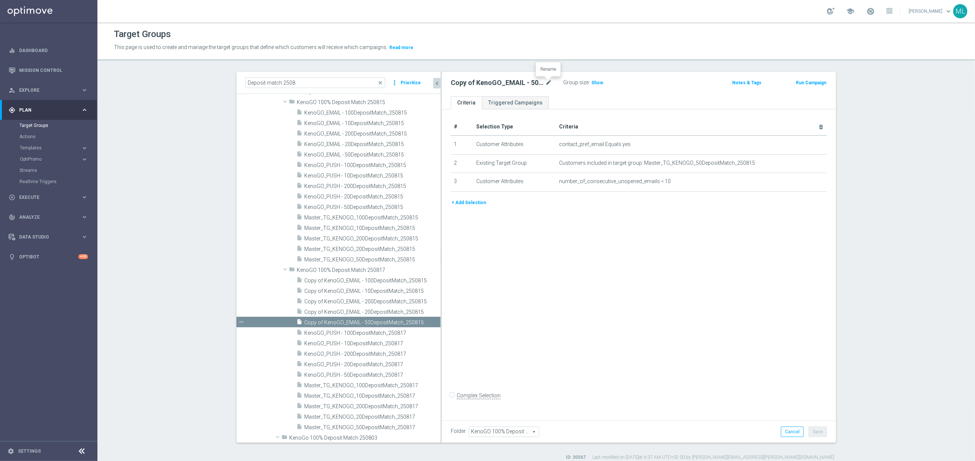
click at [551, 83] on icon "mode_edit" at bounding box center [548, 82] width 7 height 9
drag, startPoint x: 550, startPoint y: 84, endPoint x: 556, endPoint y: 84, distance: 6.8
click at [550, 84] on input "Copy of KenoGO_EMAIL - 50DepositMatch_250815" at bounding box center [501, 83] width 101 height 10
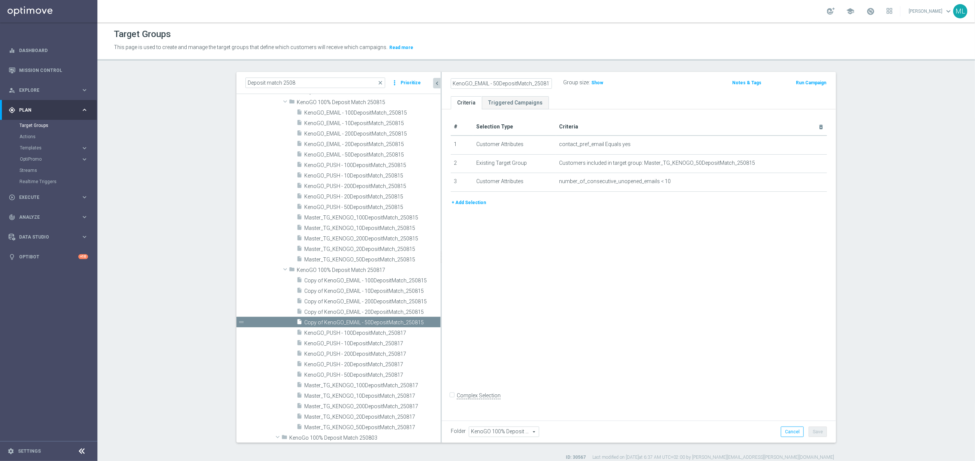
click at [461, 83] on input "Copy of KenoGO_EMAIL - 50DepositMatch_250817" at bounding box center [501, 83] width 101 height 10
type input "KenoGO_EMAIL - 50DepositMatch_250817"
click at [736, 328] on div "# Selection Type Criteria delete_forever 1 Customer Attributes contact_pref_ema…" at bounding box center [639, 263] width 394 height 308
click at [817, 430] on button "Save" at bounding box center [818, 432] width 18 height 10
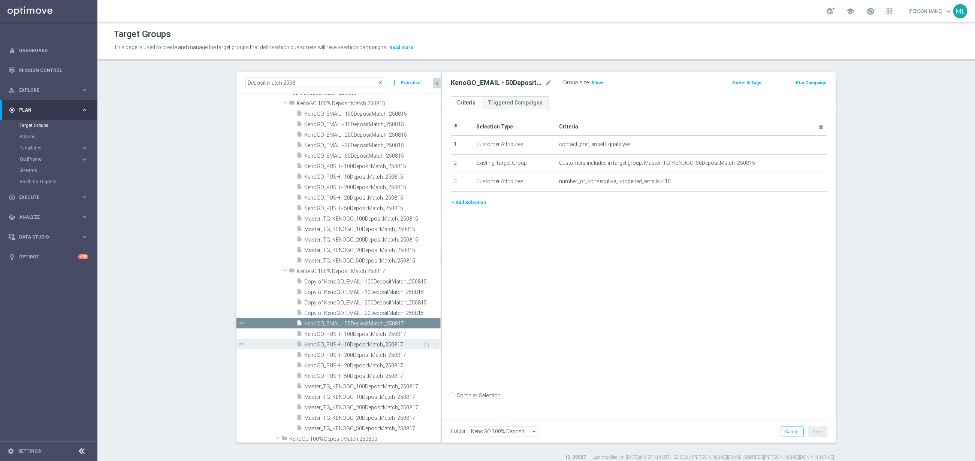
scroll to position [57, 0]
click at [345, 313] on span "Copy of KenoGO_EMAIL - 20DepositMatch_250815" at bounding box center [364, 312] width 120 height 6
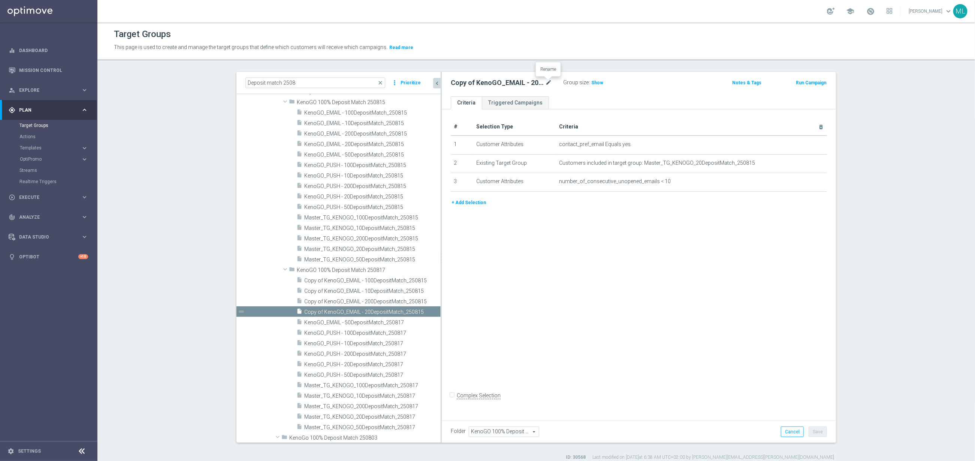
click at [549, 84] on icon "mode_edit" at bounding box center [548, 82] width 7 height 9
click at [551, 84] on input "Copy of KenoGO_EMAIL - 20DepositMatch_250815" at bounding box center [501, 83] width 101 height 10
click at [459, 84] on input "Copy of KenoGO_EMAIL - 20DepositMatch_250817" at bounding box center [501, 83] width 101 height 10
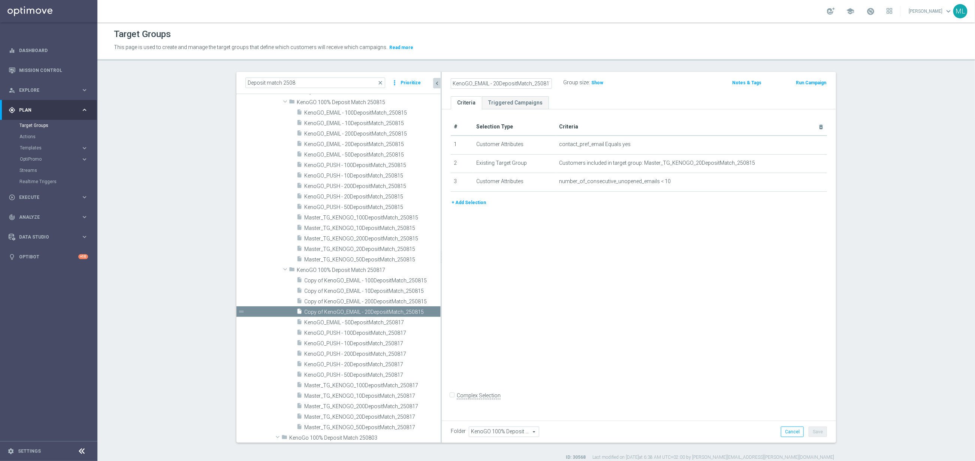
scroll to position [0, 0]
type input "KenoGO_EMAIL - 20DepositMatch_250817"
click at [647, 81] on div "KenoGO_EMAIL - 20DepositMatch_250817 Group size : Show" at bounding box center [574, 83] width 258 height 11
click at [819, 436] on button "Save" at bounding box center [818, 432] width 18 height 10
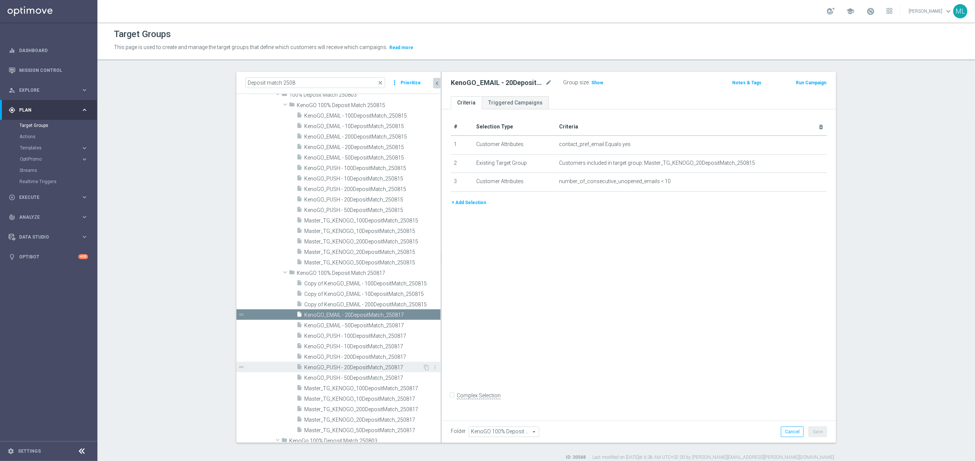
scroll to position [74, 0]
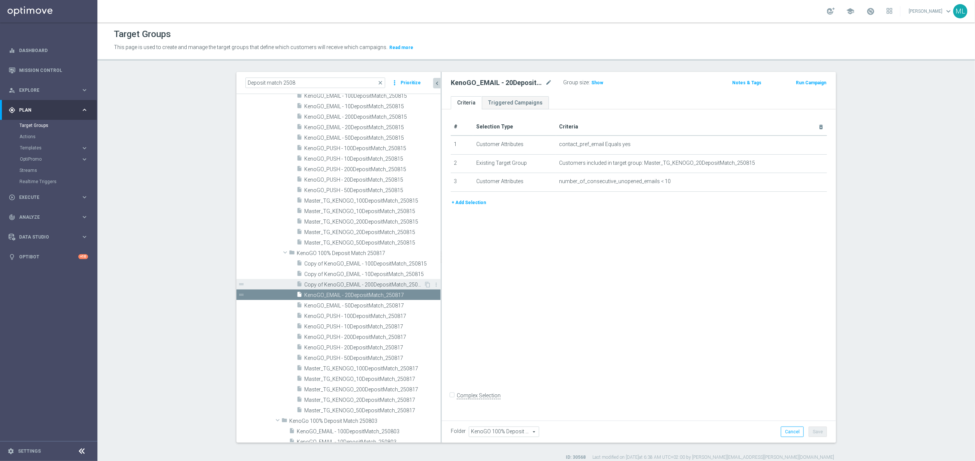
click at [362, 282] on span "Copy of KenoGO_EMAIL - 200DepositMatch_250815" at bounding box center [364, 285] width 120 height 6
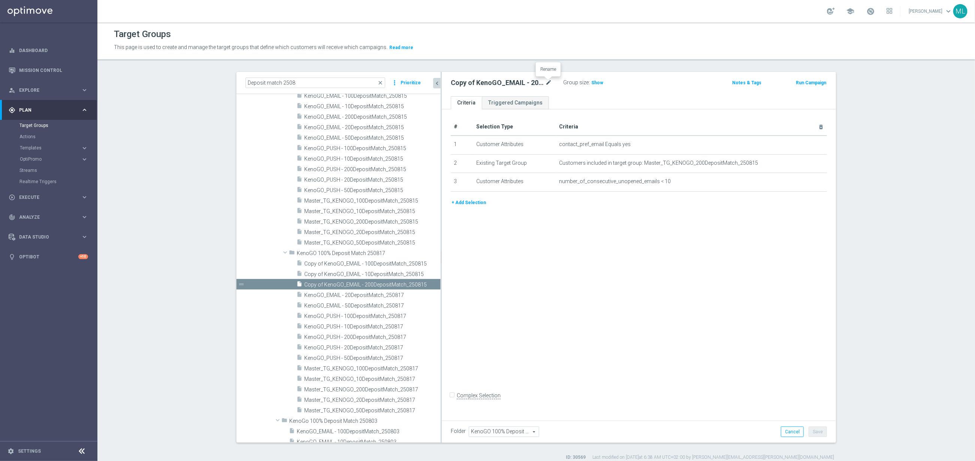
click at [545, 83] on icon "mode_edit" at bounding box center [548, 82] width 7 height 9
click at [550, 84] on input "Copy of KenoGO_EMAIL - 200DepositMatch_250815" at bounding box center [501, 83] width 101 height 10
click at [457, 82] on input "Copy of KenoGO_EMAIL - 200DepositMatch_250817" at bounding box center [501, 83] width 101 height 10
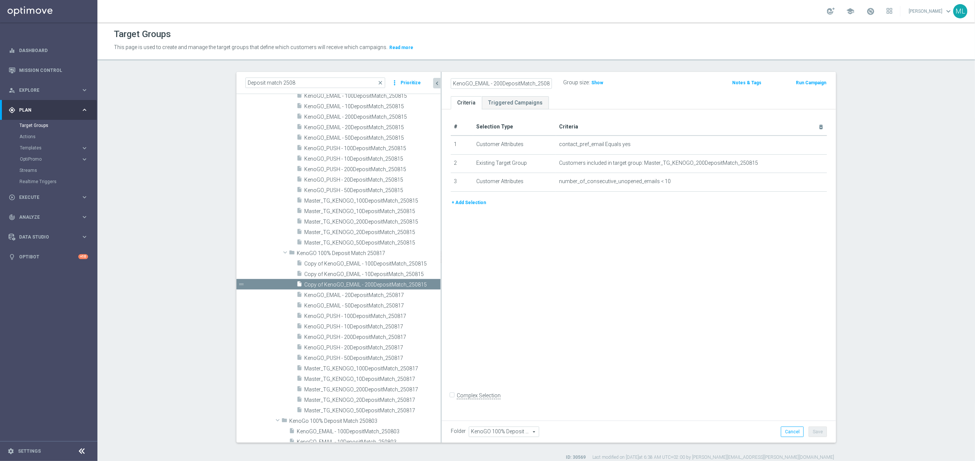
type input "KenoGO_EMAIL - 200DepositMatch_250817"
click at [644, 88] on div "KenoGO_EMAIL - 200DepositMatch_250817 Group size : Show Notes & Tags Run Campai…" at bounding box center [639, 84] width 394 height 24
click at [820, 435] on button "Save" at bounding box center [818, 432] width 18 height 10
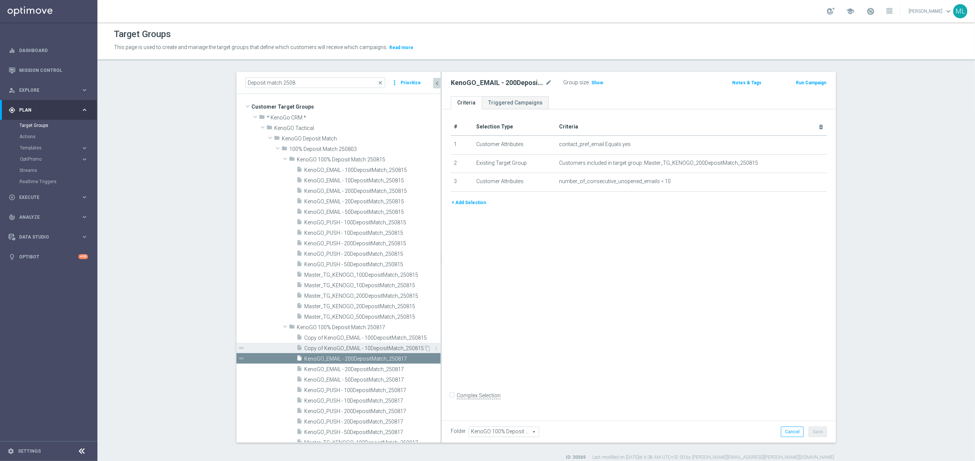
click at [367, 347] on span "Copy of KenoGO_EMAIL - 10DepositMatch_250815" at bounding box center [364, 349] width 120 height 6
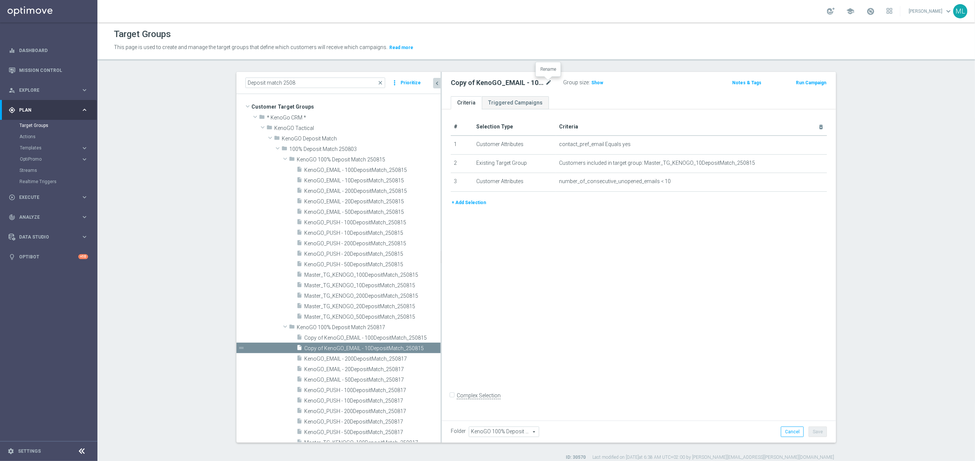
click at [551, 80] on icon "mode_edit" at bounding box center [548, 82] width 7 height 9
click at [548, 85] on input "Copy of KenoGO_EMAIL - 10DepositMatch_250815" at bounding box center [501, 83] width 101 height 10
drag, startPoint x: 461, startPoint y: 84, endPoint x: 507, endPoint y: 85, distance: 46.1
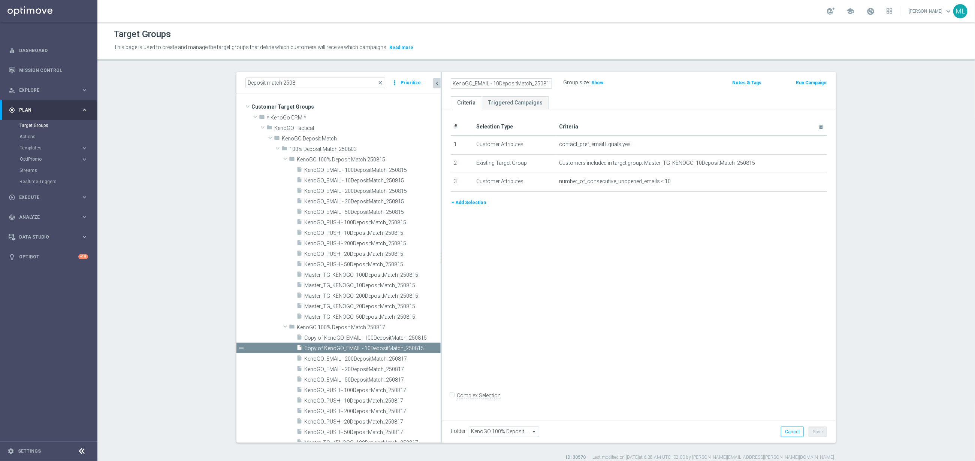
click at [461, 84] on input "Copy of KenoGO_EMAIL - 10DepositMatch_250817" at bounding box center [501, 83] width 101 height 10
type input "KenoGO_EMAIL - 10DepositMatch_250817"
click at [666, 83] on div "KenoGO_EMAIL - 10DepositMatch_250817 Group size : Show" at bounding box center [574, 83] width 258 height 11
click at [820, 431] on button "Save" at bounding box center [818, 432] width 18 height 10
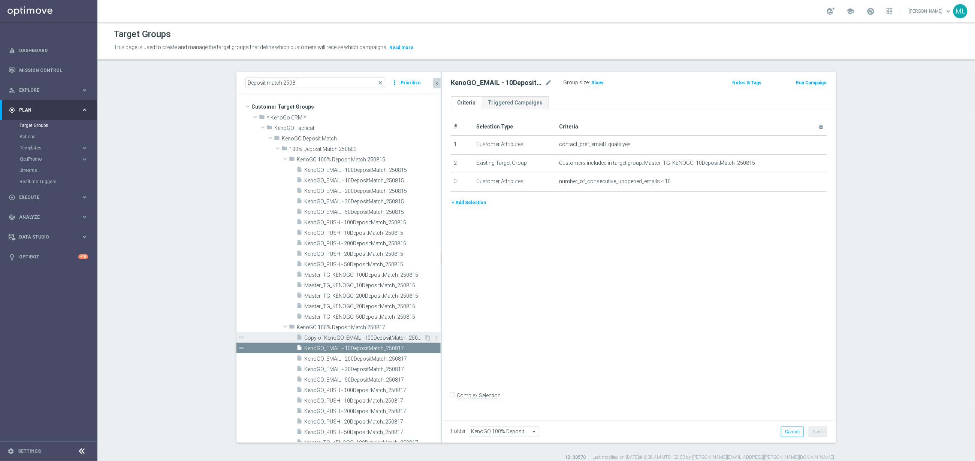
click at [365, 338] on span "Copy of KenoGO_EMAIL - 100DepositMatch_250815" at bounding box center [364, 338] width 120 height 6
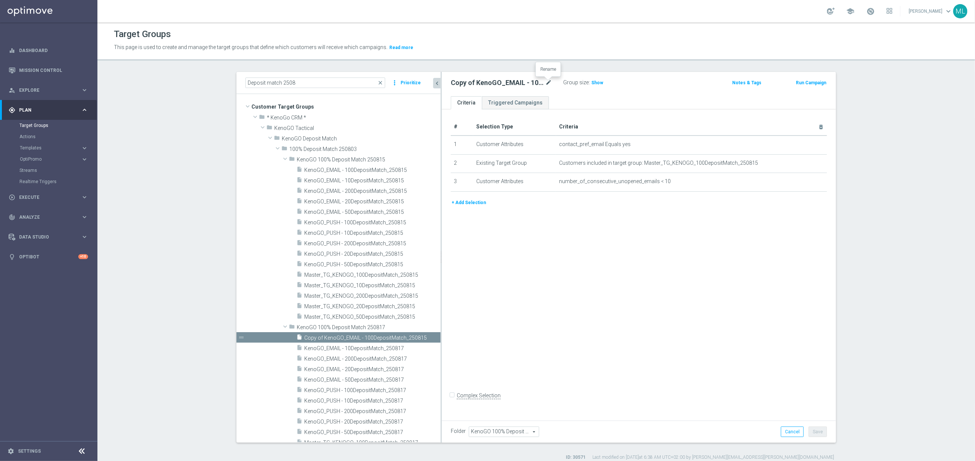
click at [550, 81] on icon "mode_edit" at bounding box center [548, 82] width 7 height 9
click at [551, 85] on input "Copy of KenoGO_EMAIL - 100DepositMatch_250815" at bounding box center [501, 83] width 101 height 10
click at [458, 85] on input "Copy of KenoGO_EMAIL - 100DepositMatch_250817" at bounding box center [501, 83] width 101 height 10
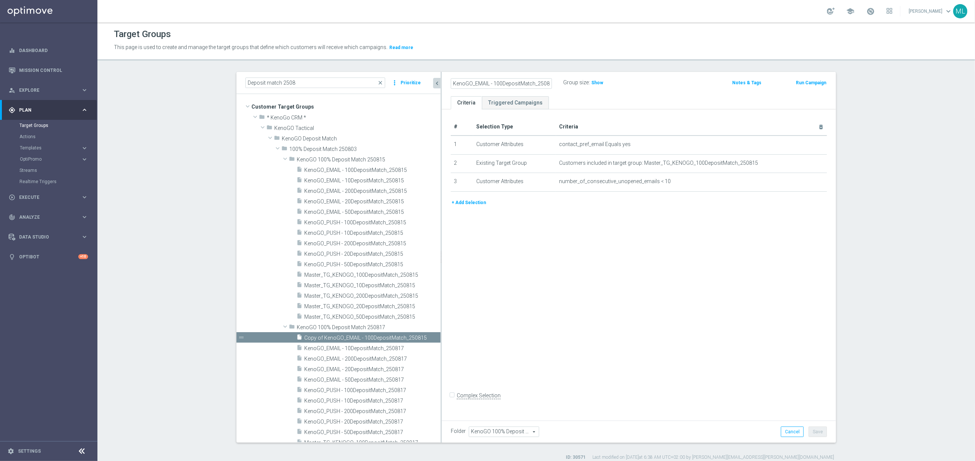
type input "KenoGO_EMAIL - 100DepositMatch_250817"
click at [649, 83] on div "KenoGO_EMAIL - 100DepositMatch_250817 Group size : Show" at bounding box center [574, 83] width 258 height 11
click at [818, 431] on button "Save" at bounding box center [818, 432] width 18 height 10
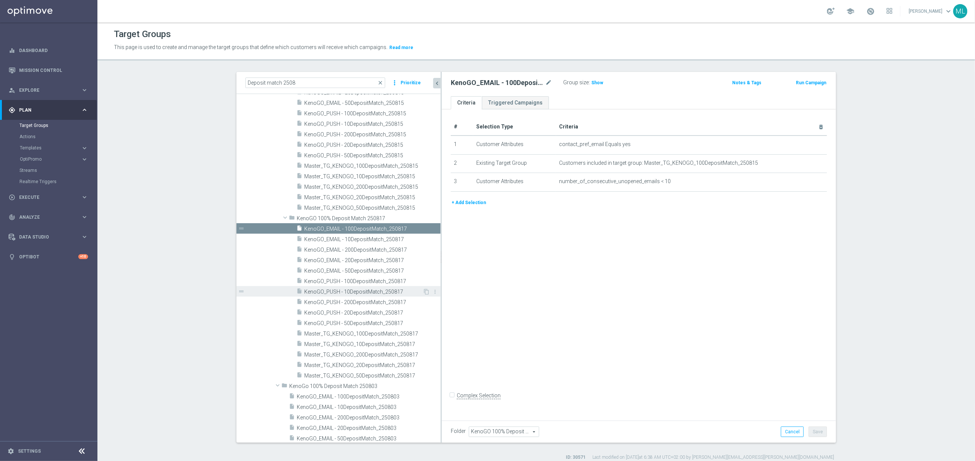
scroll to position [101, 0]
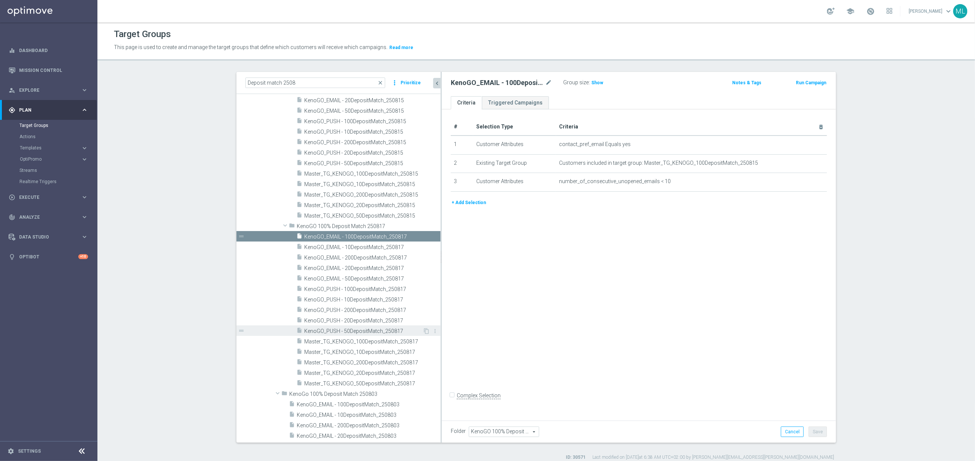
click at [354, 331] on span "KenoGO_PUSH - 50DepositMatch_250817" at bounding box center [363, 331] width 118 height 6
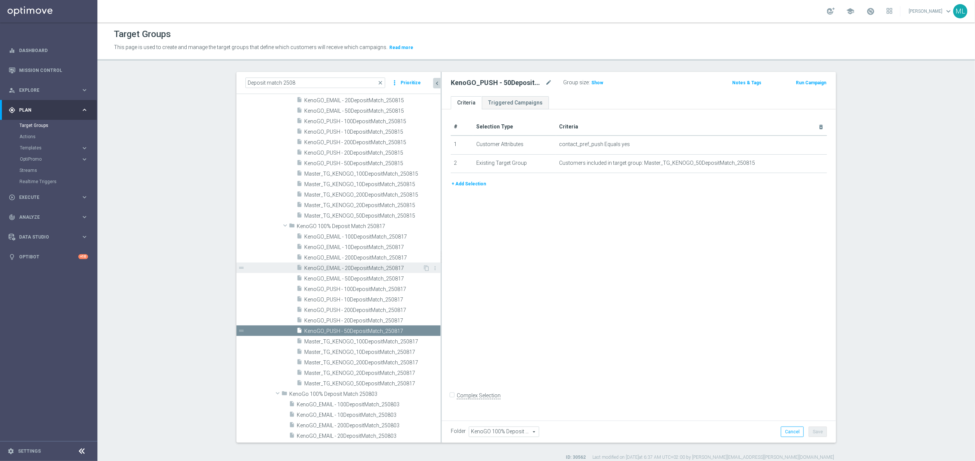
click at [367, 269] on span "KenoGO_EMAIL - 20DepositMatch_250817" at bounding box center [363, 268] width 118 height 6
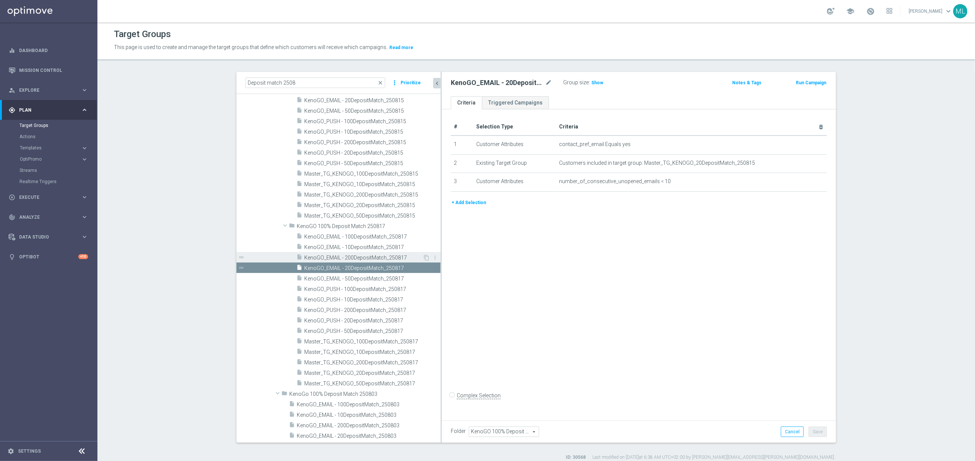
click at [367, 256] on span "KenoGO_EMAIL - 200DepositMatch_250817" at bounding box center [363, 258] width 118 height 6
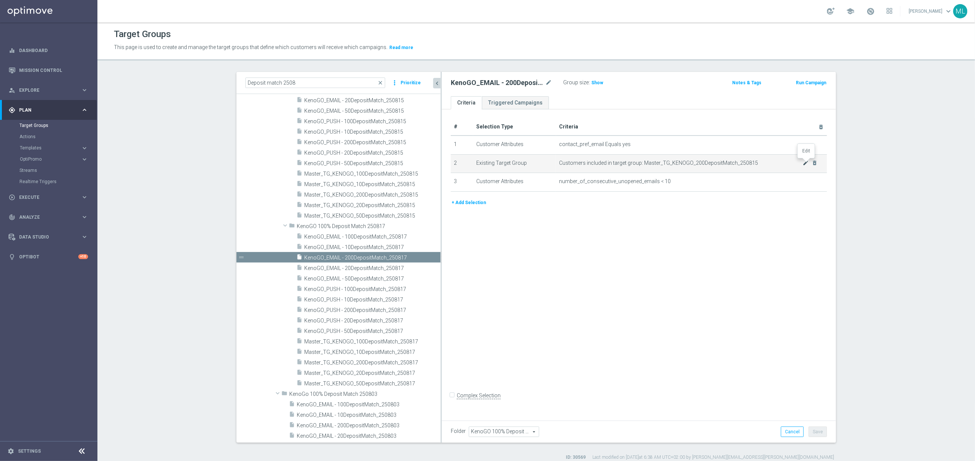
click at [804, 163] on icon "mode_edit" at bounding box center [806, 163] width 6 height 6
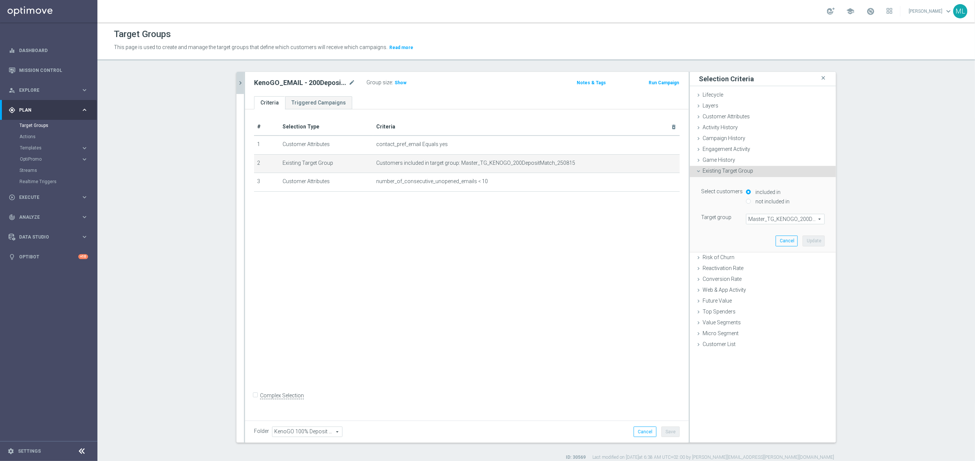
click at [770, 219] on span "Master_TG_KENOGO_200DepositMatch_250815" at bounding box center [786, 219] width 78 height 10
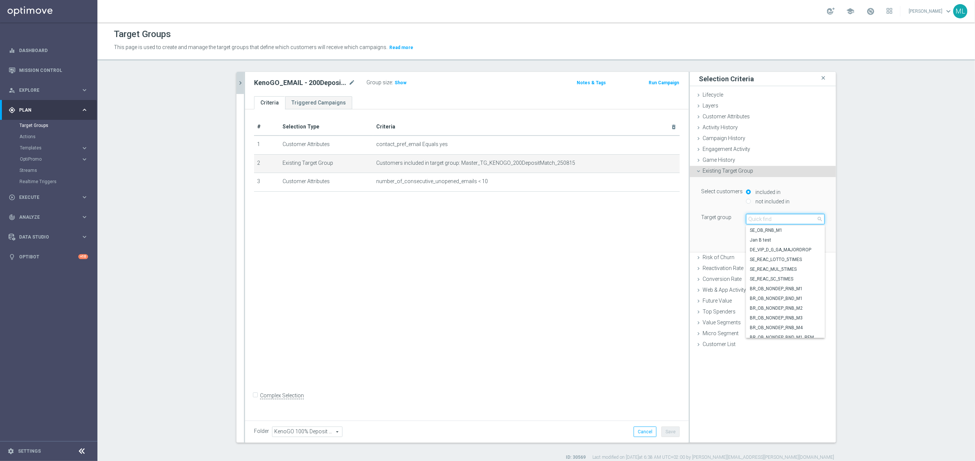
click at [768, 220] on input "search" at bounding box center [785, 219] width 79 height 10
type input "250817"
click at [805, 252] on span "Master_TG_KENOGO_200DepositMatch_250817" at bounding box center [785, 250] width 71 height 6
type input "Master_TG_KENOGO_200DepositMatch_250817"
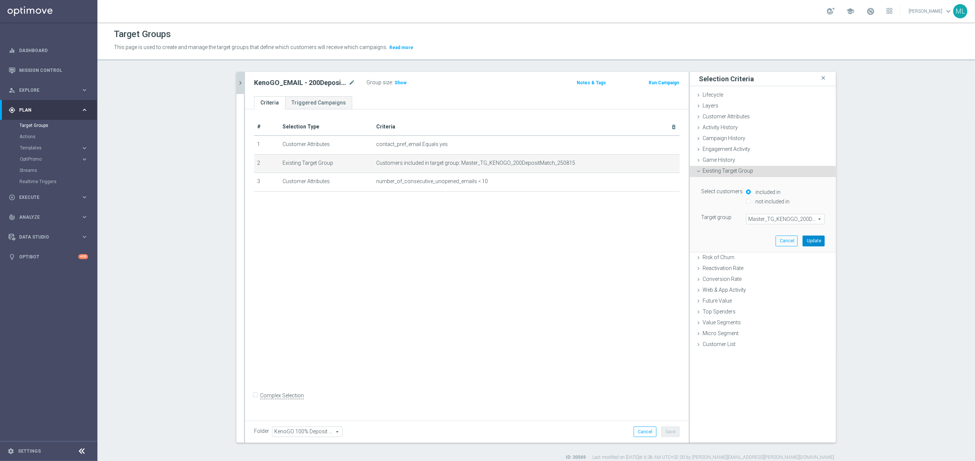
click at [812, 244] on button "Update" at bounding box center [814, 241] width 22 height 10
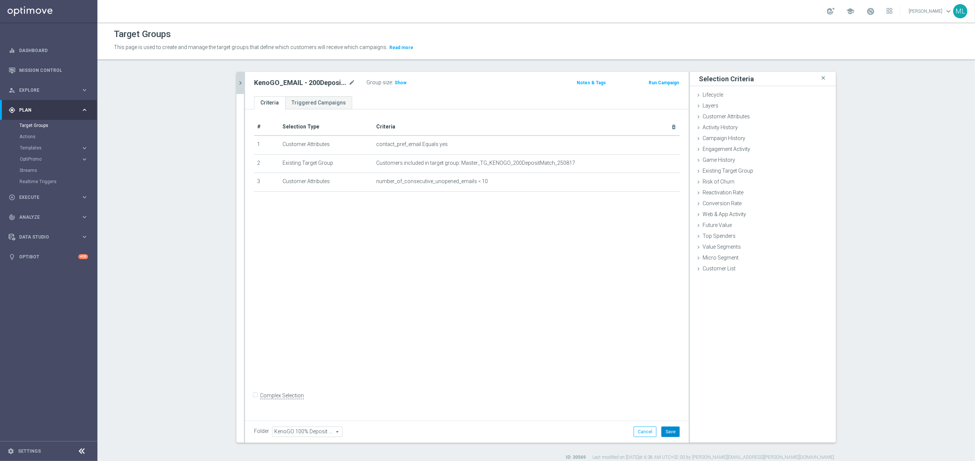
click at [672, 428] on button "Save" at bounding box center [671, 432] width 18 height 10
click at [244, 82] on icon "chevron_right" at bounding box center [240, 82] width 7 height 7
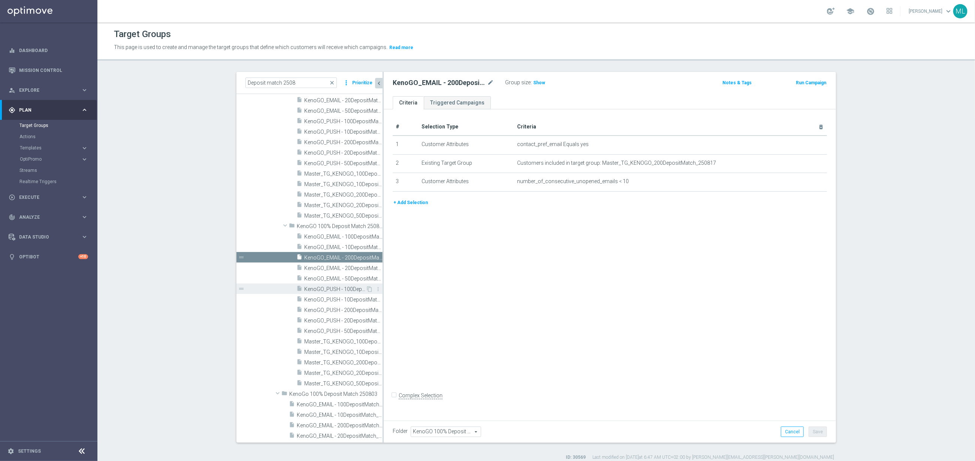
click at [360, 290] on span "KenoGO_PUSH - 100DepositMatch_250817" at bounding box center [334, 289] width 61 height 6
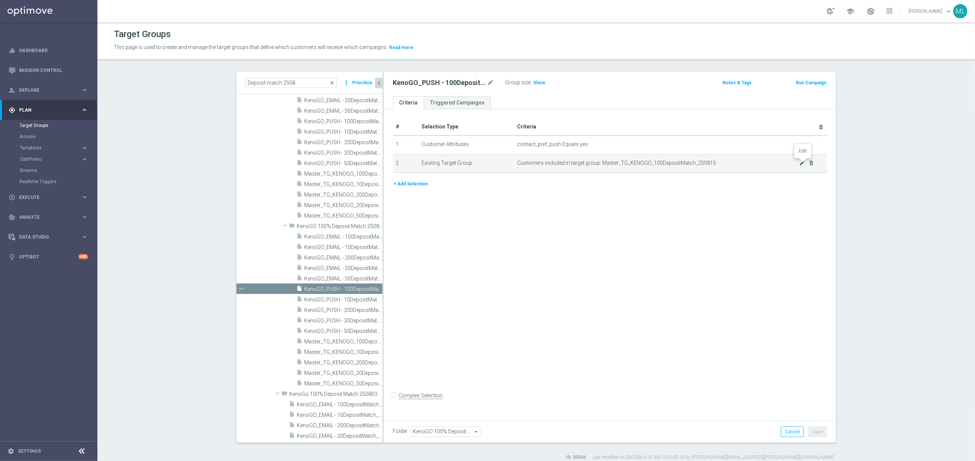
click at [803, 164] on icon "mode_edit" at bounding box center [803, 163] width 6 height 6
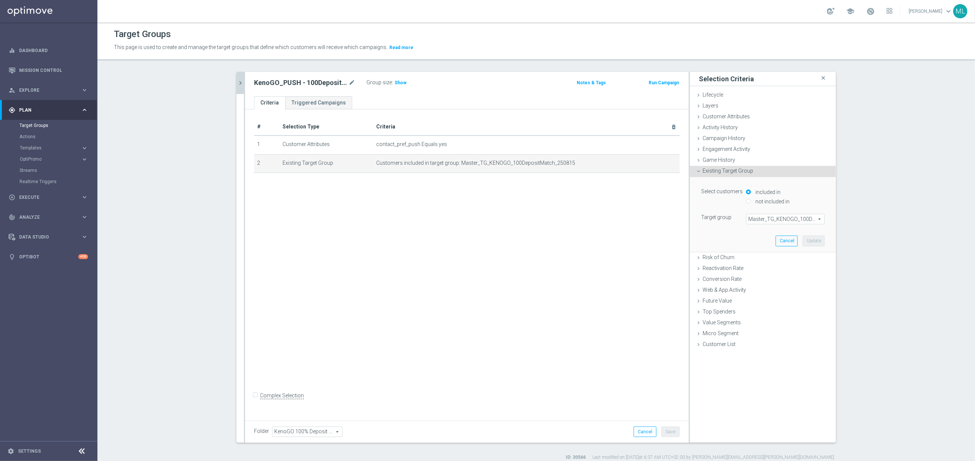
click at [780, 222] on span "Master_TG_KENOGO_100DepositMatch_250815" at bounding box center [786, 219] width 78 height 10
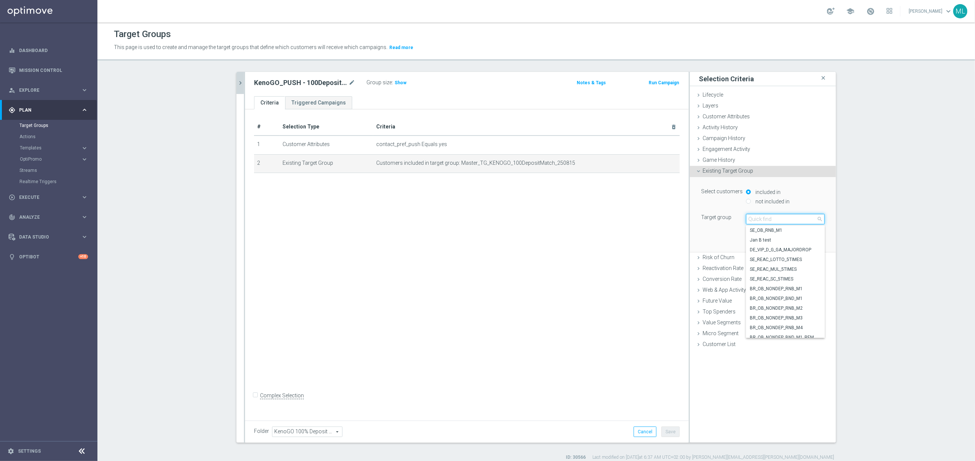
click at [766, 221] on input "search" at bounding box center [785, 219] width 79 height 10
type input "250817"
click at [804, 269] on span "Master_TG_KENOGO_100DepositMatch_250817" at bounding box center [785, 270] width 71 height 6
type input "Master_TG_KENOGO_100DepositMatch_250817"
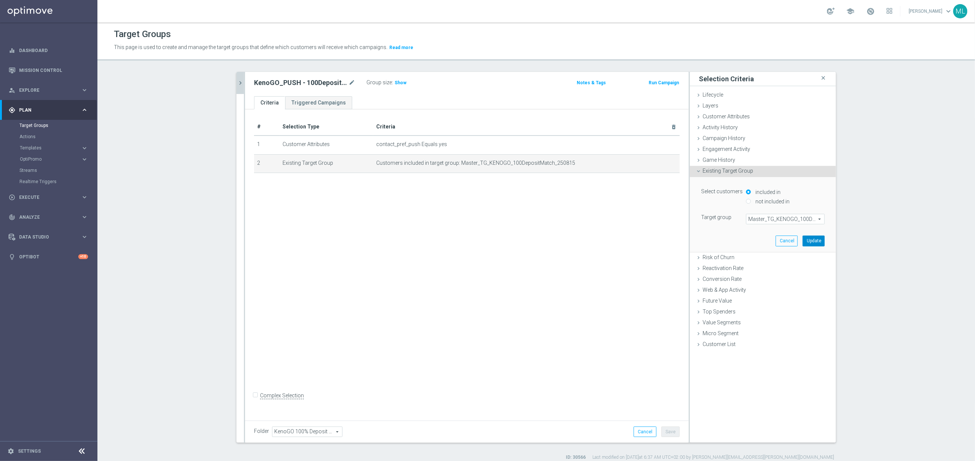
click at [815, 241] on button "Update" at bounding box center [814, 241] width 22 height 10
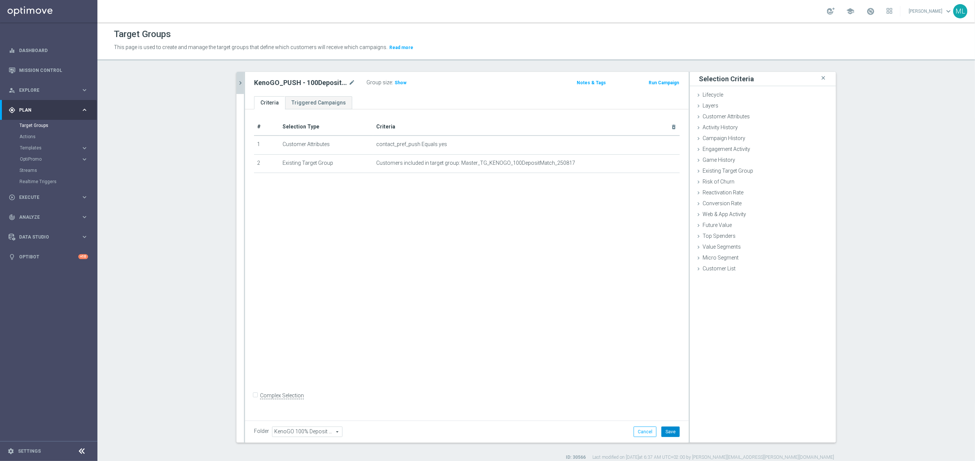
click at [676, 427] on button "Save" at bounding box center [671, 432] width 18 height 10
click at [238, 80] on icon "chevron_right" at bounding box center [240, 82] width 7 height 7
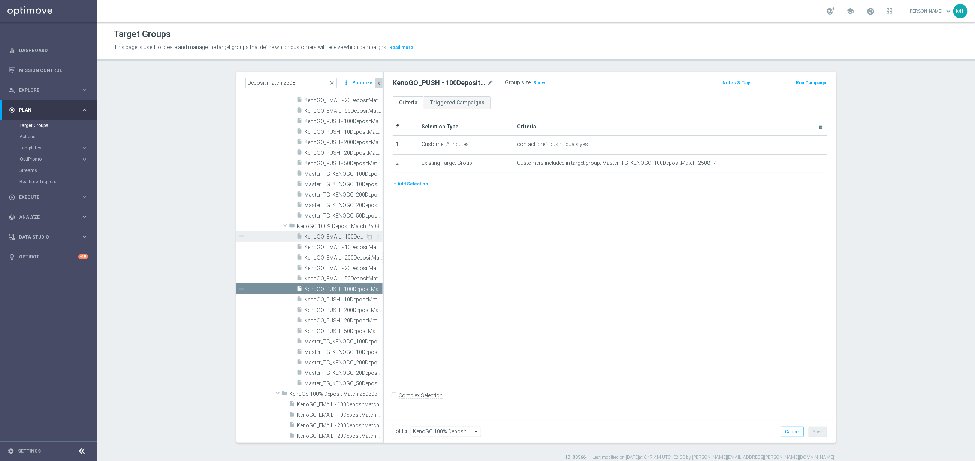
click at [351, 238] on span "KenoGO_EMAIL - 100DepositMatch_250817" at bounding box center [334, 237] width 61 height 6
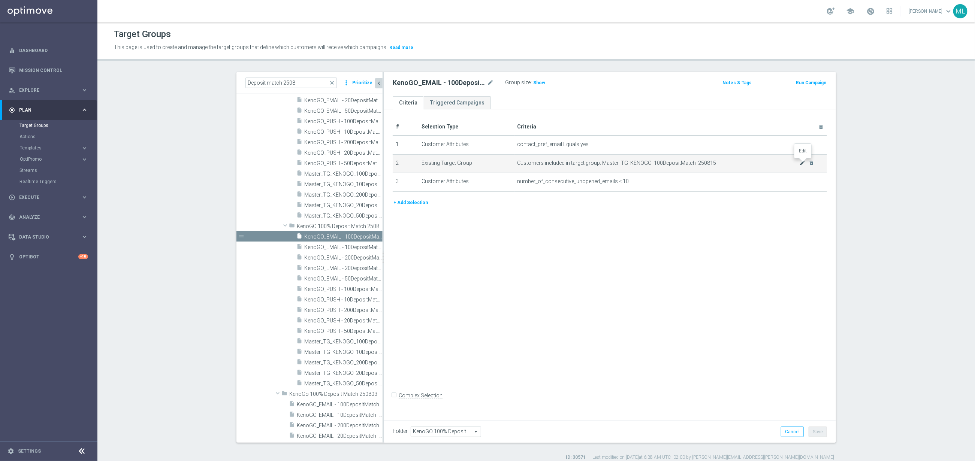
click at [801, 163] on icon "mode_edit" at bounding box center [803, 163] width 6 height 6
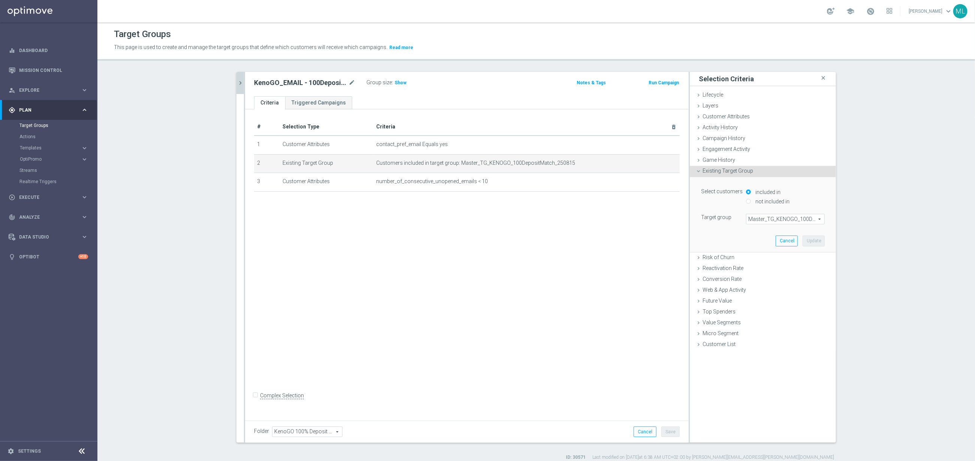
click at [780, 219] on span "Master_TG_KENOGO_100DepositMatch_250815" at bounding box center [786, 219] width 78 height 10
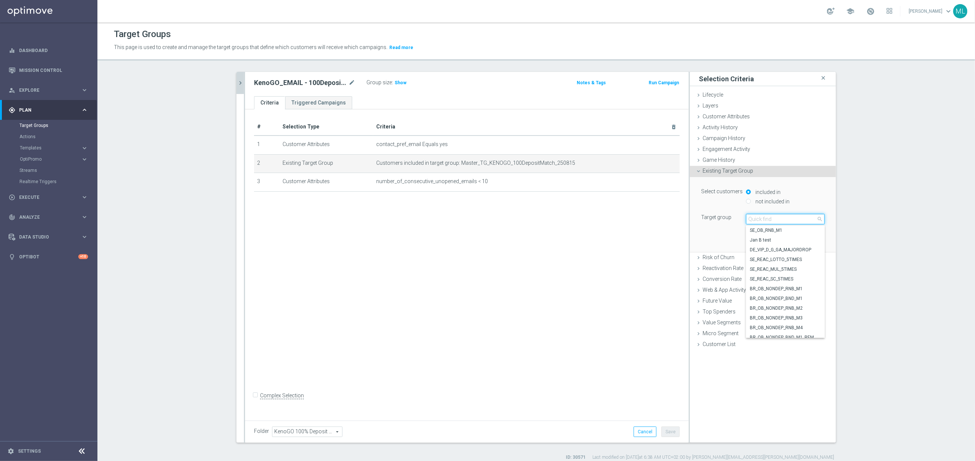
click at [767, 221] on input "search" at bounding box center [785, 219] width 79 height 10
type input "250817"
click at [806, 269] on span "Master_TG_KENOGO_100DepositMatch_250817" at bounding box center [785, 270] width 71 height 6
type input "Master_TG_KENOGO_100DepositMatch_250817"
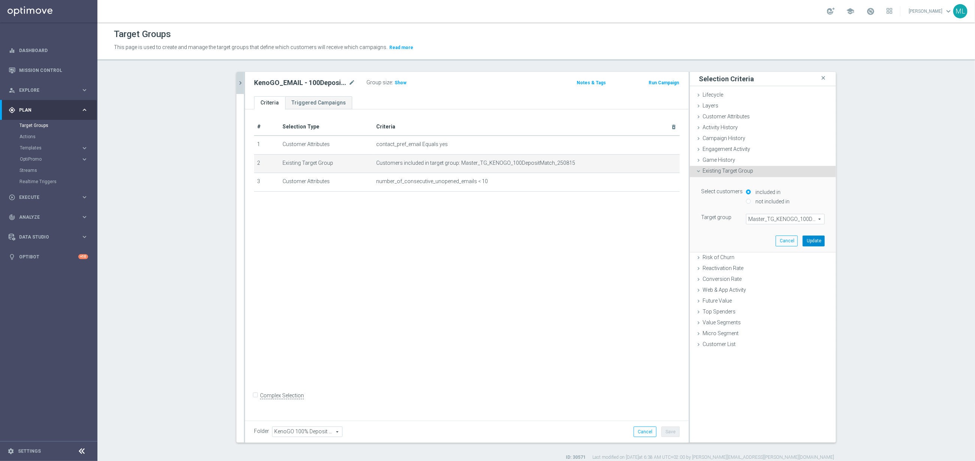
click at [817, 240] on button "Update" at bounding box center [814, 241] width 22 height 10
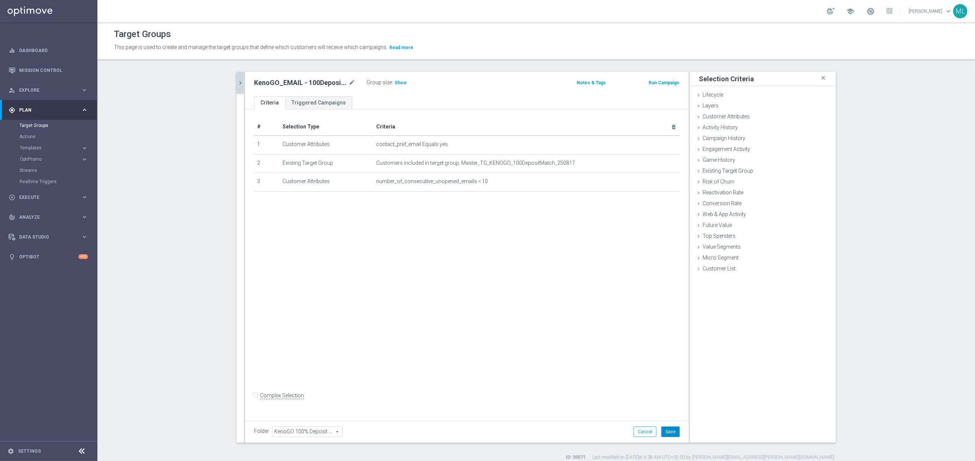
click at [673, 428] on button "Save" at bounding box center [671, 432] width 18 height 10
click at [243, 84] on icon "chevron_right" at bounding box center [240, 82] width 7 height 7
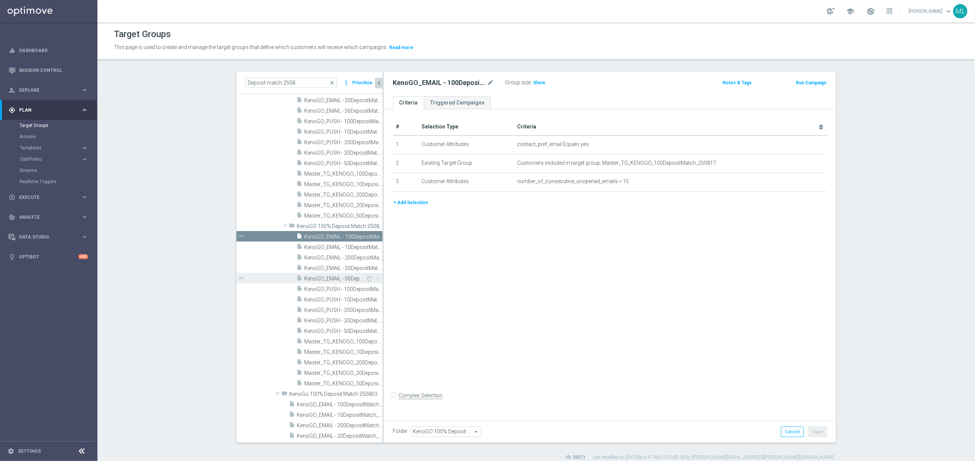
click at [354, 279] on span "KenoGO_EMAIL - 50DepositMatch_250817" at bounding box center [334, 279] width 61 height 6
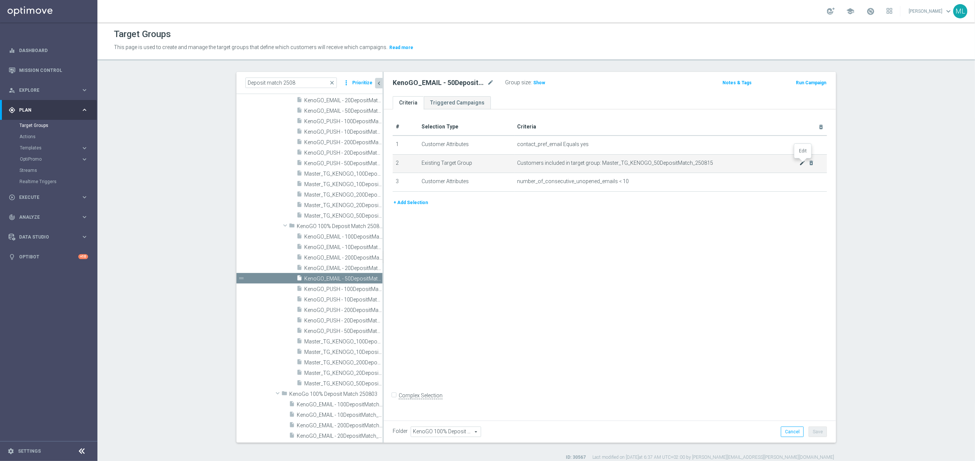
click at [802, 165] on icon "mode_edit" at bounding box center [803, 163] width 6 height 6
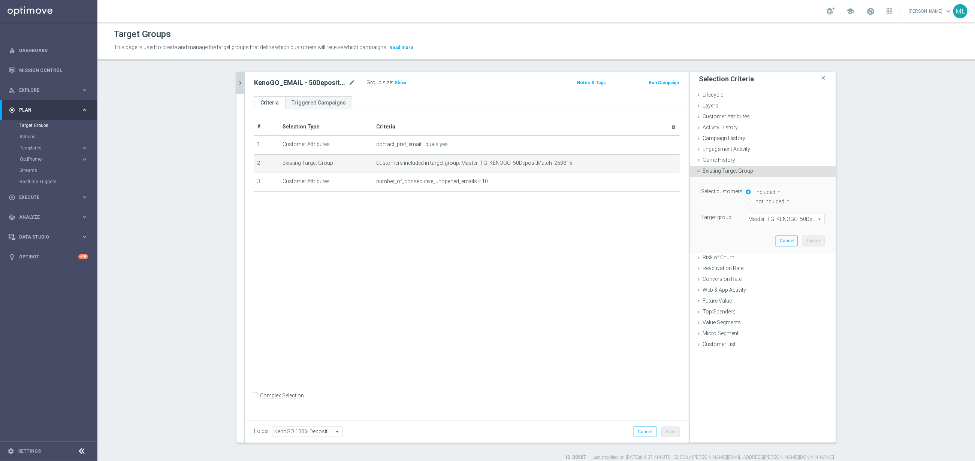
click at [773, 218] on span "Master_TG_KENOGO_50DepositMatch_250815" at bounding box center [786, 219] width 78 height 10
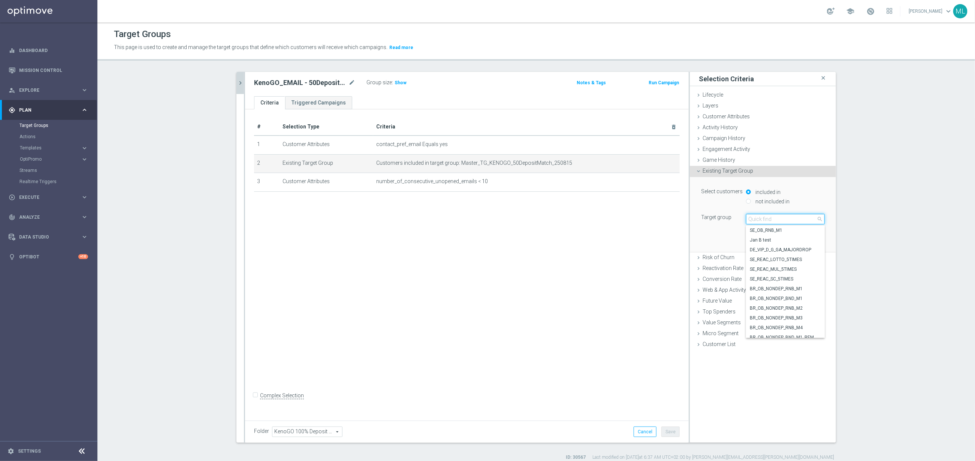
click at [767, 219] on input "search" at bounding box center [785, 219] width 79 height 10
type input "250817"
click at [789, 232] on span "Master_TG_KENOGO_50DepositMatch_250817" at bounding box center [785, 231] width 71 height 6
type input "Master_TG_KENOGO_50DepositMatch_250817"
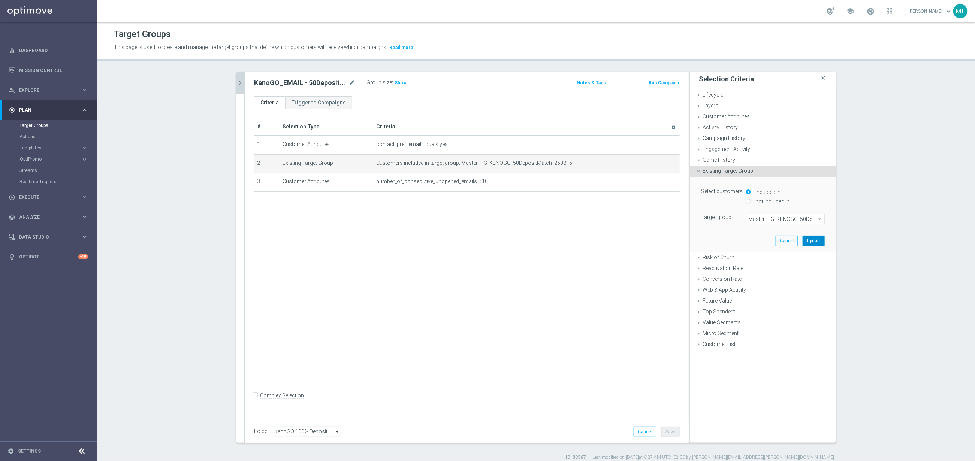
click at [815, 240] on button "Update" at bounding box center [814, 241] width 22 height 10
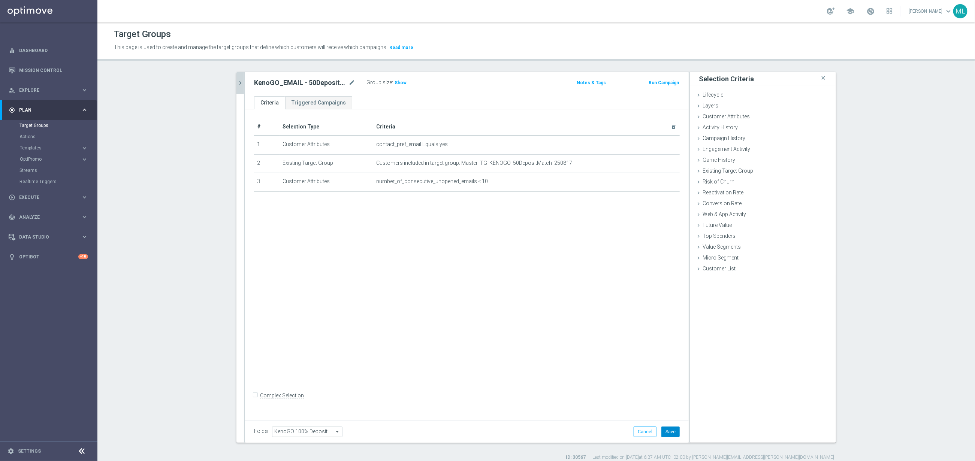
click at [668, 432] on button "Save" at bounding box center [671, 432] width 18 height 10
click at [240, 79] on icon "chevron_right" at bounding box center [240, 82] width 7 height 7
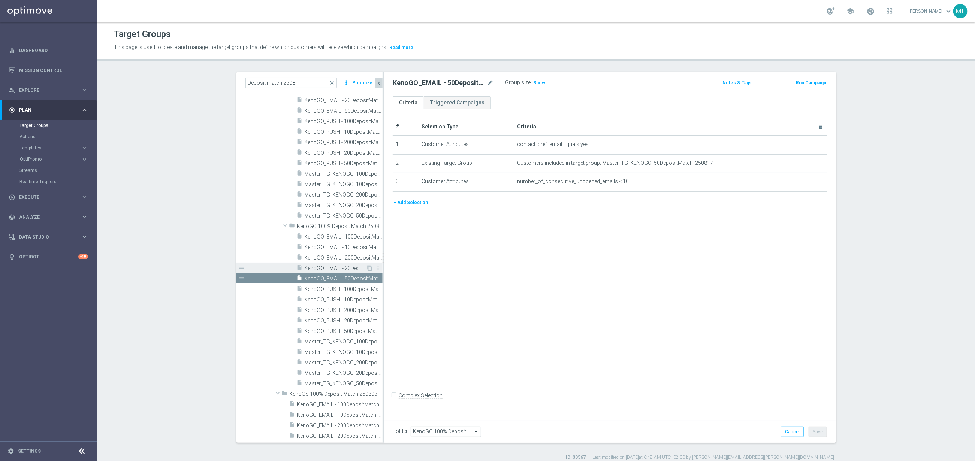
click at [348, 268] on span "KenoGO_EMAIL - 20DepositMatch_250817" at bounding box center [334, 268] width 61 height 6
click at [801, 162] on icon "mode_edit" at bounding box center [803, 163] width 6 height 6
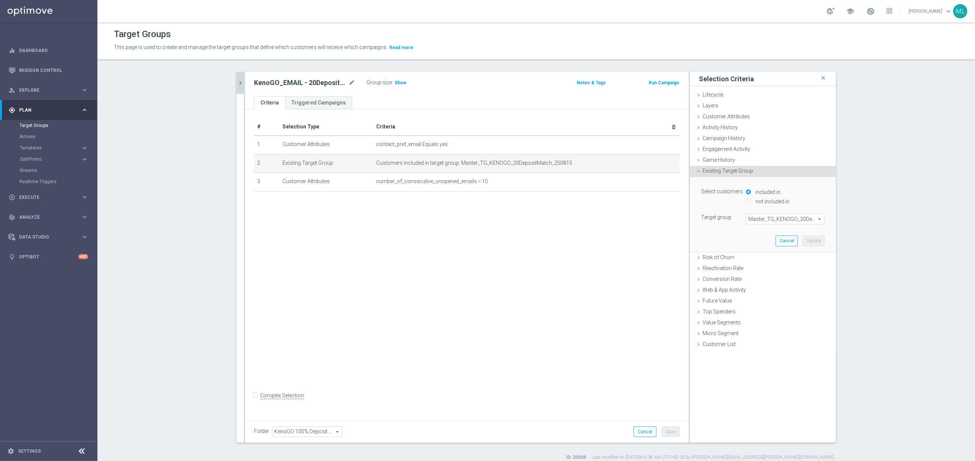
drag, startPoint x: 770, startPoint y: 220, endPoint x: 763, endPoint y: 221, distance: 7.2
click at [769, 220] on span "Master_TG_KENOGO_20DepositMatch_250815" at bounding box center [786, 219] width 78 height 10
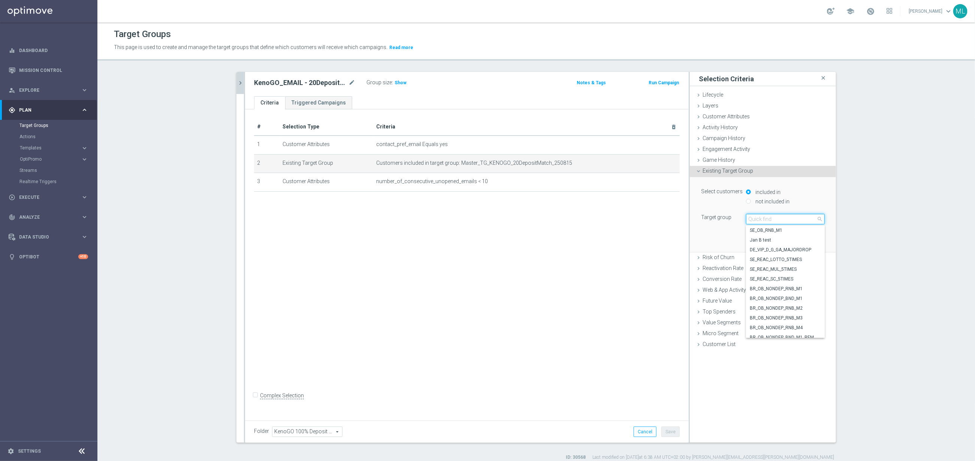
click at [760, 221] on input "search" at bounding box center [785, 219] width 79 height 10
type input "250817"
click at [784, 241] on span "Master_TG_KENOGO_20DepositMatch_250817" at bounding box center [785, 240] width 71 height 6
type input "Master_TG_KENOGO_20DepositMatch_250817"
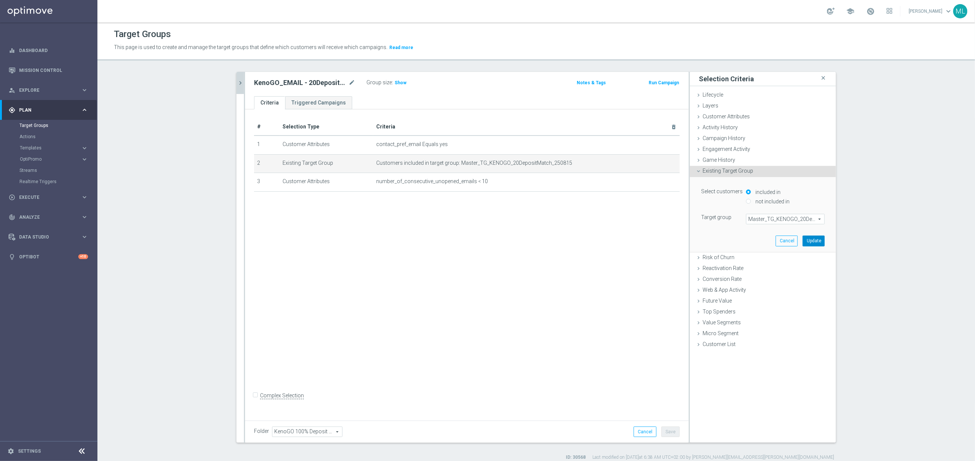
click at [813, 239] on button "Update" at bounding box center [814, 241] width 22 height 10
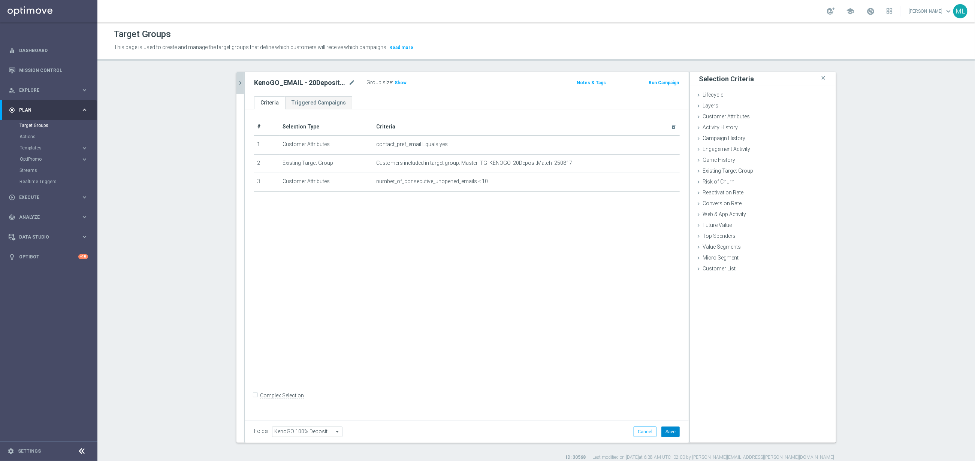
click at [677, 434] on button "Save" at bounding box center [671, 432] width 18 height 10
click at [243, 87] on button "chevron_right" at bounding box center [240, 83] width 7 height 22
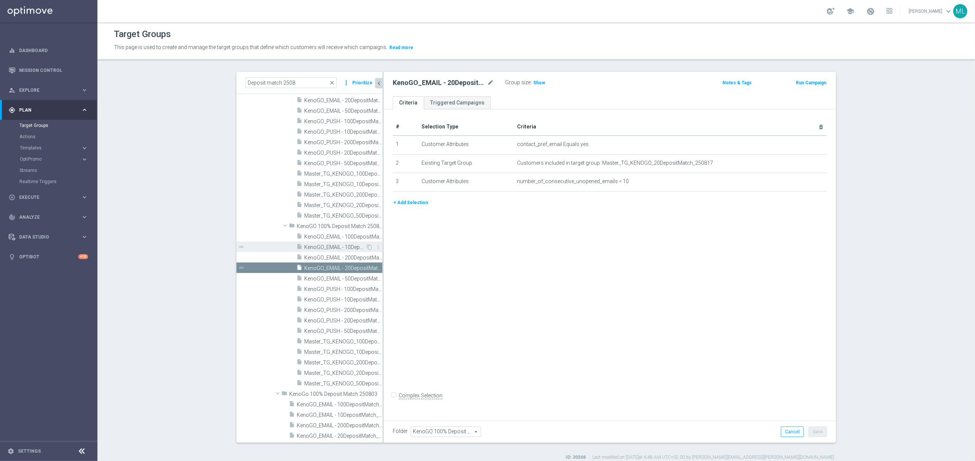
click at [349, 248] on span "KenoGO_EMAIL - 10DepositMatch_250817" at bounding box center [334, 247] width 61 height 6
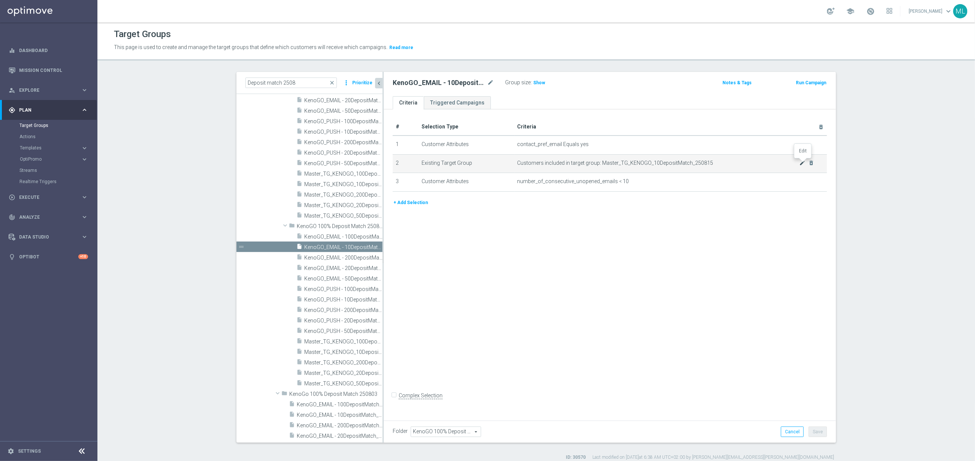
click at [801, 163] on icon "mode_edit" at bounding box center [803, 163] width 6 height 6
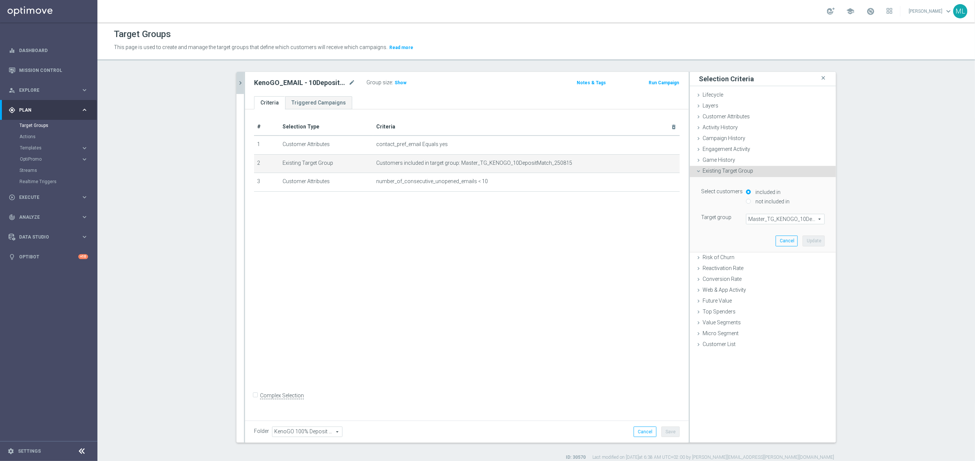
click at [771, 221] on span "Master_TG_KENOGO_10DepositMatch_250815" at bounding box center [786, 219] width 78 height 10
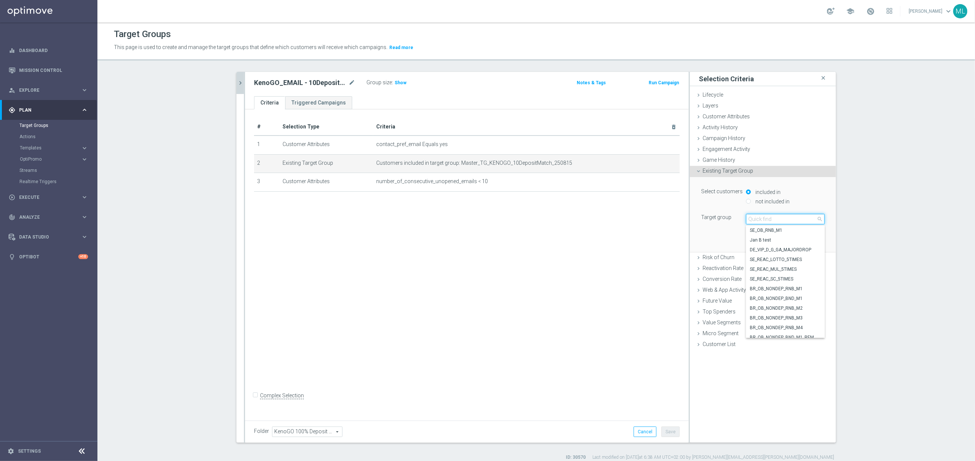
click at [762, 221] on input "search" at bounding box center [785, 219] width 79 height 10
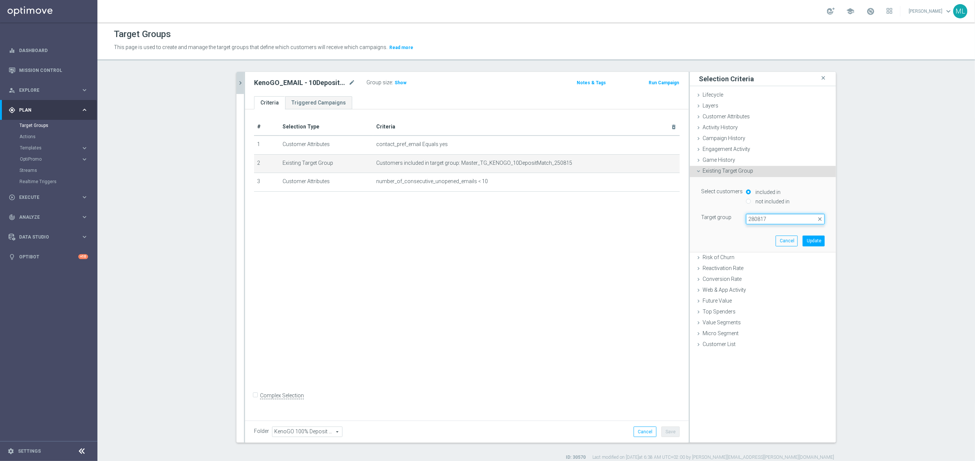
drag, startPoint x: 755, startPoint y: 220, endPoint x: 760, endPoint y: 220, distance: 5.6
click at [755, 220] on input "280817" at bounding box center [785, 219] width 79 height 10
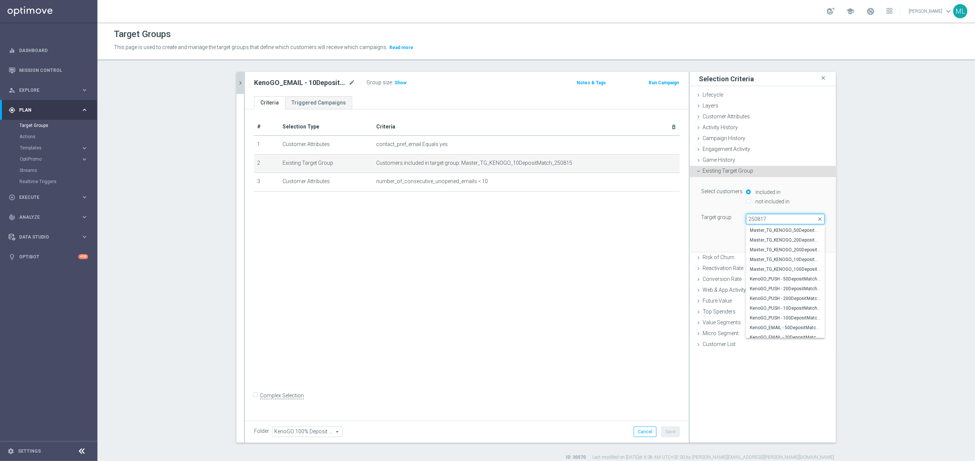
click at [785, 218] on input "250817" at bounding box center [785, 219] width 79 height 10
type input "250817"
click at [801, 261] on span "Master_TG_KENOGO_10DepositMatch_250817" at bounding box center [785, 260] width 71 height 6
type input "Master_TG_KENOGO_10DepositMatch_250817"
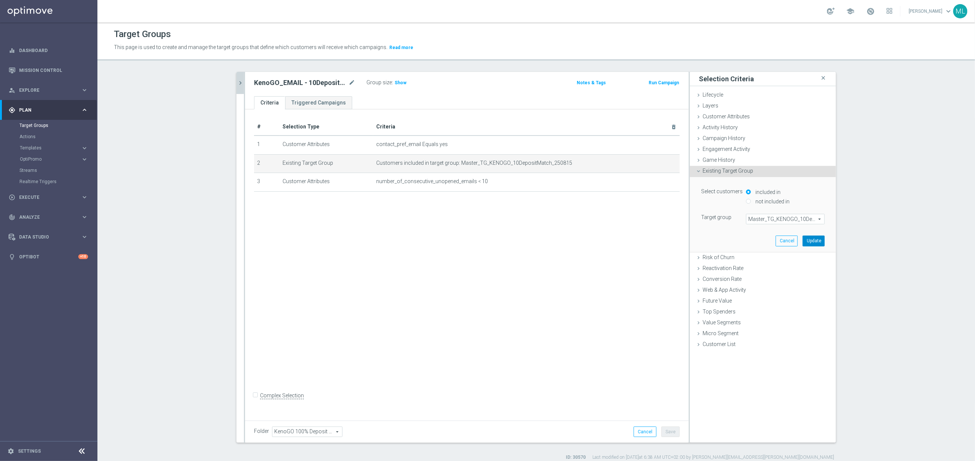
click at [816, 241] on button "Update" at bounding box center [814, 241] width 22 height 10
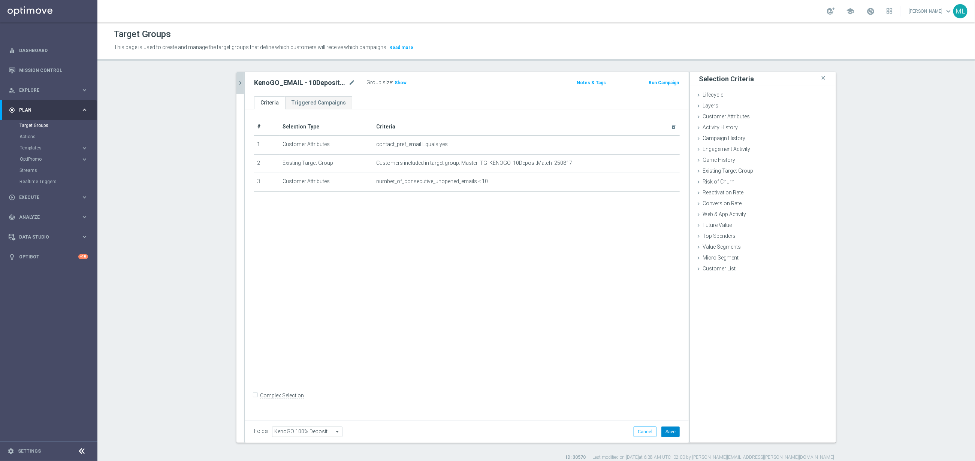
click at [680, 433] on button "Save" at bounding box center [671, 432] width 18 height 10
click at [242, 85] on icon "chevron_right" at bounding box center [240, 82] width 7 height 7
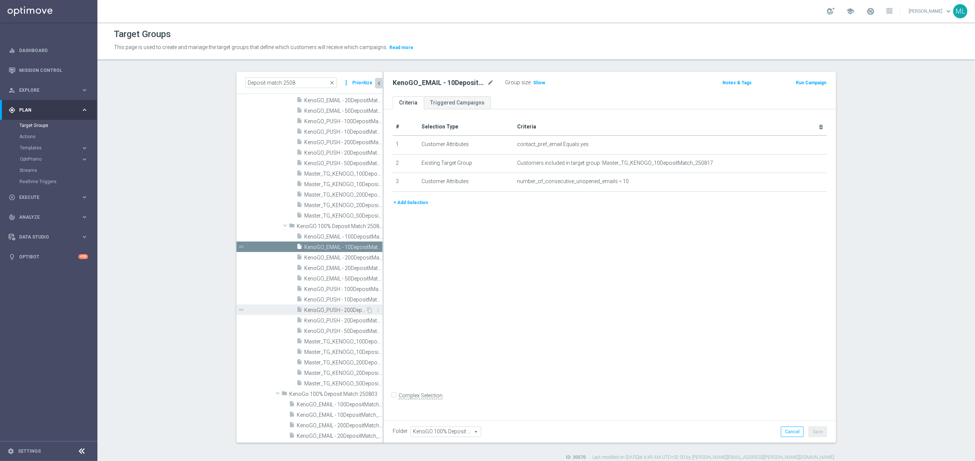
click at [355, 313] on span "KenoGO_PUSH - 200DepositMatch_250817" at bounding box center [334, 310] width 61 height 6
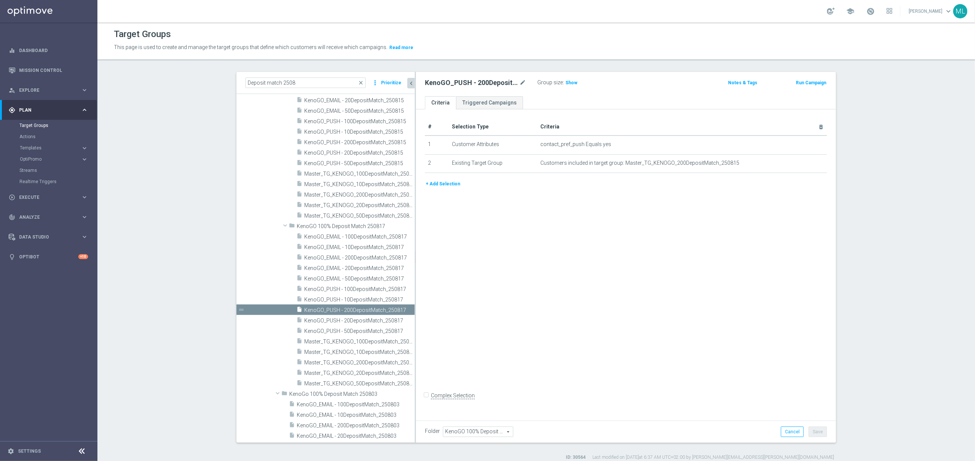
drag, startPoint x: 388, startPoint y: 313, endPoint x: 415, endPoint y: 314, distance: 27.4
click at [415, 314] on div at bounding box center [415, 257] width 1 height 371
click at [805, 163] on icon "mode_edit" at bounding box center [804, 163] width 6 height 6
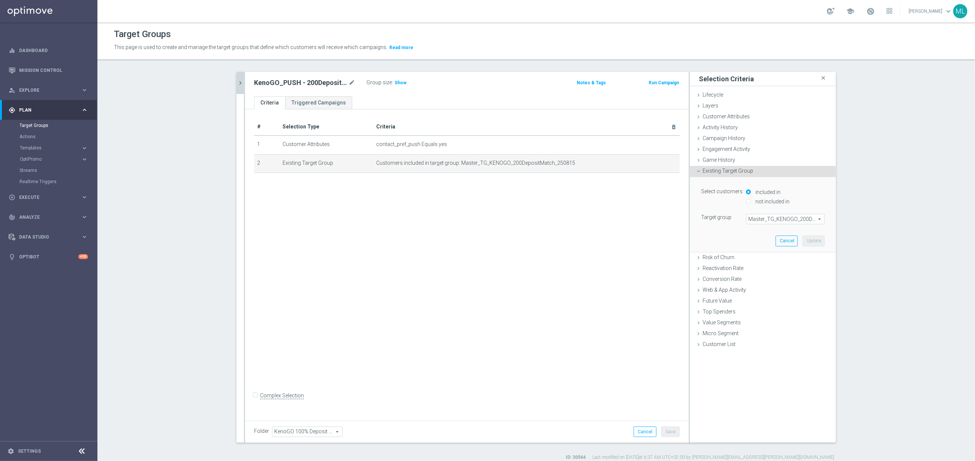
click at [788, 220] on span "Master_TG_KENOGO_200DepositMatch_250815" at bounding box center [786, 219] width 78 height 10
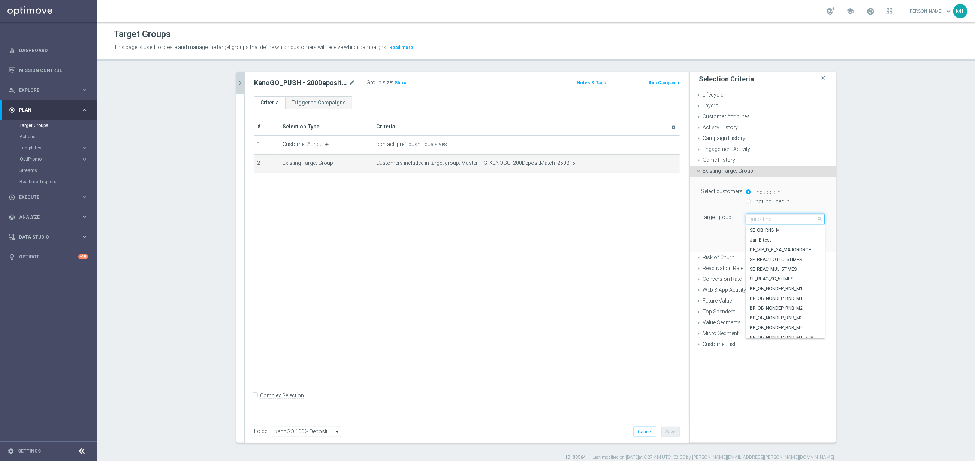
click at [776, 218] on input "search" at bounding box center [785, 219] width 79 height 10
type input "250817"
click at [801, 250] on span "Master_TG_KENOGO_200DepositMatch_250817" at bounding box center [785, 250] width 71 height 6
type input "Master_TG_KENOGO_200DepositMatch_250817"
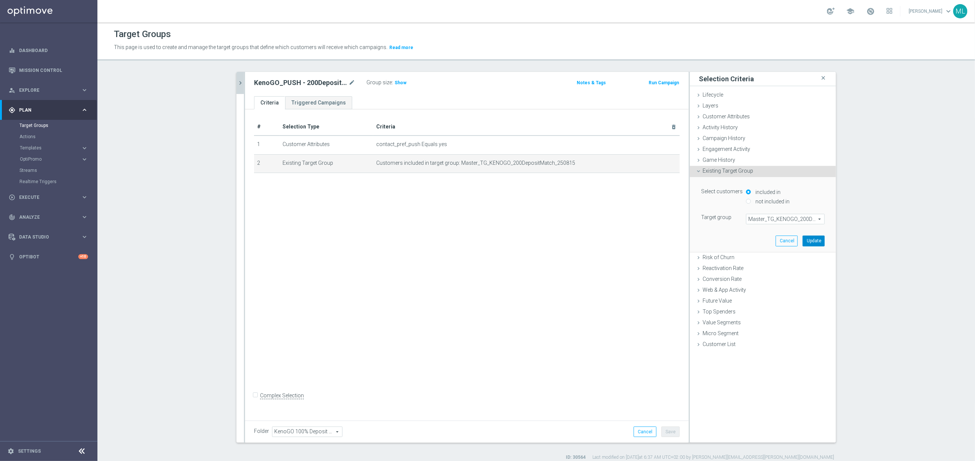
click at [812, 241] on button "Update" at bounding box center [814, 241] width 22 height 10
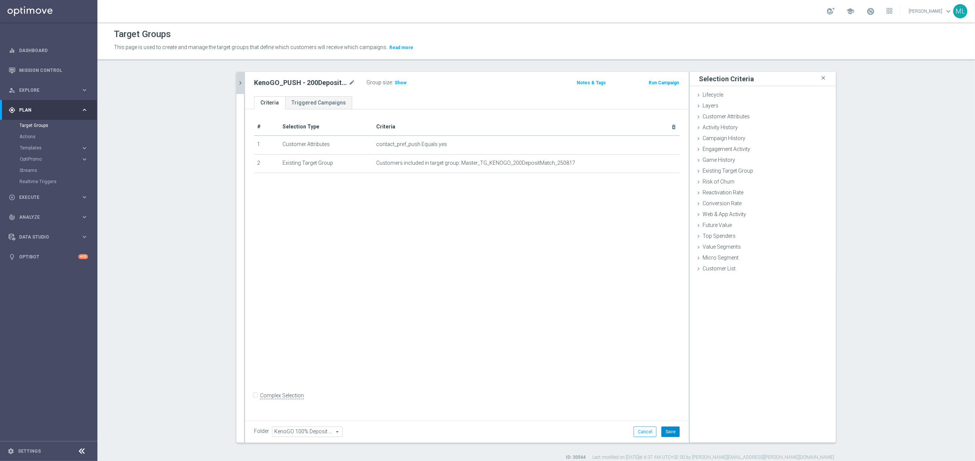
click at [674, 433] on button "Save" at bounding box center [671, 432] width 18 height 10
click at [244, 86] on div at bounding box center [244, 257] width 1 height 371
click at [243, 87] on button "chevron_right" at bounding box center [240, 83] width 7 height 22
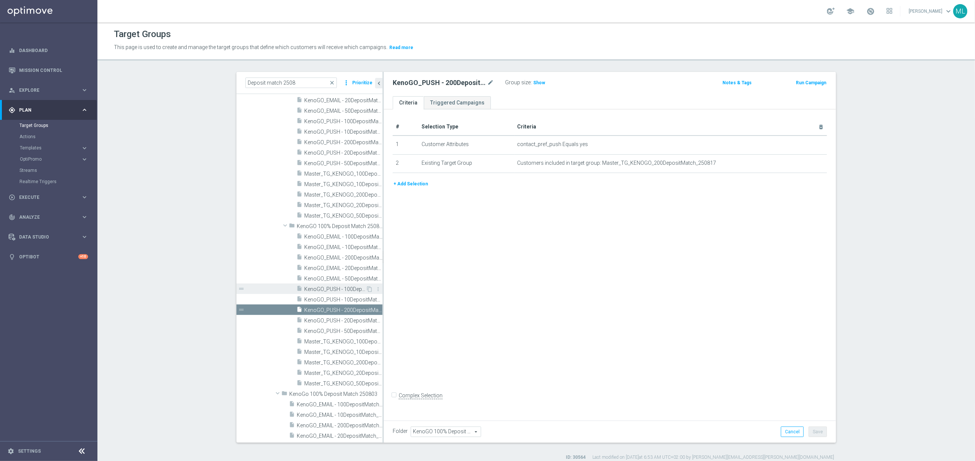
click at [349, 288] on span "KenoGO_PUSH - 100DepositMatch_250817" at bounding box center [334, 289] width 61 height 6
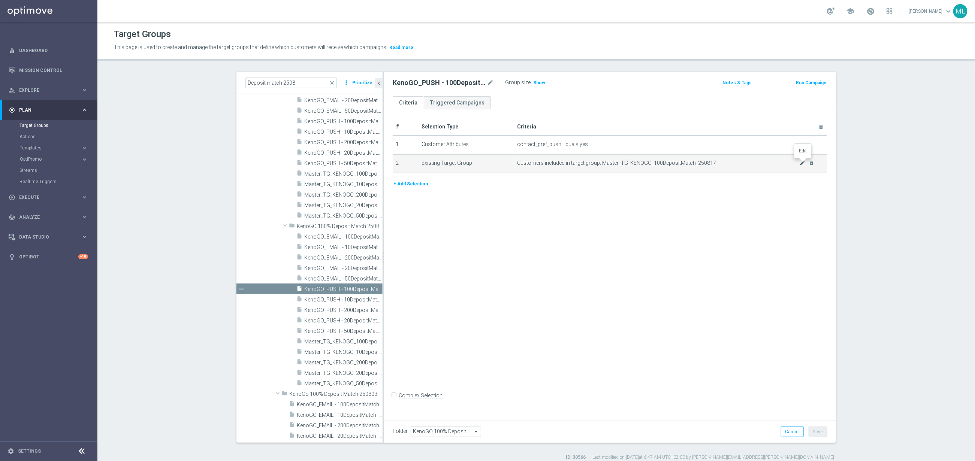
click at [801, 164] on icon "mode_edit" at bounding box center [803, 163] width 6 height 6
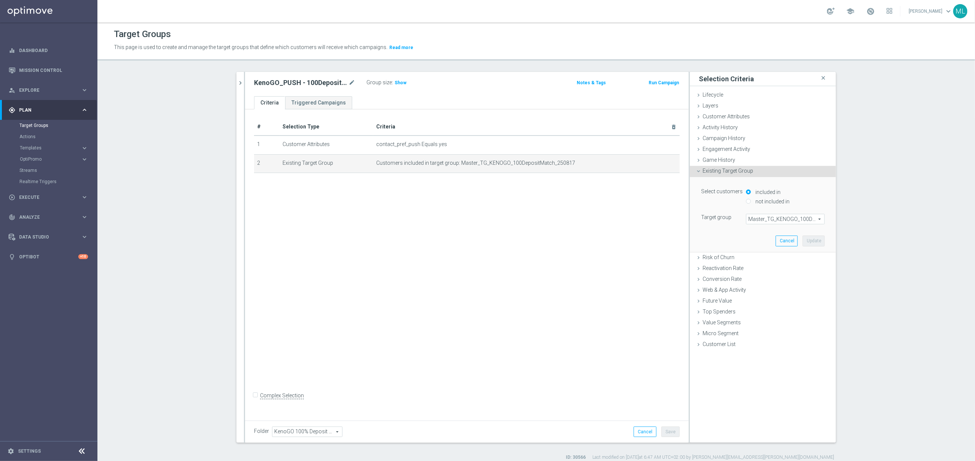
click at [773, 217] on span "Master_TG_KENOGO_100DepositMatch_250817" at bounding box center [786, 219] width 78 height 10
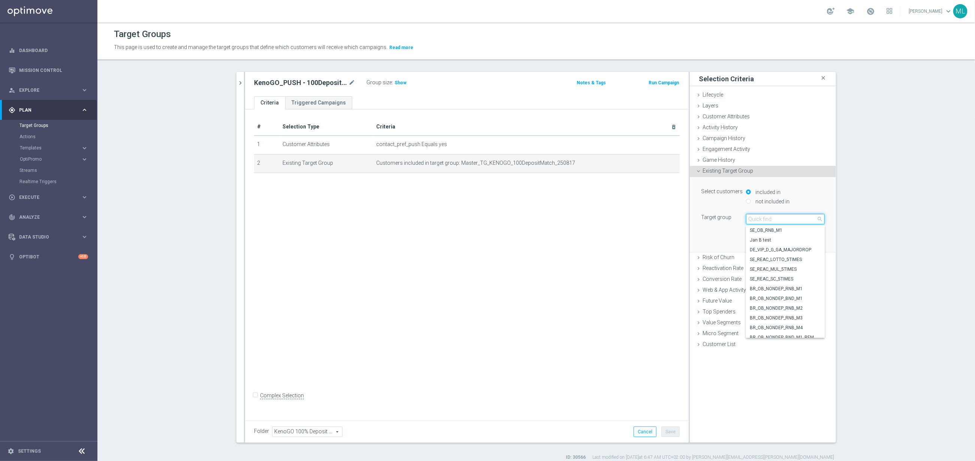
click at [764, 222] on input "search" at bounding box center [785, 219] width 79 height 10
type input "250817"
click at [807, 269] on span "Master_TG_KENOGO_100DepositMatch_250817" at bounding box center [785, 270] width 71 height 6
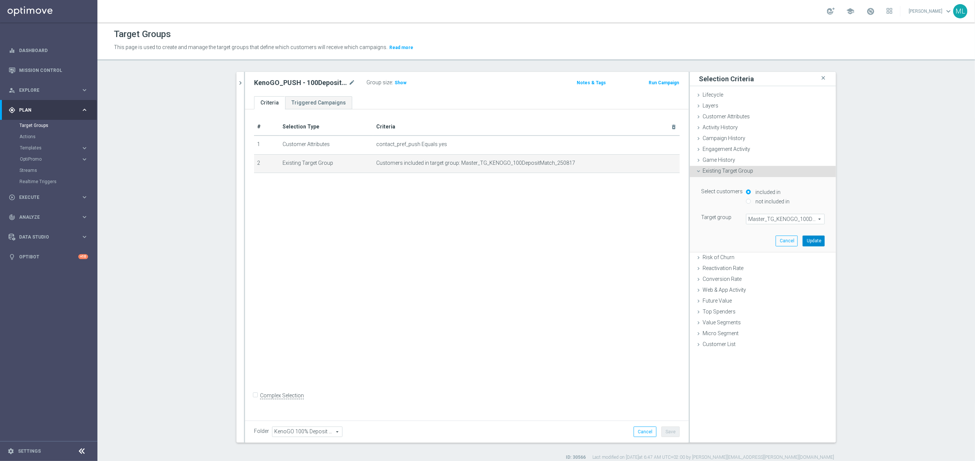
click at [818, 241] on button "Update" at bounding box center [814, 241] width 22 height 10
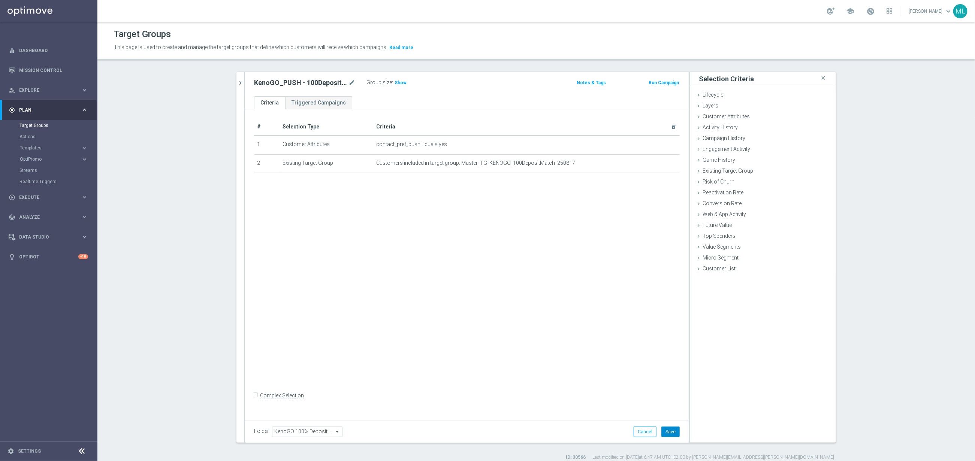
click at [675, 428] on button "Save" at bounding box center [671, 432] width 18 height 10
click at [241, 87] on button "chevron_right" at bounding box center [240, 83] width 7 height 22
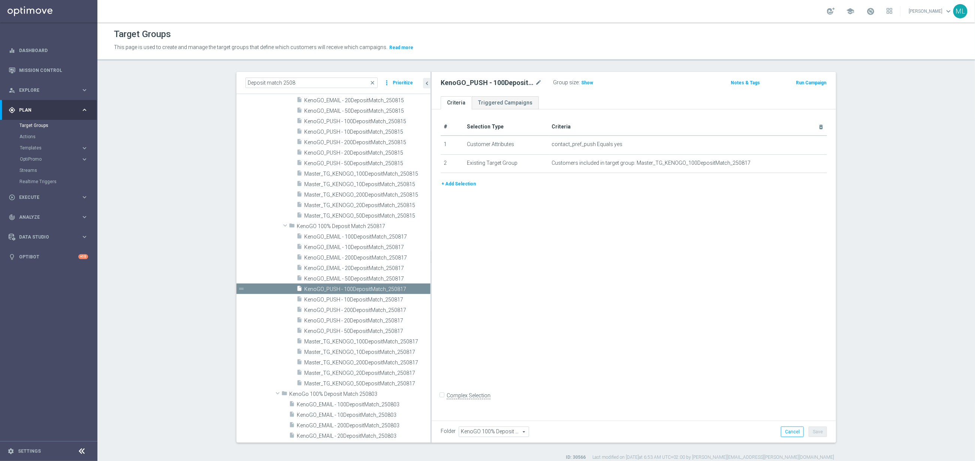
drag, startPoint x: 383, startPoint y: 265, endPoint x: 431, endPoint y: 262, distance: 48.1
click at [431, 262] on div at bounding box center [431, 257] width 1 height 371
click at [365, 330] on span "KenoGO_PUSH - 50DepositMatch_250817" at bounding box center [358, 331] width 108 height 6
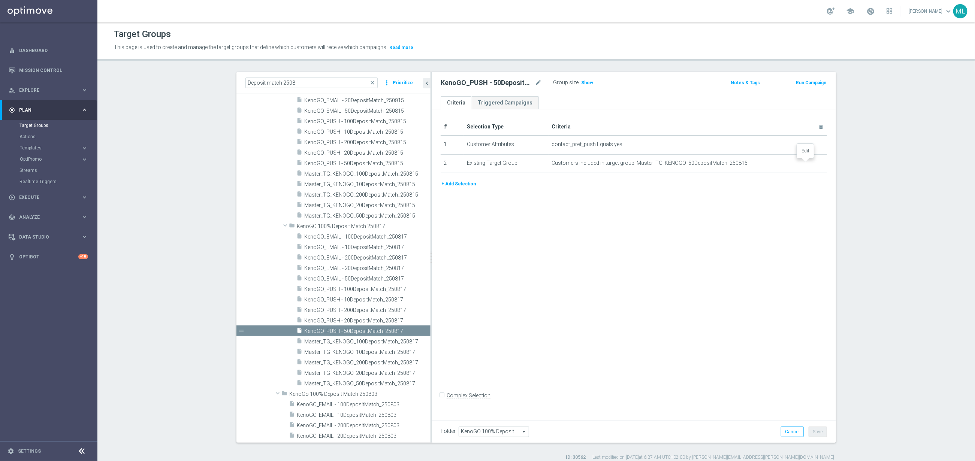
drag, startPoint x: 806, startPoint y: 164, endPoint x: 806, endPoint y: 170, distance: 6.0
click at [0, 0] on icon "mode_edit" at bounding box center [0, 0] width 0 height 0
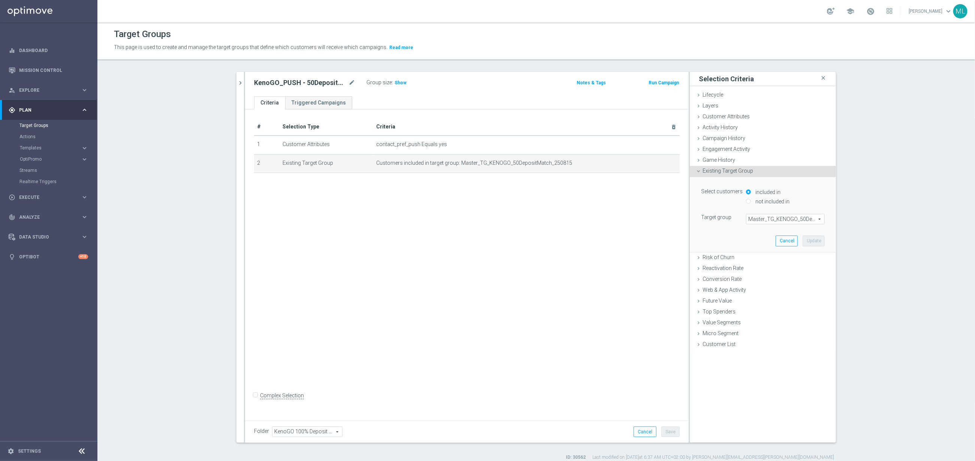
click at [769, 219] on span "Master_TG_KENOGO_50DepositMatch_250815" at bounding box center [786, 219] width 78 height 10
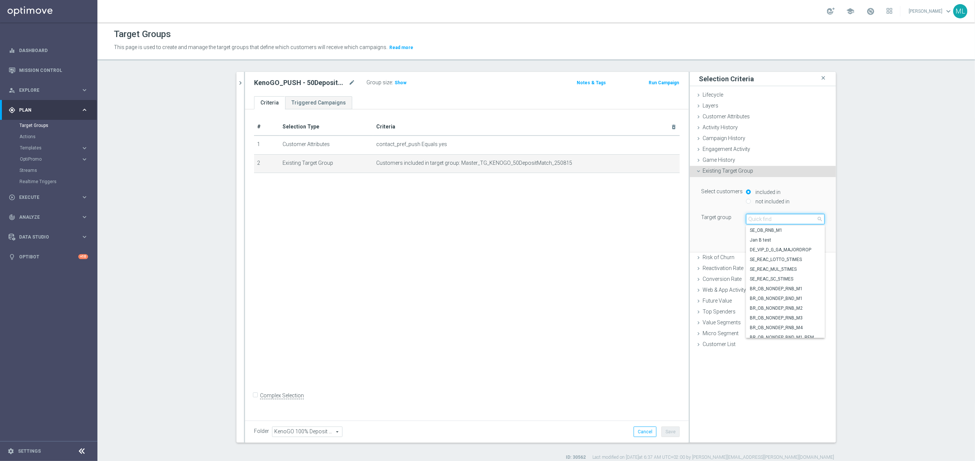
click at [761, 220] on input "search" at bounding box center [785, 219] width 79 height 10
type input "250817"
click at [786, 231] on span "Master_TG_KENOGO_50DepositMatch_250817" at bounding box center [785, 231] width 71 height 6
type input "Master_TG_KENOGO_50DepositMatch_250817"
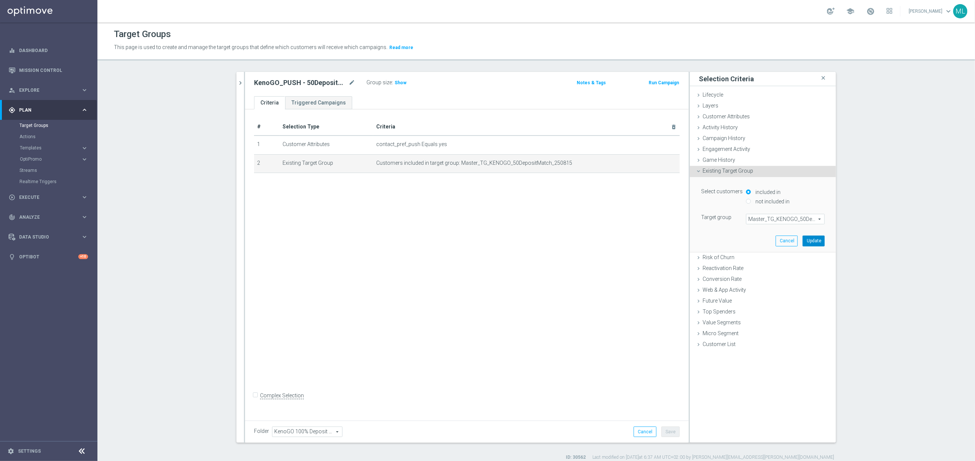
click at [812, 240] on button "Update" at bounding box center [814, 241] width 22 height 10
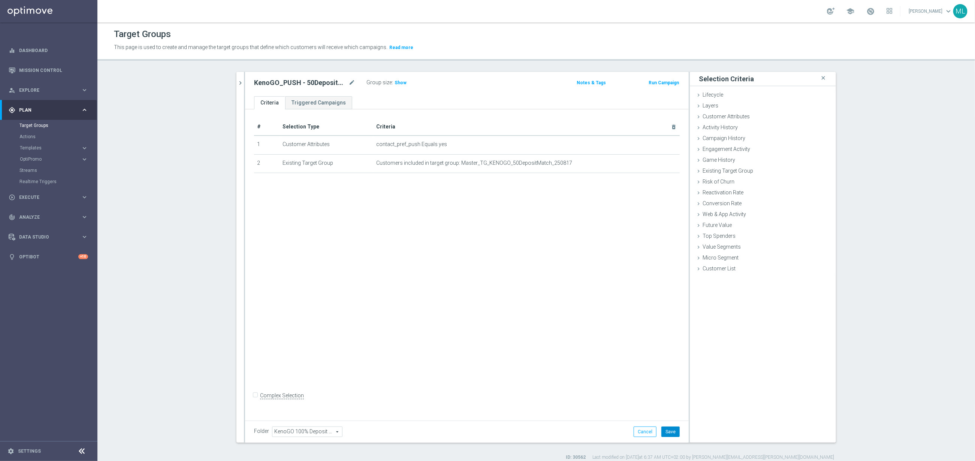
click at [667, 428] on button "Save" at bounding box center [671, 432] width 18 height 10
click at [241, 82] on icon "chevron_right" at bounding box center [240, 82] width 7 height 7
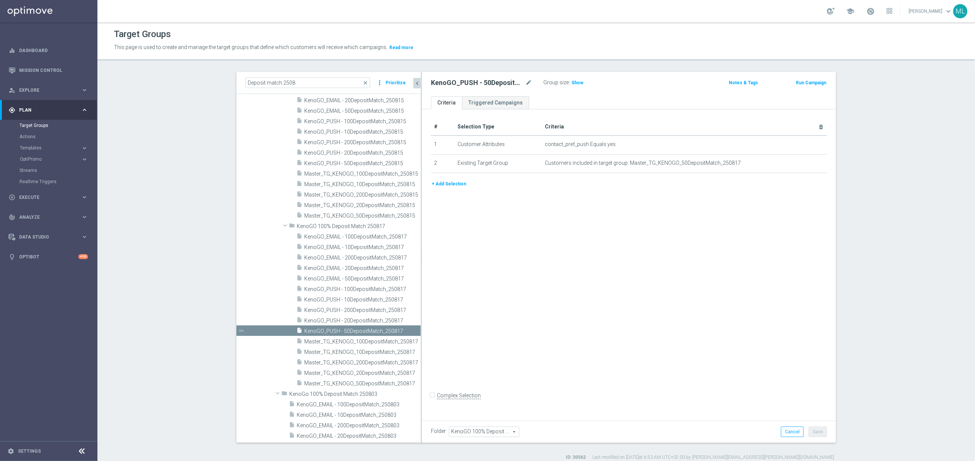
drag, startPoint x: 383, startPoint y: 289, endPoint x: 424, endPoint y: 288, distance: 40.9
click at [422, 288] on div at bounding box center [421, 257] width 1 height 371
click at [362, 319] on span "KenoGO_PUSH - 20DepositMatch_250817" at bounding box center [354, 321] width 101 height 6
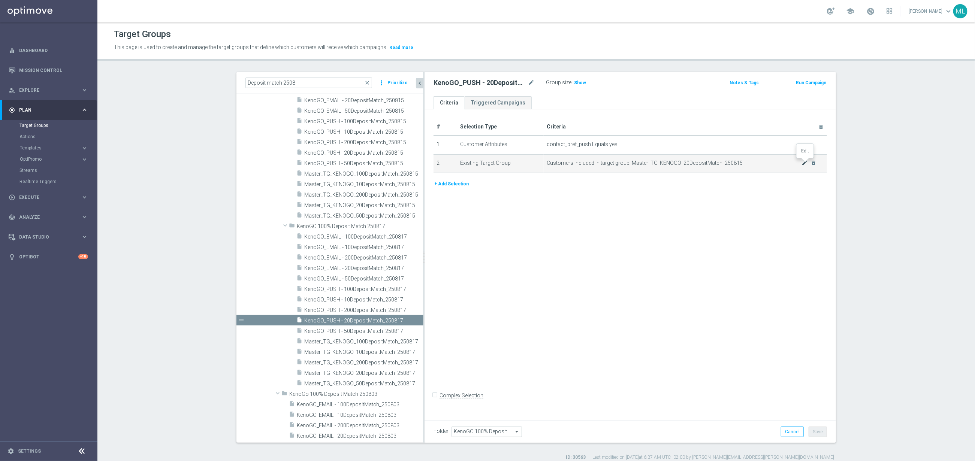
click at [806, 163] on icon "mode_edit" at bounding box center [805, 163] width 6 height 6
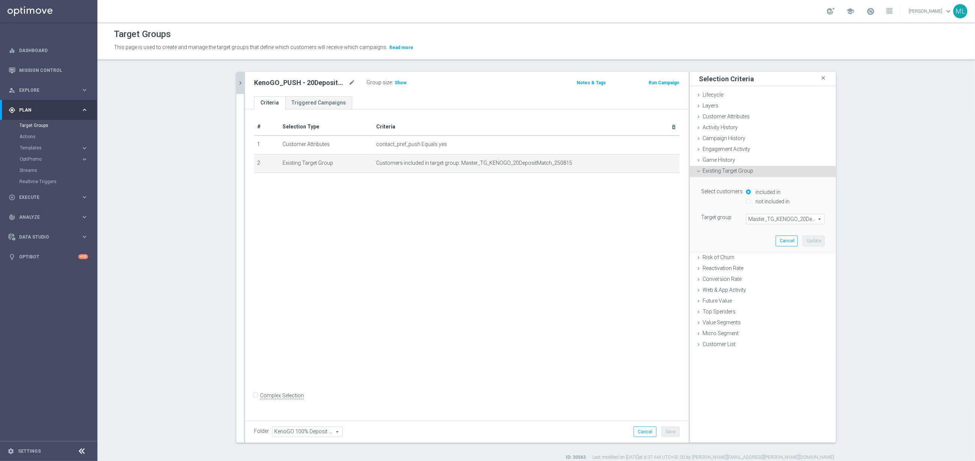
drag, startPoint x: 762, startPoint y: 220, endPoint x: 766, endPoint y: 221, distance: 4.1
click at [762, 220] on span "Master_TG_KENOGO_20DepositMatch_250815" at bounding box center [786, 219] width 78 height 10
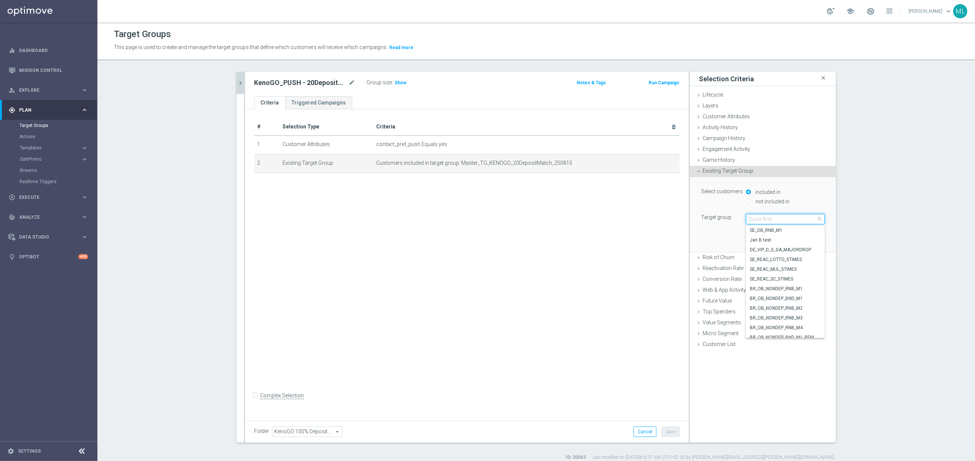
click at [768, 220] on input "search" at bounding box center [785, 219] width 79 height 10
type input "250817"
click at [794, 242] on span "Master_TG_KENOGO_20DepositMatch_250817" at bounding box center [785, 240] width 71 height 6
type input "Master_TG_KENOGO_20DepositMatch_250817"
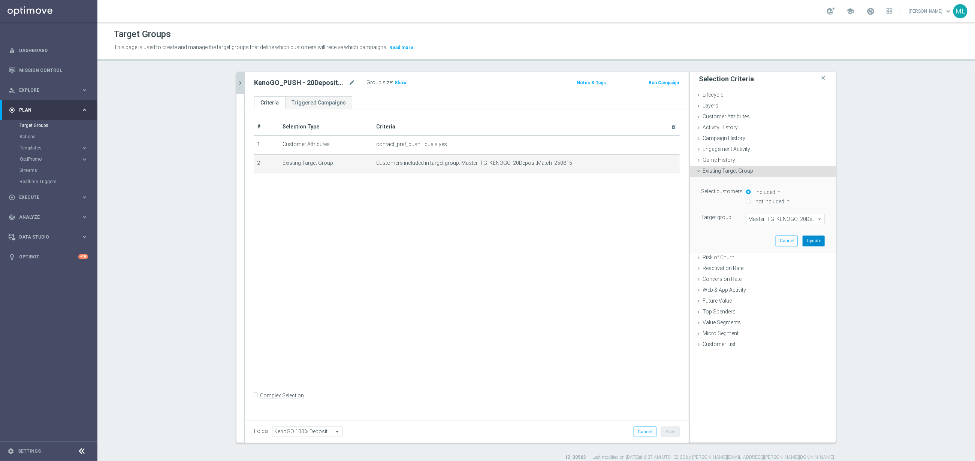
click at [814, 242] on button "Update" at bounding box center [814, 241] width 22 height 10
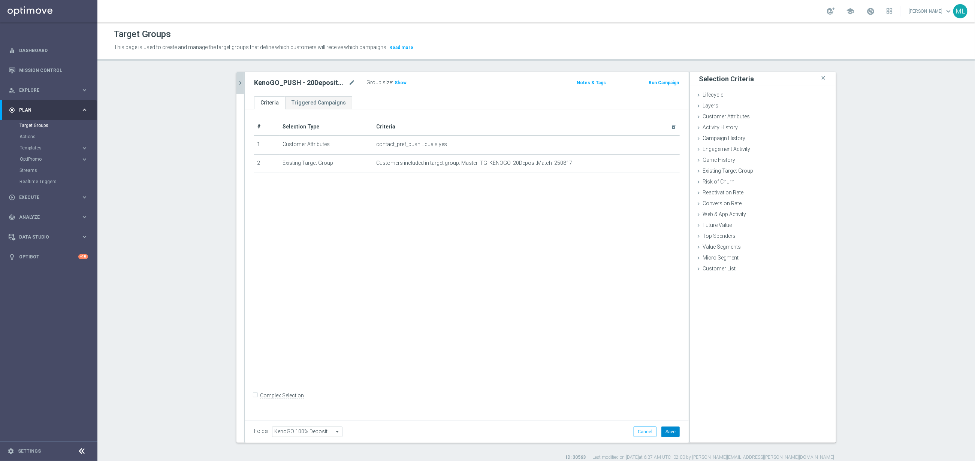
click at [671, 432] on button "Save" at bounding box center [671, 432] width 18 height 10
click at [243, 83] on icon "chevron_right" at bounding box center [240, 82] width 7 height 7
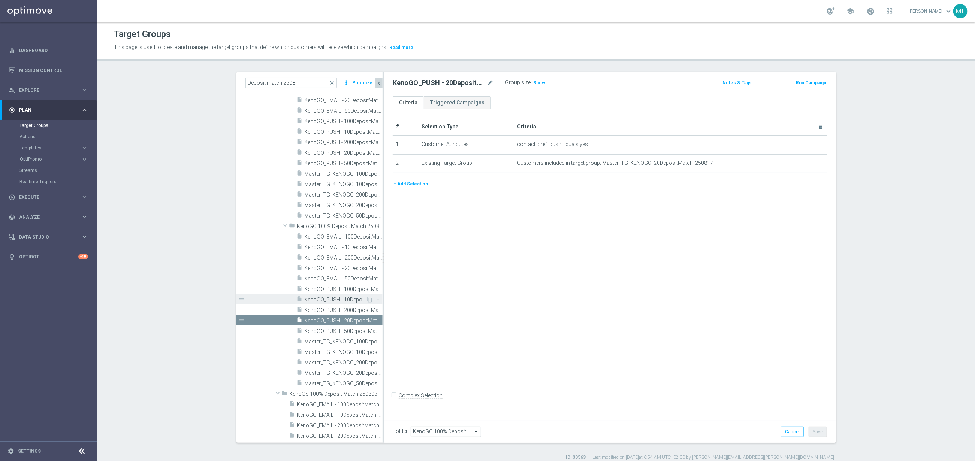
click at [349, 299] on span "KenoGO_PUSH - 10DepositMatch_250817" at bounding box center [334, 300] width 61 height 6
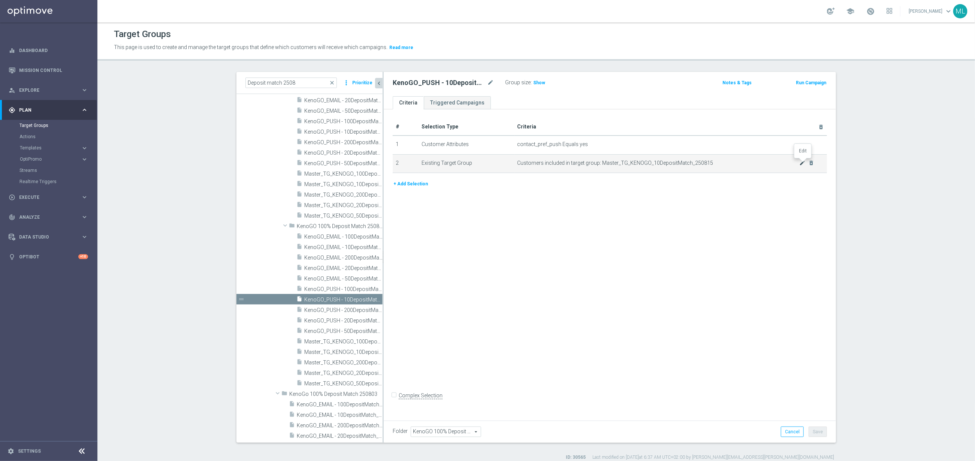
click at [801, 163] on icon "mode_edit" at bounding box center [803, 163] width 6 height 6
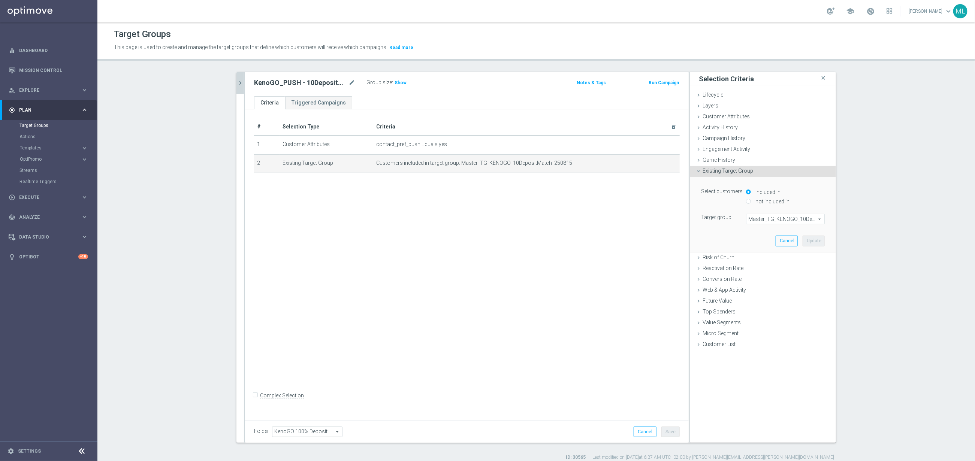
click at [780, 223] on span "Master_TG_KENOGO_10DepositMatch_250815" at bounding box center [786, 219] width 78 height 10
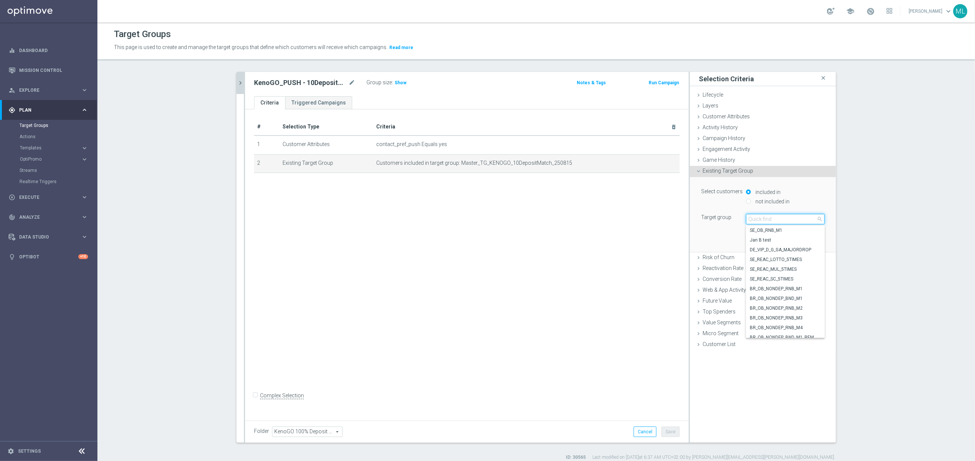
click at [770, 221] on input "search" at bounding box center [785, 219] width 79 height 10
type input "250817"
click at [807, 260] on span "Master_TG_KENOGO_10DepositMatch_250817" at bounding box center [785, 260] width 71 height 6
type input "Master_TG_KENOGO_10DepositMatch_250817"
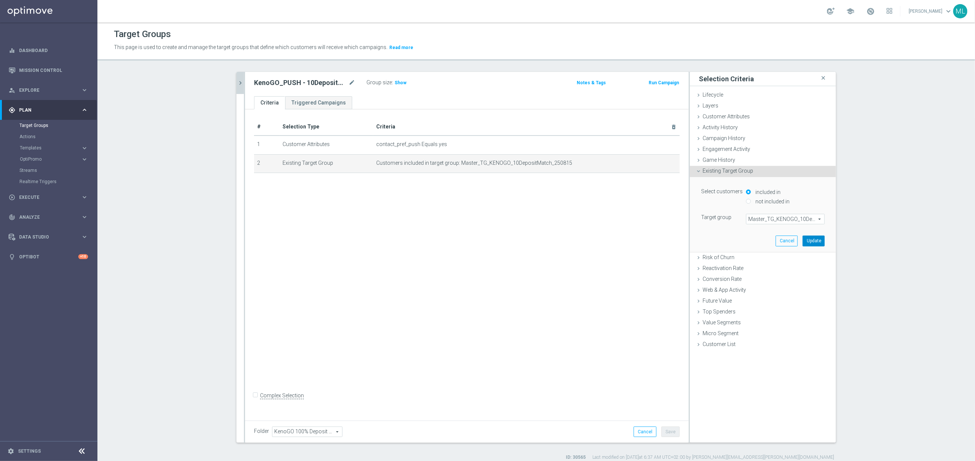
click at [814, 242] on button "Update" at bounding box center [814, 241] width 22 height 10
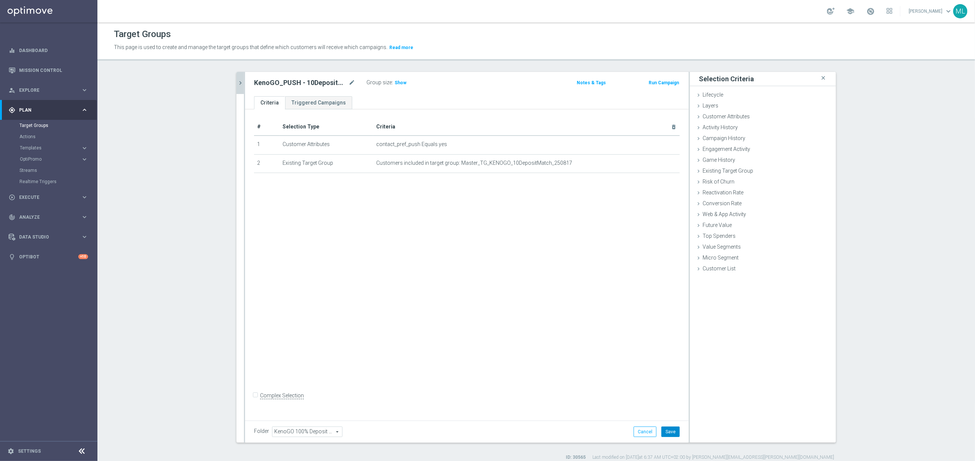
click at [673, 430] on button "Save" at bounding box center [671, 432] width 18 height 10
click at [238, 80] on icon "chevron_right" at bounding box center [240, 82] width 7 height 7
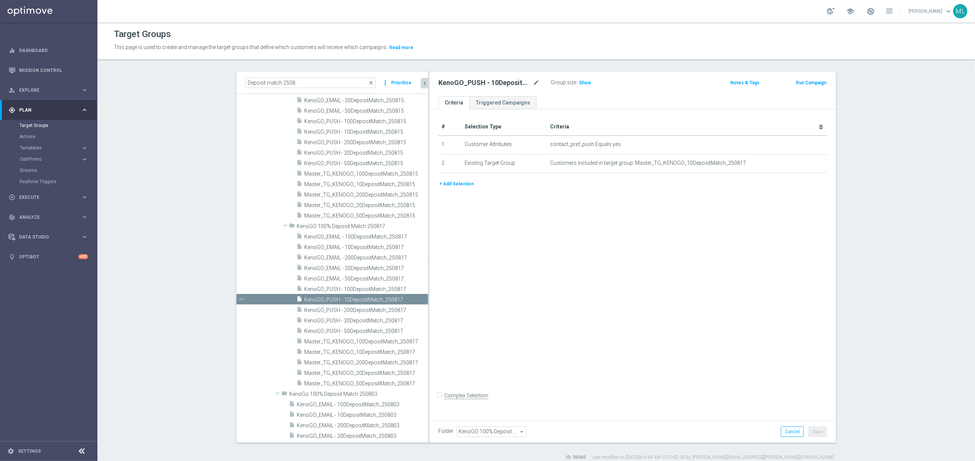
drag, startPoint x: 383, startPoint y: 362, endPoint x: 428, endPoint y: 361, distance: 45.8
click at [428, 361] on div at bounding box center [428, 257] width 1 height 371
click at [357, 308] on span "KenoGO_PUSH - 200DepositMatch_250817" at bounding box center [357, 310] width 106 height 6
click at [357, 299] on span "KenoGO_PUSH - 10DepositMatch_250817" at bounding box center [357, 300] width 106 height 6
click at [368, 329] on span "KenoGO_PUSH - 50DepositMatch_250817" at bounding box center [357, 331] width 106 height 6
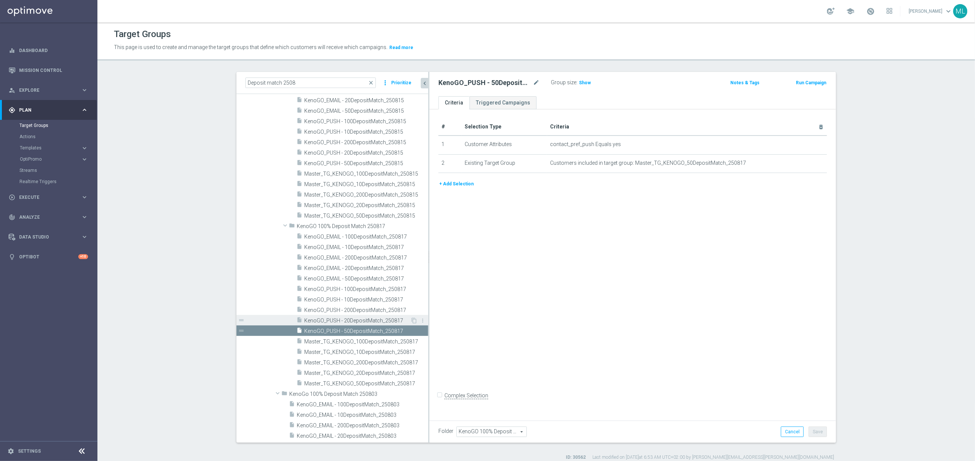
click at [368, 320] on span "KenoGO_PUSH - 20DepositMatch_250817" at bounding box center [357, 321] width 106 height 6
click at [368, 312] on span "KenoGO_PUSH - 200DepositMatch_250817" at bounding box center [357, 310] width 106 height 6
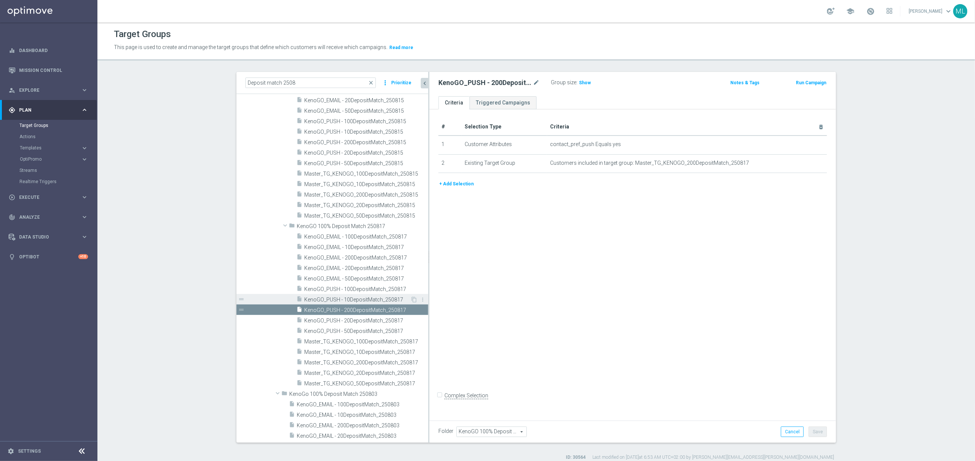
click at [365, 299] on span "KenoGO_PUSH - 10DepositMatch_250817" at bounding box center [357, 300] width 106 height 6
click at [364, 287] on span "KenoGO_PUSH - 100DepositMatch_250817" at bounding box center [357, 289] width 106 height 6
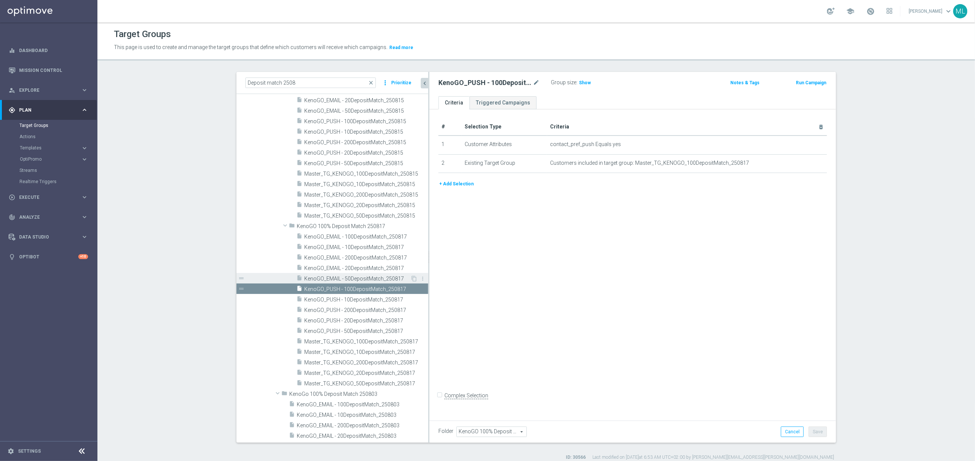
click at [359, 274] on div "insert_drive_file KenoGO_EMAIL - 50DepositMatch_250817" at bounding box center [353, 278] width 114 height 10
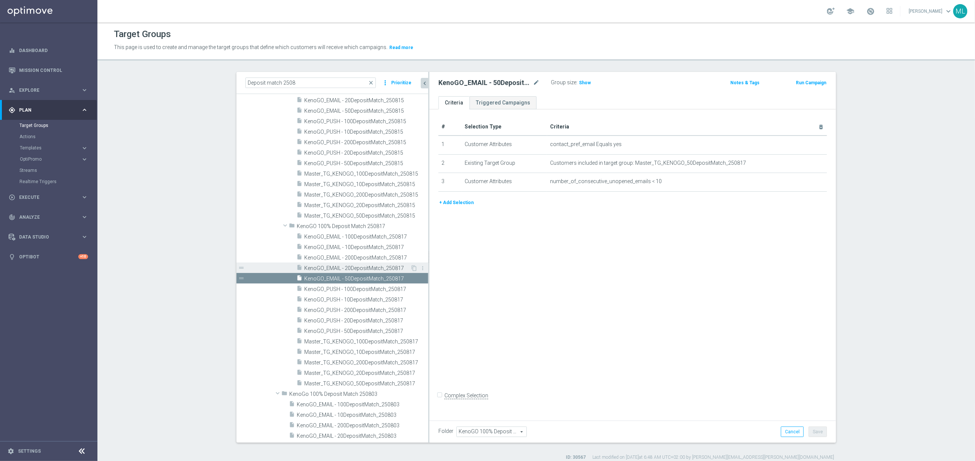
click at [356, 268] on span "KenoGO_EMAIL - 20DepositMatch_250817" at bounding box center [357, 268] width 106 height 6
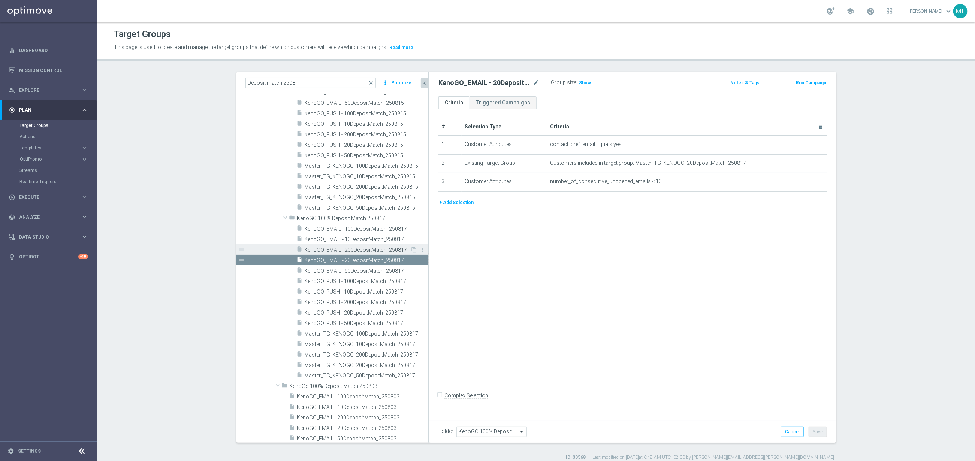
click at [351, 249] on span "KenoGO_EMAIL - 200DepositMatch_250817" at bounding box center [357, 250] width 106 height 6
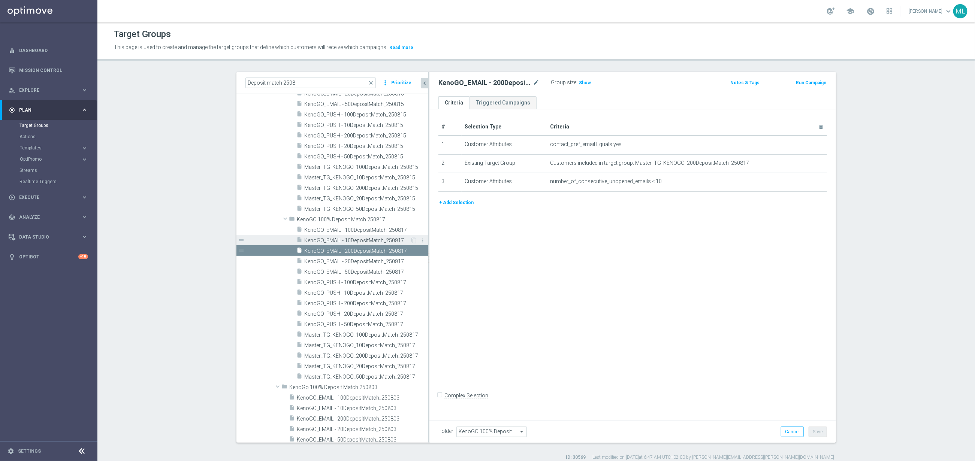
scroll to position [109, 0]
click at [346, 243] on span "KenoGO_EMAIL - 10DepositMatch_250817" at bounding box center [357, 240] width 106 height 6
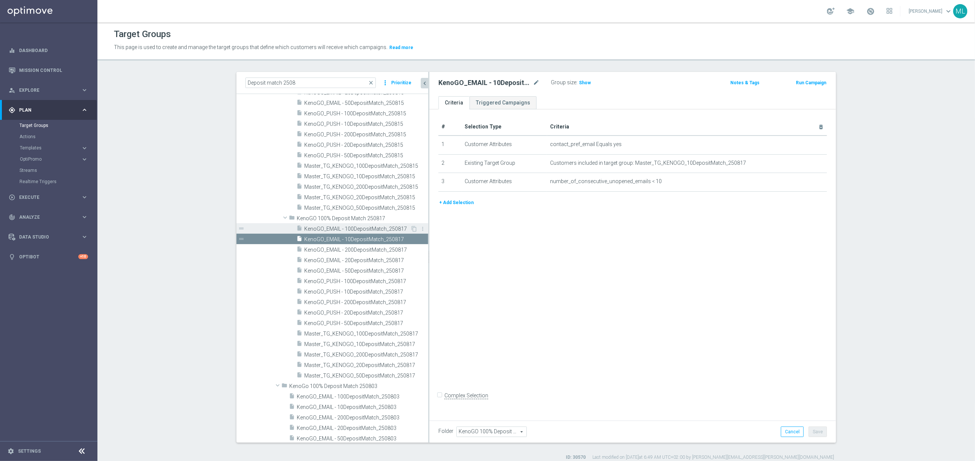
click at [337, 231] on span "KenoGO_EMAIL - 100DepositMatch_250817" at bounding box center [357, 229] width 106 height 6
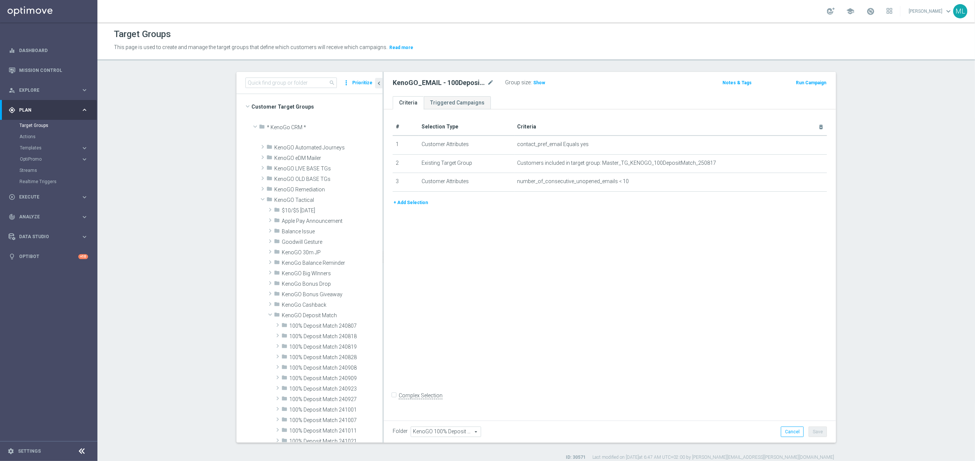
scroll to position [235, 0]
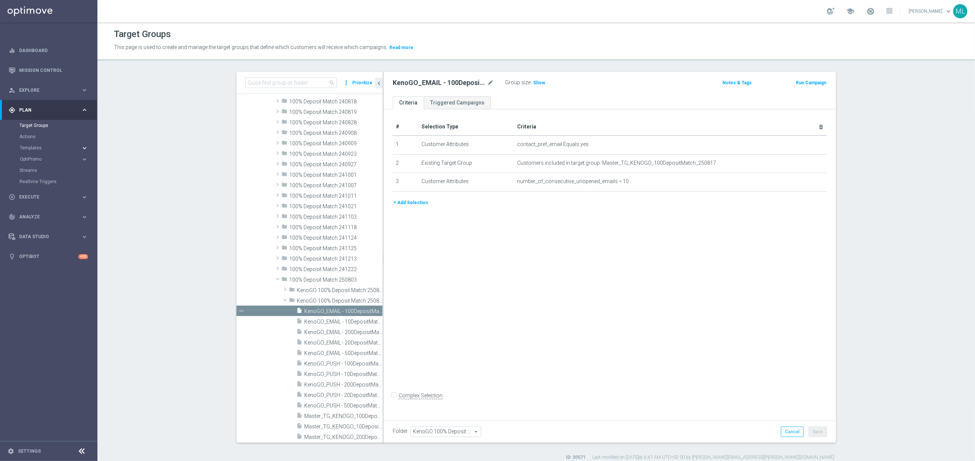
click at [86, 148] on icon "keyboard_arrow_right" at bounding box center [84, 148] width 7 height 7
click at [42, 157] on link "Optimail" at bounding box center [50, 159] width 55 height 6
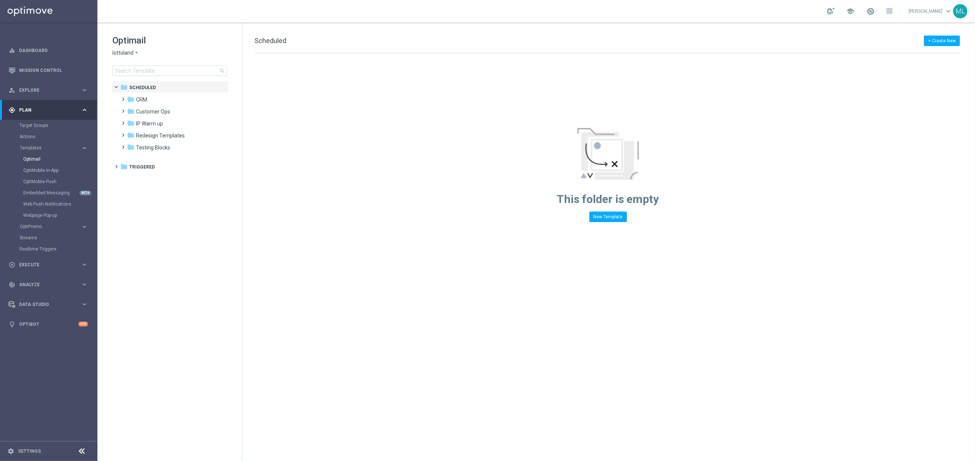
click at [136, 52] on icon "arrow_drop_down" at bounding box center [136, 52] width 6 height 7
click at [138, 68] on div "KenoGO" at bounding box center [141, 70] width 56 height 9
click at [151, 70] on input at bounding box center [169, 71] width 115 height 10
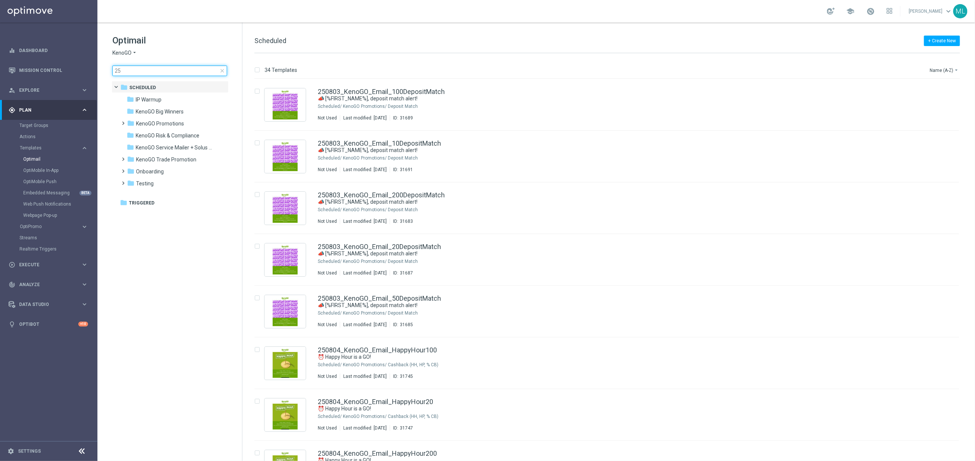
type input "2"
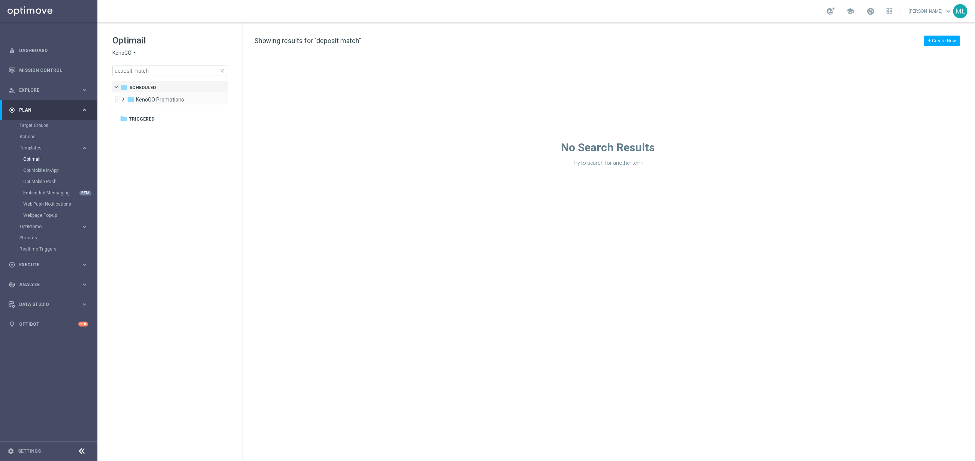
click at [124, 97] on span at bounding box center [121, 95] width 3 height 3
click at [150, 112] on b "Deposit Match" at bounding box center [161, 112] width 36 height 6
click at [156, 111] on b "Deposit Match" at bounding box center [161, 112] width 36 height 6
click at [155, 112] on b "Deposit Match" at bounding box center [161, 112] width 36 height 6
click at [139, 70] on input "deposit match" at bounding box center [169, 71] width 115 height 10
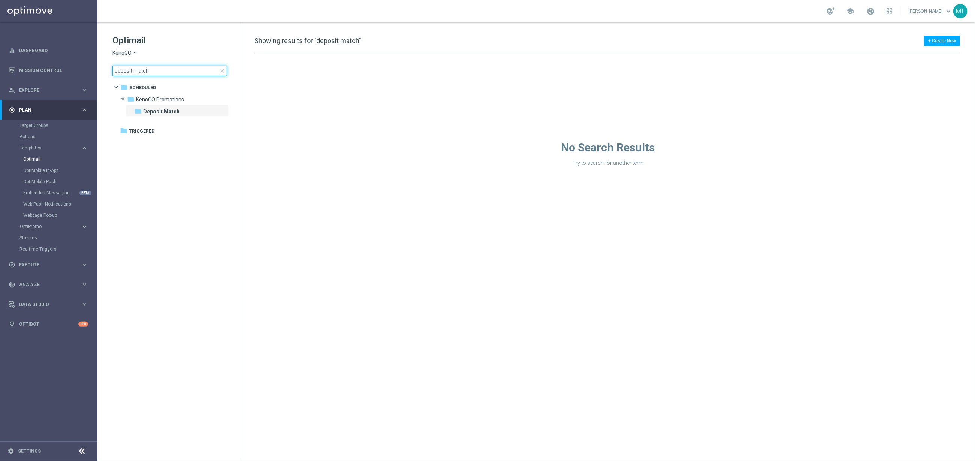
click at [139, 70] on input "deposit match" at bounding box center [169, 71] width 115 height 10
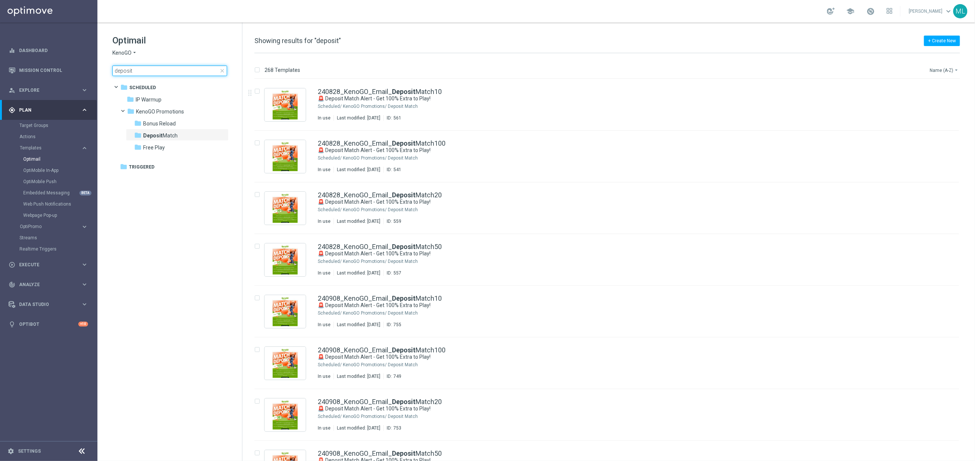
type input "deposit"
click at [950, 69] on button "Name (A-Z) arrow_drop_down" at bounding box center [944, 70] width 31 height 9
click at [944, 104] on span "Date Modified (Newest)" at bounding box center [932, 103] width 50 height 5
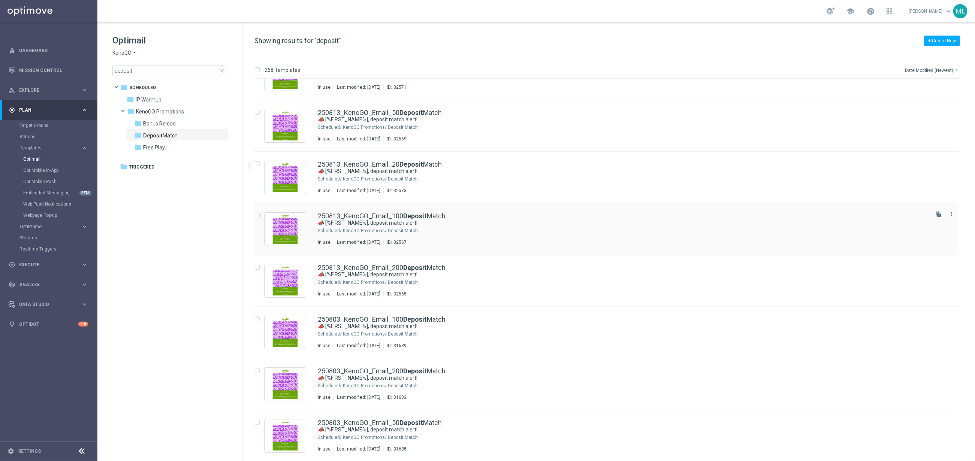
scroll to position [34, 0]
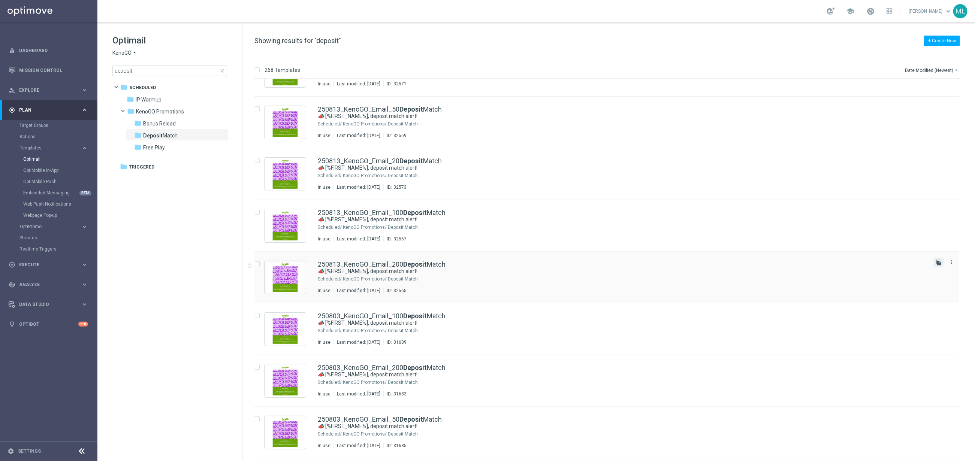
click at [937, 263] on icon "file_copy" at bounding box center [939, 263] width 6 height 6
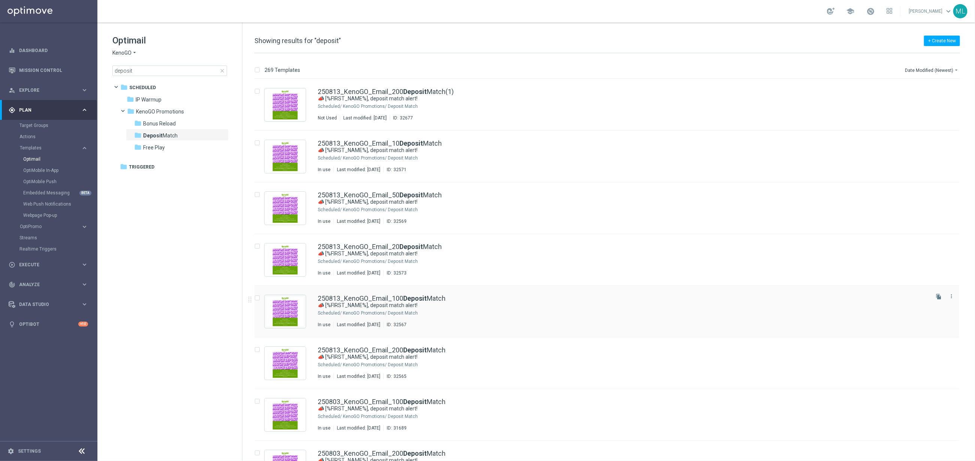
scroll to position [37, 0]
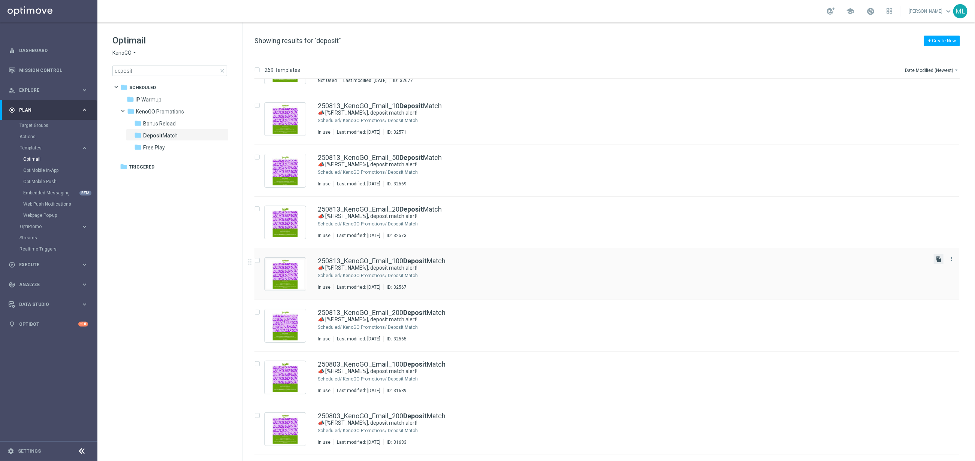
click at [939, 259] on icon "file_copy" at bounding box center [939, 259] width 6 height 6
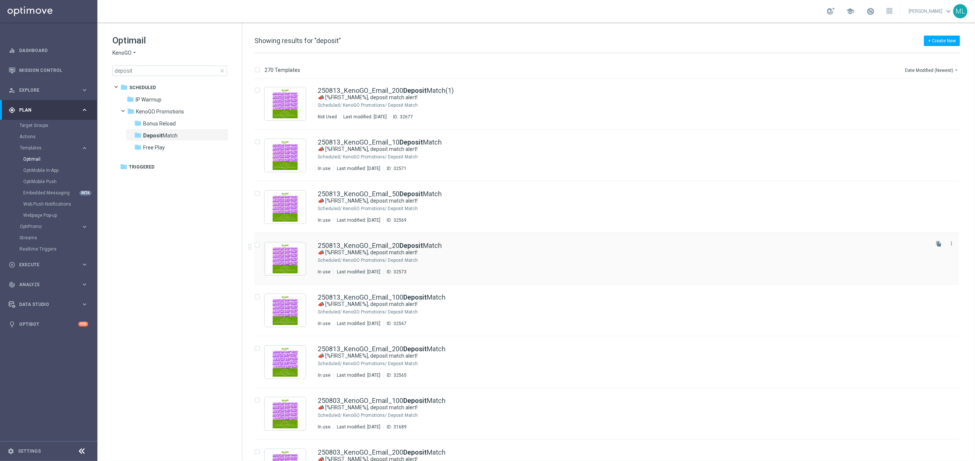
scroll to position [54, 0]
click at [938, 241] on icon "file_copy" at bounding box center [939, 243] width 6 height 6
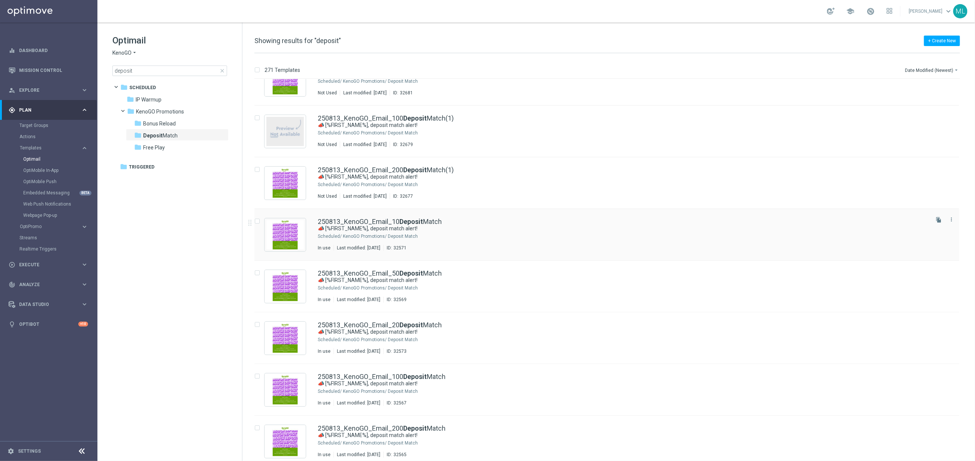
scroll to position [27, 0]
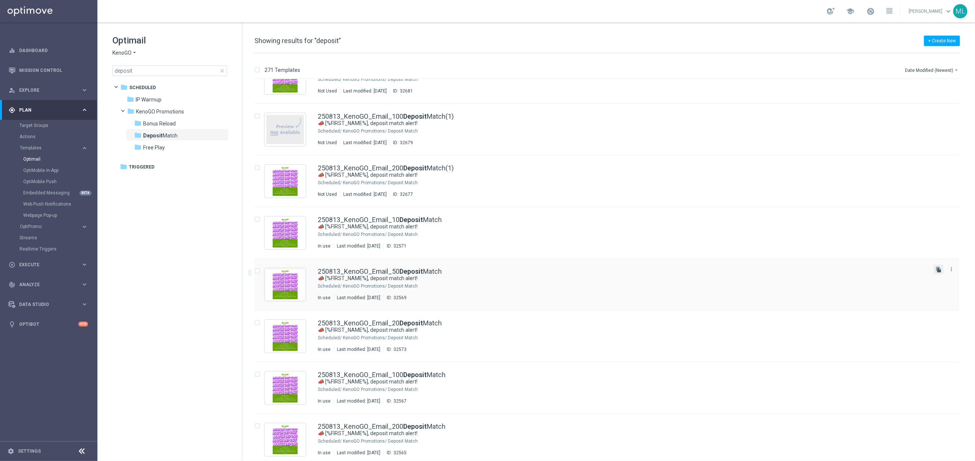
click at [939, 272] on icon "file_copy" at bounding box center [939, 270] width 6 height 6
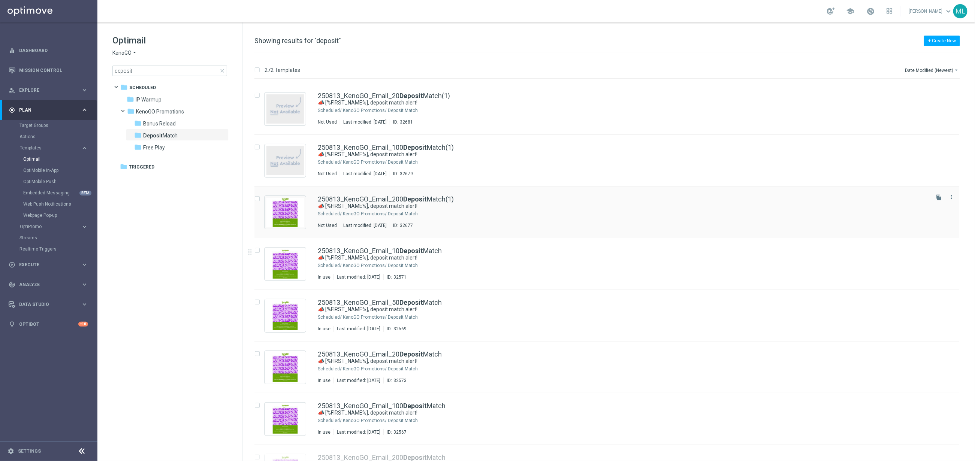
scroll to position [75, 0]
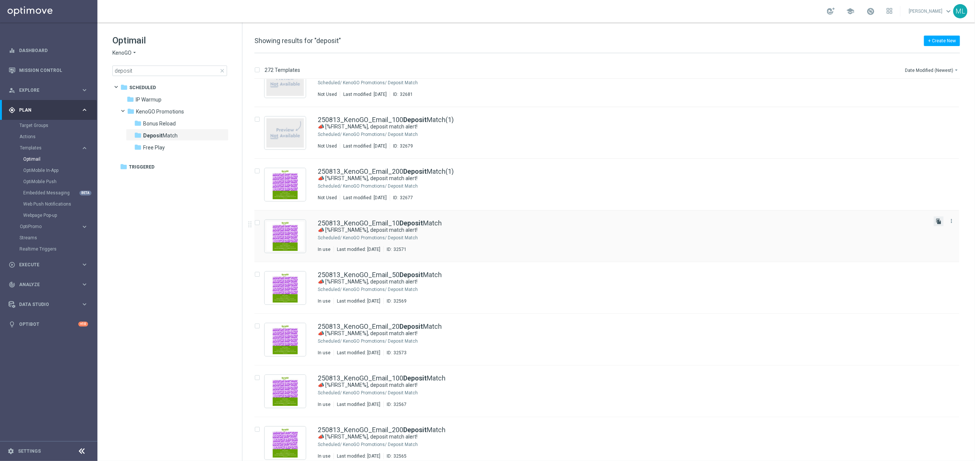
click at [940, 224] on icon "file_copy" at bounding box center [939, 222] width 6 height 6
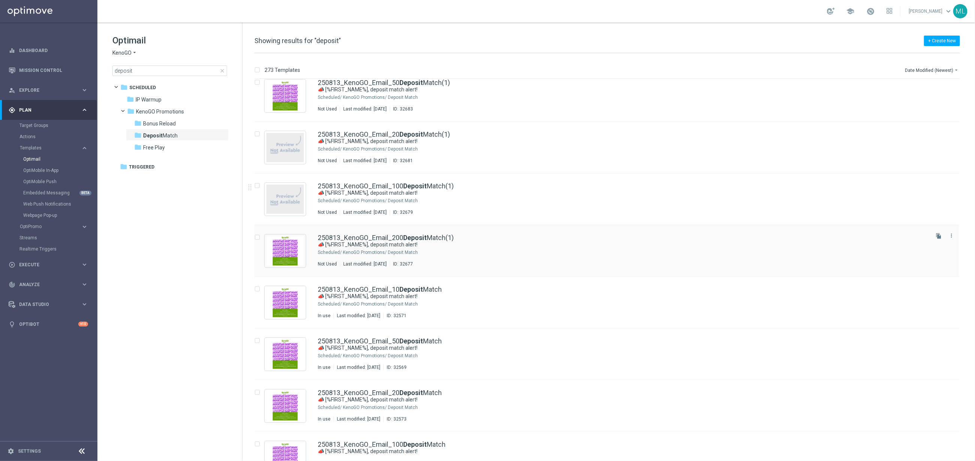
scroll to position [65, 0]
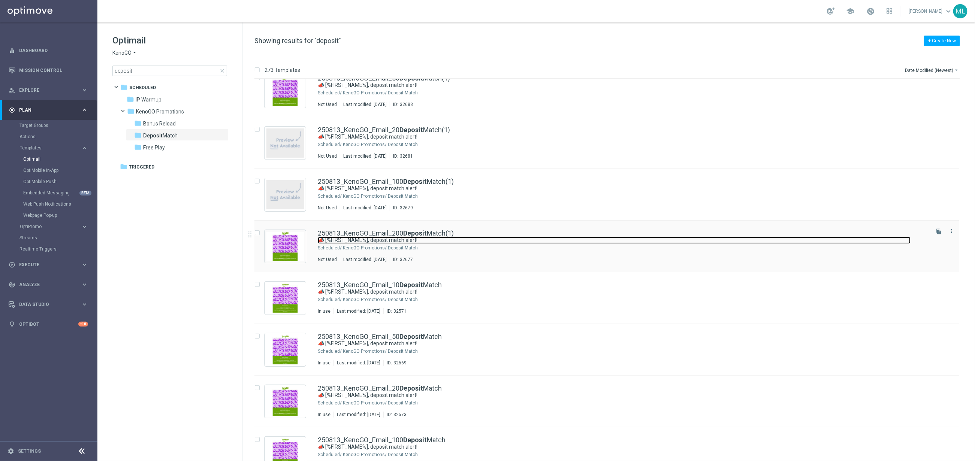
click at [529, 237] on link "📣 [%FIRST_NAME%], deposit match alert!" at bounding box center [614, 240] width 593 height 7
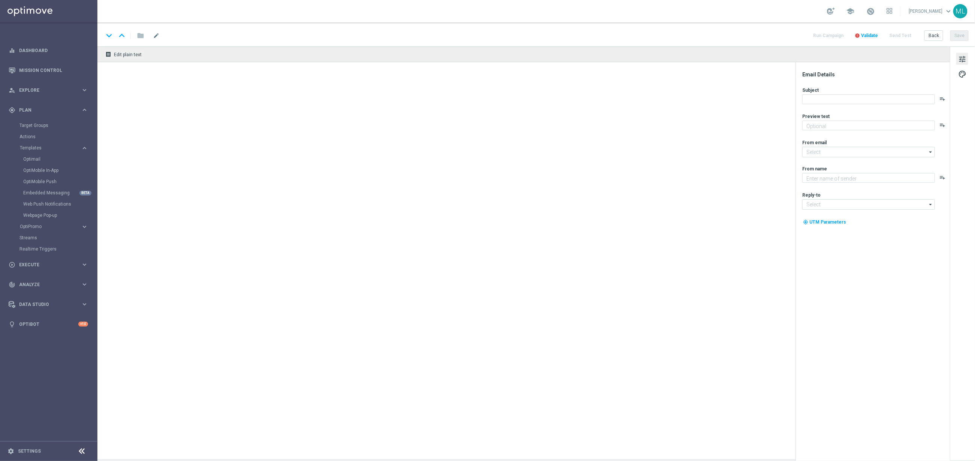
type input "250813_KenoGO_Email_200DepositMatch(1)"
type textarea "Your turn to get matched!"
type textarea "KenoGO"
type input "mail@crm.kenogo.com.au"
type input "support@kenogo.com.au"
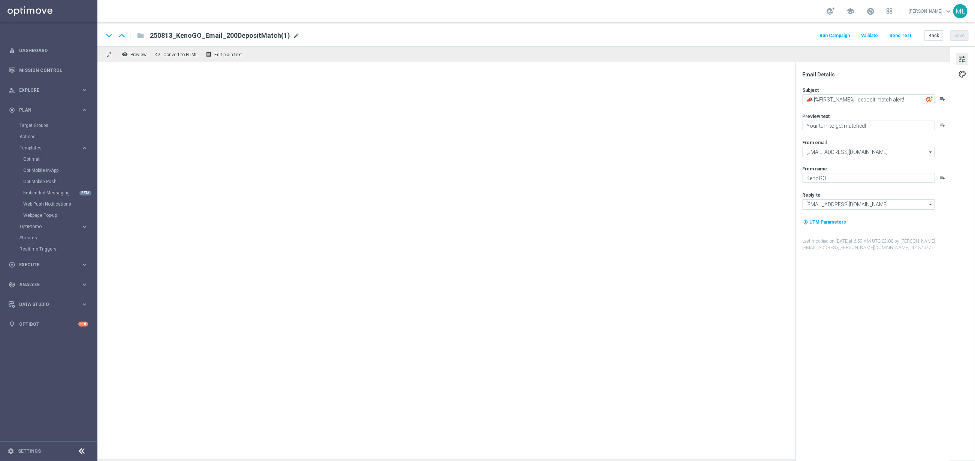
click at [293, 34] on span "mode_edit" at bounding box center [296, 35] width 7 height 7
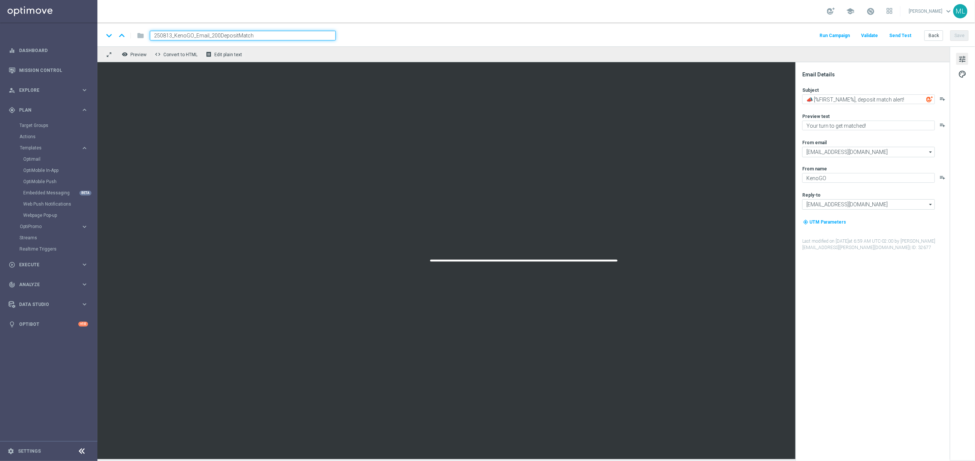
click at [172, 35] on input "250813_KenoGO_Email_200DepositMatch" at bounding box center [243, 36] width 186 height 10
type input "250815_KenoGO_Email_200DepositMatch"
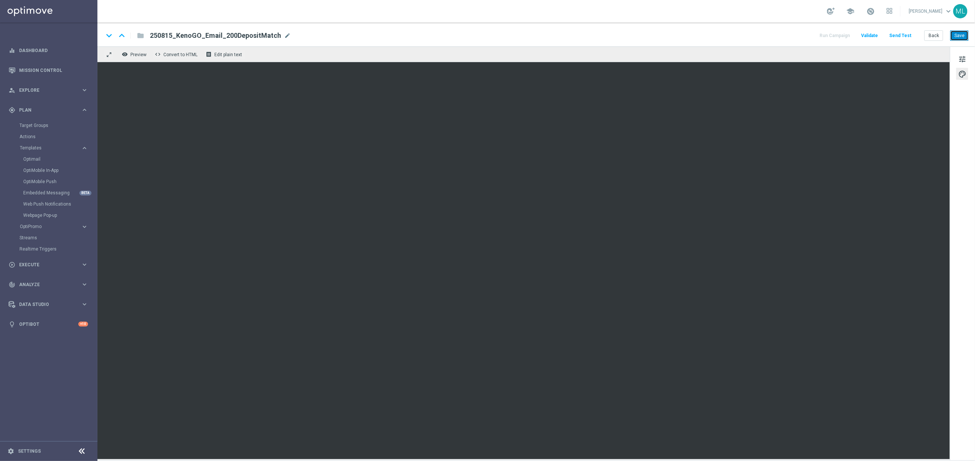
click at [959, 34] on button "Save" at bounding box center [960, 35] width 18 height 10
click at [963, 57] on span "tune" at bounding box center [962, 59] width 8 height 10
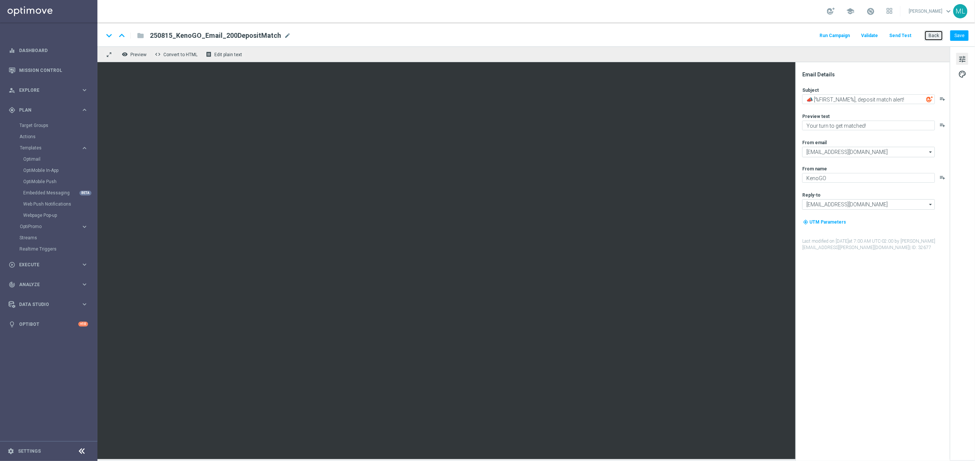
click at [936, 37] on button "Back" at bounding box center [934, 35] width 19 height 10
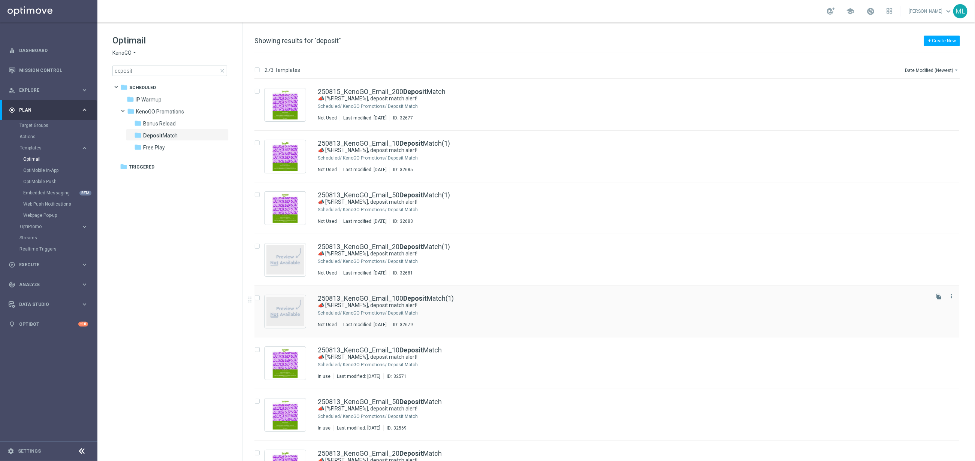
click at [647, 299] on div "250813_KenoGO_Email_100 Deposit Match(1)" at bounding box center [623, 298] width 610 height 7
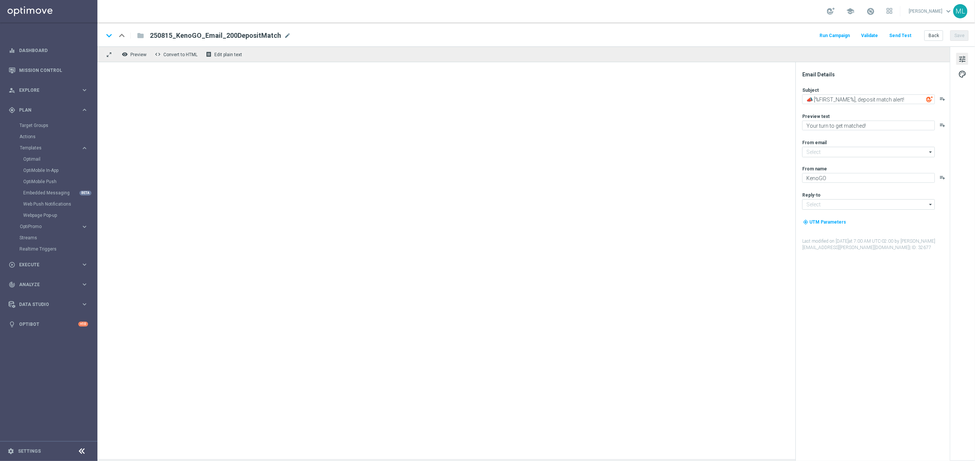
type input "mail@crm.kenogo.com.au"
type input "support@kenogo.com.au"
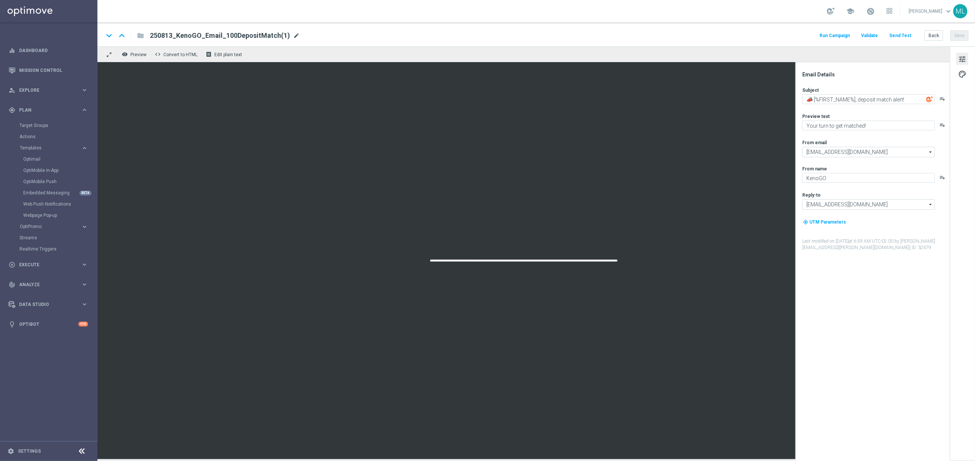
click at [293, 36] on span "mode_edit" at bounding box center [296, 35] width 7 height 7
drag, startPoint x: 171, startPoint y: 35, endPoint x: 178, endPoint y: 35, distance: 6.7
click at [172, 35] on input "250813_KenoGO_Email_100DepositMatch(1)" at bounding box center [243, 36] width 186 height 10
click at [275, 39] on input "250815_KenoGO_Email_100DepositMatch(1)" at bounding box center [243, 36] width 186 height 10
type input "250815_KenoGO_Email_100DepositMatch"
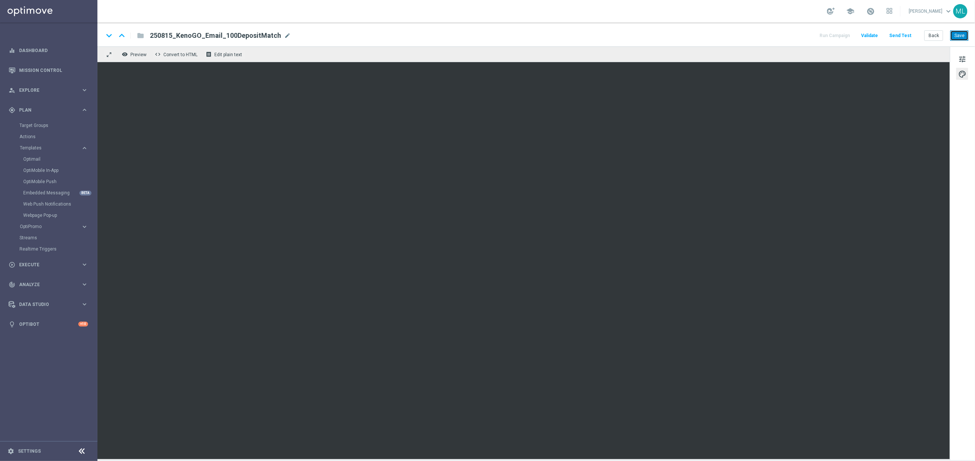
click at [959, 40] on button "Save" at bounding box center [960, 35] width 18 height 10
click at [932, 37] on button "Back" at bounding box center [934, 35] width 19 height 10
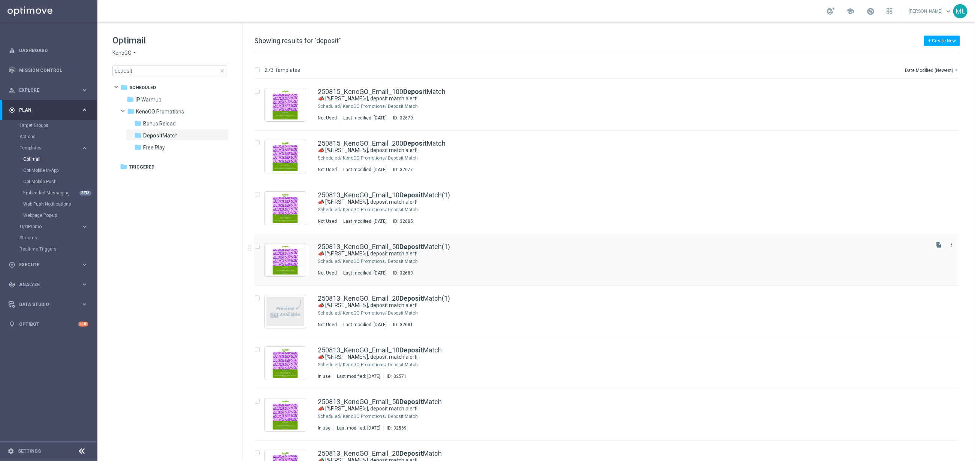
click at [487, 247] on div "250813_KenoGO_Email_50 Deposit Match(1)" at bounding box center [623, 247] width 610 height 7
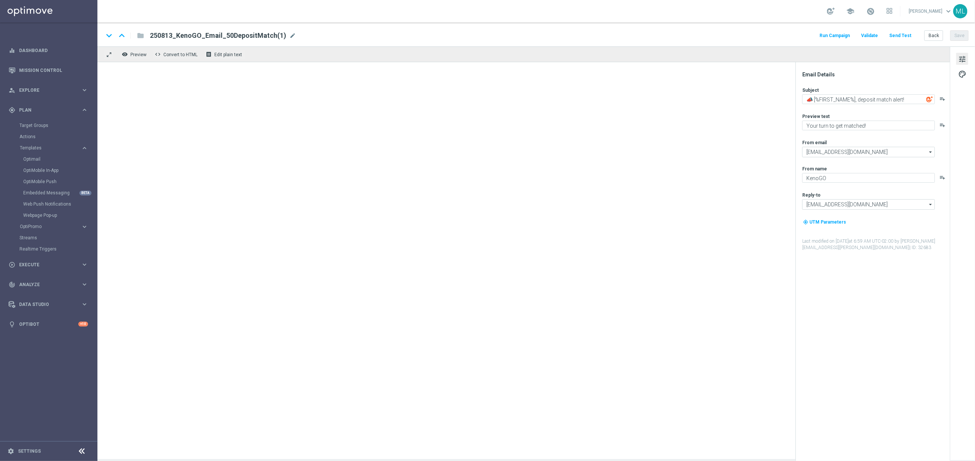
click at [289, 36] on span "mode_edit" at bounding box center [292, 35] width 7 height 7
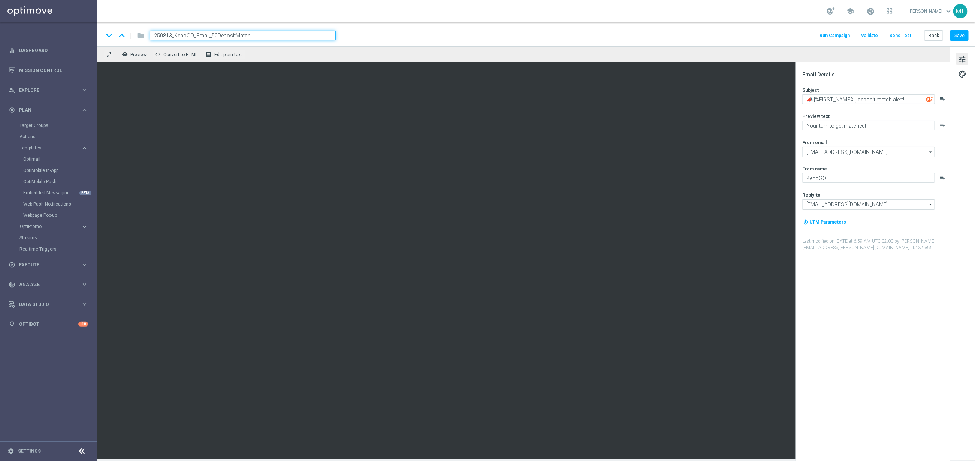
drag, startPoint x: 172, startPoint y: 36, endPoint x: 194, endPoint y: 35, distance: 22.1
click at [172, 36] on input "250813_KenoGO_Email_50DepositMatch" at bounding box center [243, 36] width 186 height 10
type input "250815_KenoGO_Email_50DepositMatch"
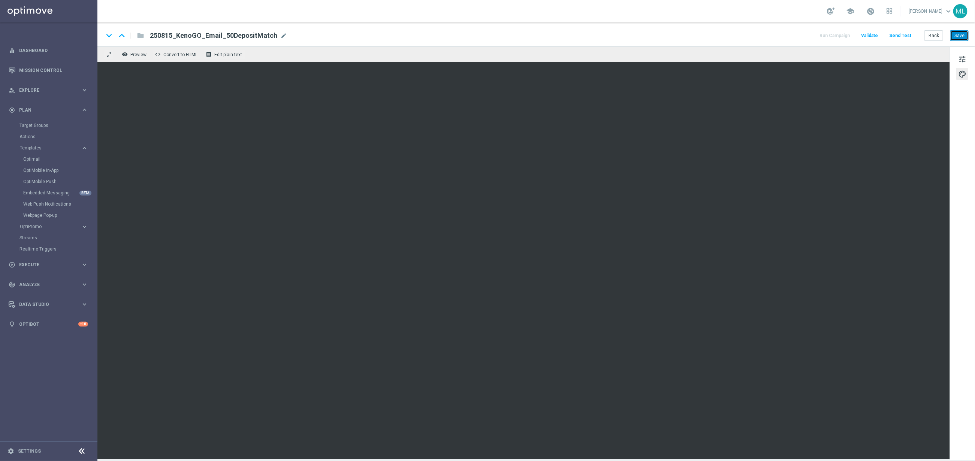
click at [962, 36] on button "Save" at bounding box center [960, 35] width 18 height 10
click at [936, 39] on button "Back" at bounding box center [934, 35] width 19 height 10
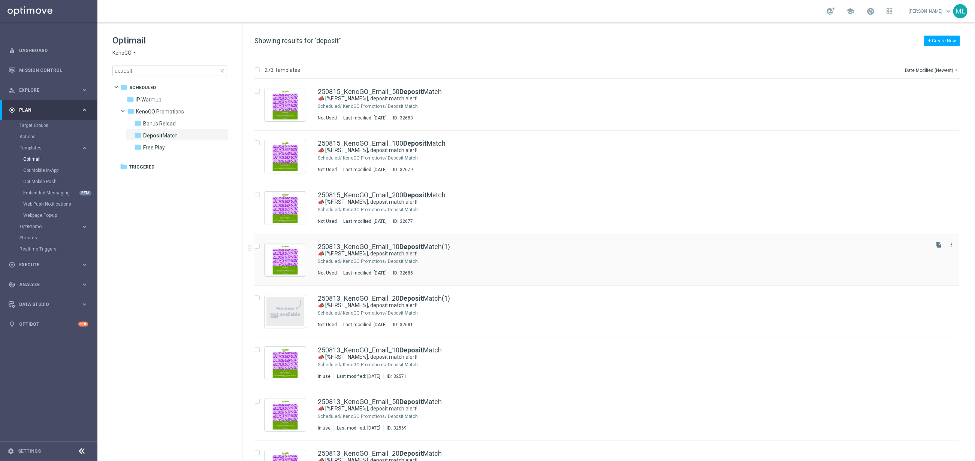
click at [528, 248] on div "250813_KenoGO_Email_10 Deposit Match(1)" at bounding box center [623, 247] width 610 height 7
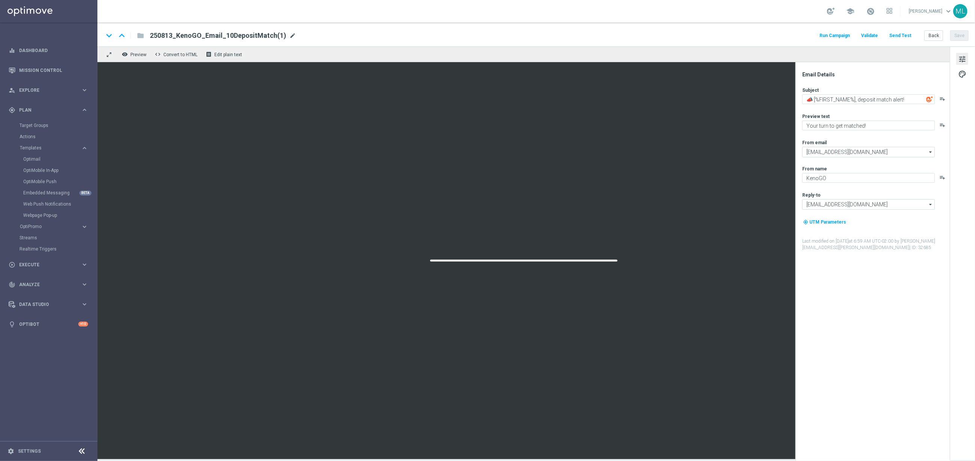
click at [290, 36] on span "mode_edit" at bounding box center [292, 35] width 7 height 7
drag, startPoint x: 171, startPoint y: 37, endPoint x: 199, endPoint y: 37, distance: 27.4
click at [173, 36] on input "250813_KenoGO_Email_10DepositMatch" at bounding box center [243, 36] width 186 height 10
click at [175, 35] on input "250813_KenoGO_Email_10DepositMatch" at bounding box center [243, 36] width 186 height 10
drag, startPoint x: 172, startPoint y: 38, endPoint x: 185, endPoint y: 37, distance: 13.5
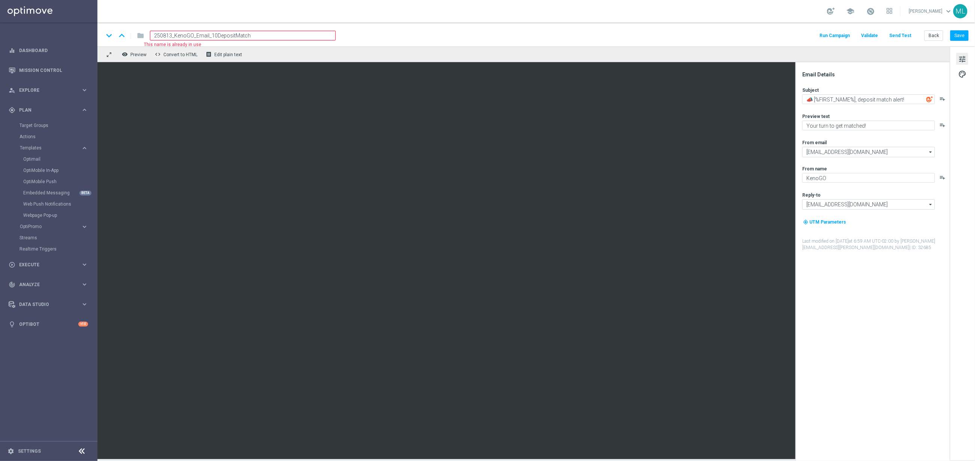
click at [172, 37] on input "250813_KenoGO_Email_10DepositMatch" at bounding box center [243, 36] width 186 height 10
type input "250815_KenoGO_Email_10DepositMatch"
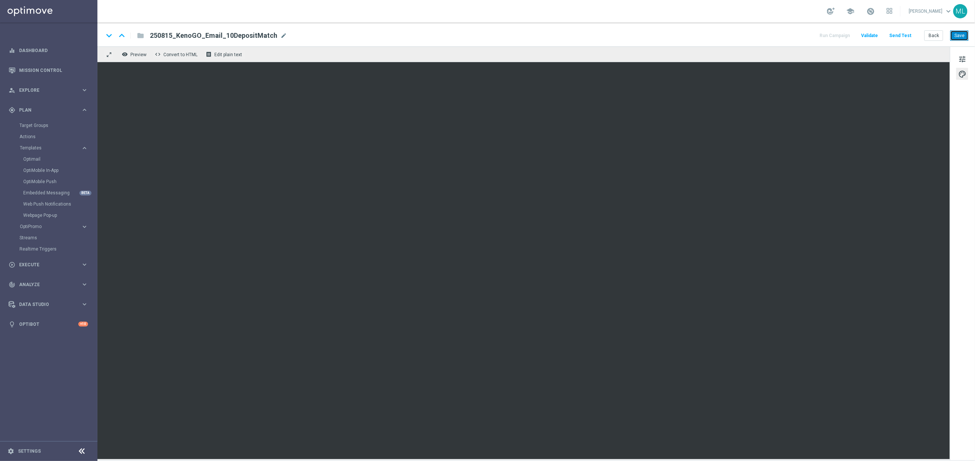
click at [957, 36] on button "Save" at bounding box center [960, 35] width 18 height 10
click at [935, 37] on button "Back" at bounding box center [934, 35] width 19 height 10
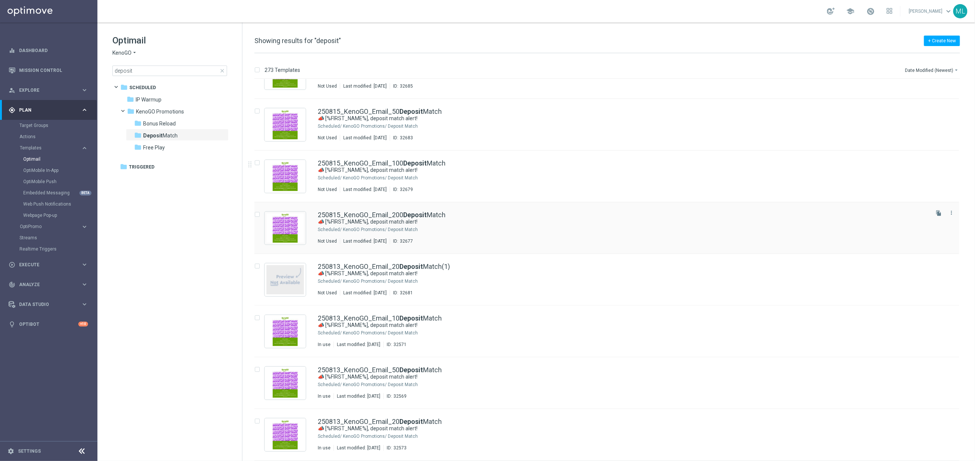
scroll to position [40, 0]
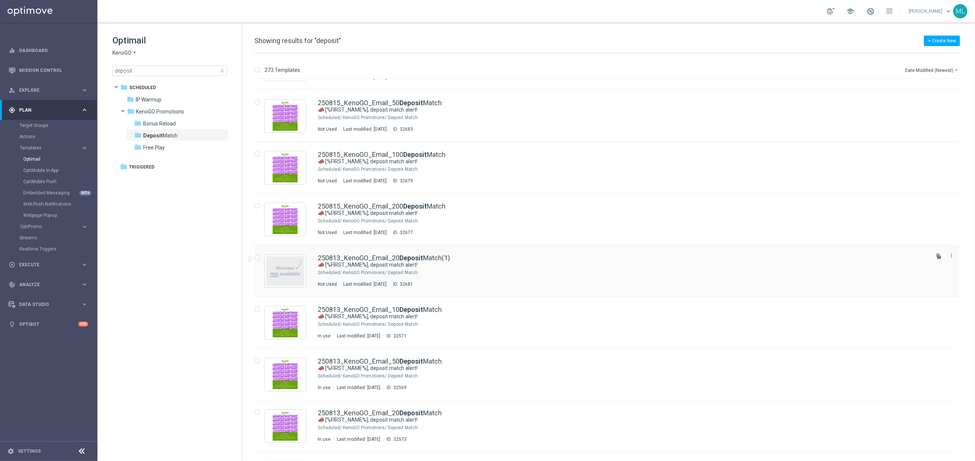
click at [569, 253] on div "250813_KenoGO_Email_20 Deposit Match(1) 📣 [%FIRST_NAME%], deposit match alert! …" at bounding box center [607, 272] width 705 height 52
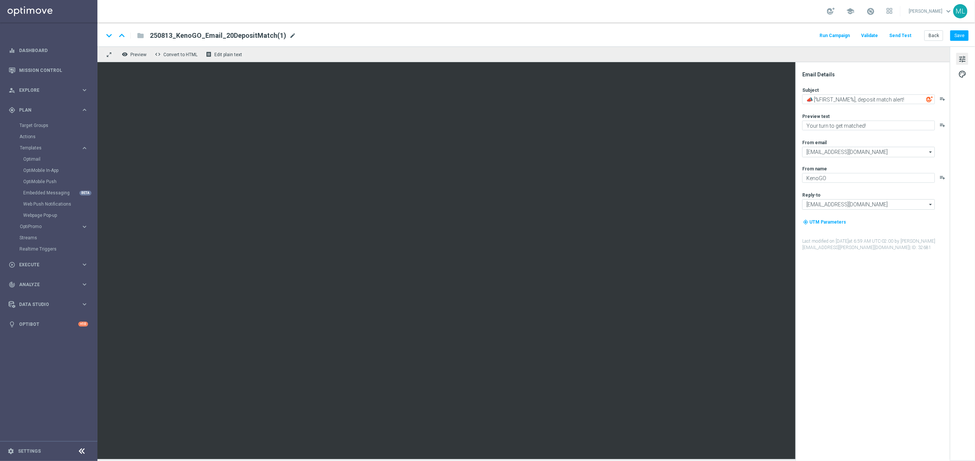
click at [289, 35] on span "mode_edit" at bounding box center [292, 35] width 7 height 7
drag, startPoint x: 172, startPoint y: 33, endPoint x: 190, endPoint y: 35, distance: 18.8
click at [172, 33] on input "250813_KenoGO_Email_20DepositMatch(1)" at bounding box center [243, 36] width 186 height 10
click at [264, 34] on input "250815_KenoGO_Email_20DepositMatch(1)" at bounding box center [243, 36] width 186 height 10
type input "250815_KenoGO_Email_20DepositMatch"
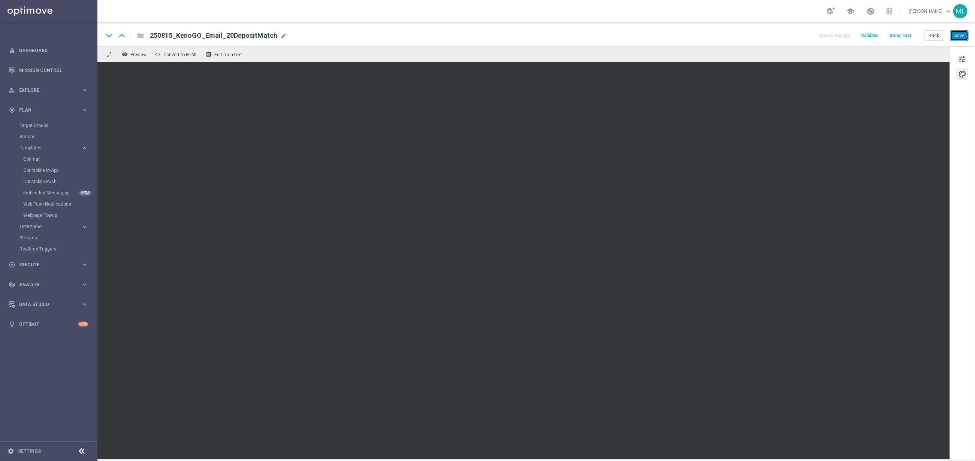
click at [963, 37] on button "Save" at bounding box center [960, 35] width 18 height 10
click at [933, 36] on button "Back" at bounding box center [934, 35] width 19 height 10
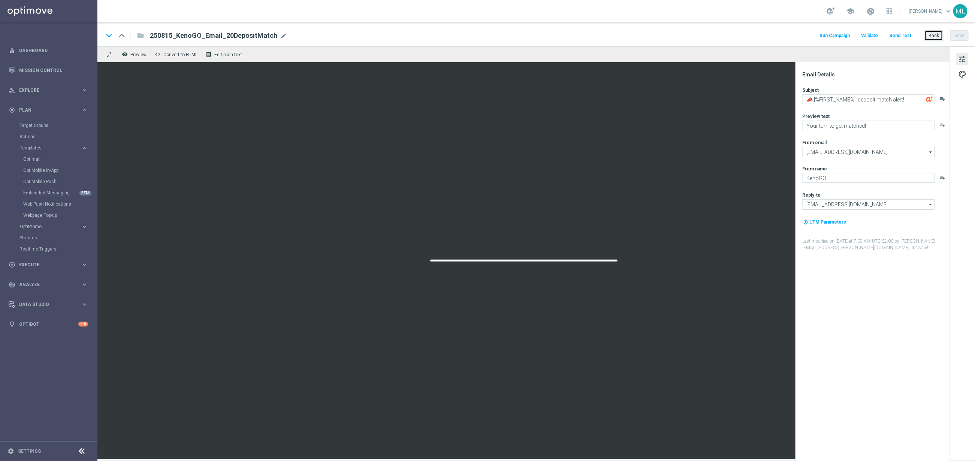
click at [932, 37] on button "Back" at bounding box center [934, 35] width 19 height 10
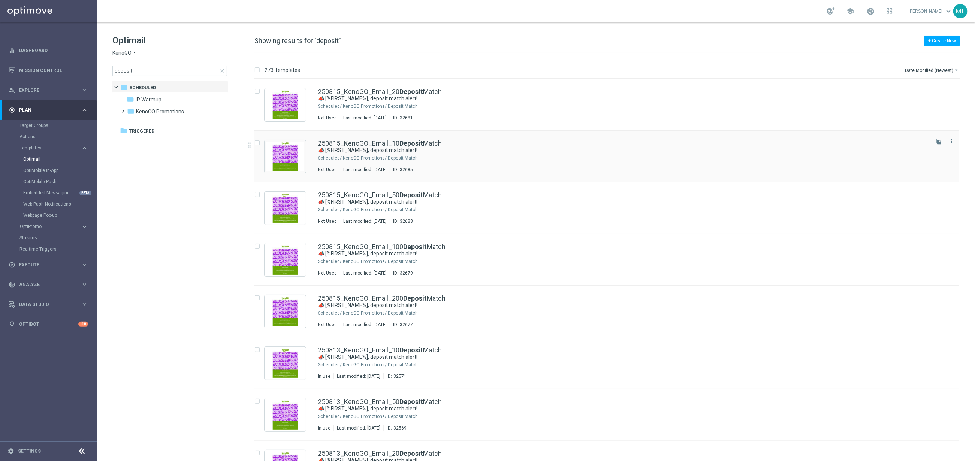
click at [527, 154] on div "250815_KenoGO_Email_10 Deposit Match 📣 [%FIRST_NAME%], deposit match alert! Sch…" at bounding box center [623, 156] width 610 height 33
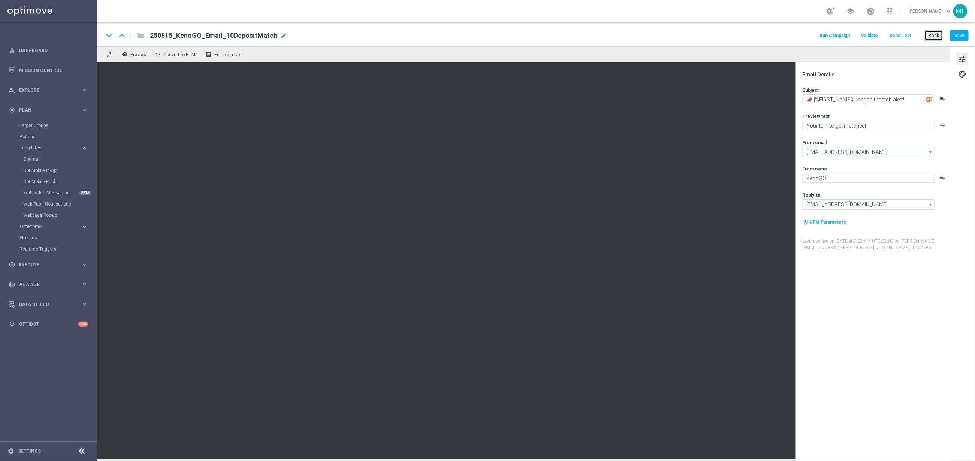
click at [937, 38] on button "Back" at bounding box center [934, 35] width 19 height 10
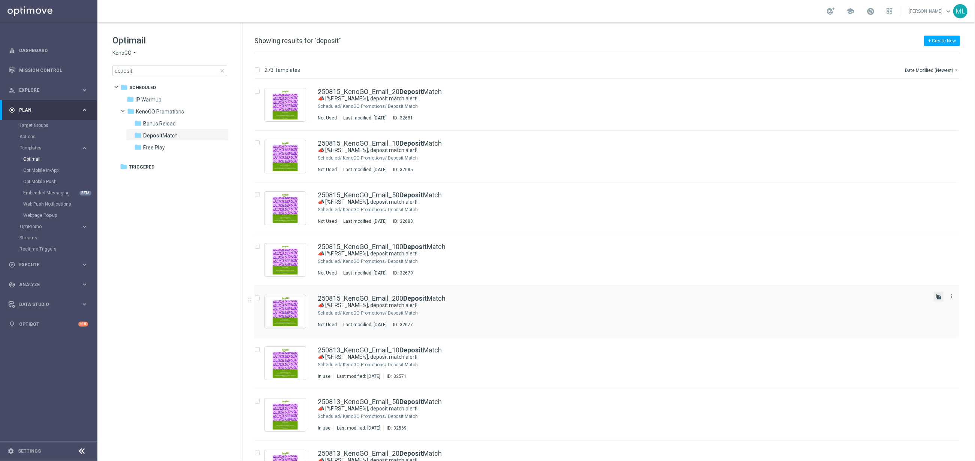
click at [940, 299] on icon "file_copy" at bounding box center [939, 297] width 6 height 6
click at [940, 296] on icon "file_copy" at bounding box center [939, 297] width 6 height 6
click at [938, 296] on icon "file_copy" at bounding box center [939, 297] width 6 height 6
click at [940, 245] on icon "file_copy" at bounding box center [939, 245] width 6 height 6
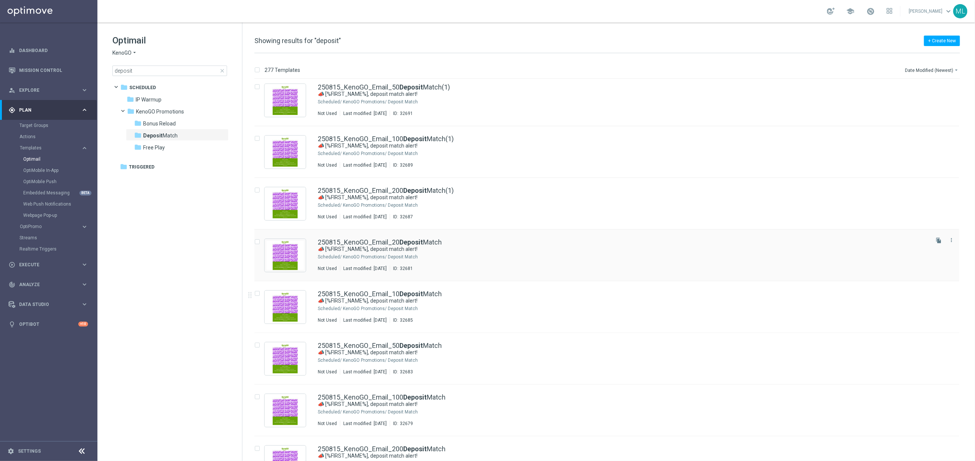
scroll to position [59, 0]
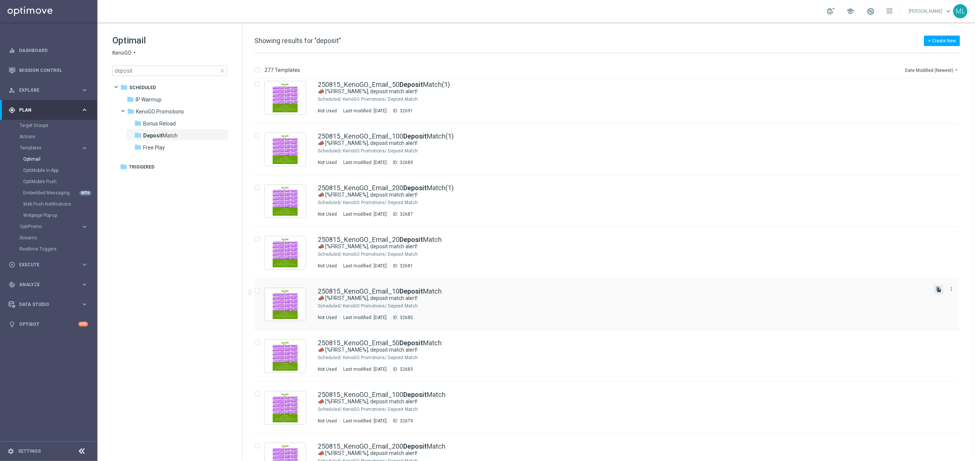
click at [936, 288] on icon "file_copy" at bounding box center [939, 290] width 6 height 6
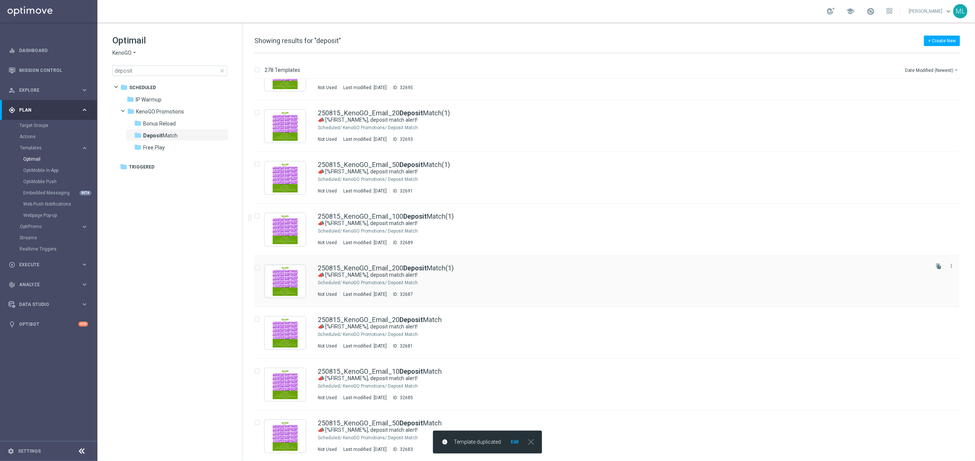
scroll to position [57, 0]
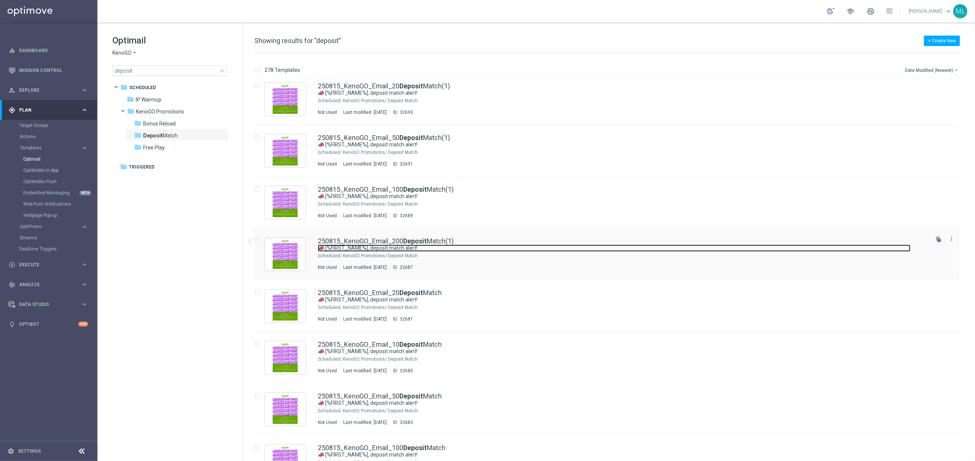
click at [510, 245] on link "📣 [%FIRST_NAME%], deposit match alert!" at bounding box center [614, 248] width 593 height 7
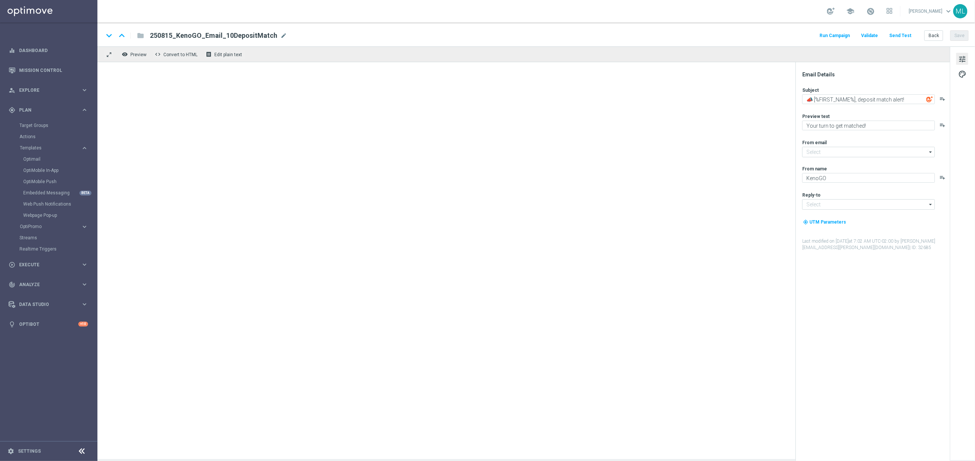
type input "[EMAIL_ADDRESS][DOMAIN_NAME]"
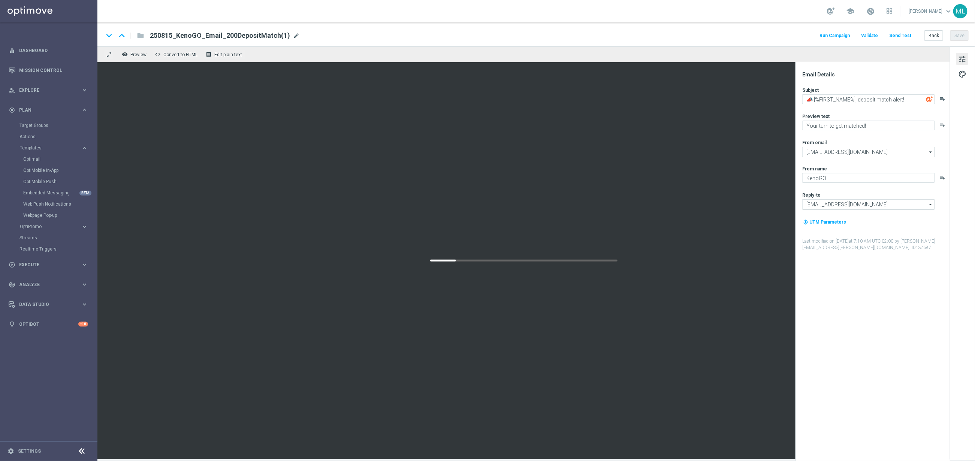
click at [293, 36] on span "mode_edit" at bounding box center [296, 35] width 7 height 7
drag, startPoint x: 171, startPoint y: 37, endPoint x: 194, endPoint y: 37, distance: 22.9
click at [172, 37] on input "250815_KenoGO_Email_200DepositMatch" at bounding box center [243, 36] width 186 height 10
type input "250817_KenoGO_Email_200DepositMatch"
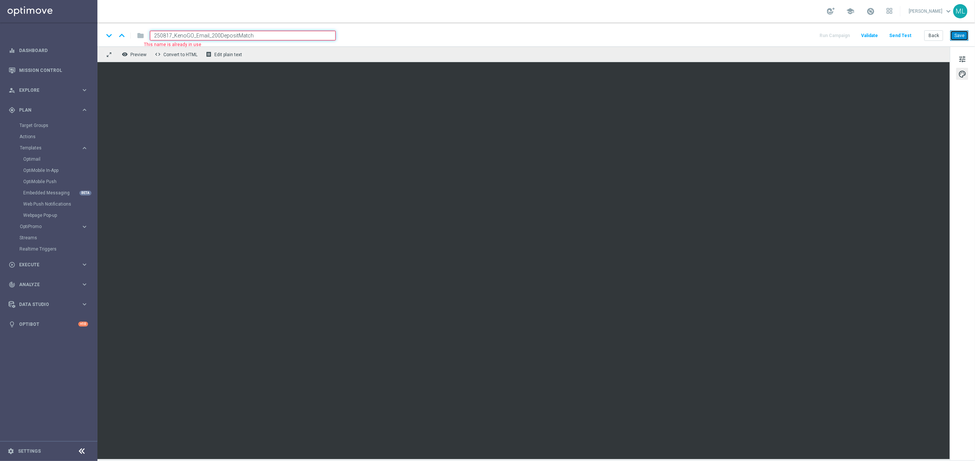
click at [961, 37] on button "Save" at bounding box center [960, 35] width 18 height 10
click at [933, 38] on button "Back" at bounding box center [934, 35] width 19 height 10
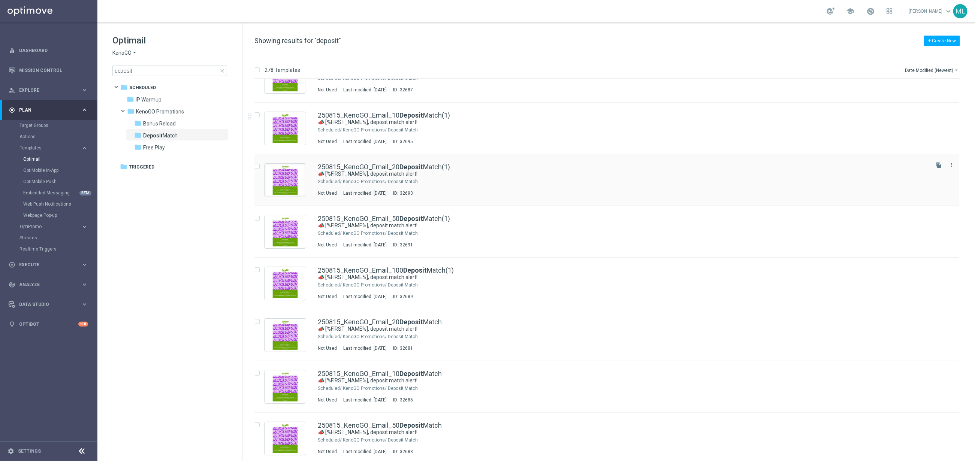
scroll to position [32, 0]
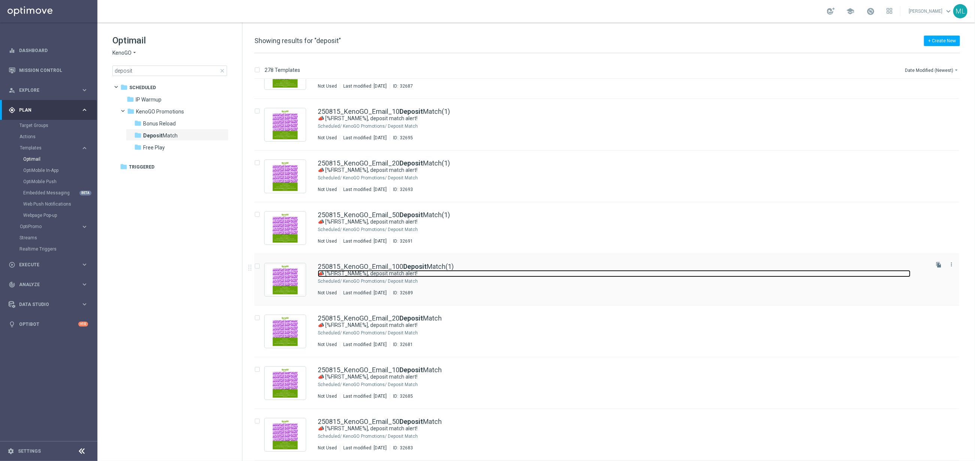
click at [508, 271] on link "📣 [%FIRST_NAME%], deposit match alert!" at bounding box center [614, 273] width 593 height 7
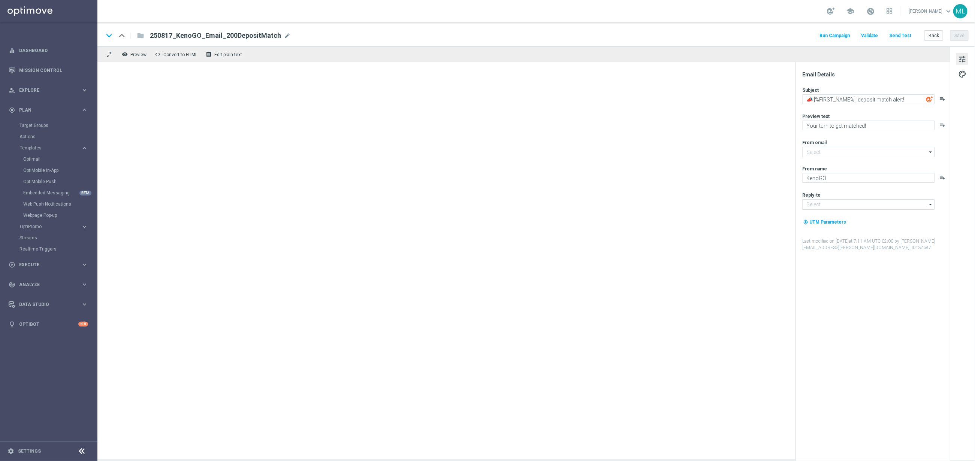
type input "mail@crm.kenogo.com.au"
type input "support@kenogo.com.au"
click at [293, 35] on span "mode_edit" at bounding box center [296, 35] width 7 height 7
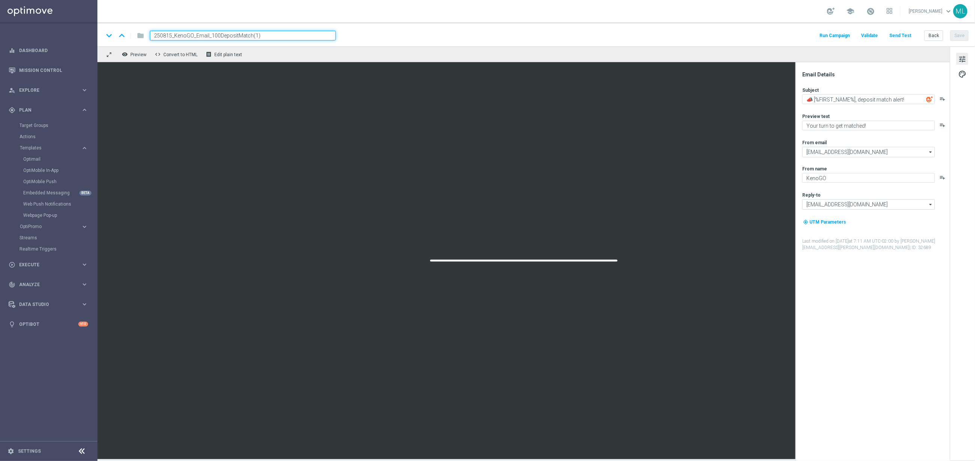
drag, startPoint x: 172, startPoint y: 36, endPoint x: 196, endPoint y: 37, distance: 23.6
click at [172, 36] on input "250815_KenoGO_Email_100DepositMatch(1)" at bounding box center [243, 36] width 186 height 10
drag, startPoint x: 252, startPoint y: 37, endPoint x: 266, endPoint y: 36, distance: 14.4
click at [265, 37] on input "250817_KenoGO_Email_100DepositMatch(1)" at bounding box center [243, 36] width 186 height 10
type input "250817_KenoGO_Email_100DepositMatch"
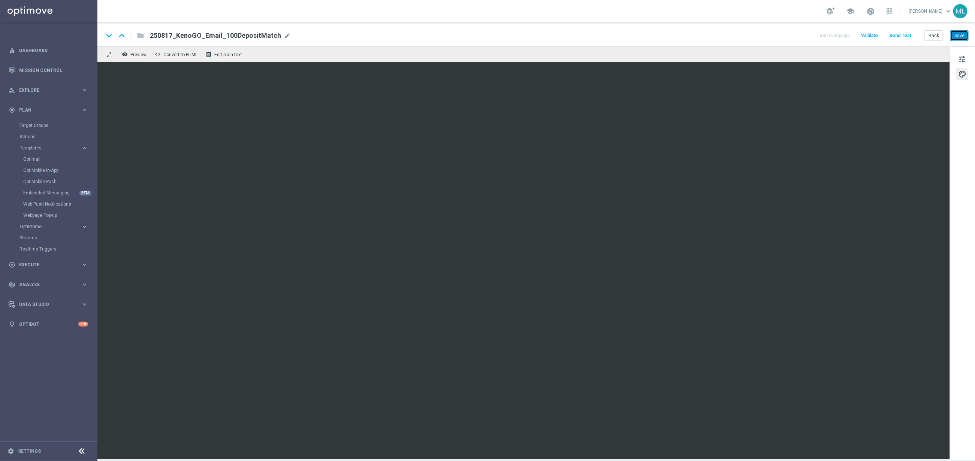
click at [959, 38] on button "Save" at bounding box center [960, 35] width 18 height 10
click at [936, 38] on button "Back" at bounding box center [934, 35] width 19 height 10
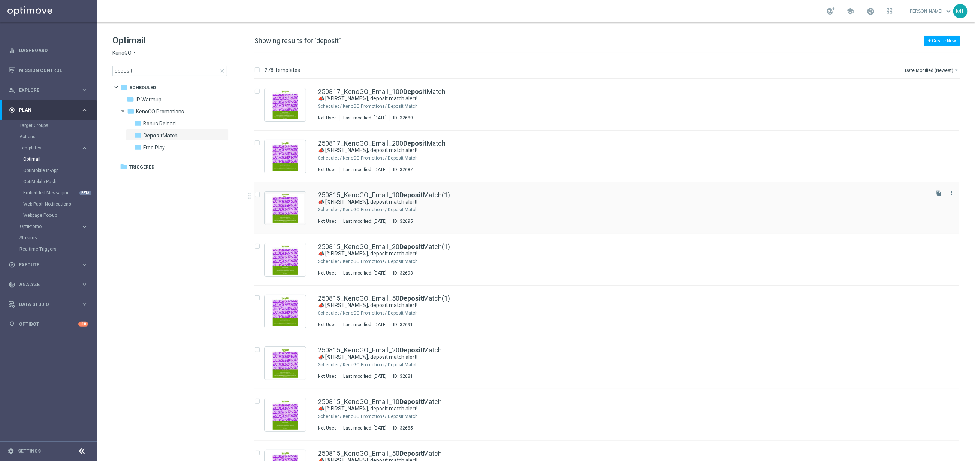
click at [533, 196] on div "250815_KenoGO_Email_10 Deposit Match(1)" at bounding box center [623, 195] width 610 height 7
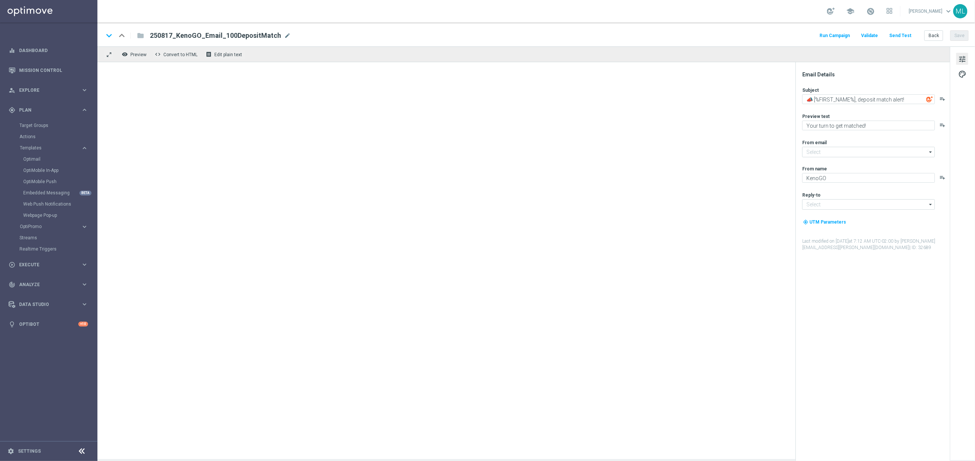
type input "[EMAIL_ADDRESS][DOMAIN_NAME]"
click at [289, 35] on span "mode_edit" at bounding box center [292, 35] width 7 height 7
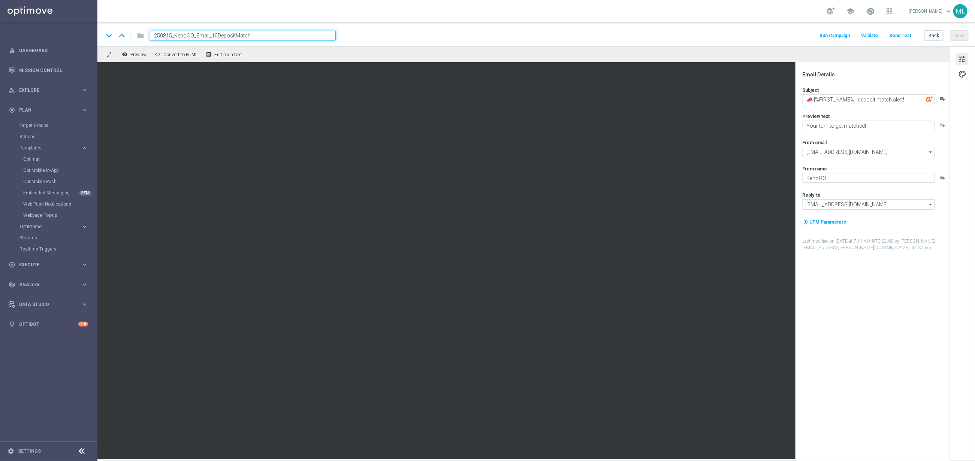
drag, startPoint x: 171, startPoint y: 33, endPoint x: 175, endPoint y: 33, distance: 4.5
click at [172, 33] on input "250815_KenoGO_Email_10DepositMatch" at bounding box center [243, 36] width 186 height 10
type input "250817_KenoGO_Email_10DepositMatch"
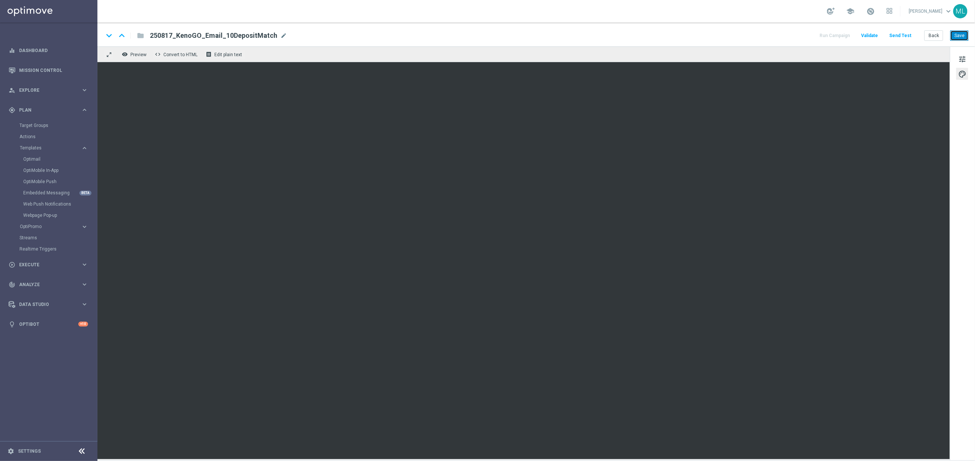
click at [958, 34] on button "Save" at bounding box center [960, 35] width 18 height 10
click at [934, 34] on button "Back" at bounding box center [934, 35] width 19 height 10
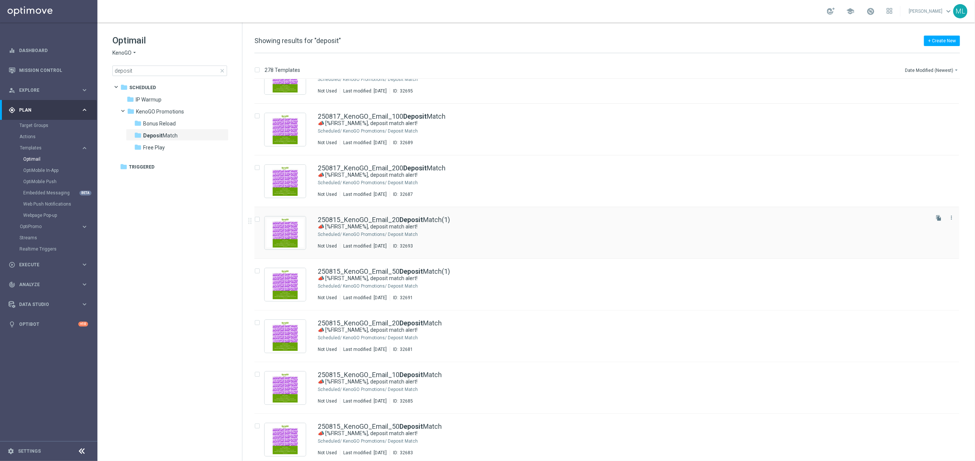
scroll to position [28, 0]
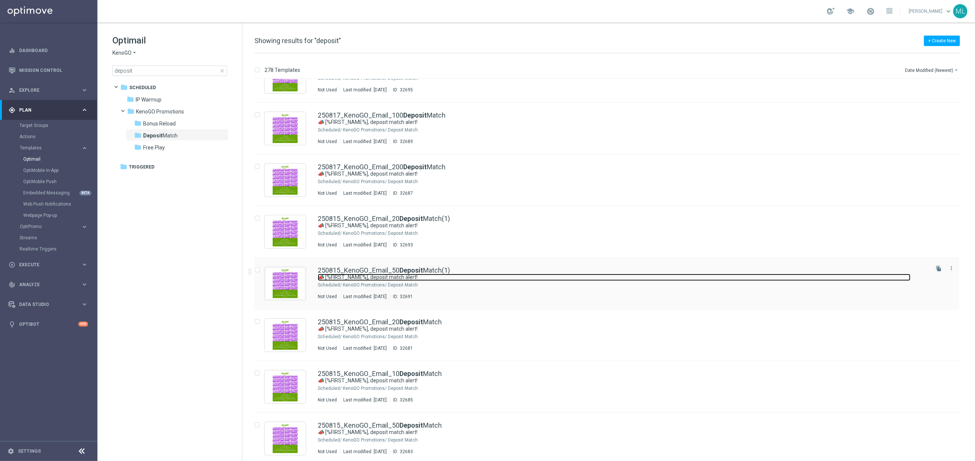
click at [490, 278] on link "📣 [%FIRST_NAME%], deposit match alert!" at bounding box center [614, 277] width 593 height 7
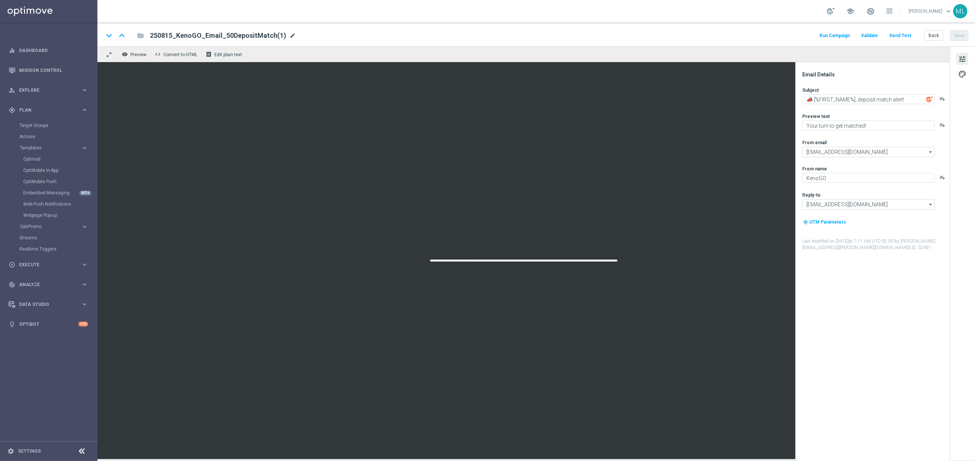
click at [290, 36] on span "mode_edit" at bounding box center [292, 35] width 7 height 7
drag, startPoint x: 172, startPoint y: 35, endPoint x: 211, endPoint y: 36, distance: 39.0
click at [172, 35] on input "250815_KenoGO_Email_50DepositMatch" at bounding box center [243, 36] width 186 height 10
type input "250817_KenoGO_Email_50DepositMatch"
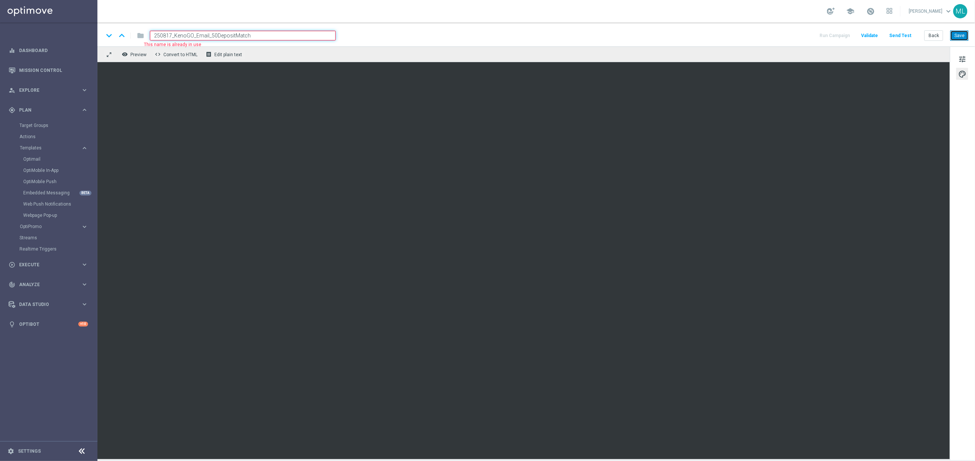
click at [958, 37] on button "Save" at bounding box center [960, 35] width 18 height 10
click at [934, 38] on button "Back" at bounding box center [934, 35] width 19 height 10
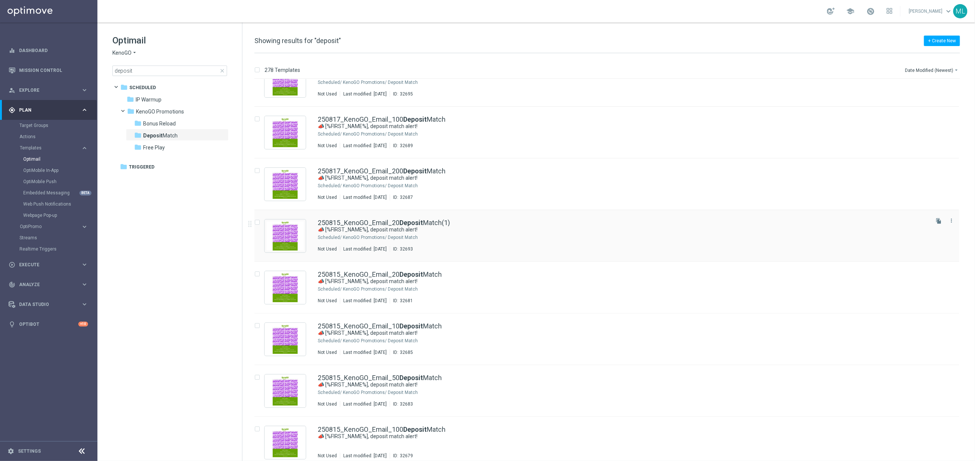
scroll to position [80, 0]
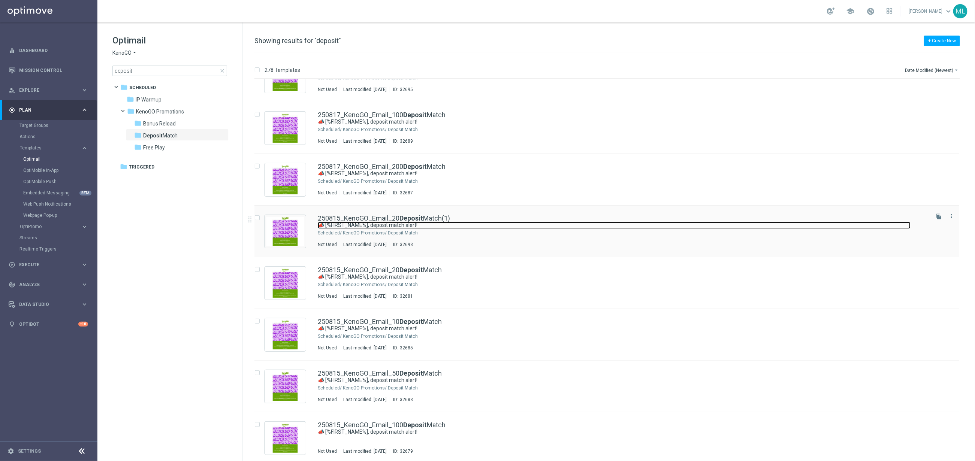
click at [513, 228] on link "📣 [%FIRST_NAME%], deposit match alert!" at bounding box center [614, 225] width 593 height 7
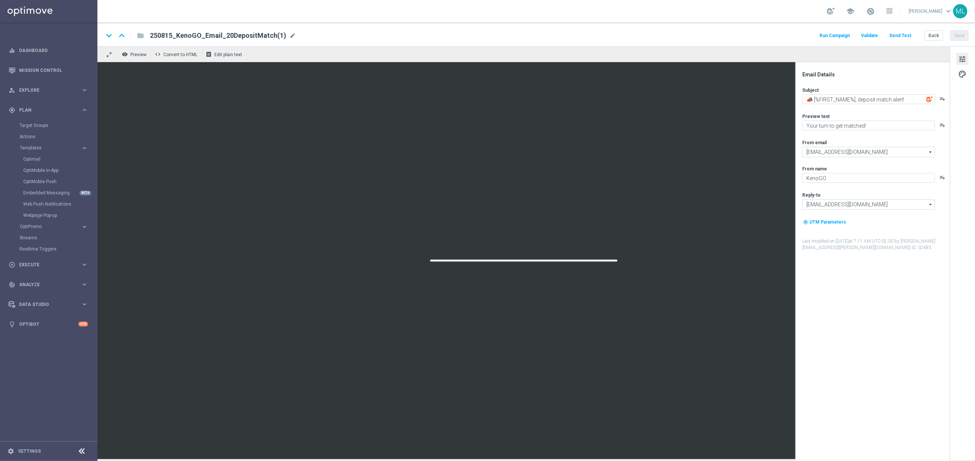
click at [289, 35] on span "mode_edit" at bounding box center [292, 35] width 7 height 7
click at [172, 33] on input "250815_KenoGO_Email_20DepositMatch(1)" at bounding box center [243, 36] width 186 height 10
click at [268, 34] on input "250817_KenoGO_Email_20DepositMatch(1)" at bounding box center [243, 36] width 186 height 10
type input "250817_KenoGO_Email_20DepositMatch"
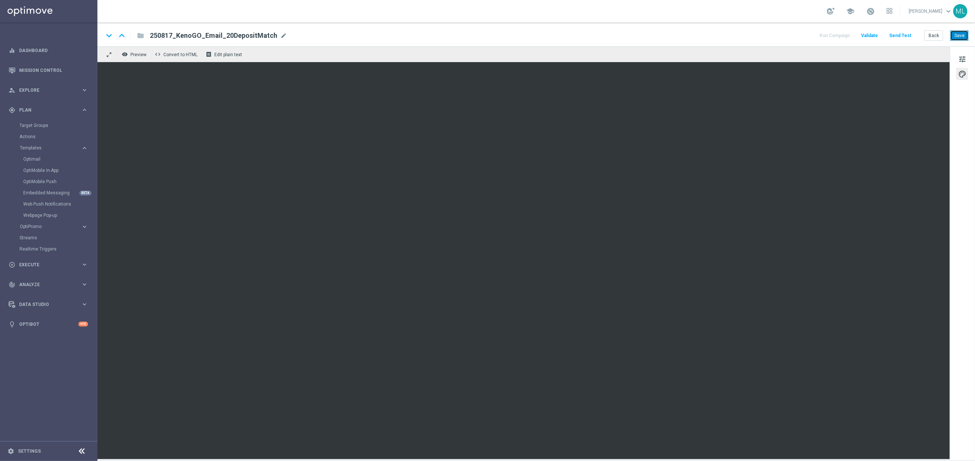
click at [955, 32] on button "Save" at bounding box center [960, 35] width 18 height 10
click at [937, 35] on button "Back" at bounding box center [934, 35] width 19 height 10
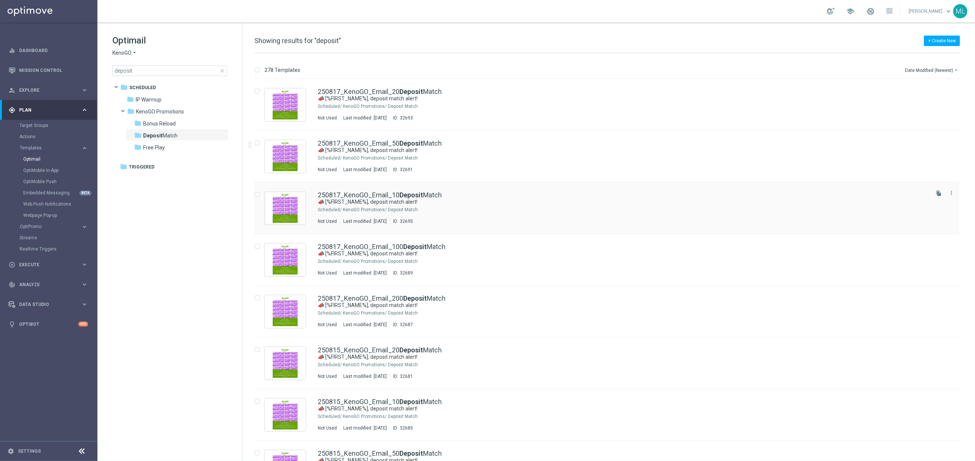
scroll to position [1, 0]
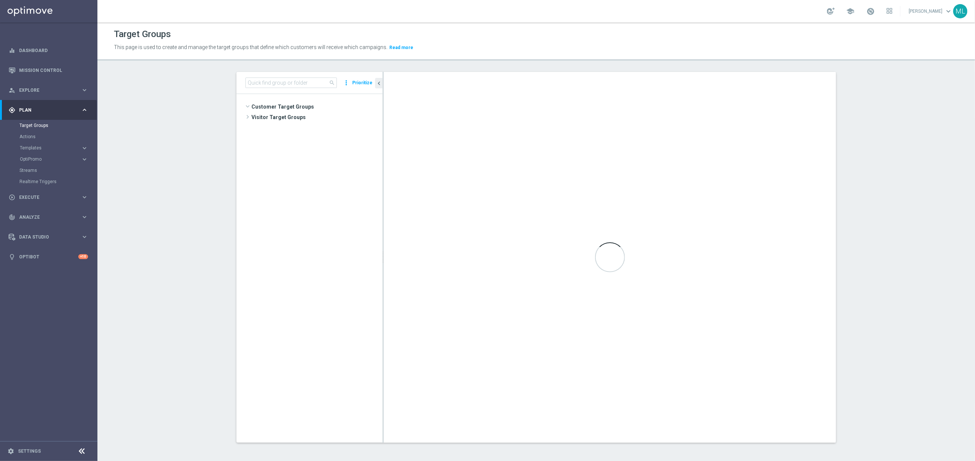
scroll to position [235, 0]
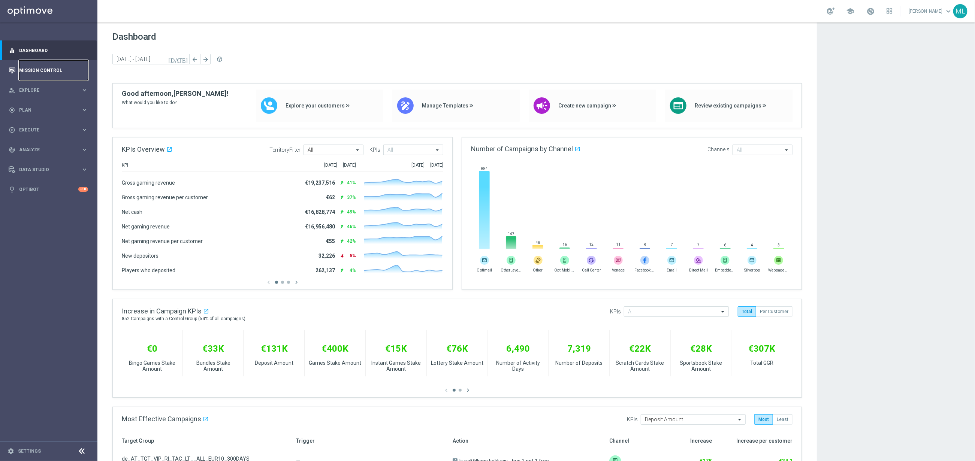
click at [61, 66] on link "Mission Control" at bounding box center [53, 70] width 69 height 20
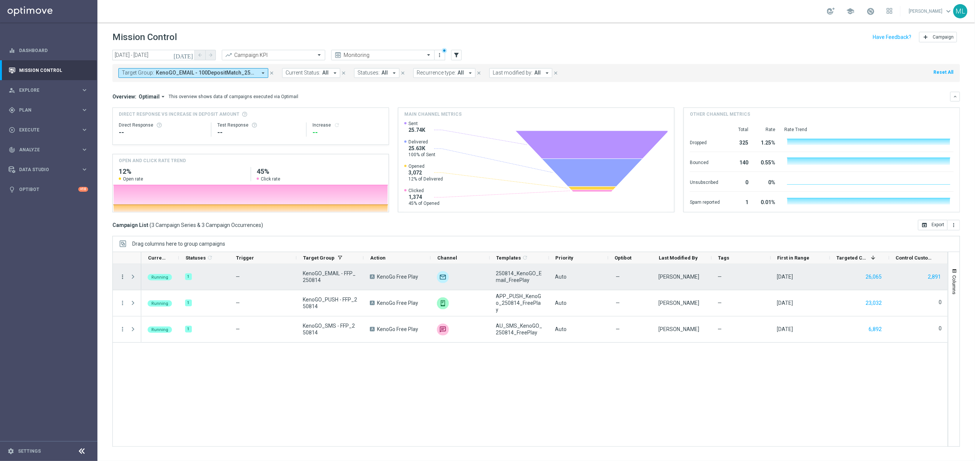
click at [123, 277] on icon "more_vert" at bounding box center [122, 277] width 7 height 7
click at [157, 302] on span "Channel Metrics" at bounding box center [155, 303] width 35 height 5
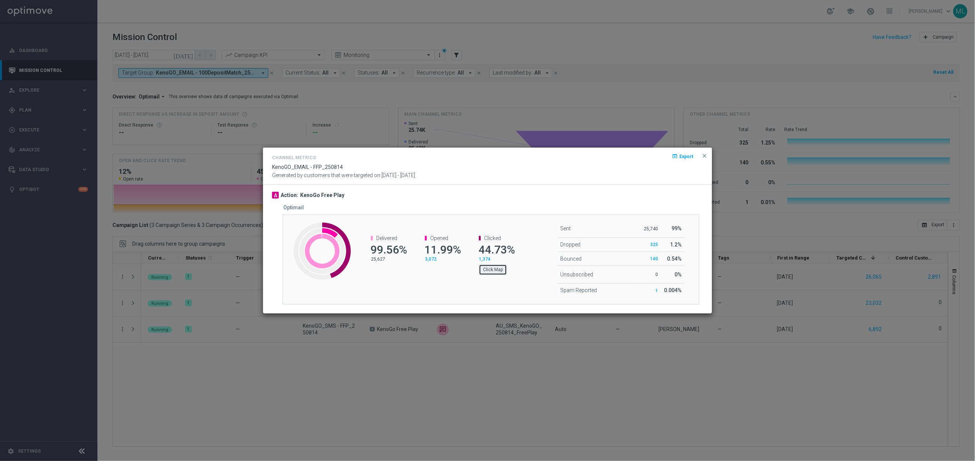
click at [494, 270] on button "Click Map" at bounding box center [493, 270] width 28 height 10
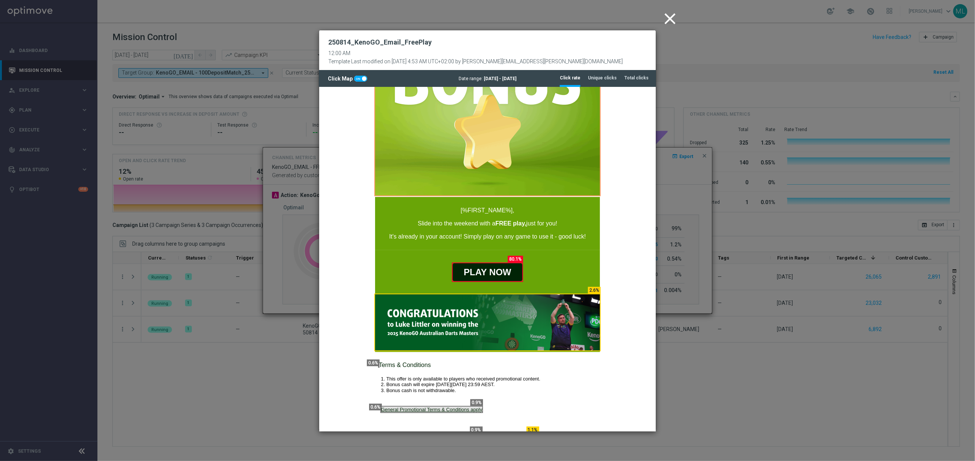
scroll to position [99, 0]
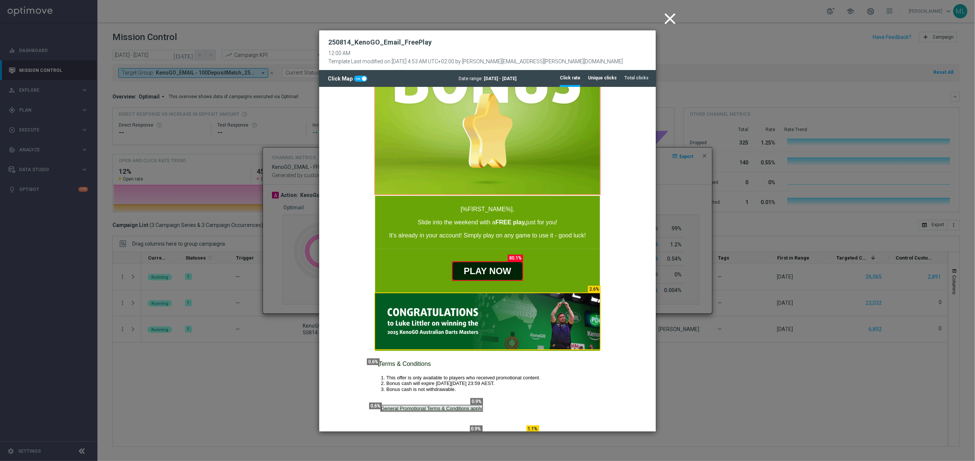
click at [609, 78] on tab-header "Unique clicks" at bounding box center [602, 78] width 29 height 6
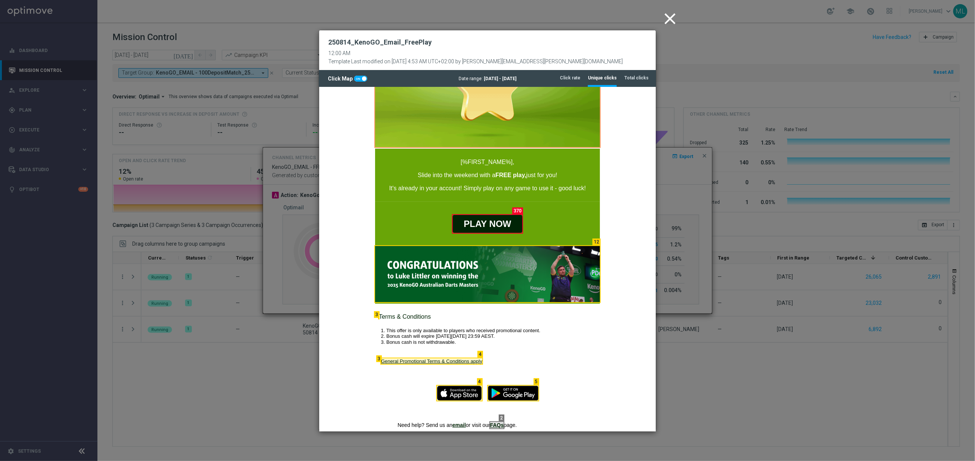
scroll to position [150, 0]
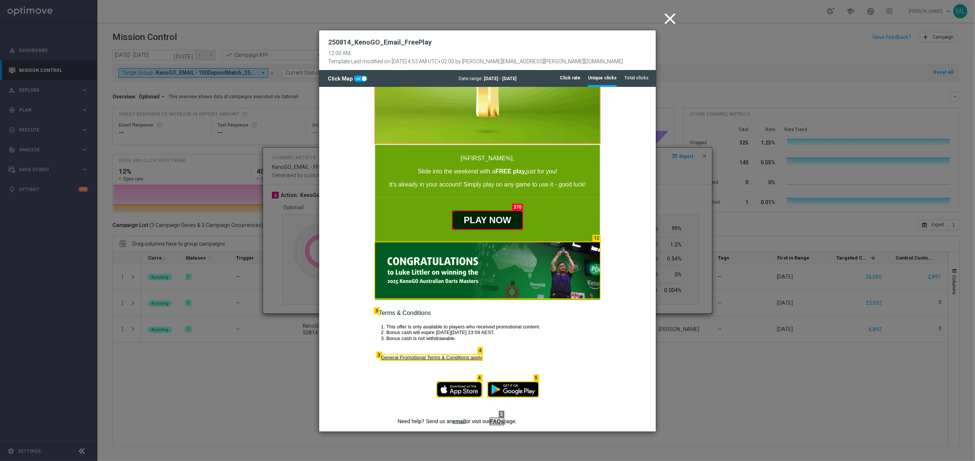
click at [570, 78] on tab-header "Click rate" at bounding box center [570, 78] width 21 height 6
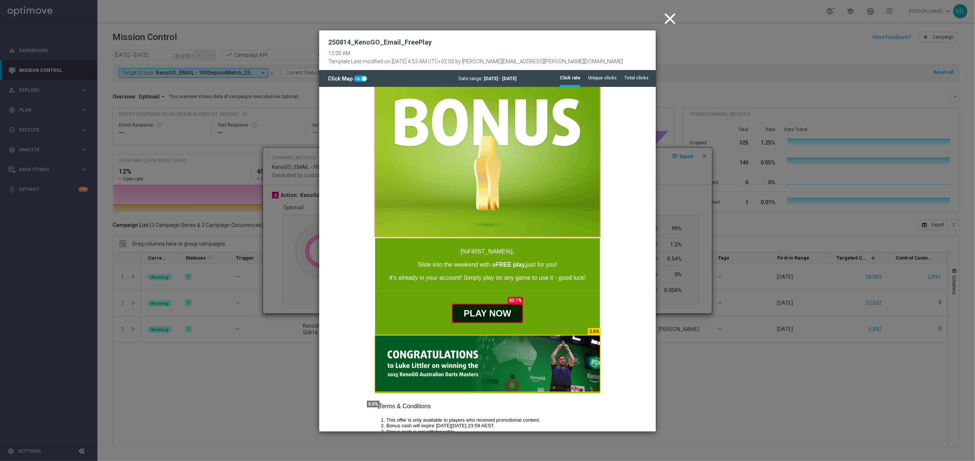
scroll to position [42, 0]
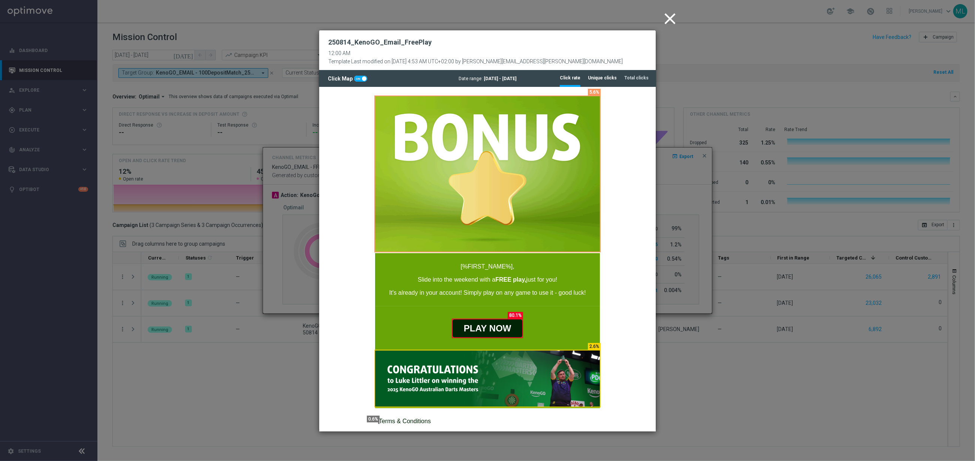
click at [602, 76] on tab-header "Unique clicks" at bounding box center [602, 78] width 29 height 6
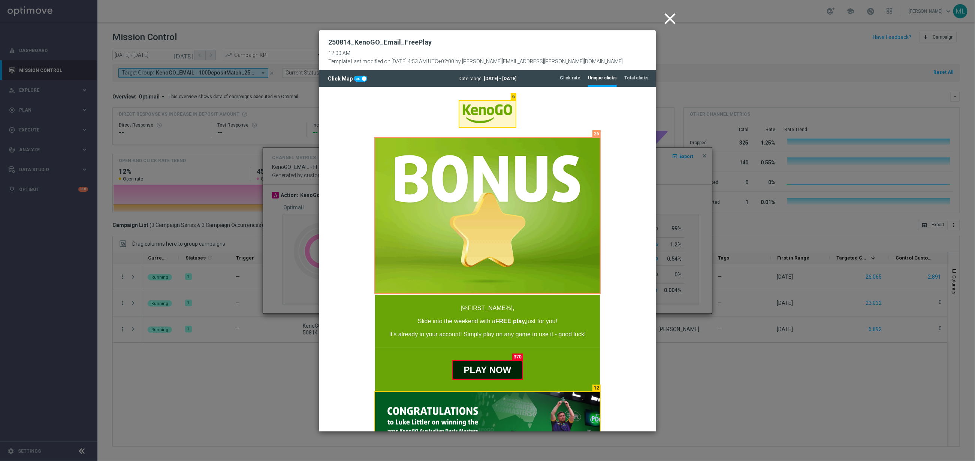
scroll to position [0, 0]
click at [573, 78] on tab-header "Click rate" at bounding box center [570, 78] width 21 height 6
click at [596, 77] on tab-header "Unique clicks" at bounding box center [602, 78] width 29 height 6
click at [576, 79] on tab-header "Click rate" at bounding box center [570, 78] width 21 height 6
click at [671, 21] on icon "close" at bounding box center [670, 18] width 19 height 19
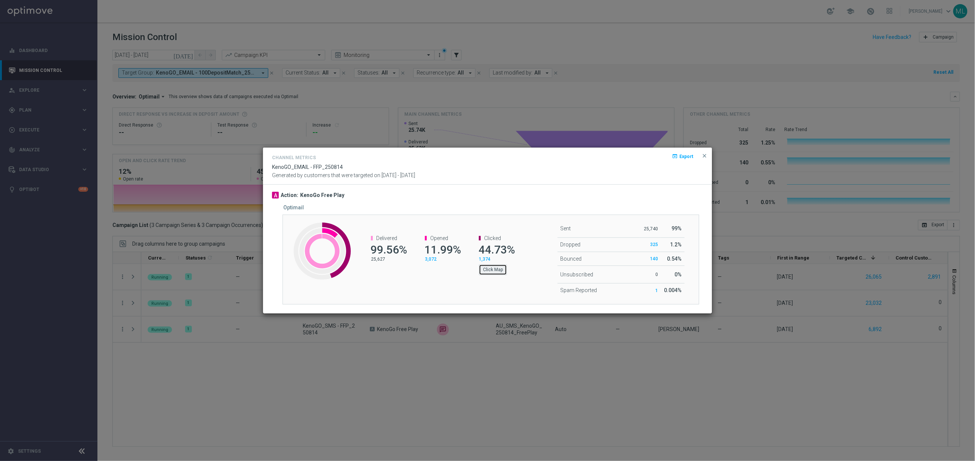
click at [496, 273] on button "Click Map" at bounding box center [493, 270] width 28 height 10
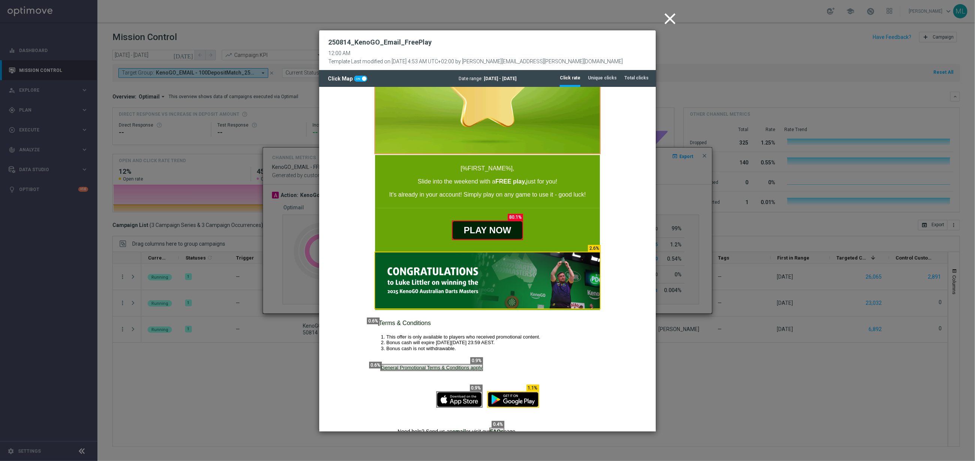
scroll to position [117, 0]
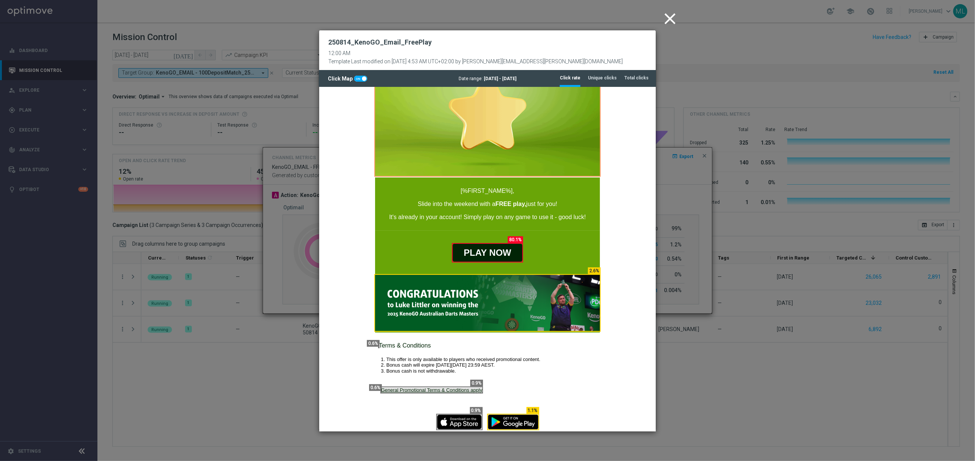
click at [670, 14] on icon "close" at bounding box center [670, 18] width 19 height 19
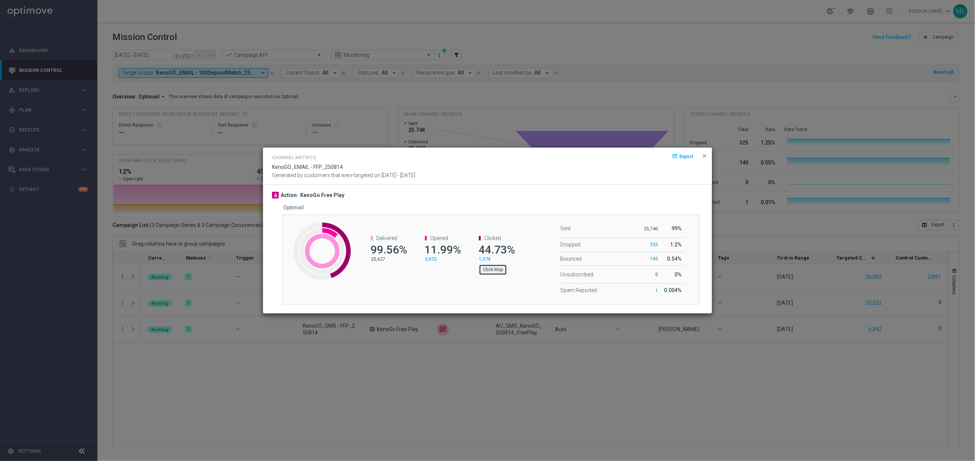
click at [496, 272] on button "Click Map" at bounding box center [493, 270] width 28 height 10
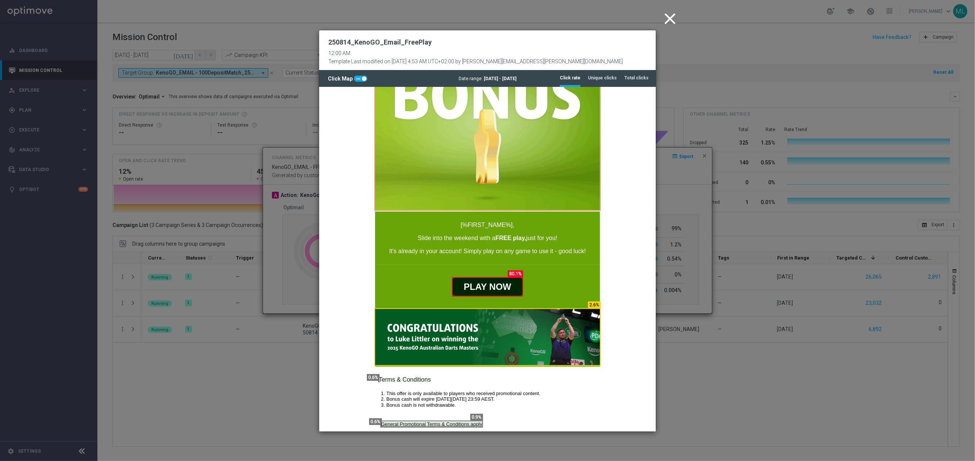
scroll to position [91, 0]
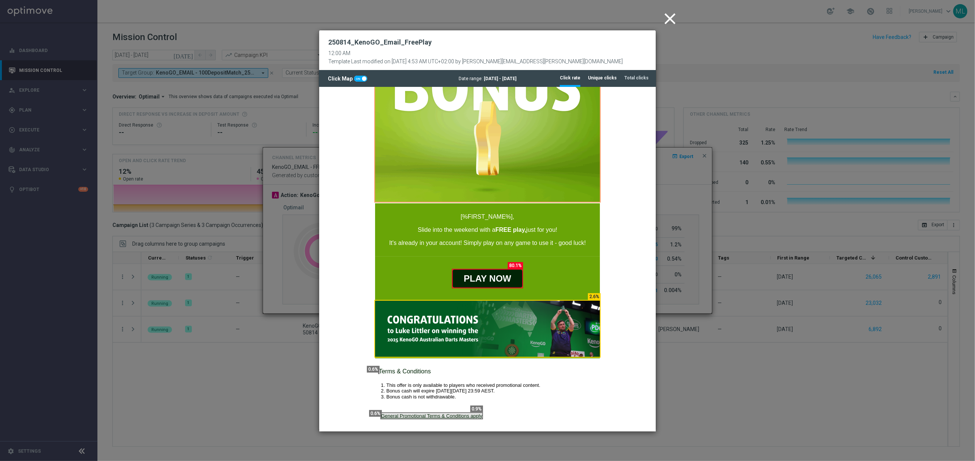
click at [605, 75] on tab-header "Unique clicks" at bounding box center [602, 78] width 29 height 6
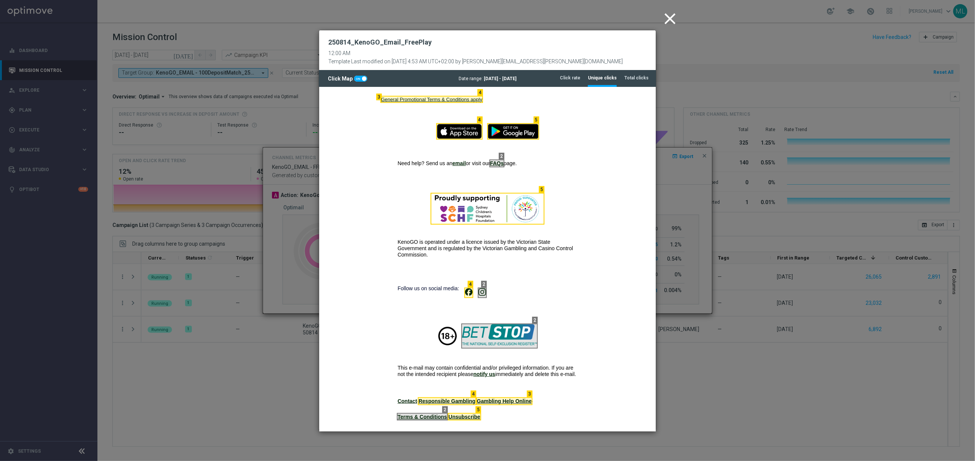
scroll to position [409, 0]
click at [669, 22] on icon "close" at bounding box center [670, 18] width 19 height 19
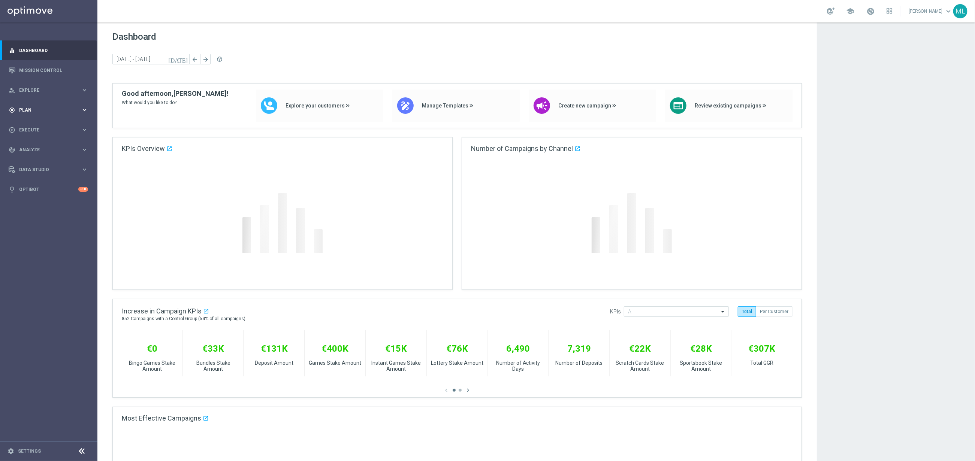
click at [87, 109] on icon "keyboard_arrow_right" at bounding box center [84, 109] width 7 height 7
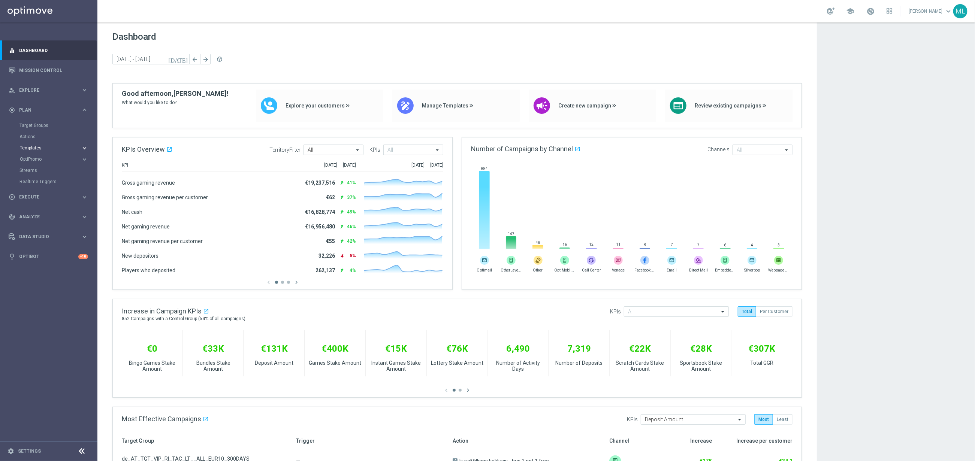
click at [85, 147] on icon "keyboard_arrow_right" at bounding box center [84, 148] width 7 height 7
click at [54, 183] on link "OptiMobile Push" at bounding box center [50, 182] width 55 height 6
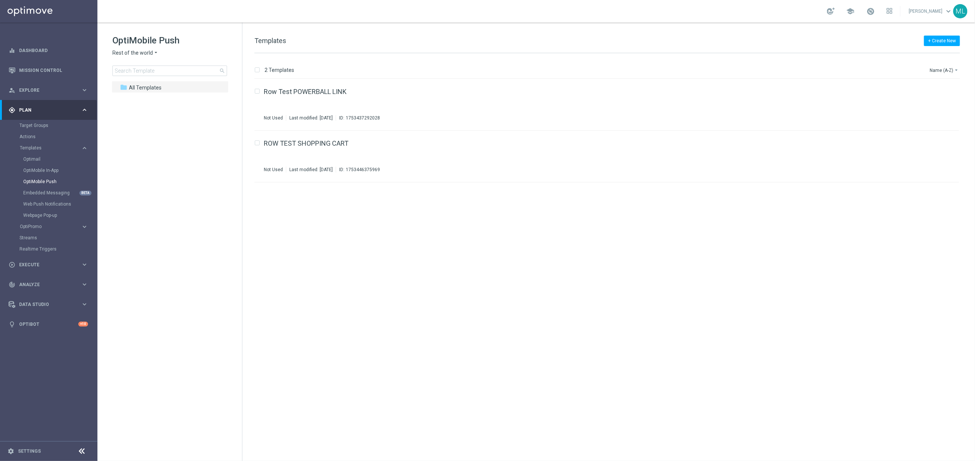
click at [153, 54] on icon "arrow_drop_down" at bounding box center [156, 52] width 6 height 7
click at [0, 0] on span "KenoGO [GEOGRAPHIC_DATA]" at bounding box center [0, 0] width 0 height 0
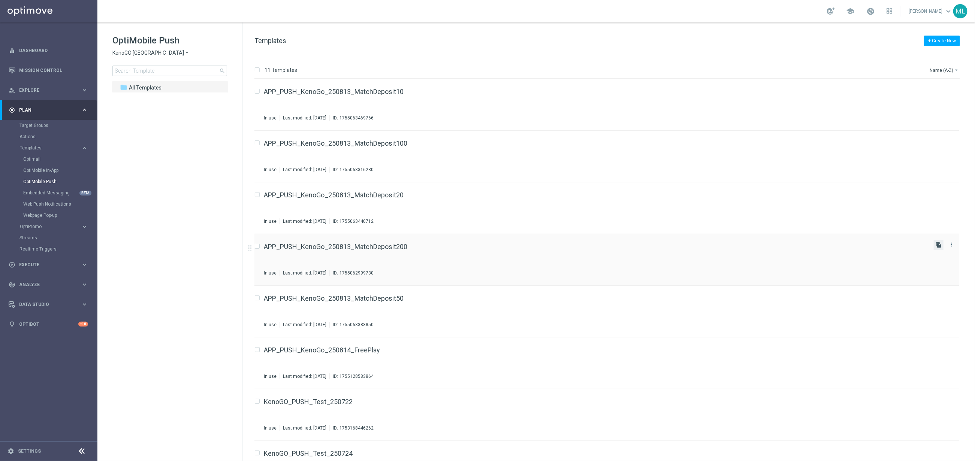
click at [938, 247] on icon "file_copy" at bounding box center [939, 245] width 6 height 6
click at [467, 302] on div "APP_PUSH_KenoGo_250813_MatchDeposit200(1) Not Used Last modified: Thursday, Aug…" at bounding box center [596, 311] width 664 height 33
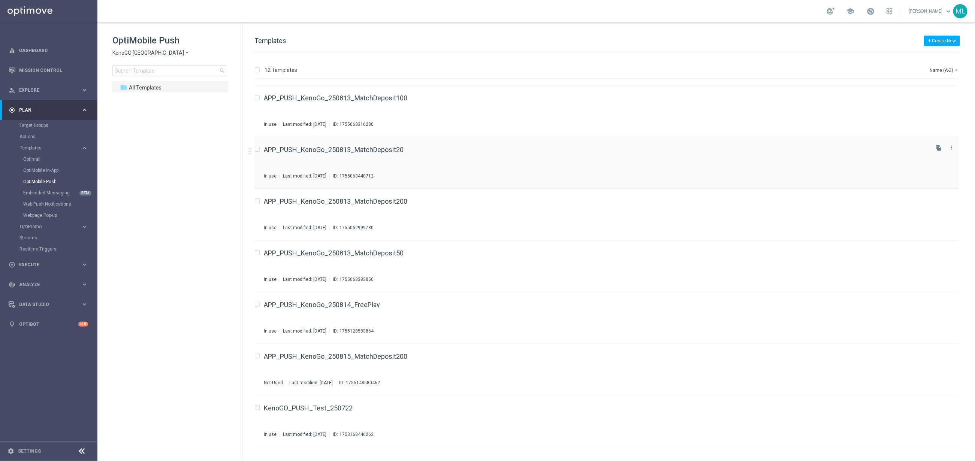
scroll to position [19, 0]
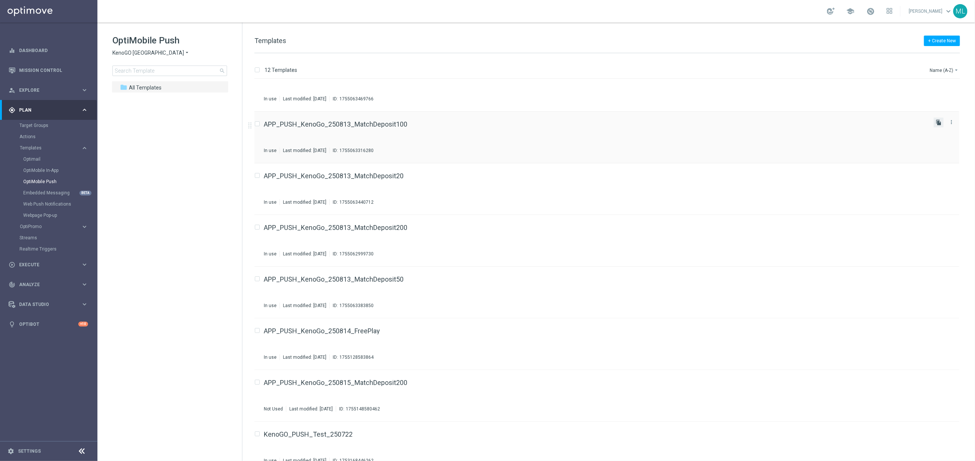
click at [937, 123] on icon "file_copy" at bounding box center [939, 123] width 6 height 6
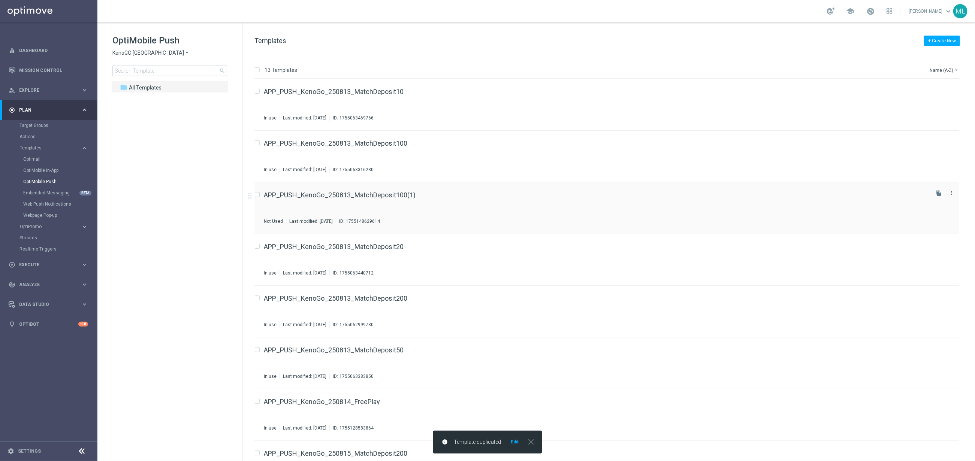
click at [437, 199] on div "APP_PUSH_KenoGo_250813_MatchDeposit100(1) Not Used Last modified: Thursday, Aug…" at bounding box center [596, 208] width 664 height 33
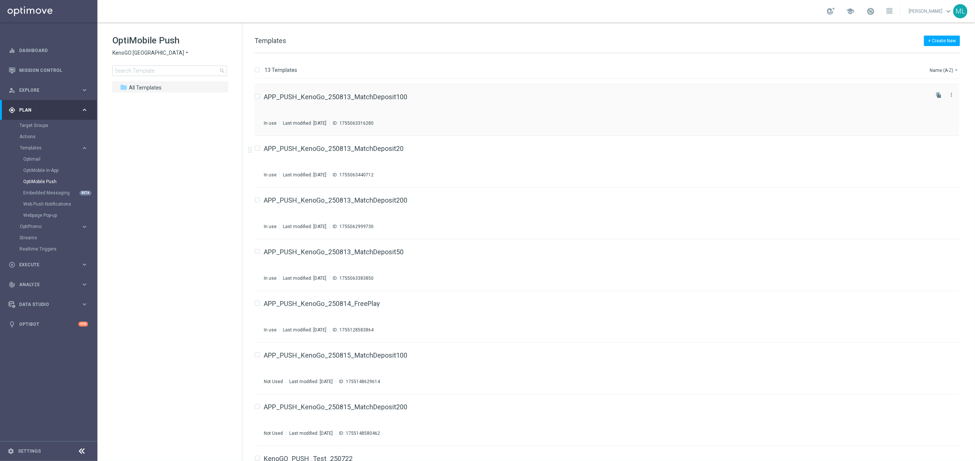
scroll to position [50, 0]
click at [940, 249] on icon "file_copy" at bounding box center [939, 247] width 6 height 6
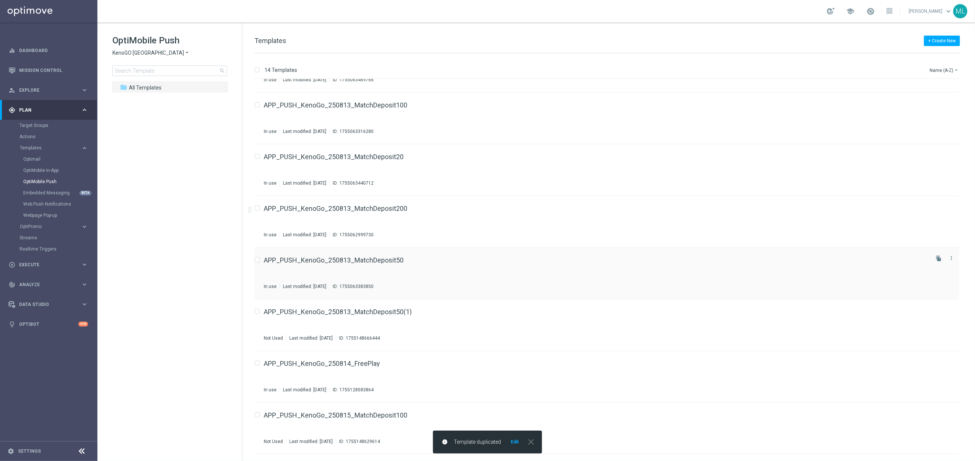
scroll to position [41, 0]
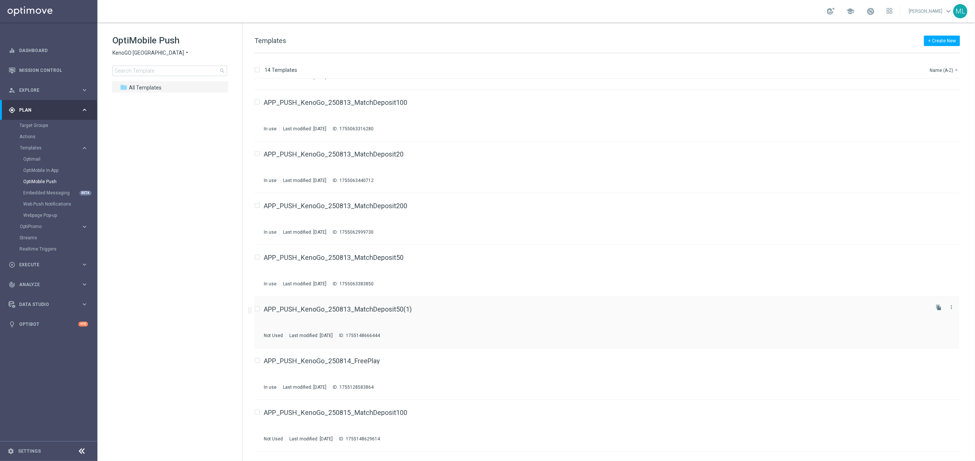
click at [497, 308] on div "APP_PUSH_KenoGo_250813_MatchDeposit50(1)" at bounding box center [596, 309] width 664 height 7
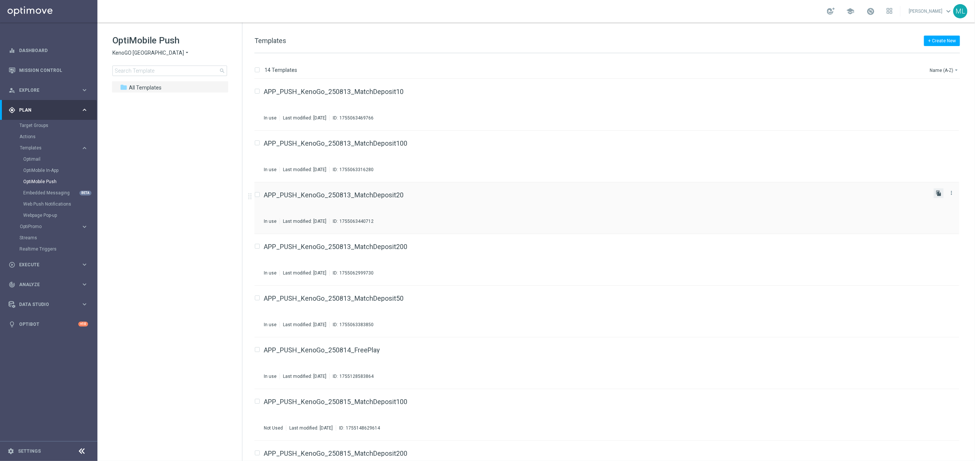
click at [937, 195] on icon "file_copy" at bounding box center [939, 193] width 6 height 6
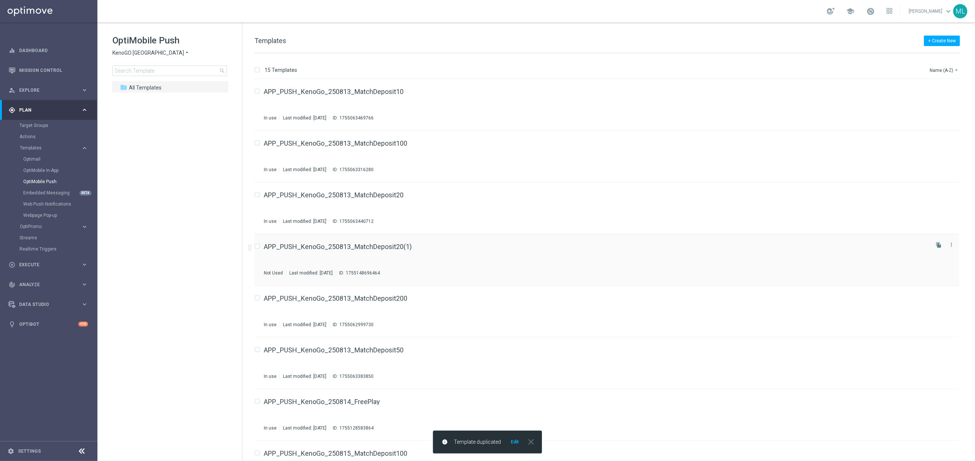
click at [425, 252] on div "APP_PUSH_KenoGo_250813_MatchDeposit20(1) Not Used Last modified: Thursday, Augu…" at bounding box center [596, 260] width 664 height 33
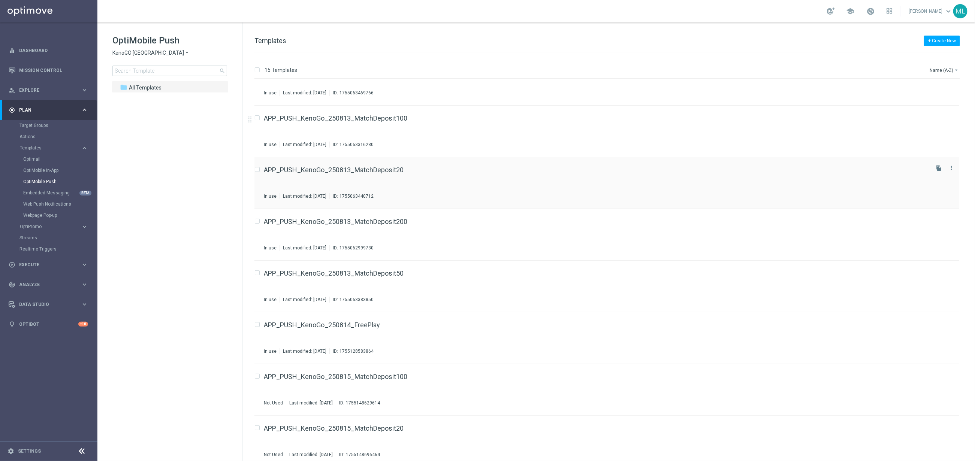
scroll to position [26, 0]
click at [936, 219] on icon "file_copy" at bounding box center [939, 219] width 6 height 6
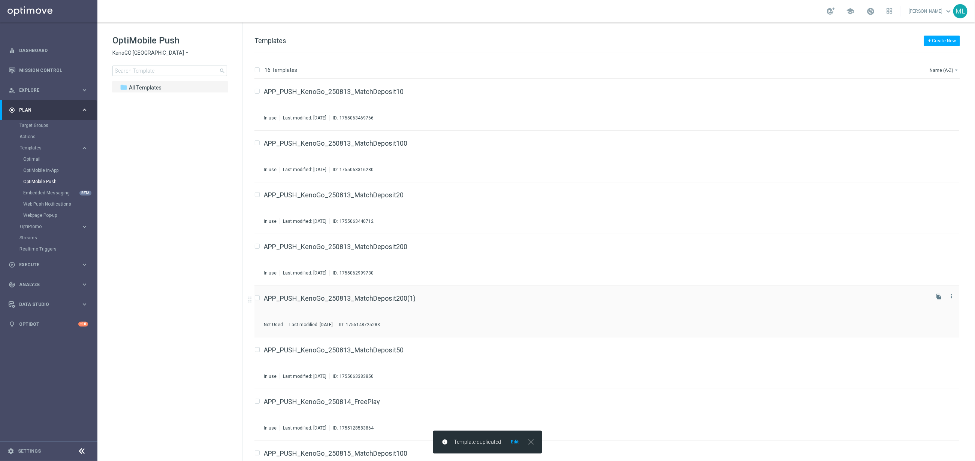
click at [454, 303] on div "APP_PUSH_KenoGo_250813_MatchDeposit200(1) Not Used Last modified: Thursday, Aug…" at bounding box center [596, 311] width 664 height 33
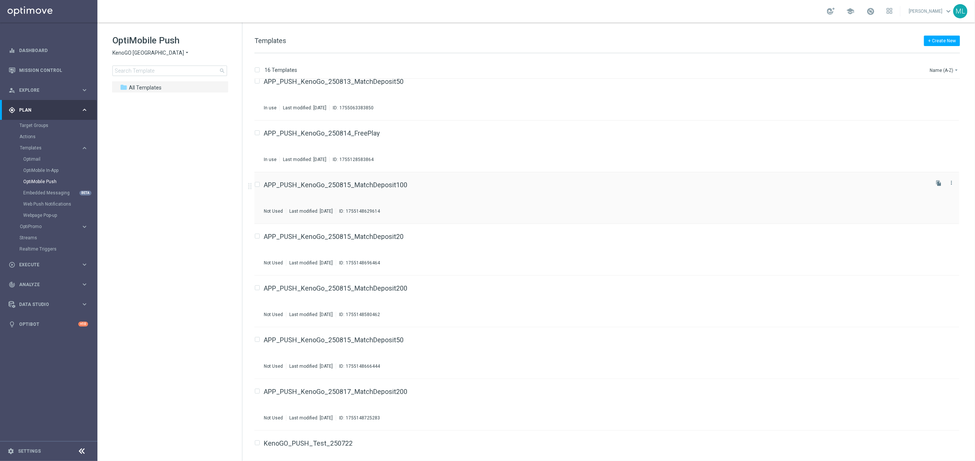
scroll to position [217, 0]
click at [940, 184] on icon "file_copy" at bounding box center [939, 183] width 6 height 6
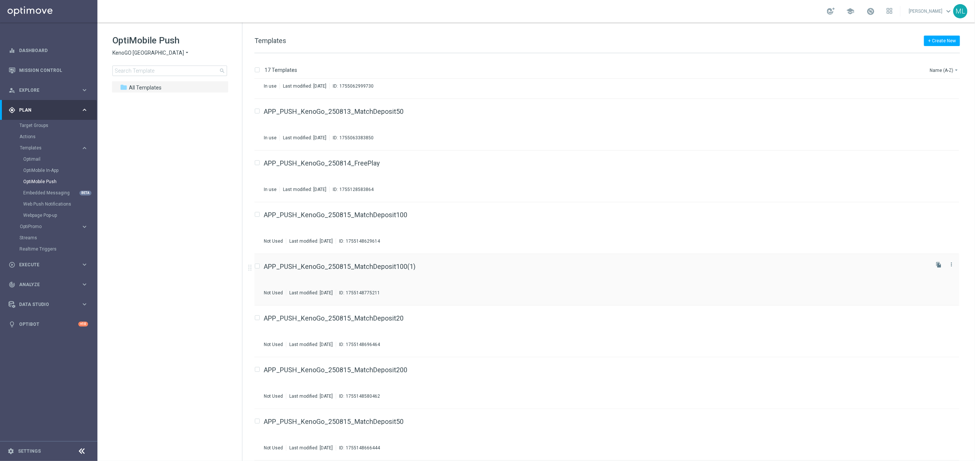
scroll to position [188, 0]
click at [497, 282] on div "APP_PUSH_KenoGo_250815_MatchDeposit100(1) Not Used Last modified: Thursday, Aug…" at bounding box center [596, 279] width 664 height 33
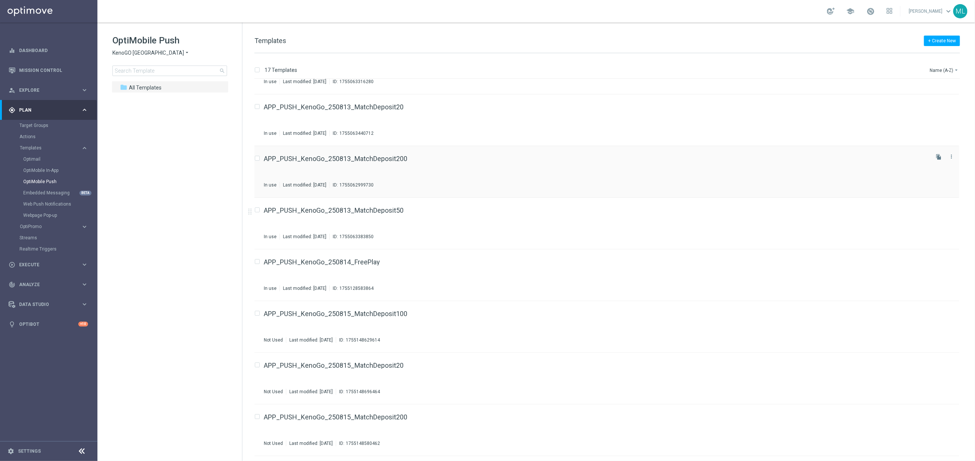
scroll to position [90, 0]
click at [938, 206] on icon "file_copy" at bounding box center [939, 207] width 6 height 6
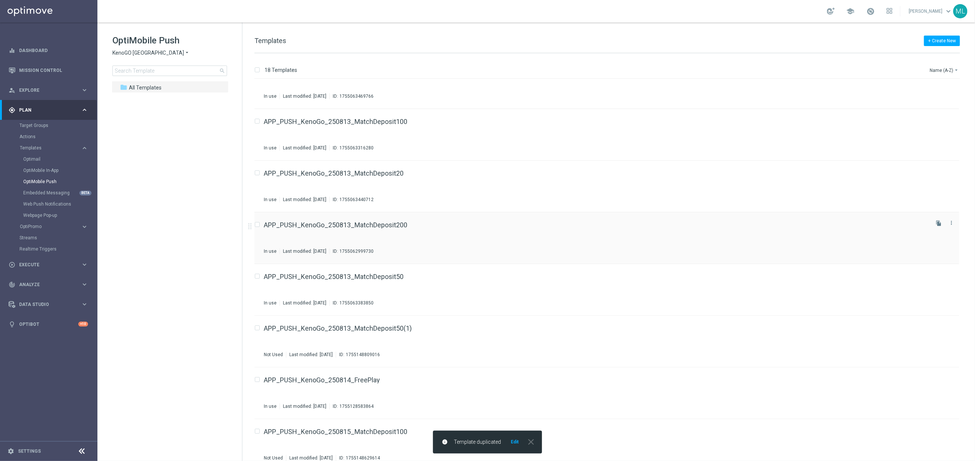
scroll to position [38, 0]
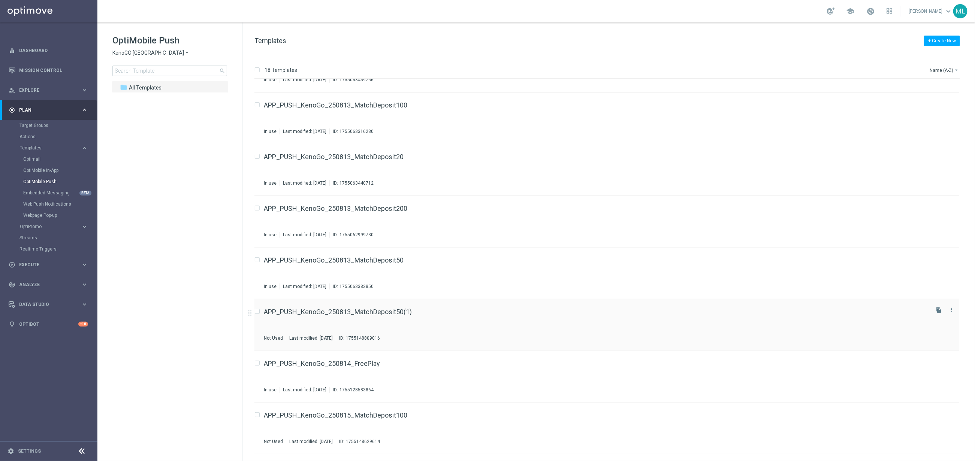
click at [464, 311] on div "APP_PUSH_KenoGo_250813_MatchDeposit50(1)" at bounding box center [596, 312] width 664 height 7
click at [938, 155] on icon "file_copy" at bounding box center [939, 154] width 6 height 6
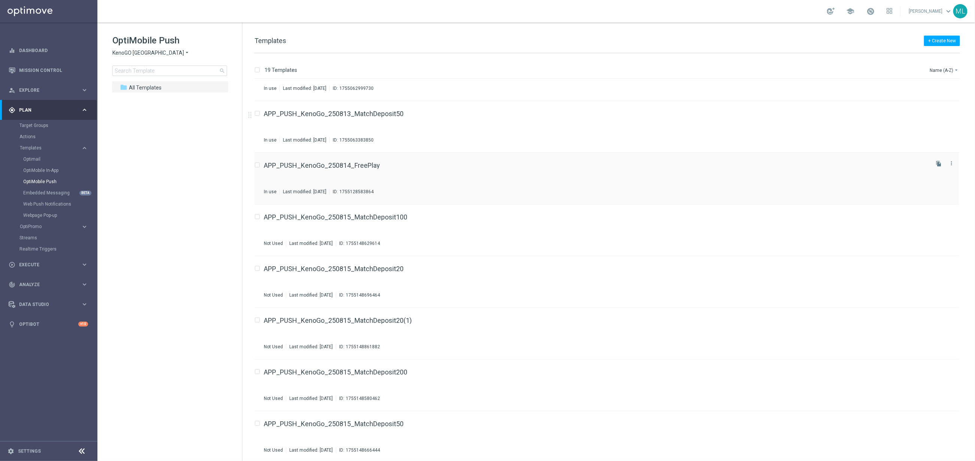
scroll to position [190, 0]
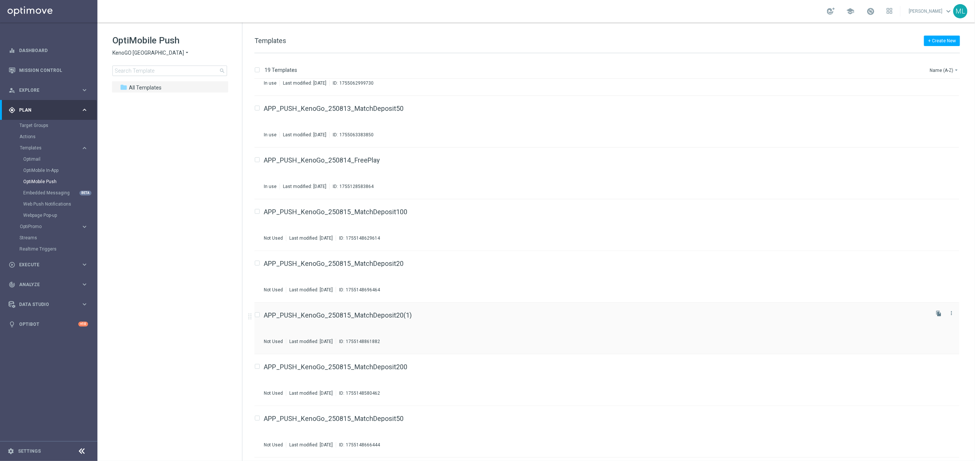
click at [454, 314] on div "APP_PUSH_KenoGo_250815_MatchDeposit20(1)" at bounding box center [596, 315] width 664 height 7
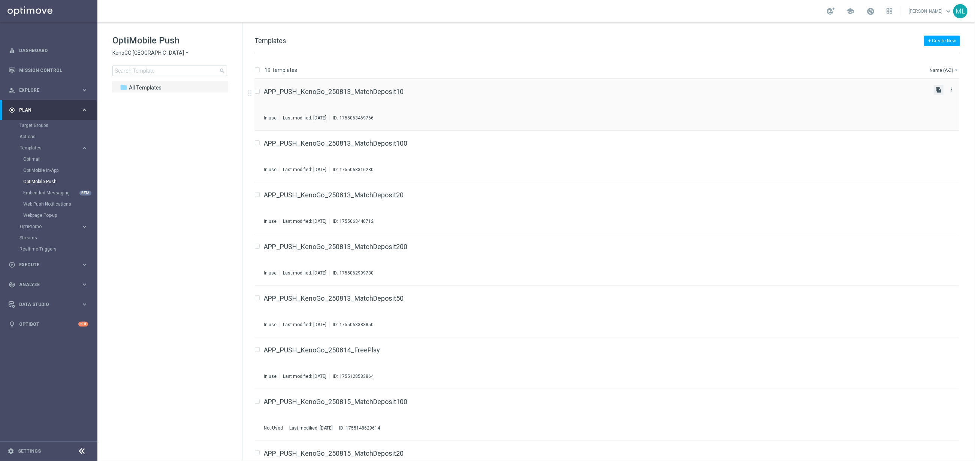
click at [937, 91] on icon "file_copy" at bounding box center [939, 90] width 6 height 6
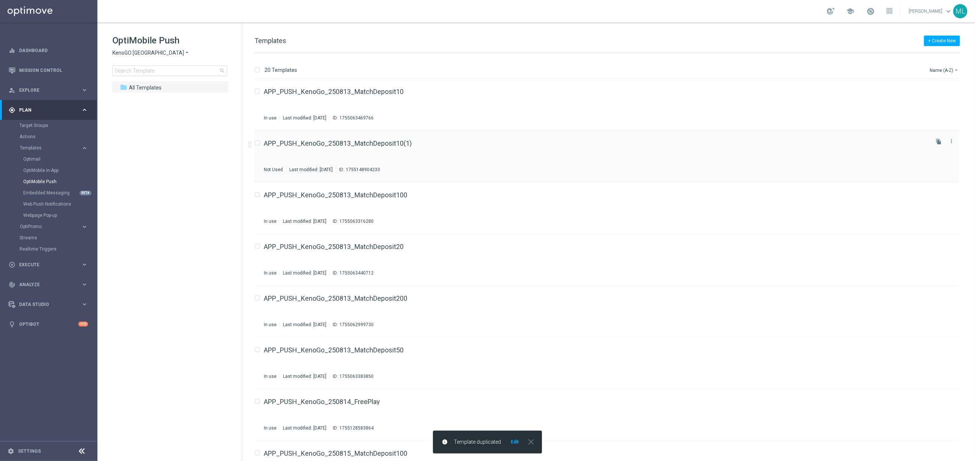
click at [457, 143] on div "APP_PUSH_KenoGo_250813_MatchDeposit10(1)" at bounding box center [596, 143] width 664 height 7
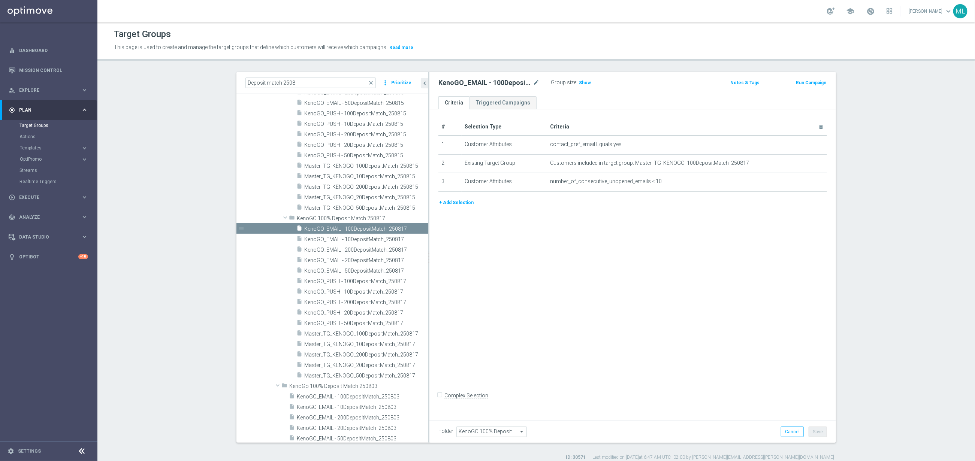
scroll to position [109, 0]
click at [85, 147] on icon "keyboard_arrow_right" at bounding box center [84, 148] width 7 height 7
click at [39, 162] on link "Optimail" at bounding box center [50, 159] width 55 height 6
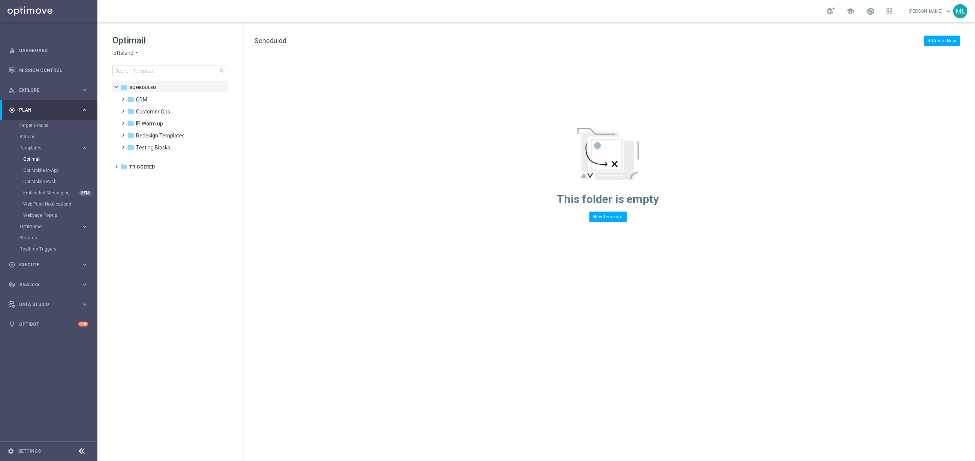
click at [137, 54] on icon "arrow_drop_down" at bounding box center [136, 52] width 6 height 7
click at [138, 69] on div "KenoGO" at bounding box center [141, 70] width 56 height 9
click at [147, 70] on input at bounding box center [169, 71] width 115 height 10
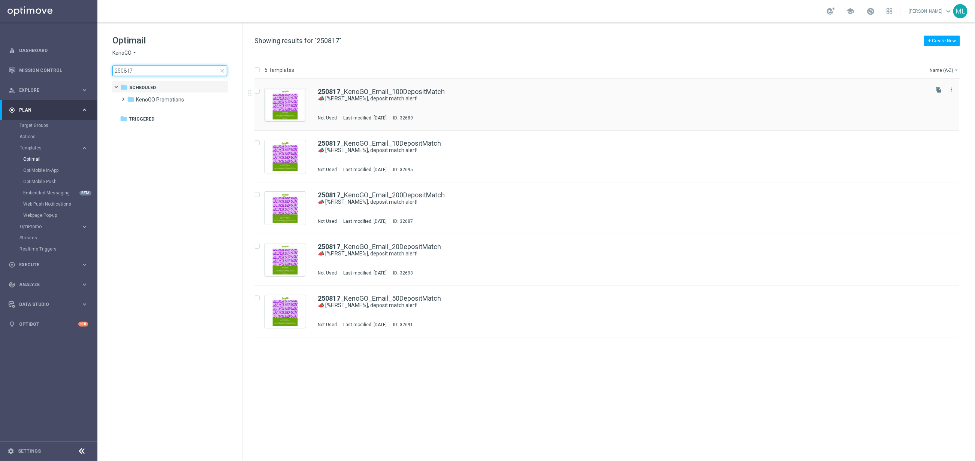
type input "250817"
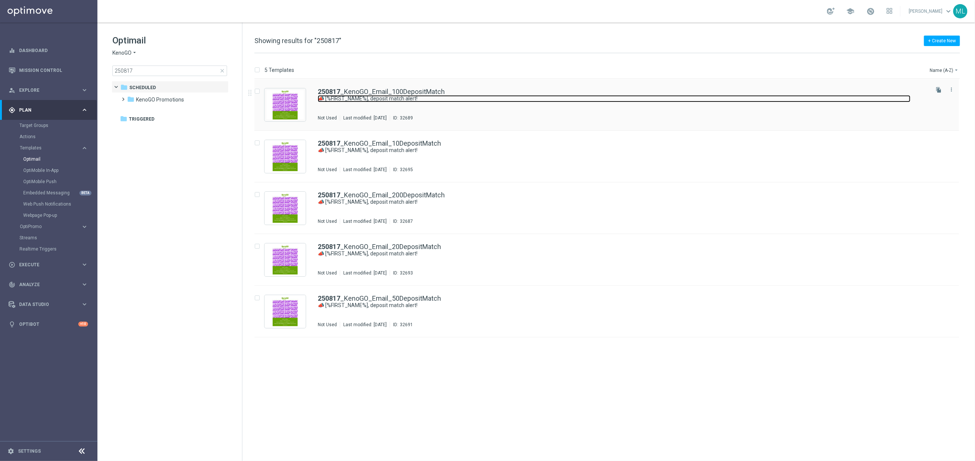
click at [457, 100] on link "📣 [%FIRST_NAME%], deposit match alert!" at bounding box center [614, 98] width 593 height 7
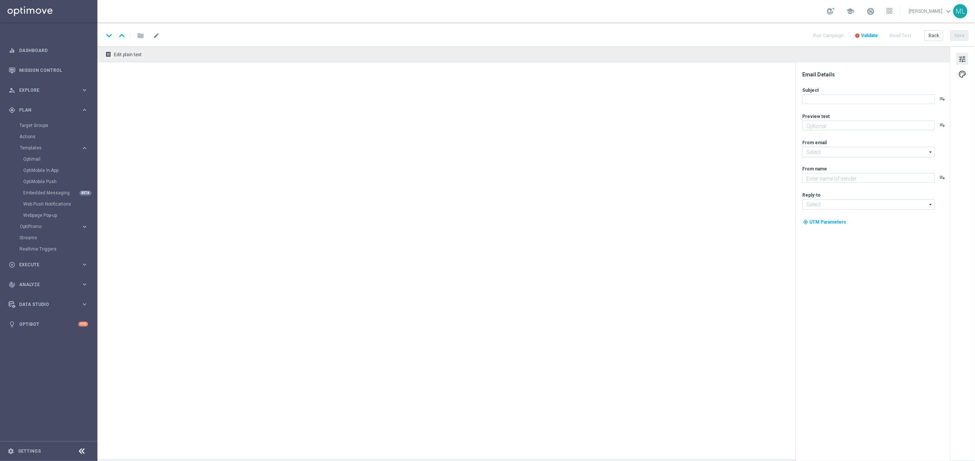
type textarea "Your turn to get matched!"
type input "[EMAIL_ADDRESS][DOMAIN_NAME]"
type textarea "KenoGO"
type input "[EMAIL_ADDRESS][DOMAIN_NAME]"
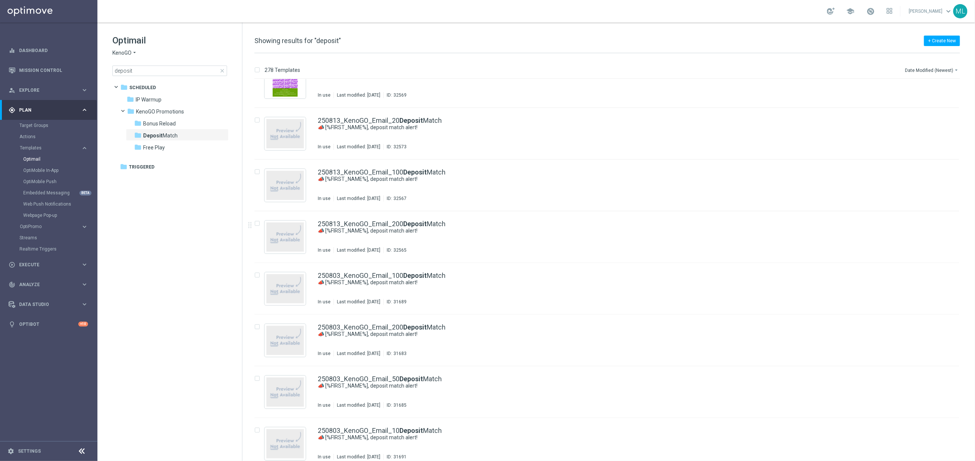
scroll to position [594, 0]
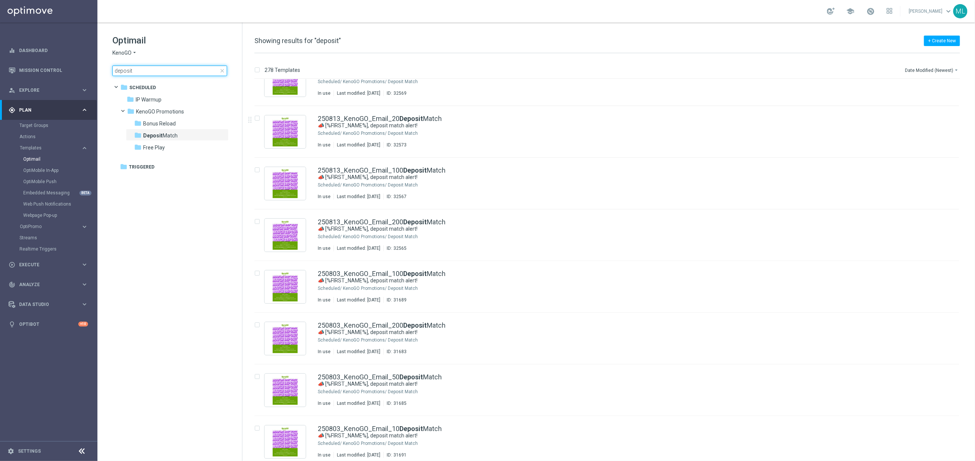
click at [127, 69] on input "deposit" at bounding box center [169, 71] width 115 height 10
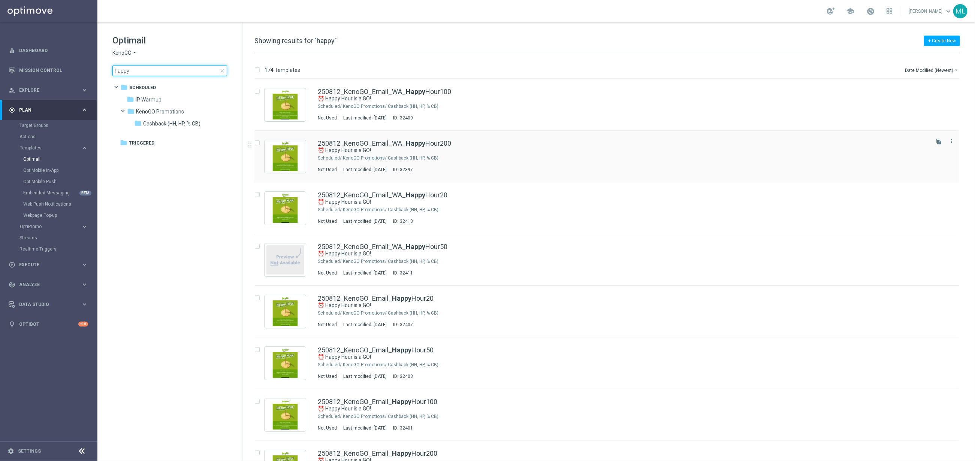
type input "happy"
click at [449, 143] on link "250812_KenoGO_Email_WA_ Happy Hour200" at bounding box center [384, 143] width 133 height 7
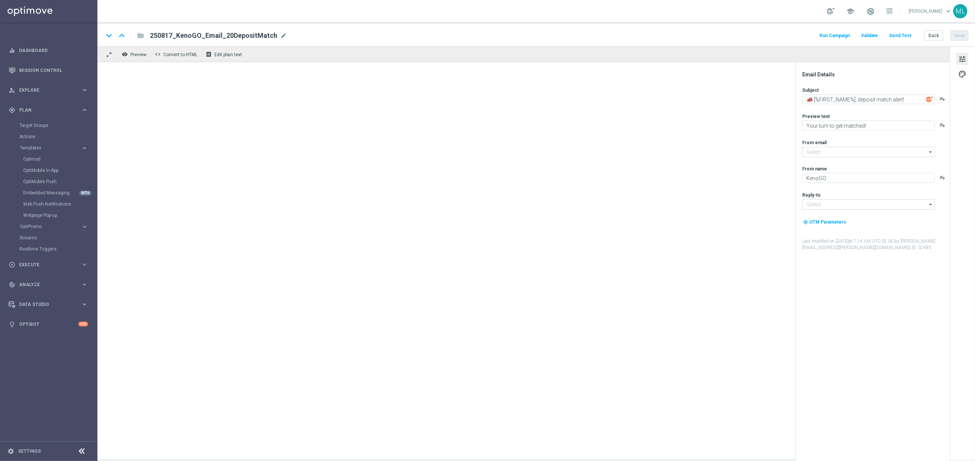
type input "[EMAIL_ADDRESS][DOMAIN_NAME]"
type textarea "⏰ Happy Hour is a GO!"
type textarea "Get 50% back in BONUS CASH!"
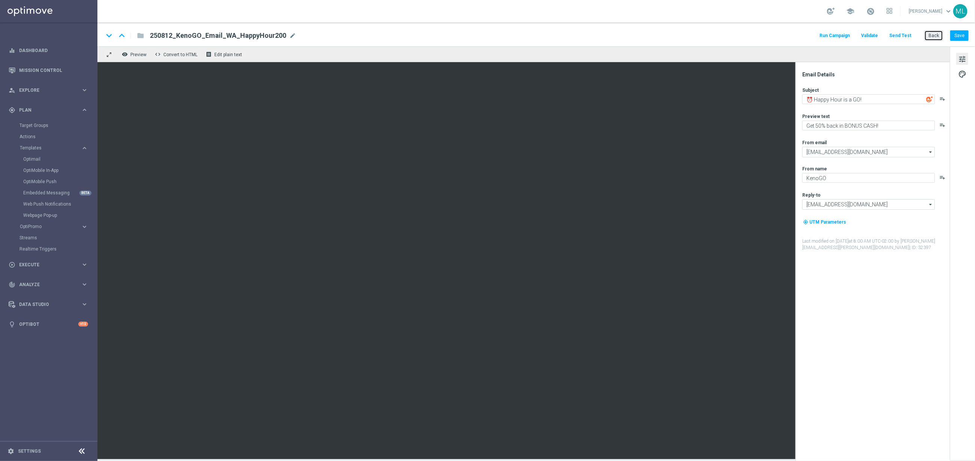
click at [933, 33] on button "Back" at bounding box center [934, 35] width 19 height 10
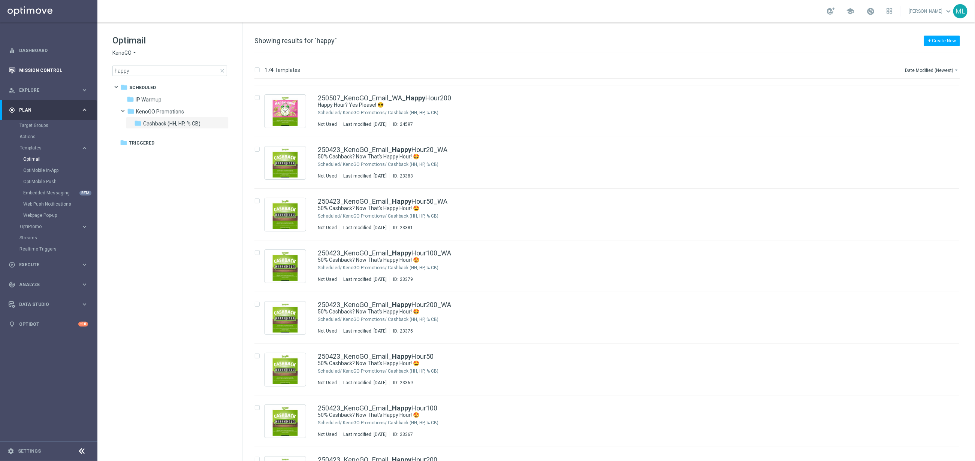
scroll to position [3867, 0]
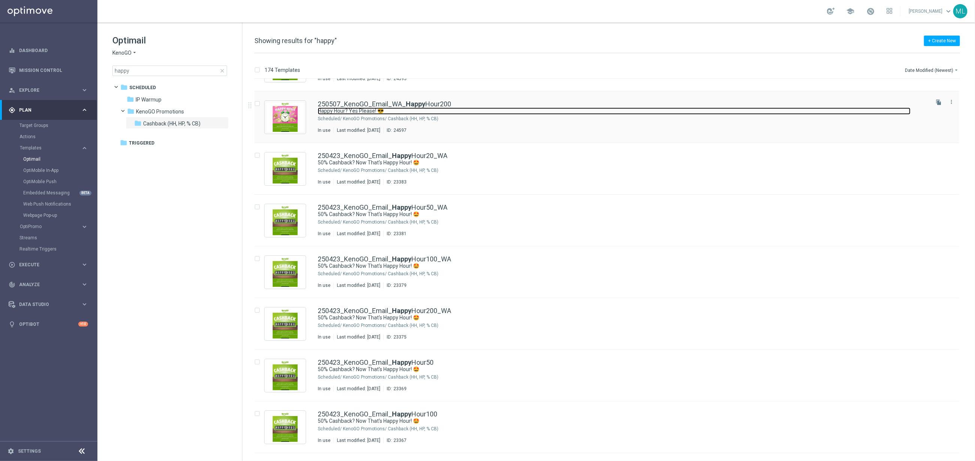
click at [373, 109] on link "Happy Hour? Yes Please! 😎" at bounding box center [614, 111] width 593 height 7
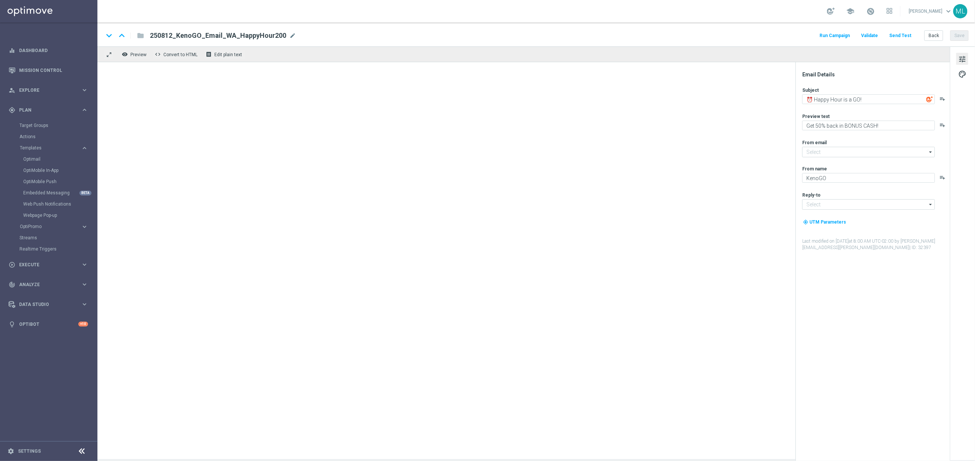
type input "[EMAIL_ADDRESS][DOMAIN_NAME]"
type textarea "Happy Hour? Yes Please! 😎"
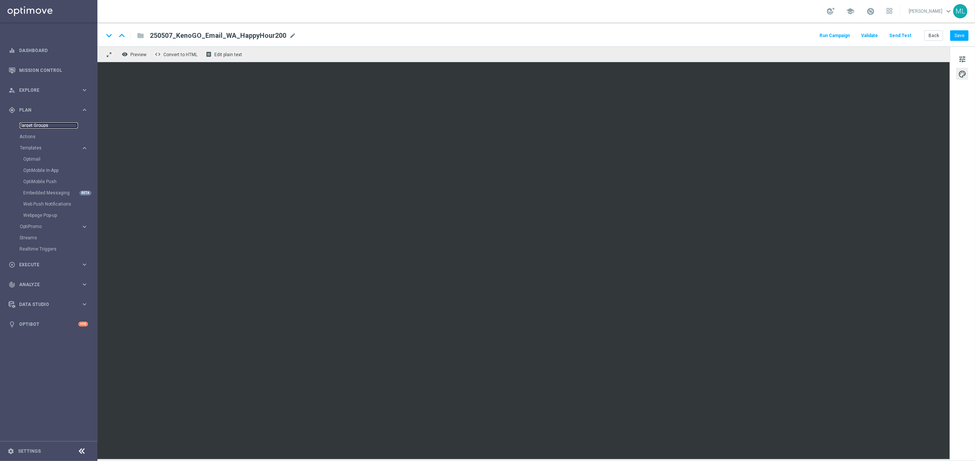
click at [36, 123] on link "Target Groups" at bounding box center [48, 126] width 58 height 6
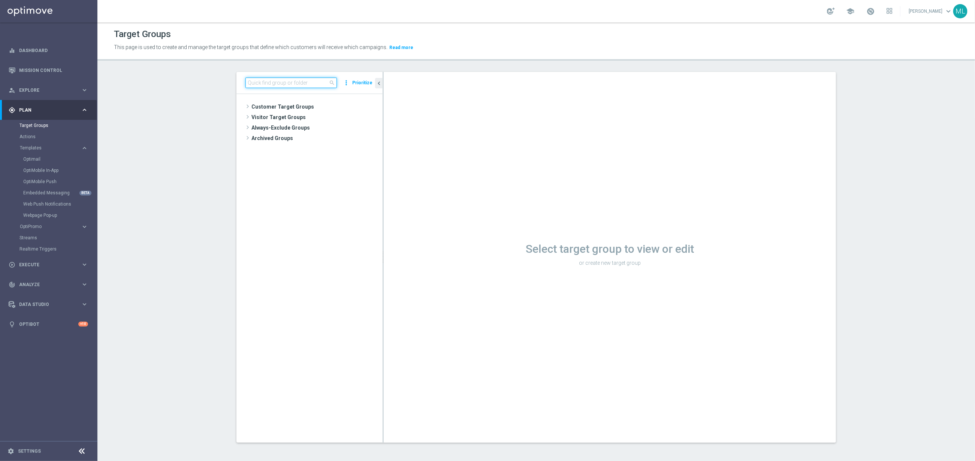
click at [293, 83] on input at bounding box center [291, 83] width 91 height 10
type input "onboarding"
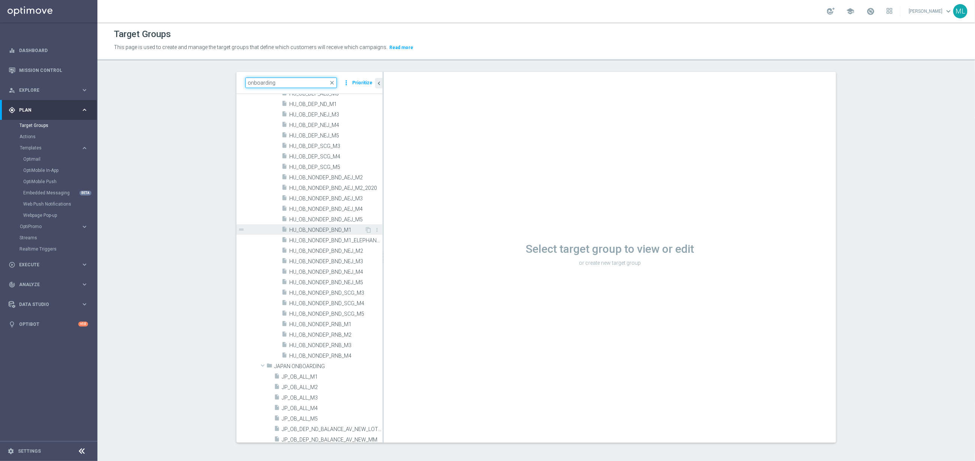
scroll to position [1367, 0]
click at [38, 239] on link "Streams" at bounding box center [48, 238] width 58 height 6
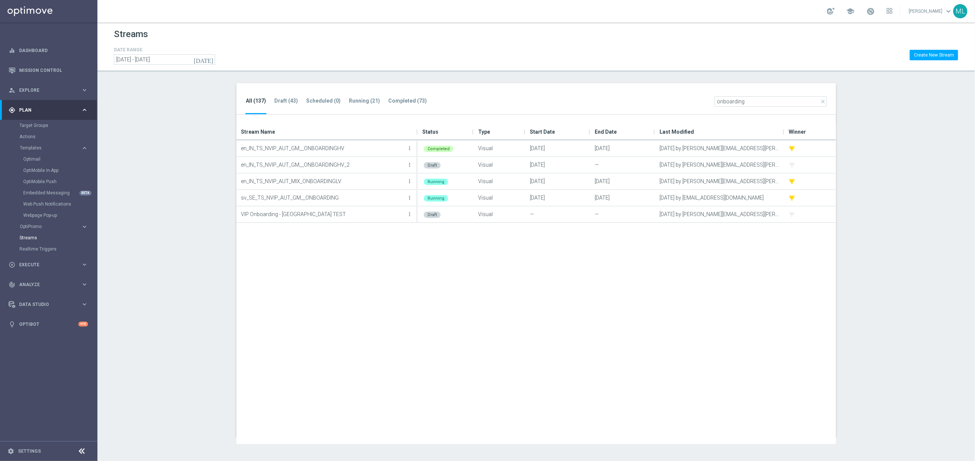
click at [718, 104] on input "onboarding" at bounding box center [771, 101] width 112 height 10
click at [725, 103] on input "onboarding" at bounding box center [771, 101] width 112 height 10
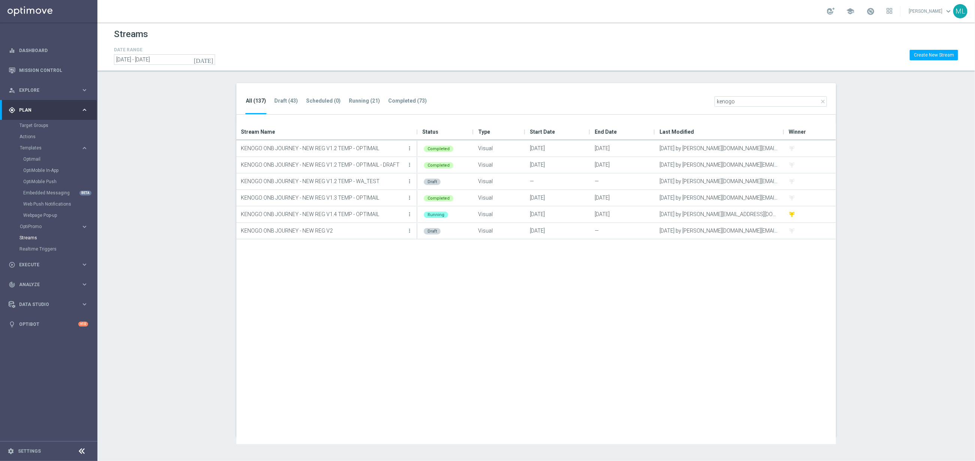
type input "kenogo"
